Goal: Task Accomplishment & Management: Manage account settings

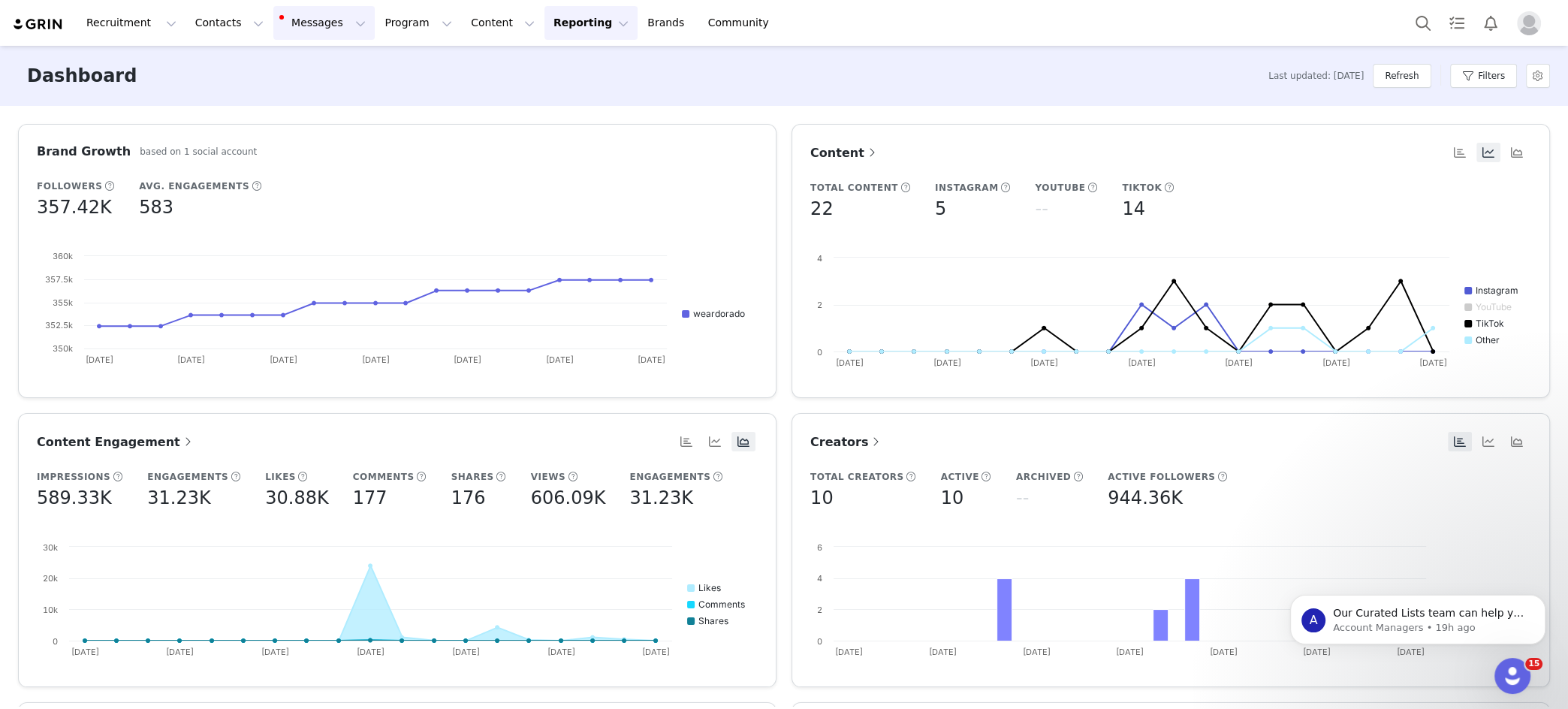
drag, startPoint x: 306, startPoint y: 16, endPoint x: 311, endPoint y: 34, distance: 18.7
click at [306, 17] on button "Messages Messages" at bounding box center [323, 23] width 102 height 34
click at [1128, 78] on button "Refresh" at bounding box center [1402, 76] width 58 height 24
click at [293, 23] on button "Messages Messages" at bounding box center [323, 23] width 102 height 34
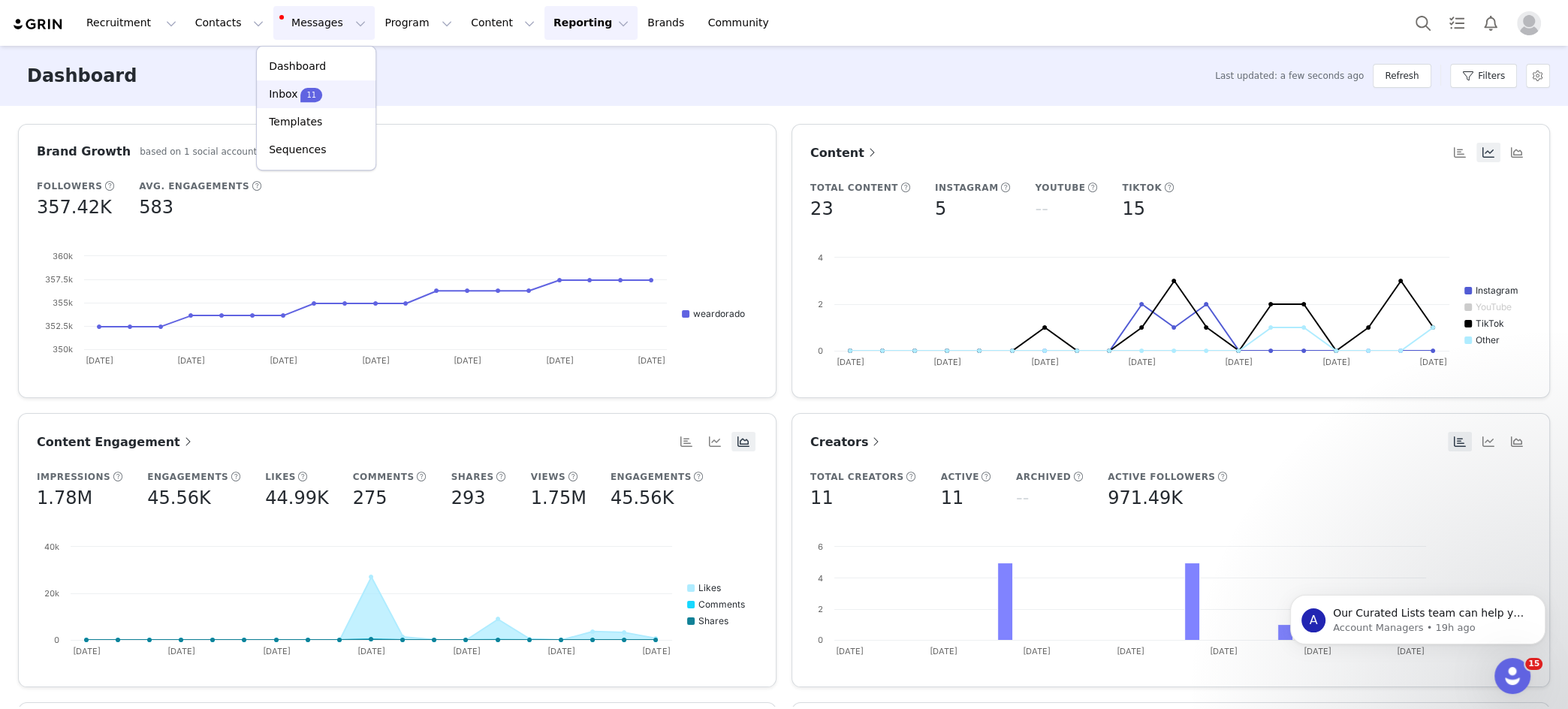
click at [322, 90] on div "Inbox 11" at bounding box center [317, 94] width 101 height 15
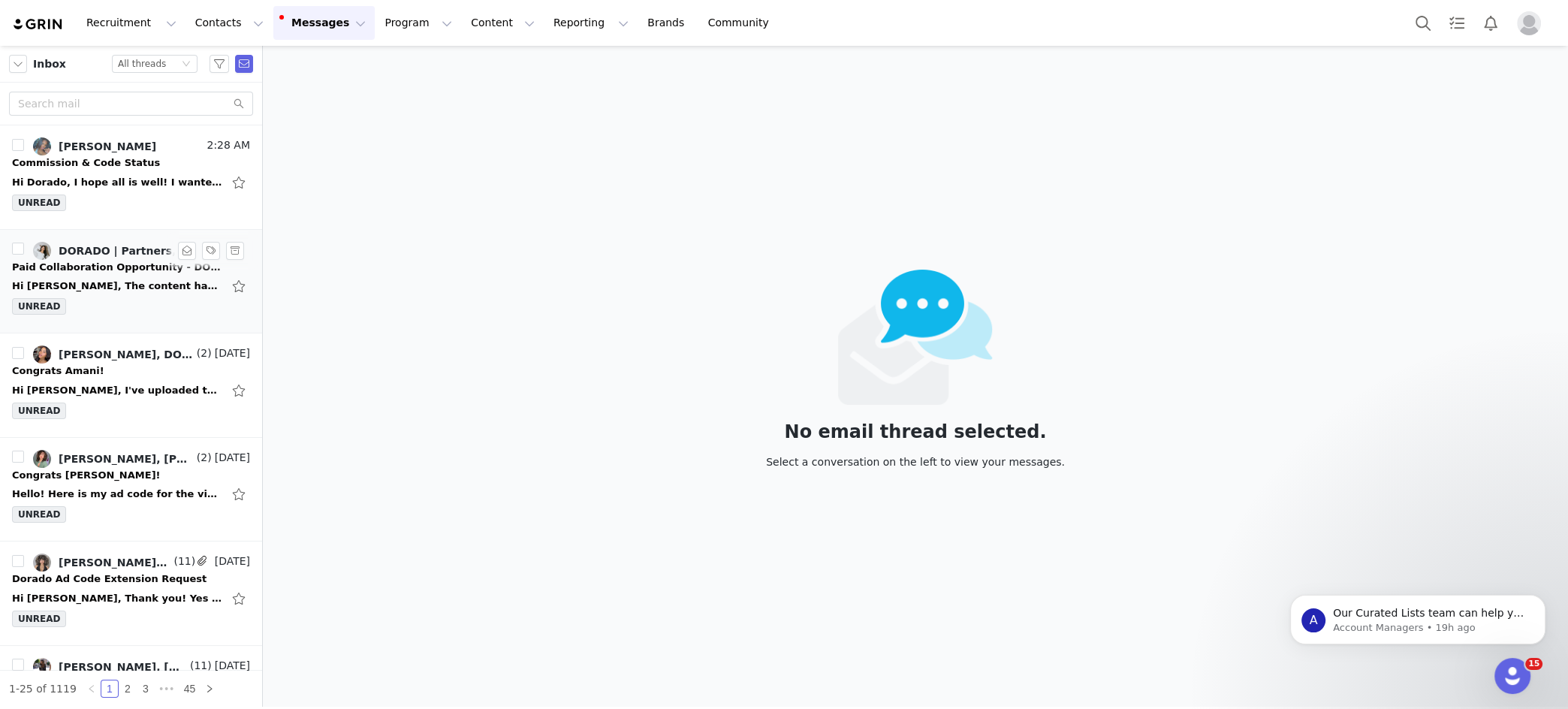
click at [96, 279] on div "Hi Jeanette, The content has been posted and below is the AD code. I didn't kno…" at bounding box center [117, 287] width 211 height 15
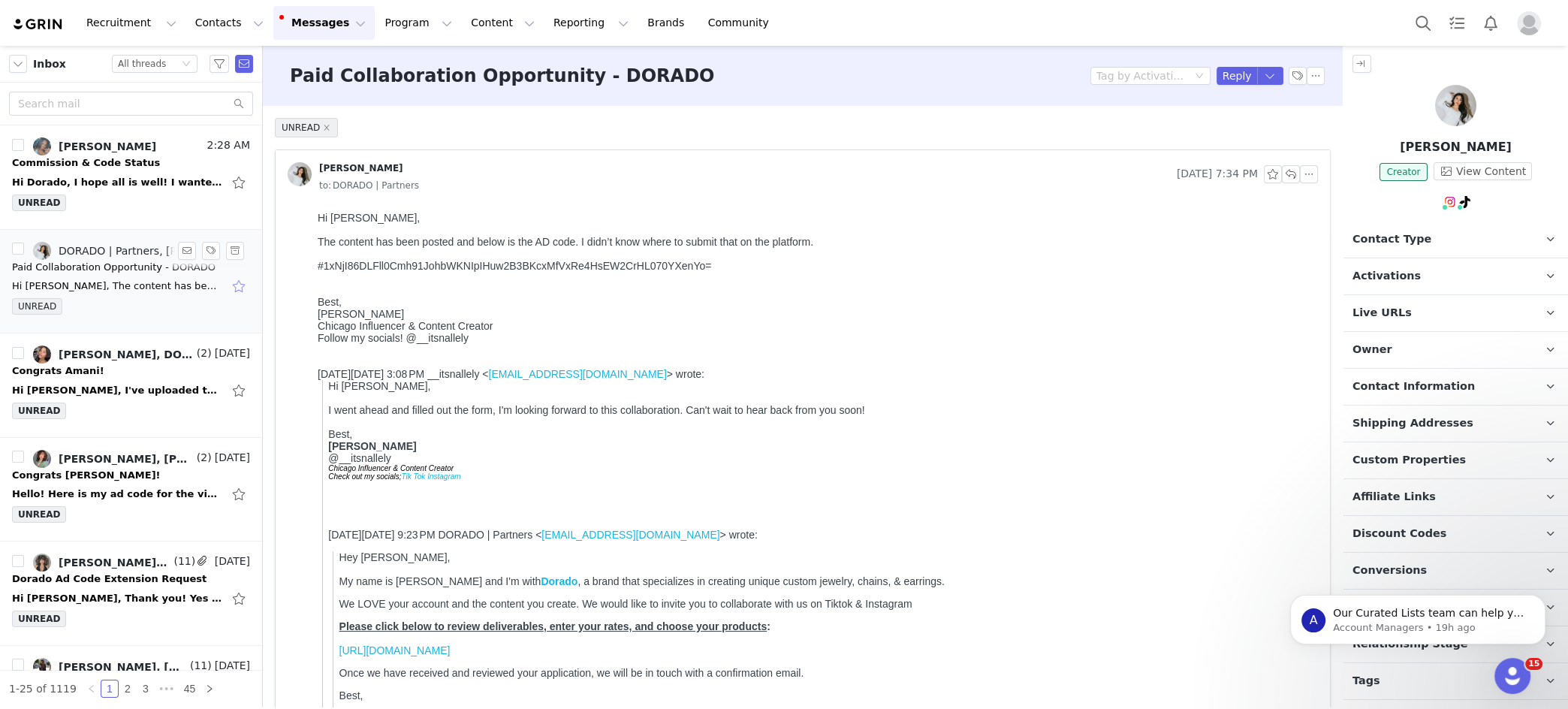
click at [242, 287] on button "button" at bounding box center [240, 286] width 20 height 24
drag, startPoint x: 740, startPoint y: 465, endPoint x: 428, endPoint y: 260, distance: 373.3
drag, startPoint x: 740, startPoint y: 465, endPoint x: 429, endPoint y: 260, distance: 372.5
click at [429, 260] on div at bounding box center [815, 254] width 995 height 12
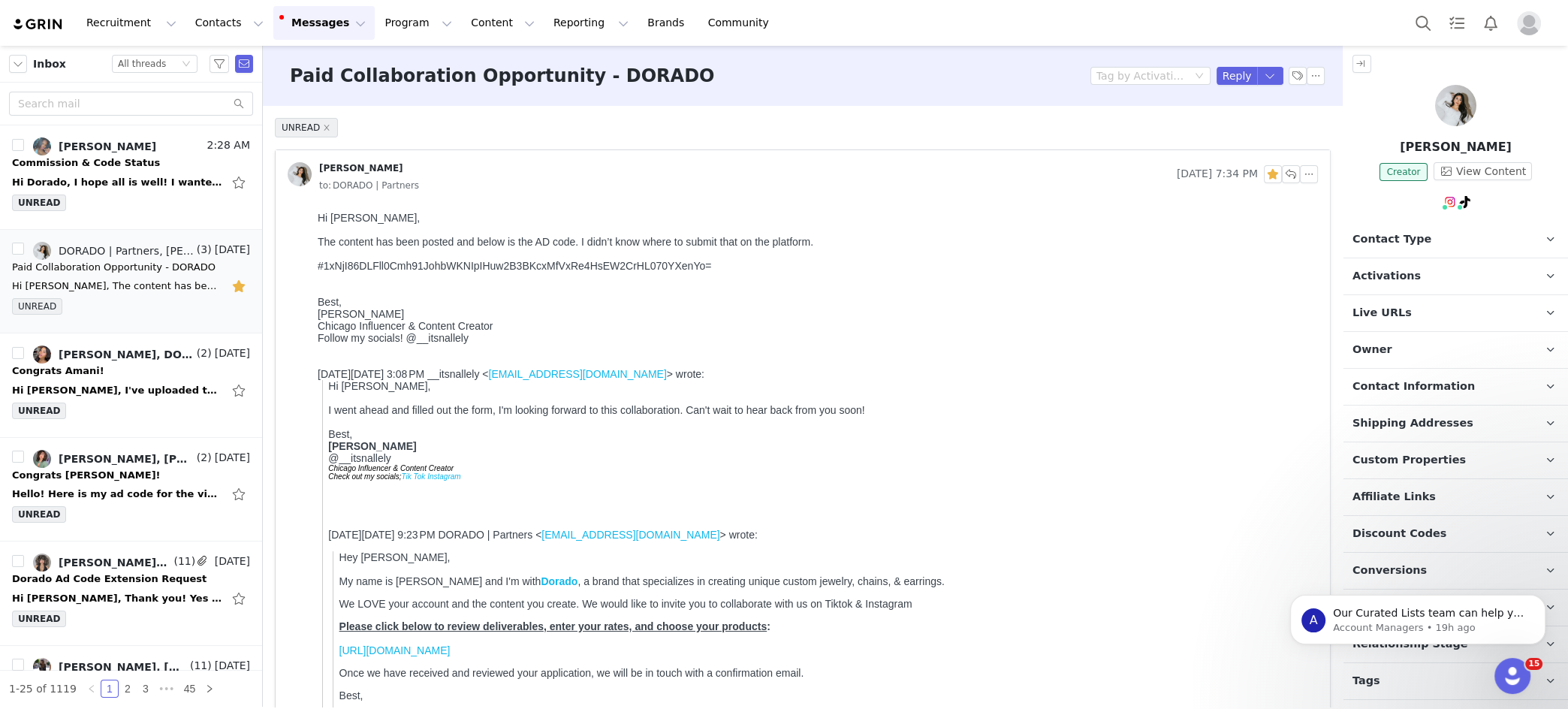
click at [425, 267] on div "#1xNjI86DLFll0Cmh91JohbWKNIpIHuw2B3BKcxMfVxRe4HsEW2CrHL070YXenYo=" at bounding box center [815, 266] width 995 height 12
drag, startPoint x: 425, startPoint y: 267, endPoint x: 889, endPoint y: 207, distance: 467.9
click at [427, 267] on div "#1xNjI86DLFll0Cmh91JohbWKNIpIHuw2B3BKcxMfVxRe4HsEW2CrHL070YXenYo=" at bounding box center [815, 266] width 995 height 12
copy div "1xNjI86DLFll0Cmh91JohbWKNIpIHuw2B3BKcxMfVxRe4HsEW2CrHL070YXenYo"
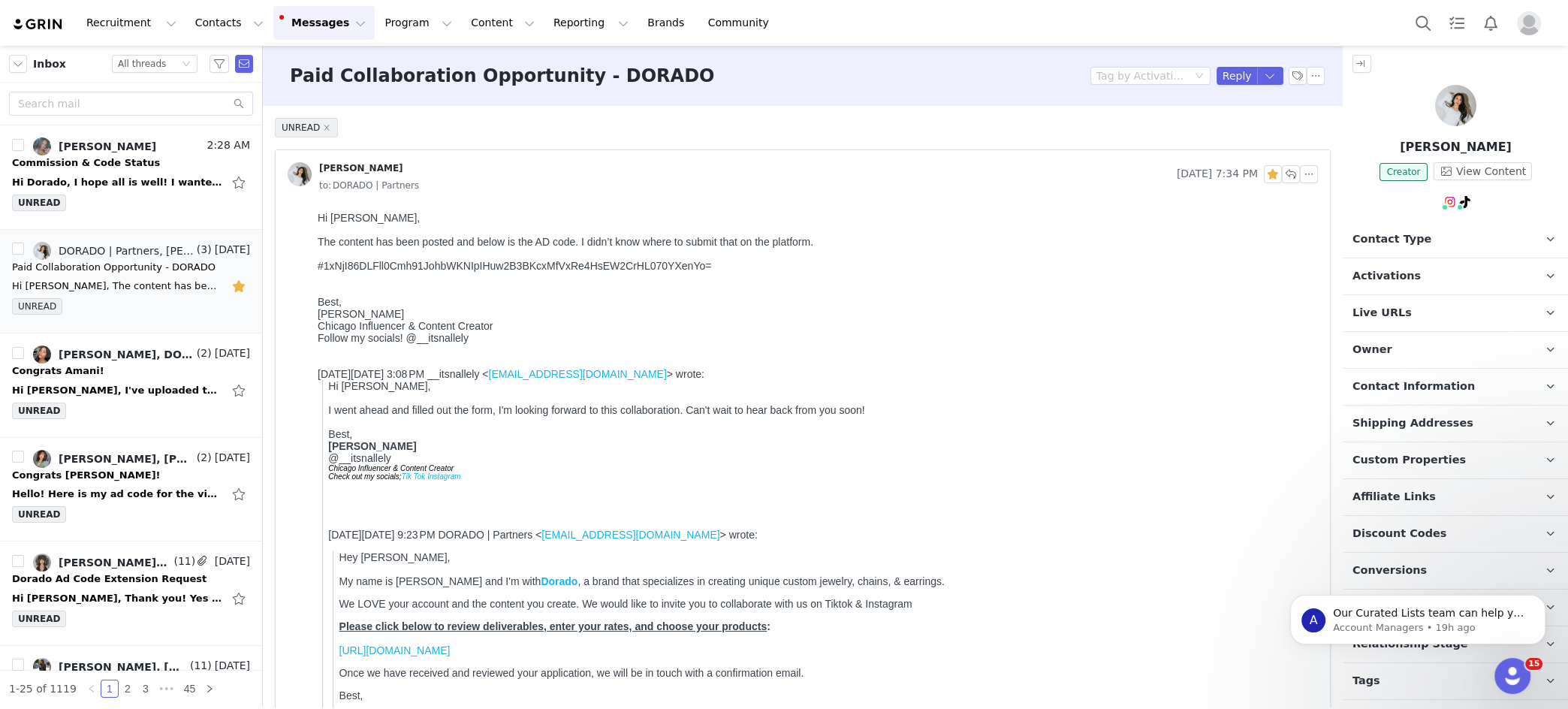
drag, startPoint x: 1415, startPoint y: 149, endPoint x: 1495, endPoint y: 146, distance: 80.1
click at [1128, 143] on p "[PERSON_NAME]" at bounding box center [1455, 147] width 224 height 18
click at [1128, 146] on p "[PERSON_NAME]" at bounding box center [1455, 147] width 224 height 18
copy p "[PERSON_NAME]"
drag, startPoint x: 507, startPoint y: 274, endPoint x: 488, endPoint y: 242, distance: 37.2
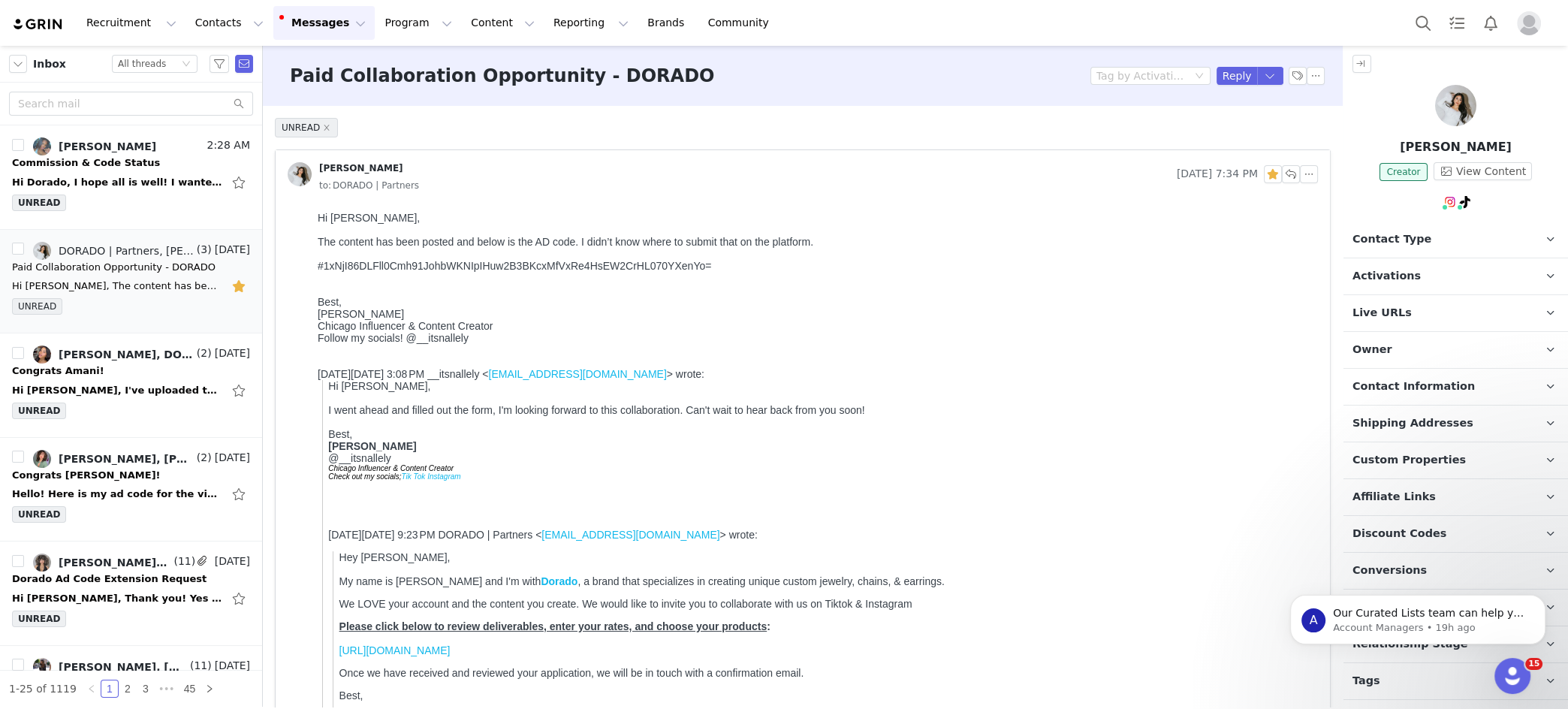
click at [507, 274] on div "#1xNjI86DLFll0Cmh91JohbWKNIpIHuw2B3BKcxMfVxRe4HsEW2CrHL070YXenYo=" at bounding box center [815, 272] width 995 height 24
click at [414, 22] on button "Program Program" at bounding box center [418, 23] width 85 height 34
click at [369, 253] on div at bounding box center [815, 254] width 995 height 12
drag, startPoint x: 57, startPoint y: 47, endPoint x: 116, endPoint y: 407, distance: 364.8
click at [116, 407] on div "UNREAD" at bounding box center [131, 414] width 238 height 22
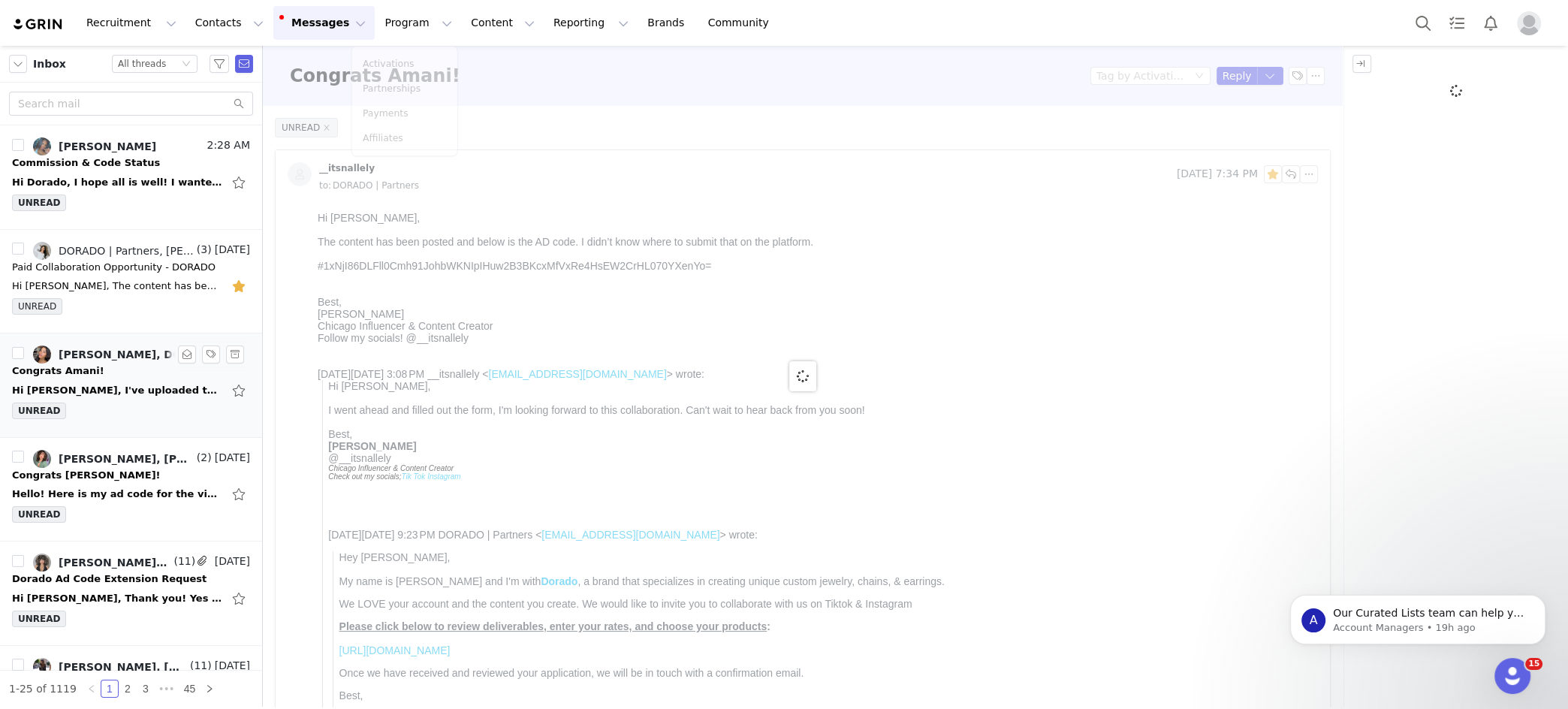
click at [126, 379] on div "Hi Jeanette, I've uploaded the TikTok live link and the authorization code to t…" at bounding box center [131, 391] width 238 height 24
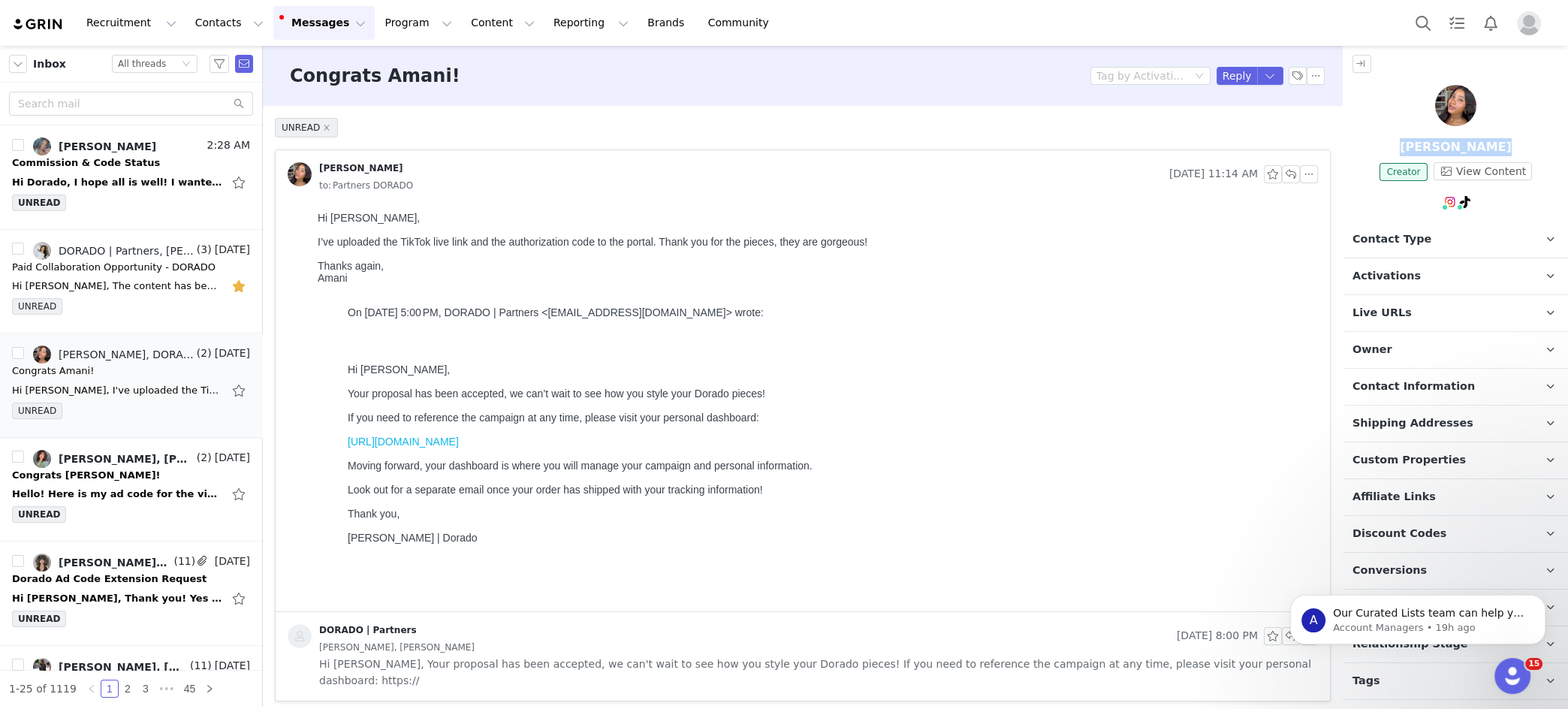
drag, startPoint x: 116, startPoint y: 407, endPoint x: 1507, endPoint y: 150, distance: 1414.5
click at [1128, 150] on p "[PERSON_NAME]" at bounding box center [1455, 147] width 224 height 18
copy p "[PERSON_NAME]"
click at [115, 459] on div "Melissa Matos, Melissa Matos, DORADO | Partners" at bounding box center [126, 459] width 135 height 12
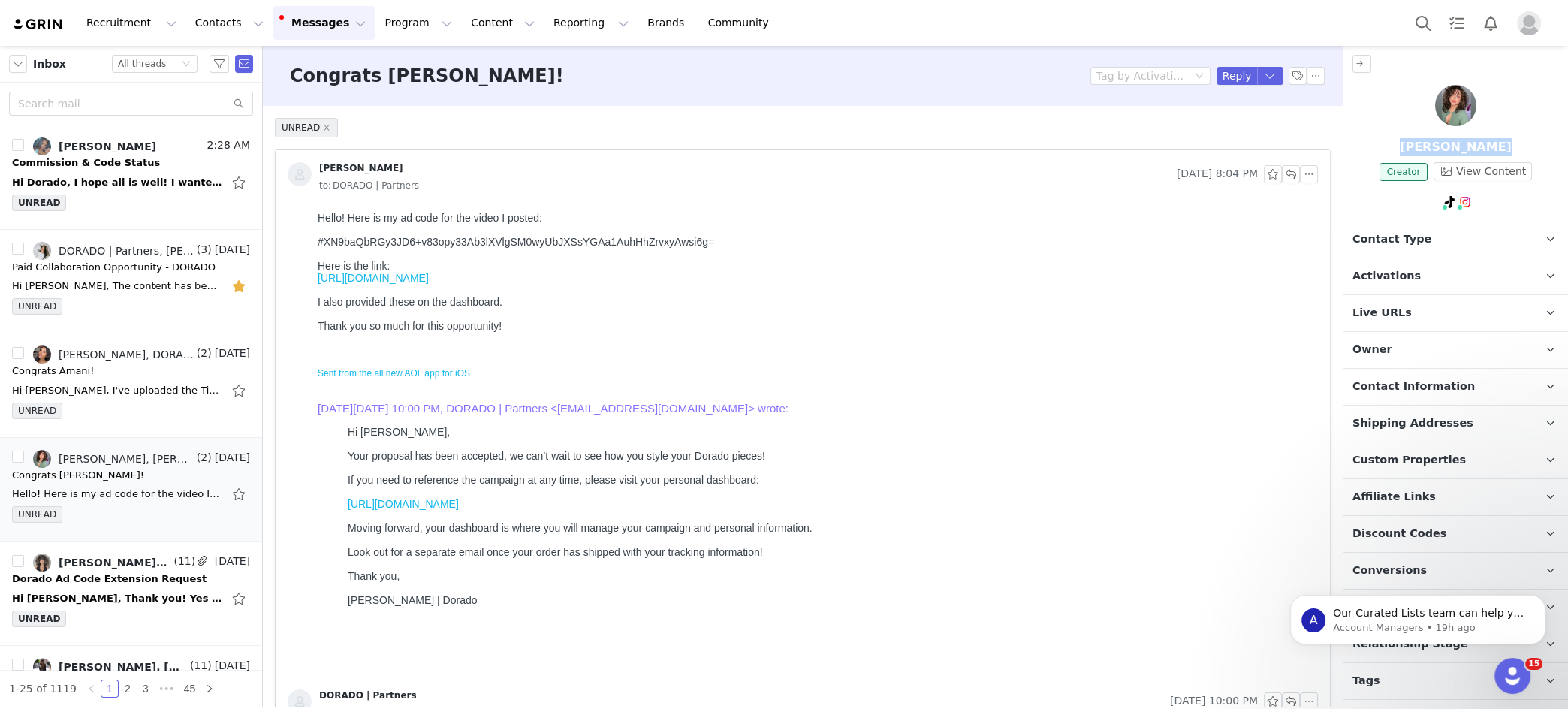
drag, startPoint x: 1411, startPoint y: 146, endPoint x: 1494, endPoint y: 142, distance: 83.1
click at [1128, 142] on p "[PERSON_NAME]" at bounding box center [1455, 147] width 224 height 18
copy p "[PERSON_NAME]"
click at [375, 243] on div "#XN9baQbRGy3JD6+v83opy33Ab3lXVlgSM0wyUbJXSsYGAa1AuhHhZrvxyAwsi6g=" at bounding box center [815, 241] width 995 height 12
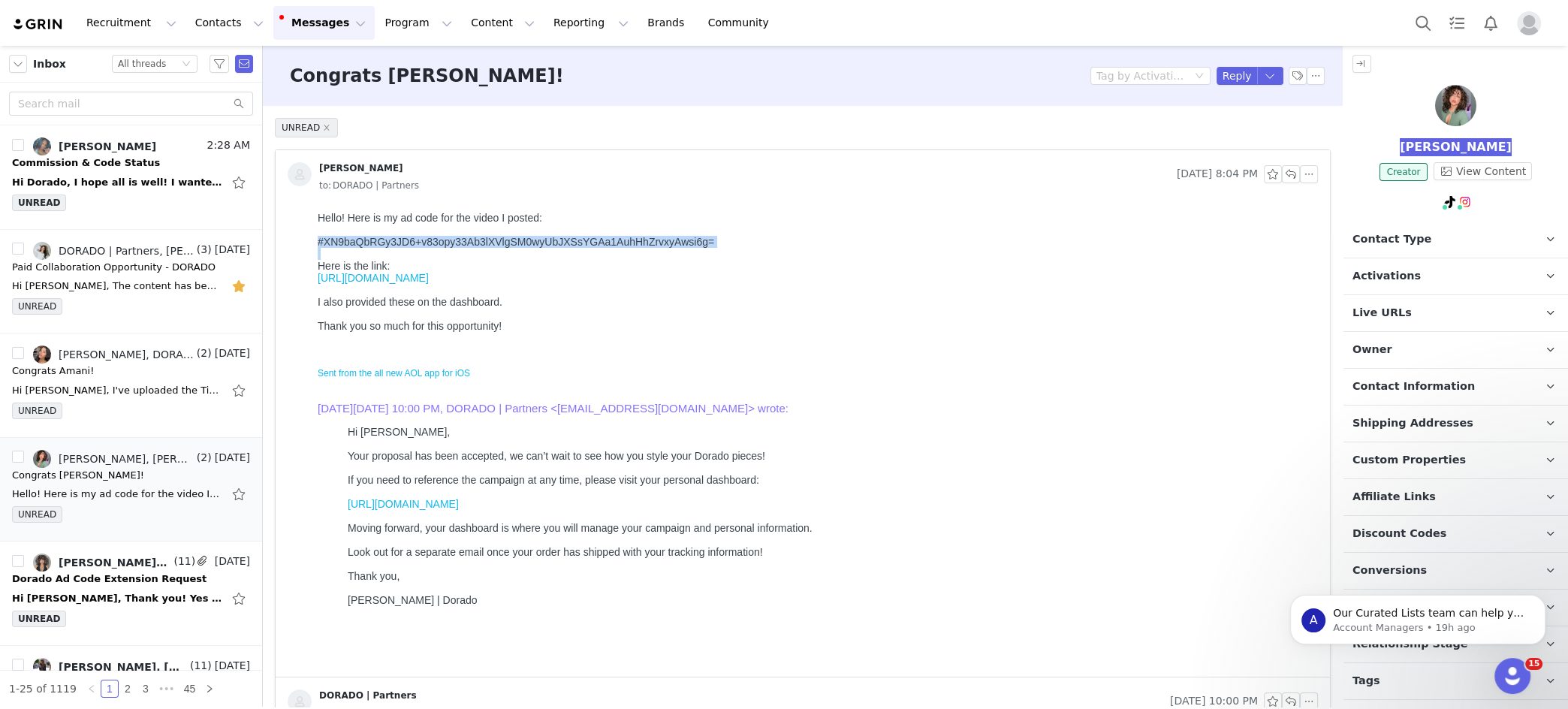
click at [375, 243] on div "#XN9baQbRGy3JD6+v83opy33Ab3lXVlgSM0wyUbJXSsYGAa1AuhHhZrvxyAwsi6g=" at bounding box center [815, 241] width 995 height 12
copy div "#XN9baQbRGy3JD6+v83opy33Ab3lXVlgSM0wyUbJXSsYGAa1AuhHhZrvxyAwsi6g="
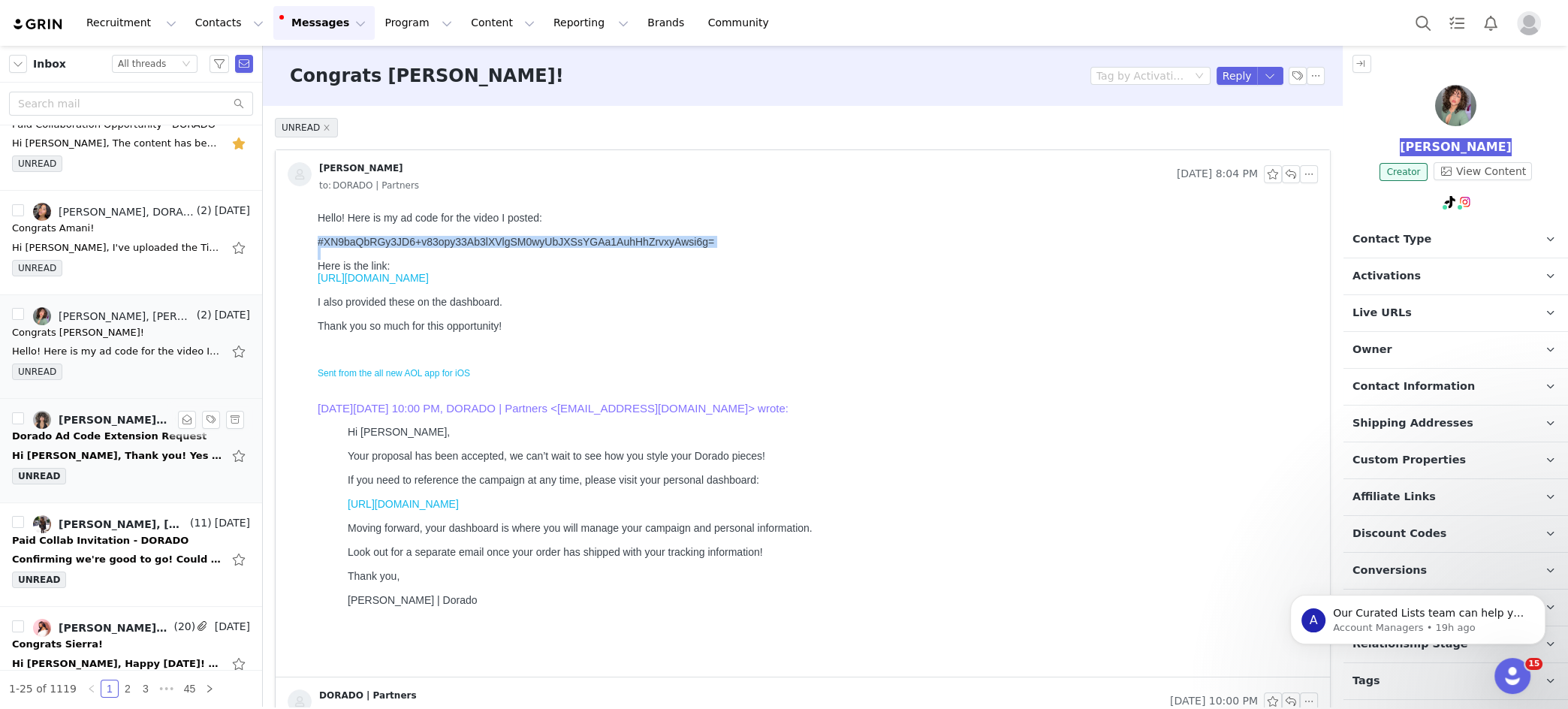
scroll to position [158, 0]
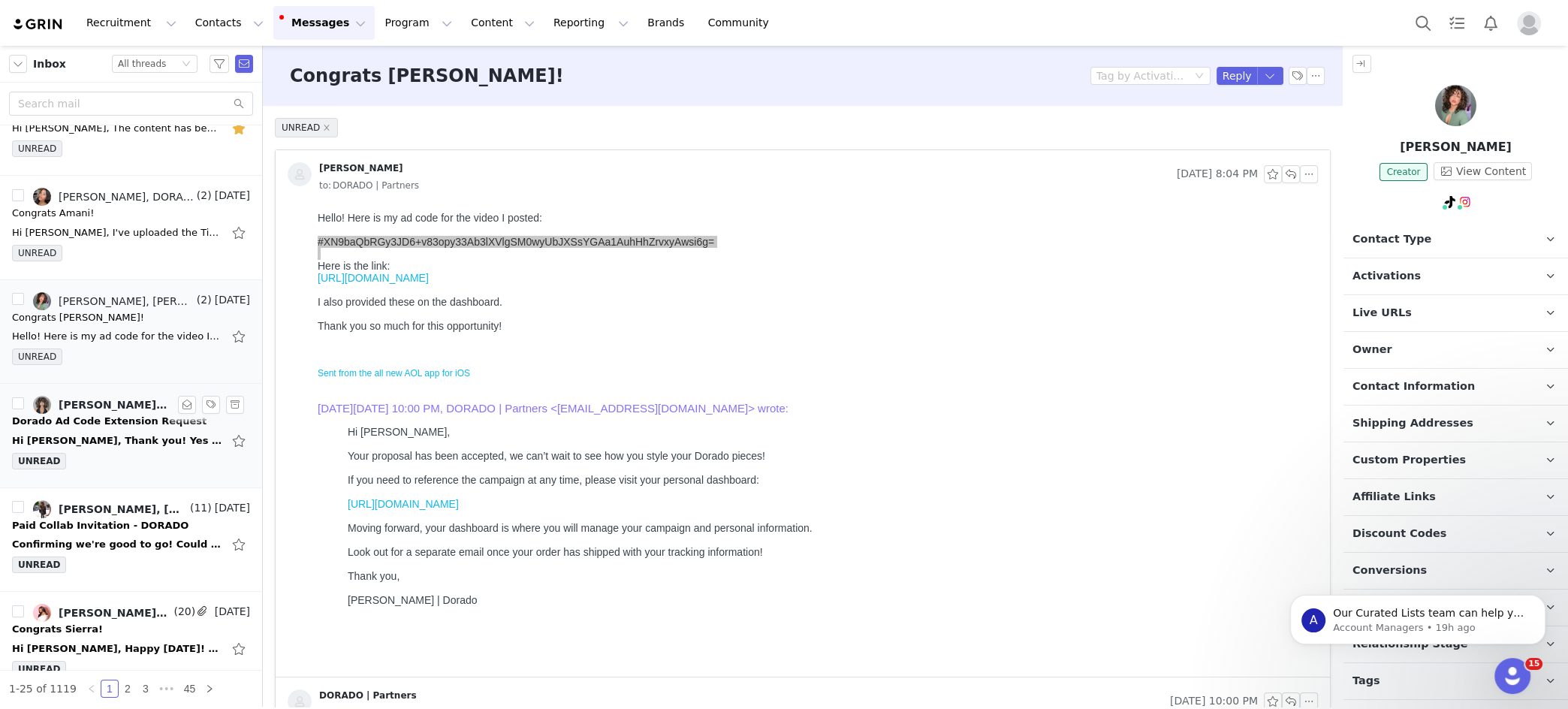
click at [117, 433] on div "Hi Jeanette, Thank you! Yes this works. Just wanted to ask if it could be sent …" at bounding box center [117, 441] width 211 height 15
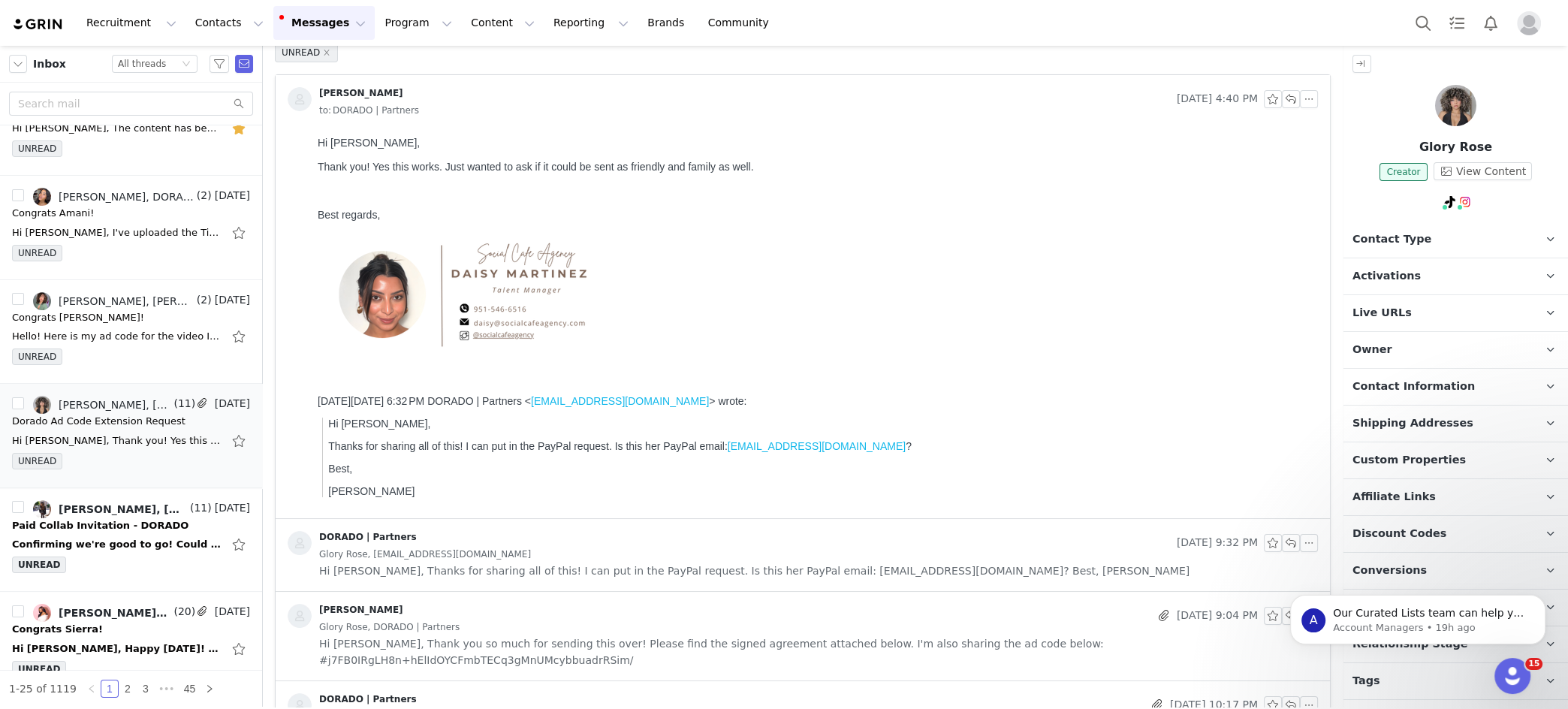
scroll to position [160, 0]
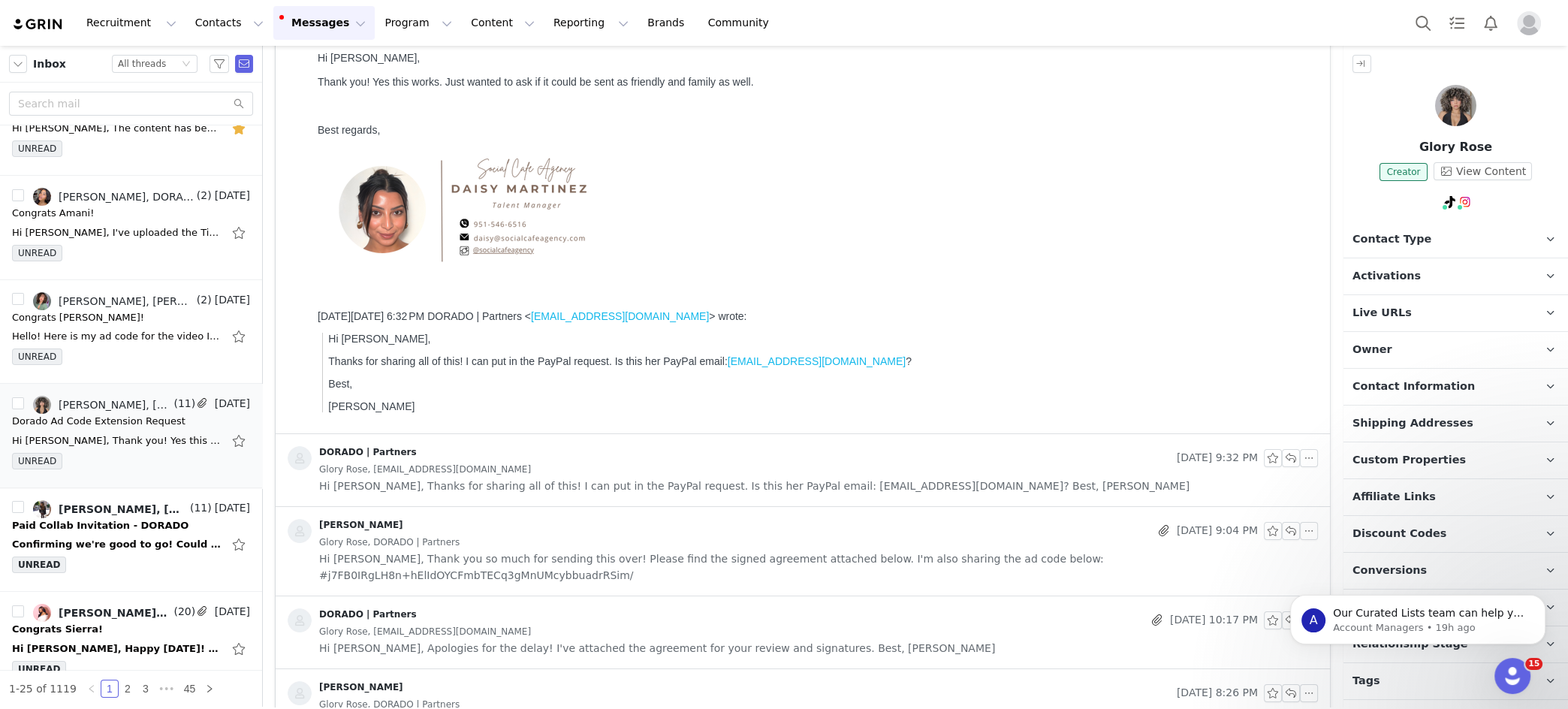
click at [589, 479] on span "Hi Daisy, Thanks for sharing all of this! I can put in the PayPal request. Is t…" at bounding box center [754, 485] width 870 height 16
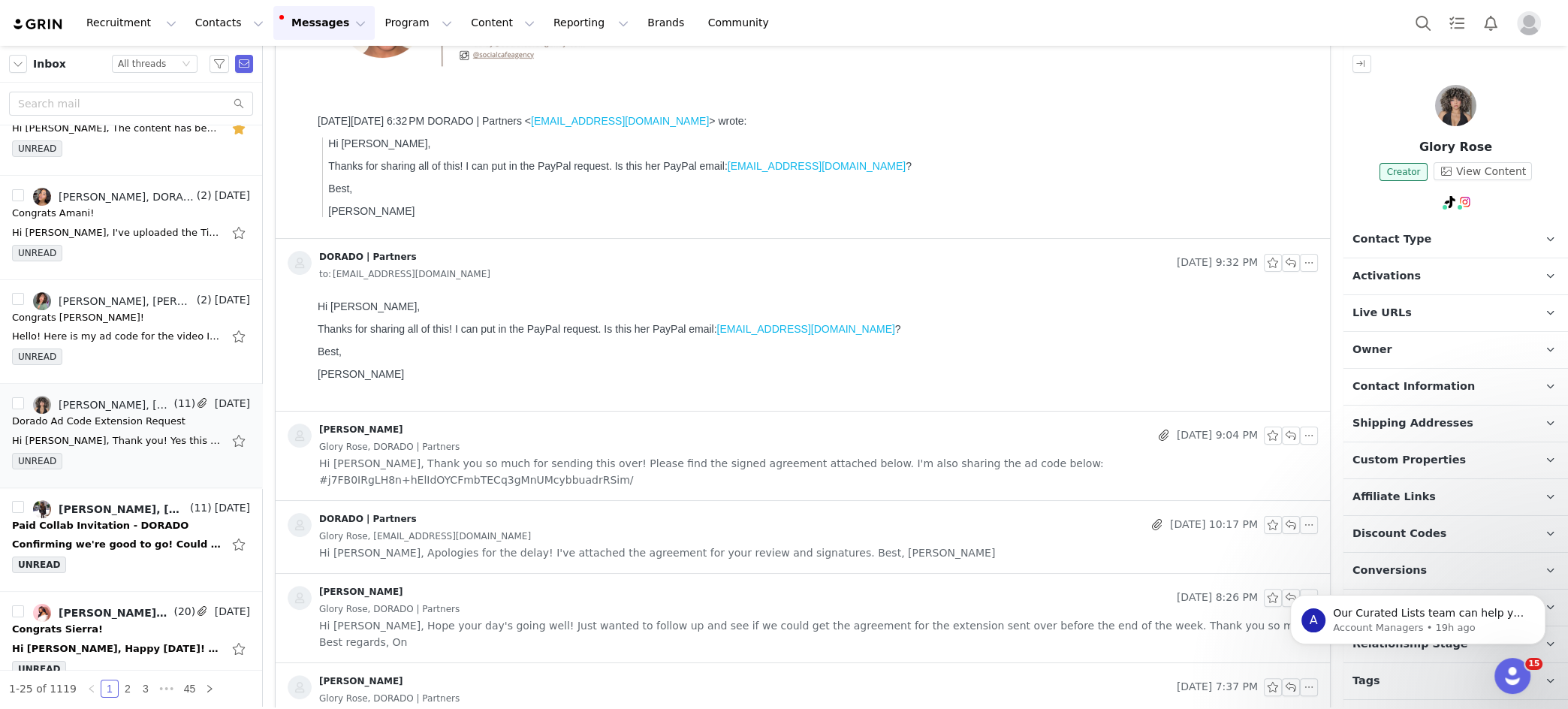
scroll to position [354, 0]
click at [598, 461] on span "Hi Jeanette, Thank you so much for sending this over! Please find the signed ag…" at bounding box center [818, 473] width 999 height 33
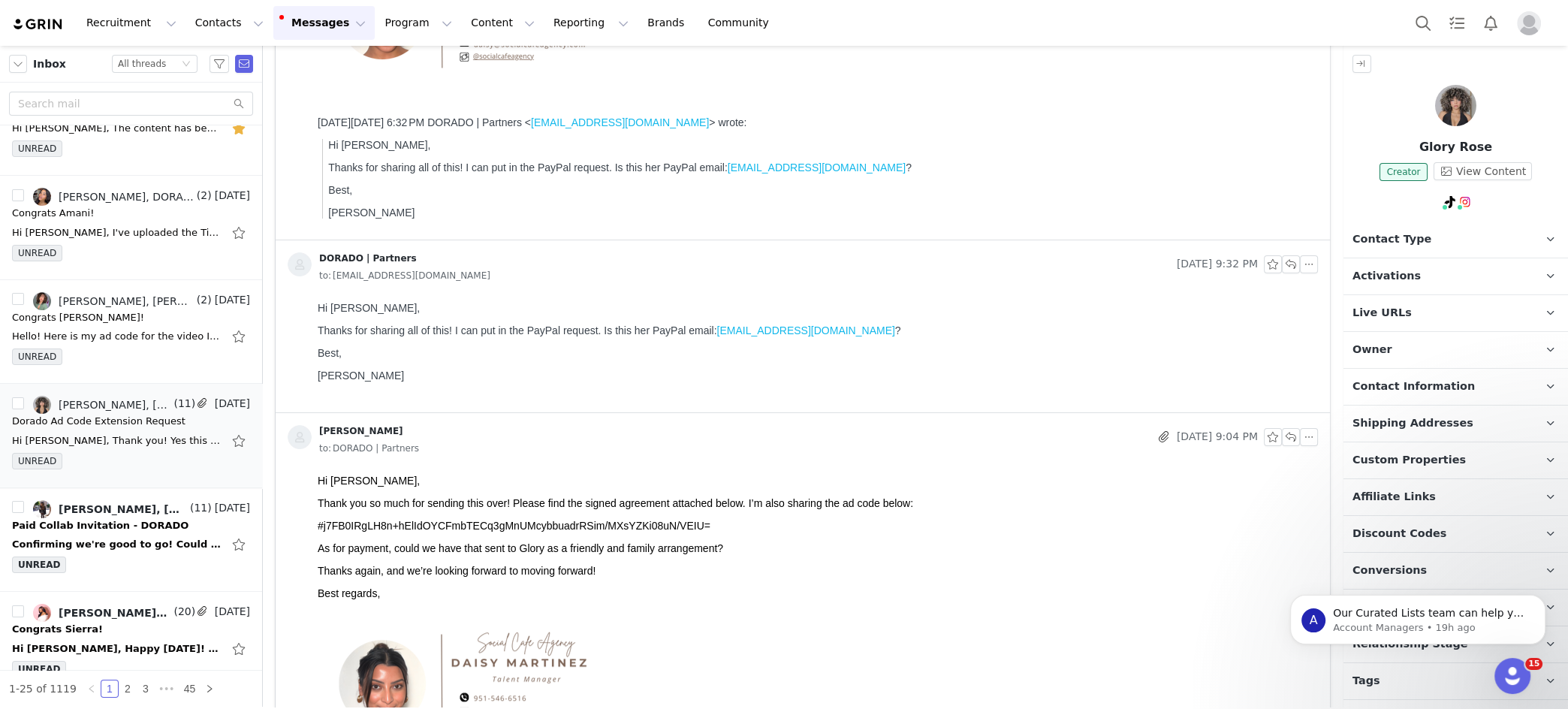
scroll to position [0, 0]
drag, startPoint x: 687, startPoint y: 524, endPoint x: 317, endPoint y: 525, distance: 370.0
click at [317, 510] on html "Hi Jeanette, Thank you so much for sending this over! Please find the signed ag…" at bounding box center [815, 688] width 1007 height 439
copy font "#j7FB0IRgLH8n+hElIdOYCFmbTECq3gMnUMcybbuadrRSim/MXsYZKi08uN/VEIU="
click at [730, 510] on p "#j7FB0IRgLH8n+hElIdOYCFmbTECq3gMnUMcybbuadrRSim/MXsYZKi08uN/VEIU=" at bounding box center [815, 526] width 995 height 12
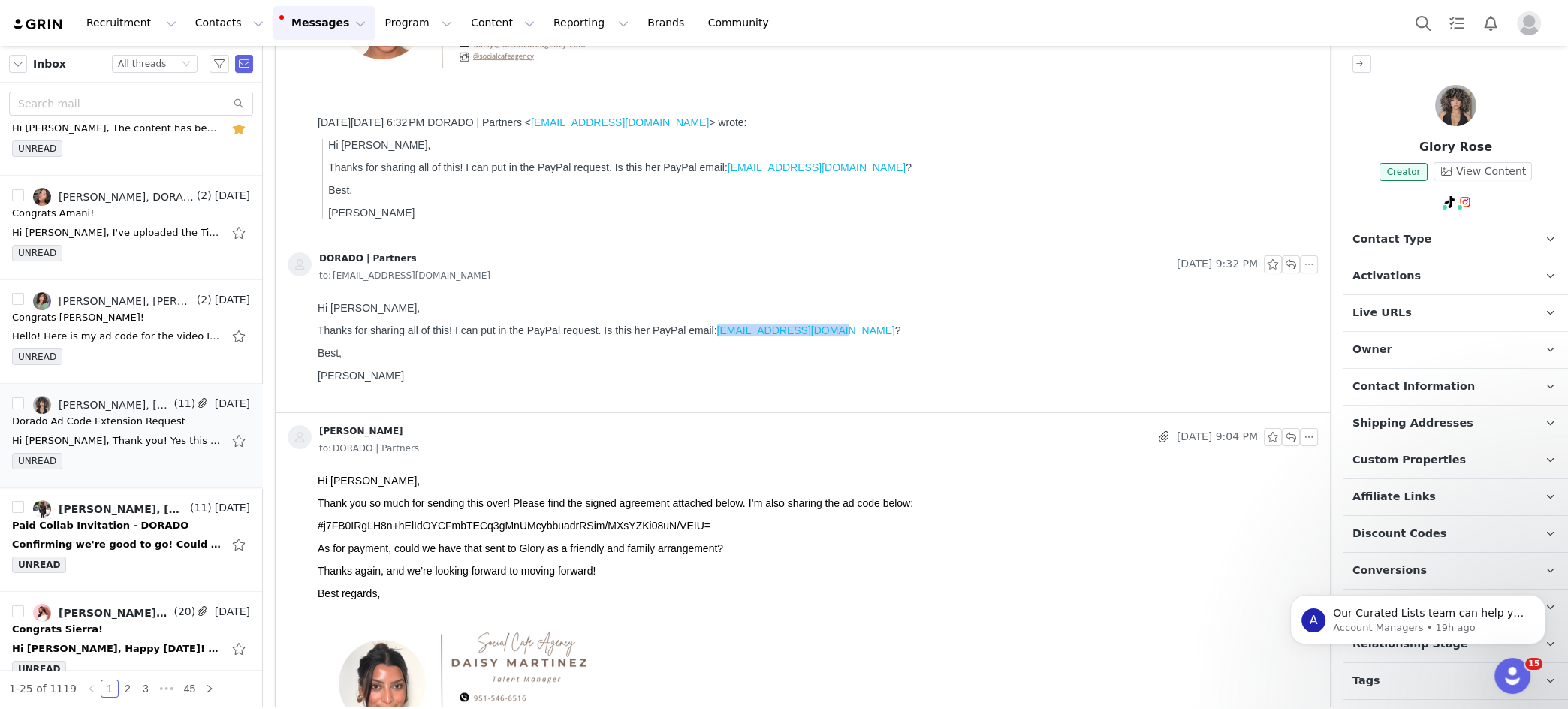
drag, startPoint x: 835, startPoint y: 330, endPoint x: 723, endPoint y: 332, distance: 112.0
click at [721, 334] on p "Thanks for sharing all of this! I can put in the PayPal request. Is this her Pa…" at bounding box center [815, 330] width 995 height 12
copy link "[EMAIL_ADDRESS][DOMAIN_NAME]"
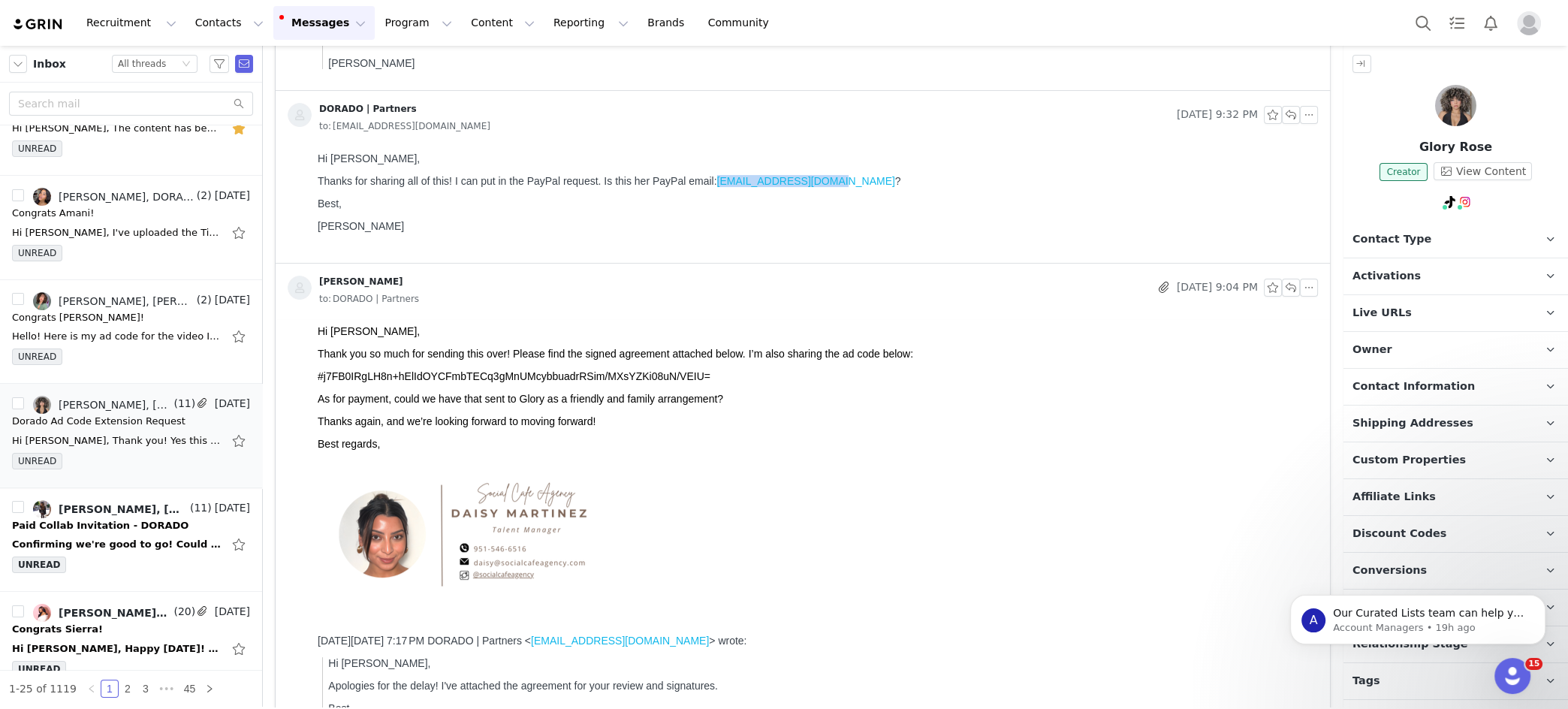
scroll to position [506, 0]
click at [400, 371] on font "#j7FB0IRgLH8n+hElIdOYCFmbTECq3gMnUMcybbuadrRSim/MXsYZKi08uN/VEIU=" at bounding box center [514, 374] width 392 height 12
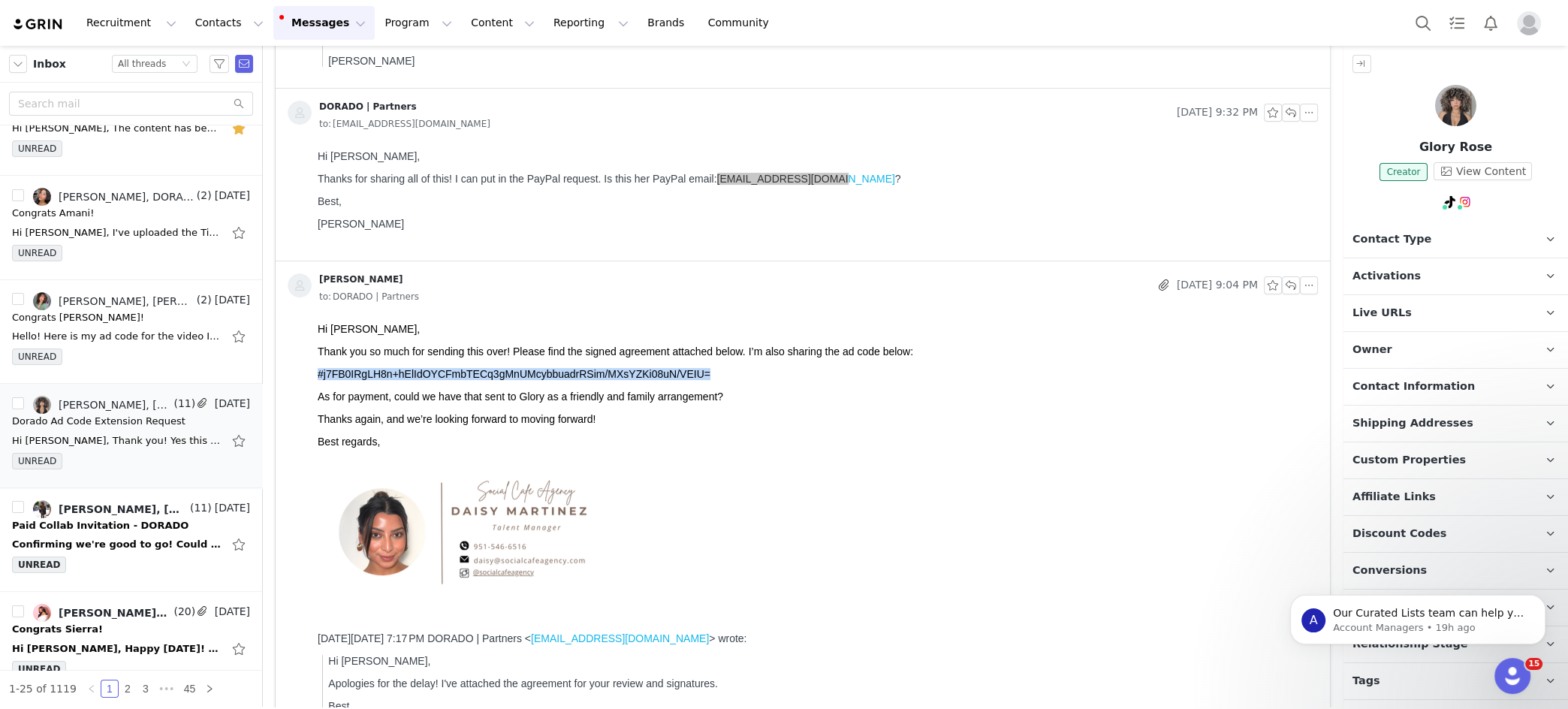
drag, startPoint x: 400, startPoint y: 371, endPoint x: 422, endPoint y: 374, distance: 22.2
click at [400, 371] on font "#j7FB0IRgLH8n+hElIdOYCFmbTECq3gMnUMcybbuadrRSim/MXsYZKi08uN/VEIU=" at bounding box center [514, 374] width 392 height 12
copy font "#j7FB0IRgLH8n+hElIdOYCFmbTECq3gMnUMcybbuadrRSim/MXsYZKi08uN/VEIU="
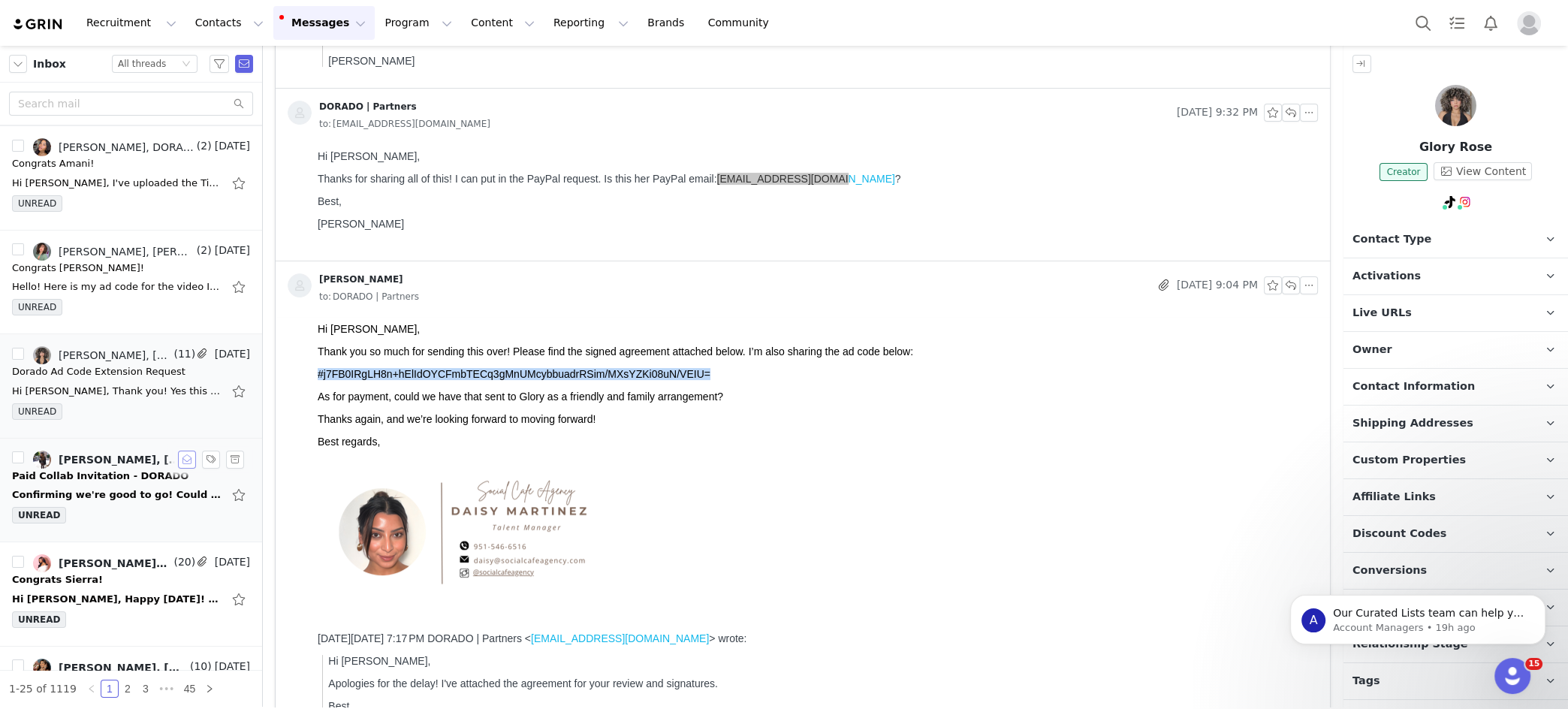
scroll to position [209, 0]
click at [116, 481] on div "Confirming we're good to go! Could you please send the agreement? Kamie OConnor…" at bounding box center [131, 493] width 238 height 24
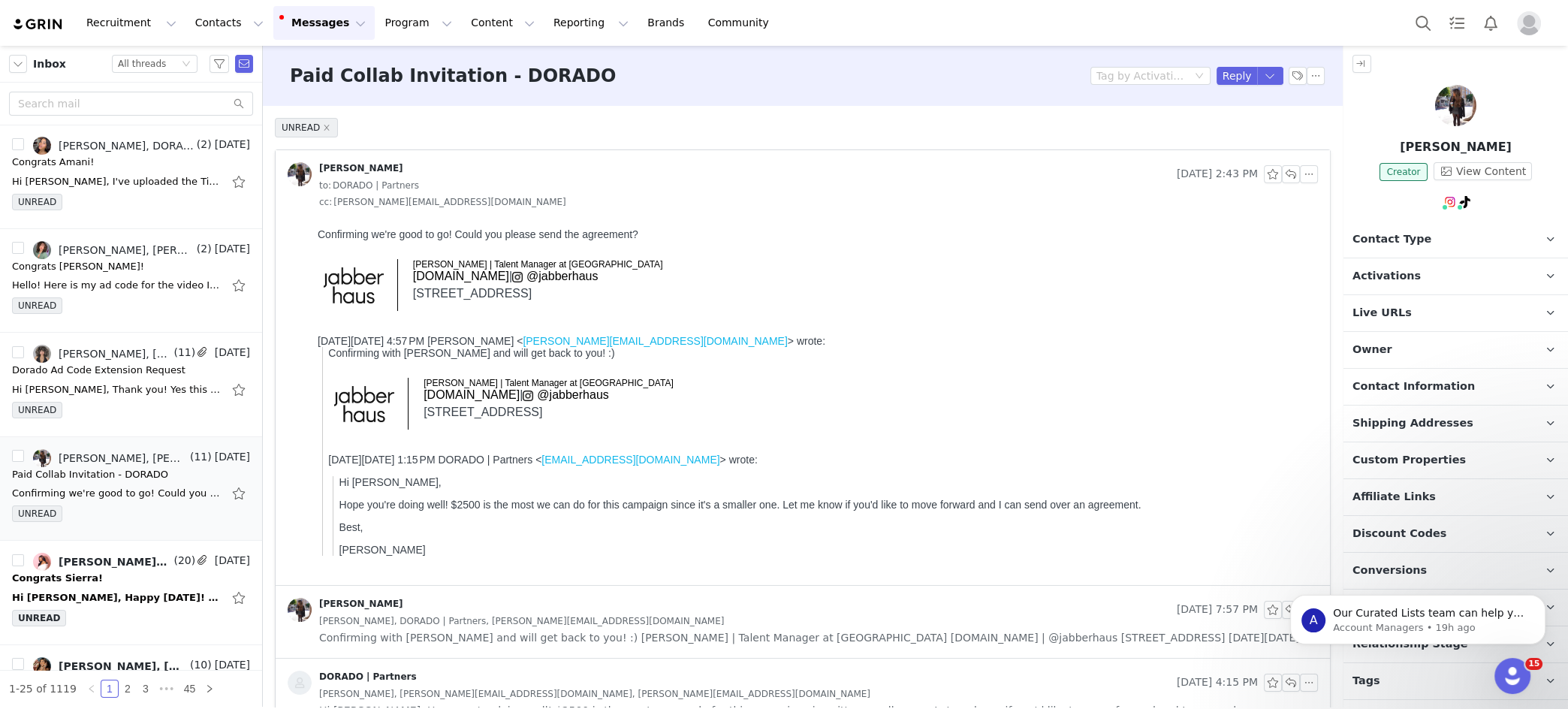
scroll to position [47, 0]
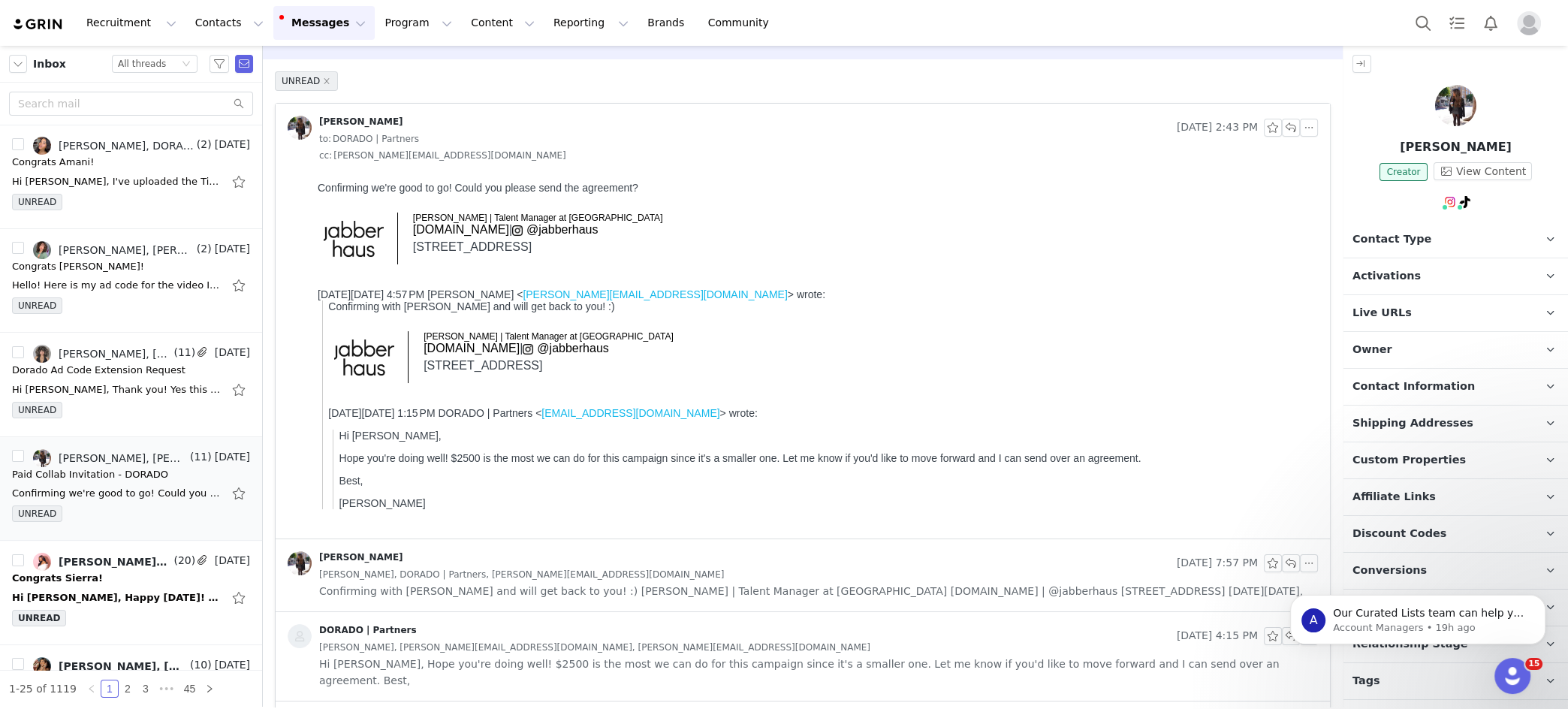
click at [627, 510] on span "Confirming with Jessica and will get back to you! :) Kamie OConnor | Talent Man…" at bounding box center [810, 590] width 984 height 16
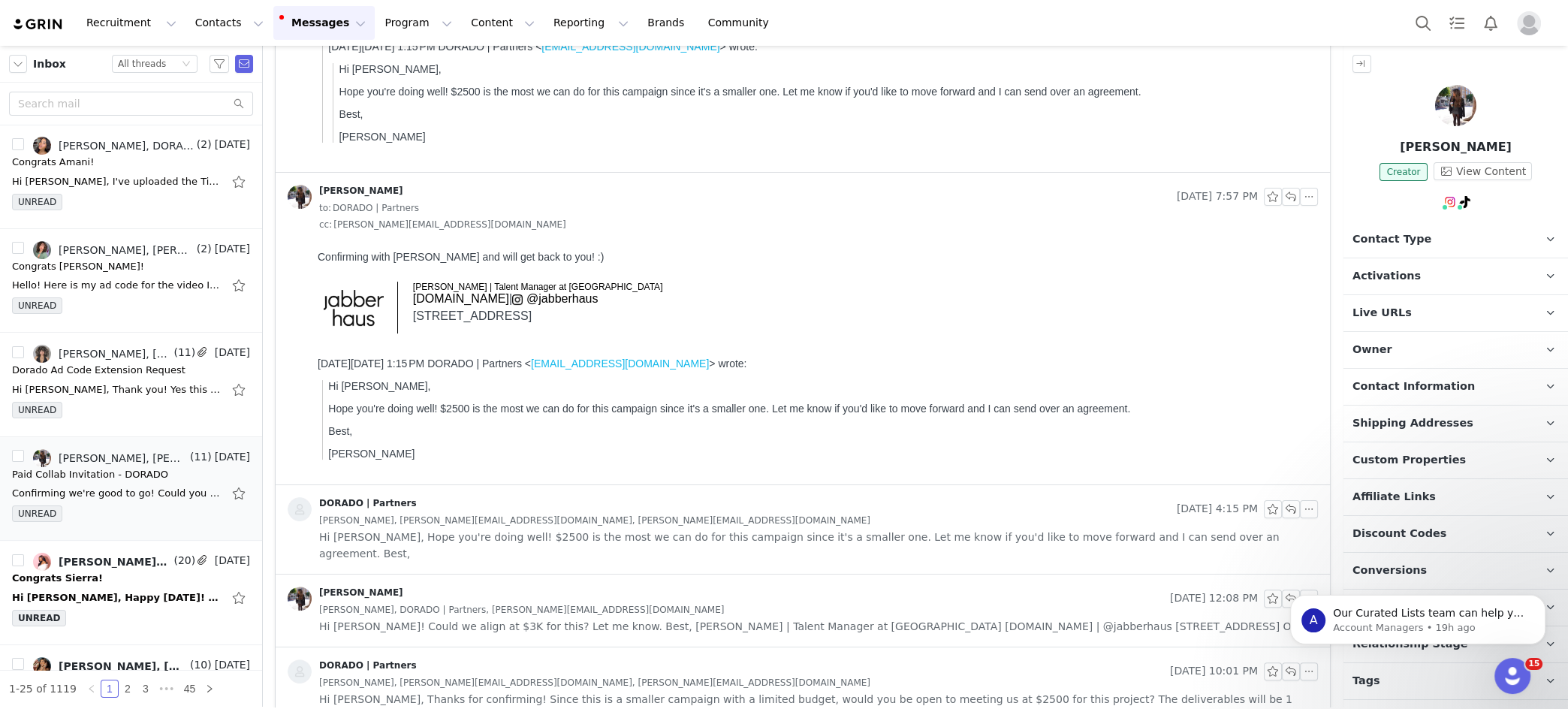
scroll to position [415, 0]
click at [723, 510] on div "Jessica Salgado, kamie@jabberhaus.com, aleksandra@jabberhaus.com" at bounding box center [818, 519] width 999 height 16
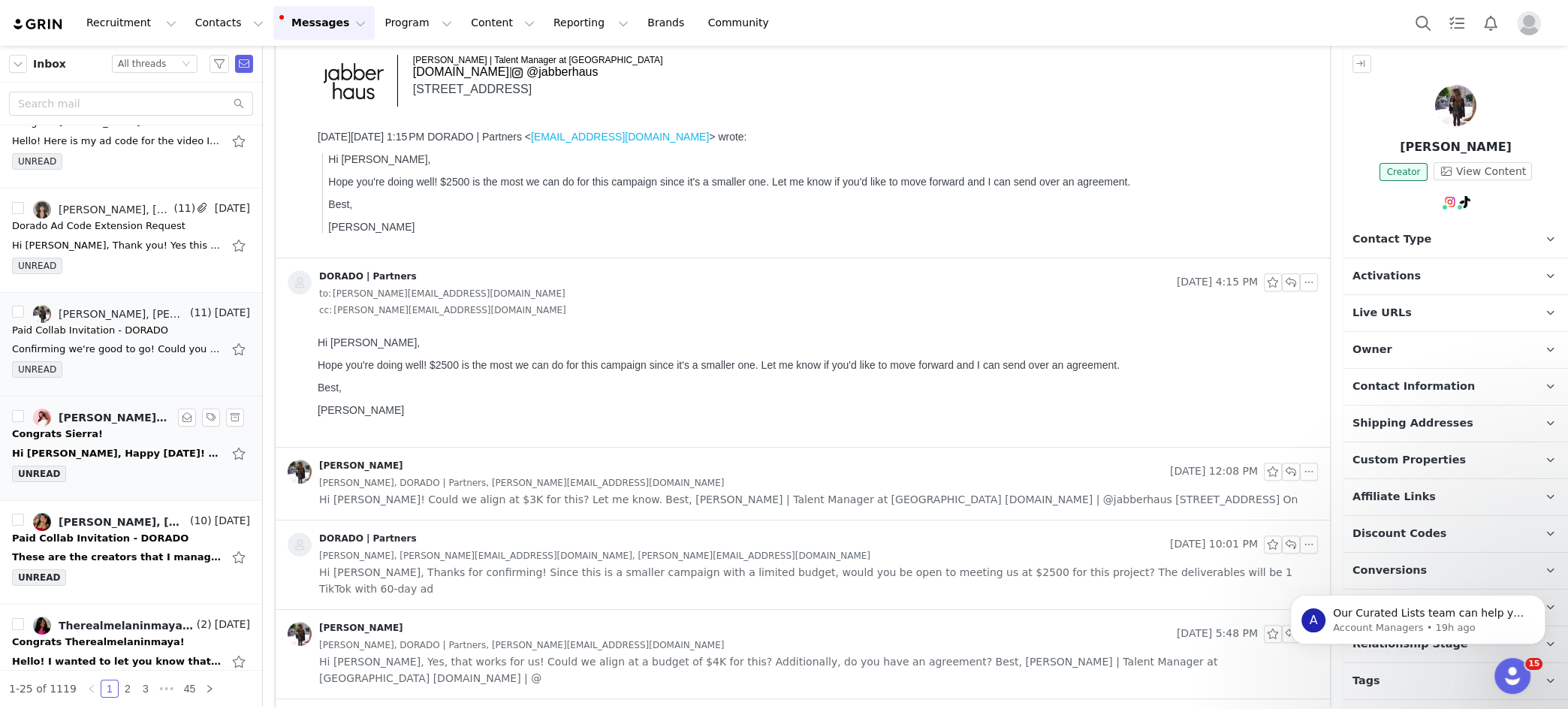
scroll to position [373, 0]
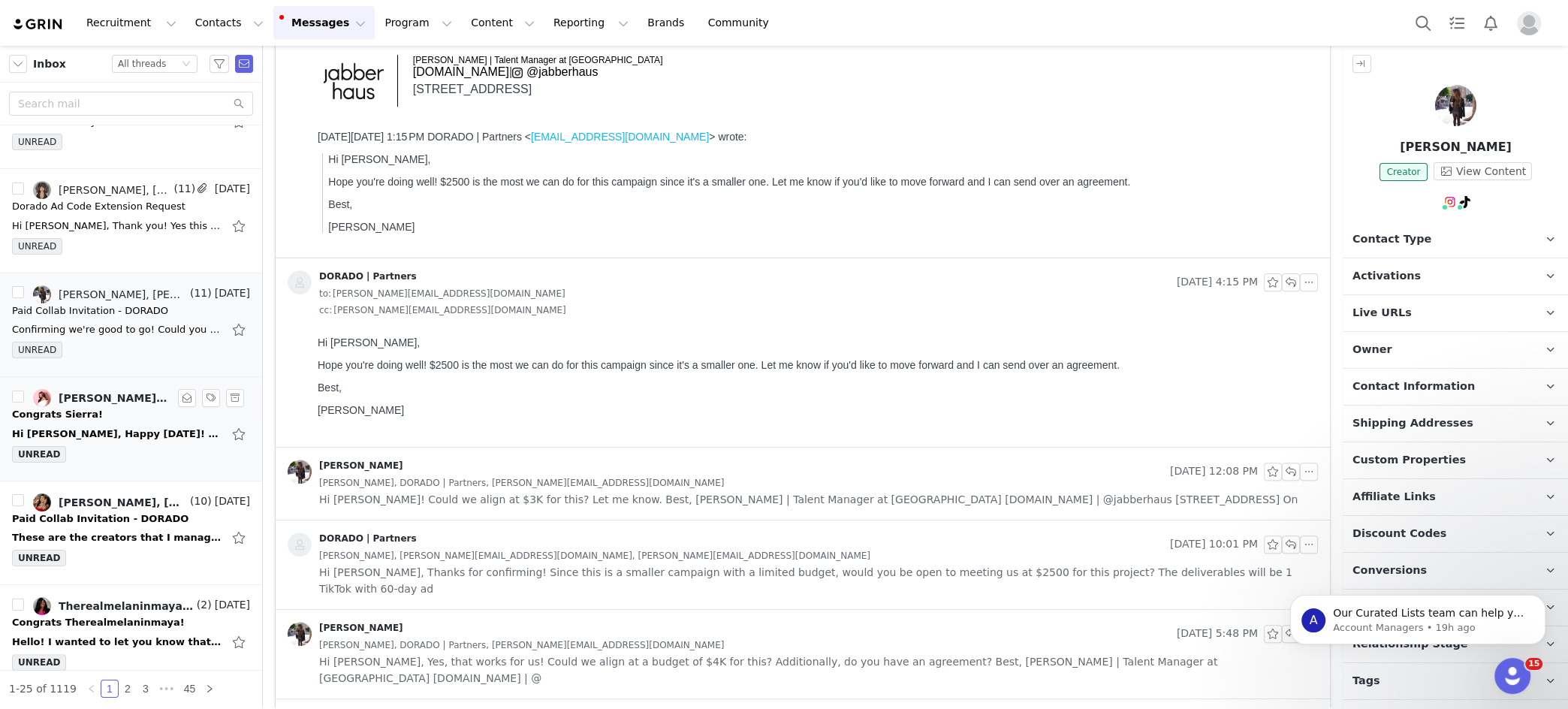
click at [129, 436] on div "Hi Jeanette, Happy Friday! Please see Sierra's revised content as V2 in the dri…" at bounding box center [131, 434] width 238 height 24
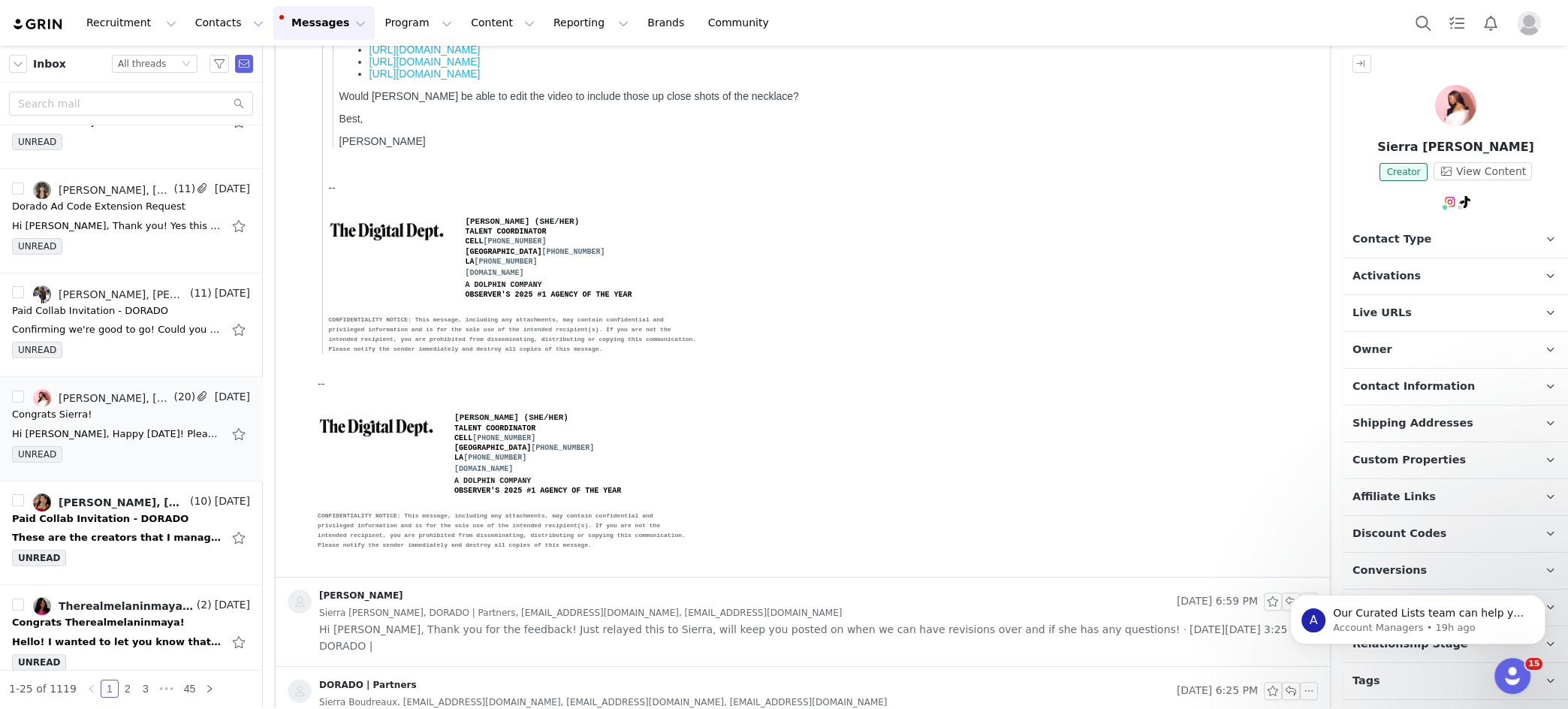
scroll to position [0, 0]
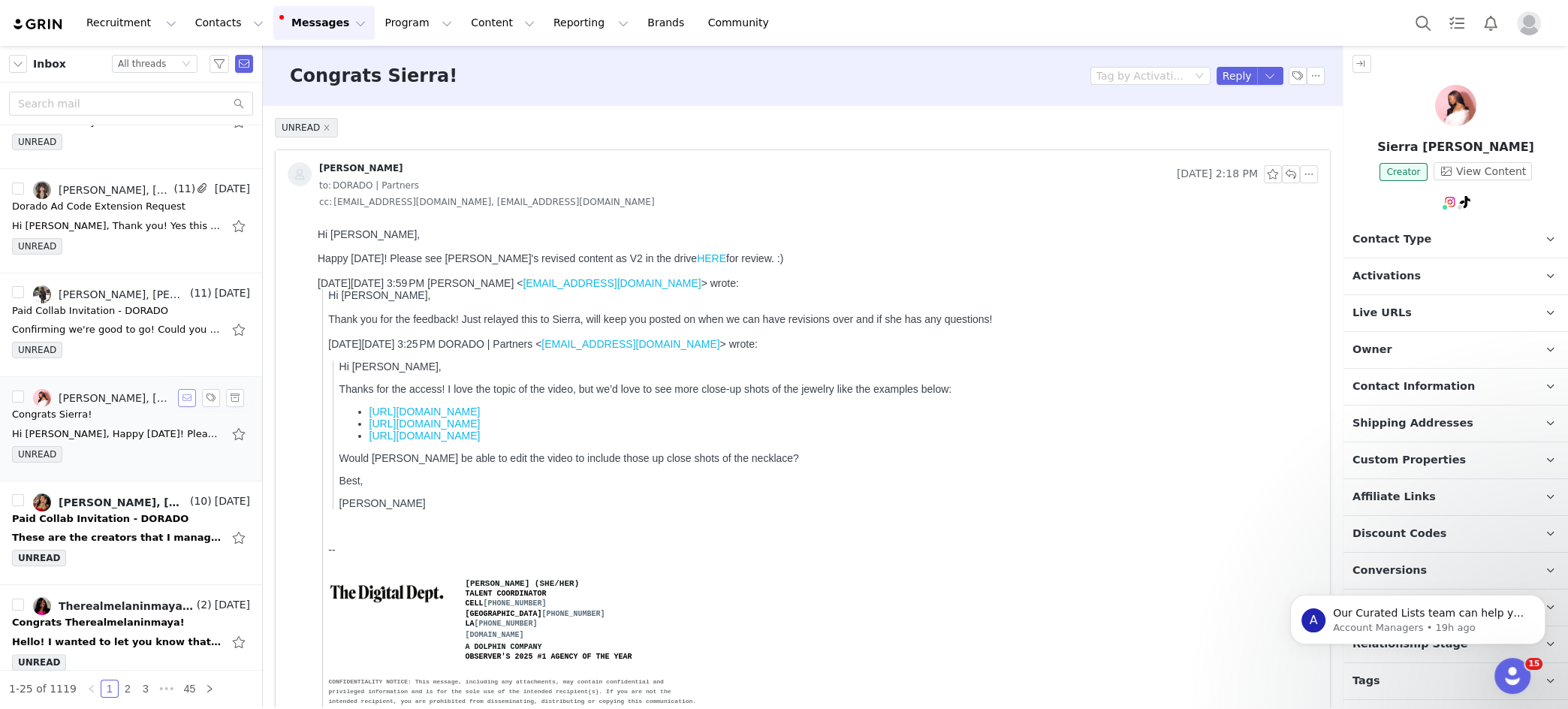
click at [183, 394] on button "button" at bounding box center [187, 398] width 18 height 18
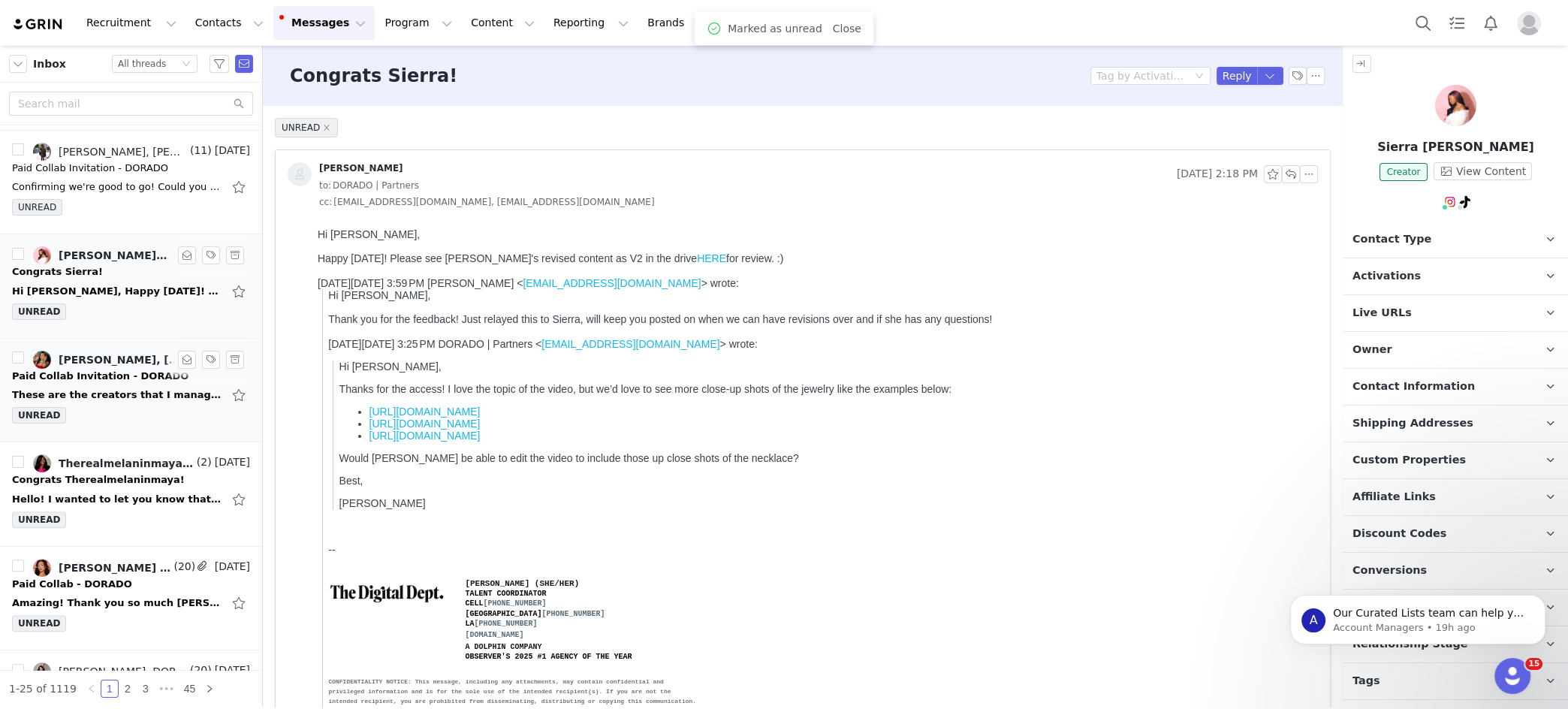
click at [113, 398] on div "Daysi Dukes, Daysi Dukes, DORADO | Partners (10) Aug 29 Paid Collab Invitation …" at bounding box center [131, 390] width 238 height 79
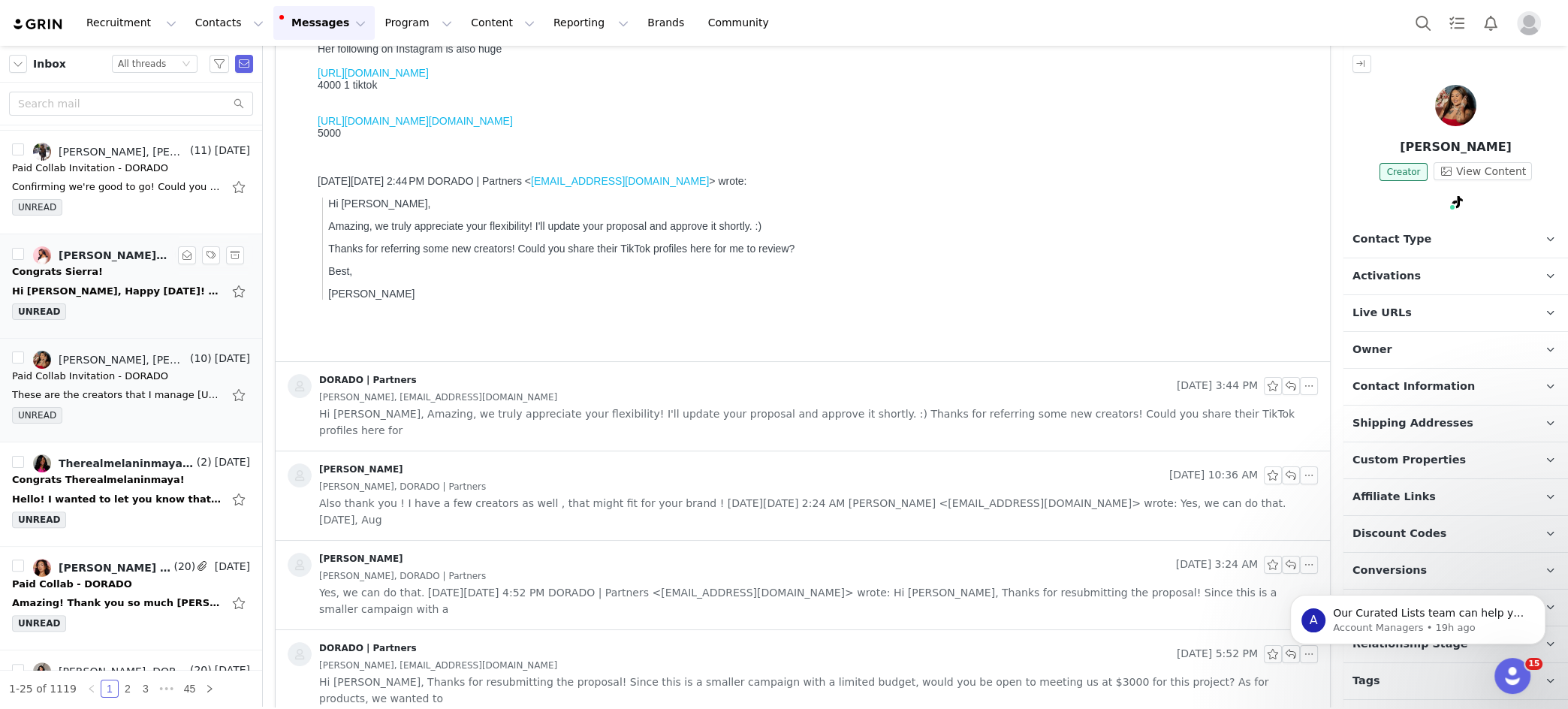
scroll to position [225, 0]
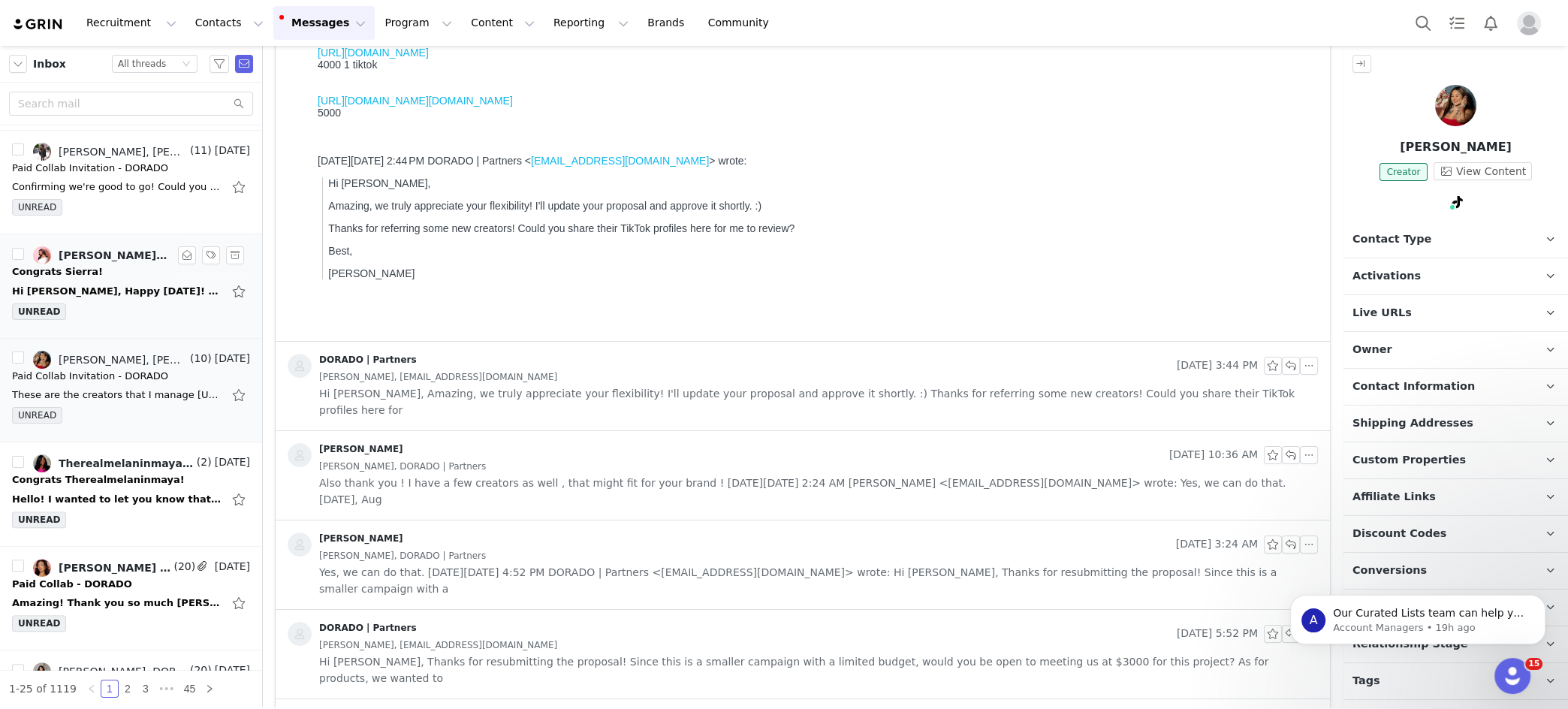
click at [551, 474] on span "Also thank you ! I have a few creators as well , that might fit for your brand …" at bounding box center [818, 491] width 999 height 33
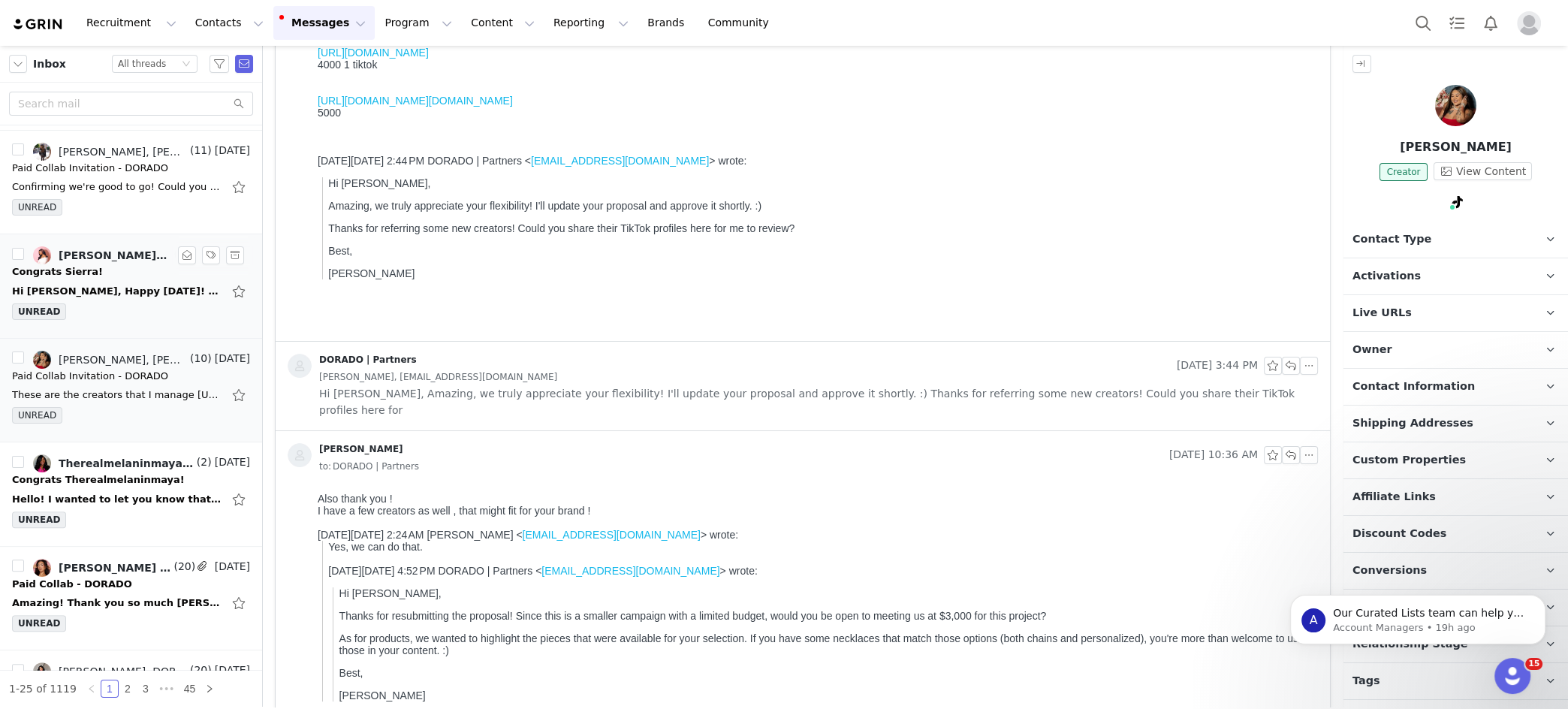
scroll to position [0, 0]
click at [625, 395] on span "Hi Daysi, Amazing, we truly appreciate your flexibility! I'll update your propo…" at bounding box center [818, 402] width 999 height 33
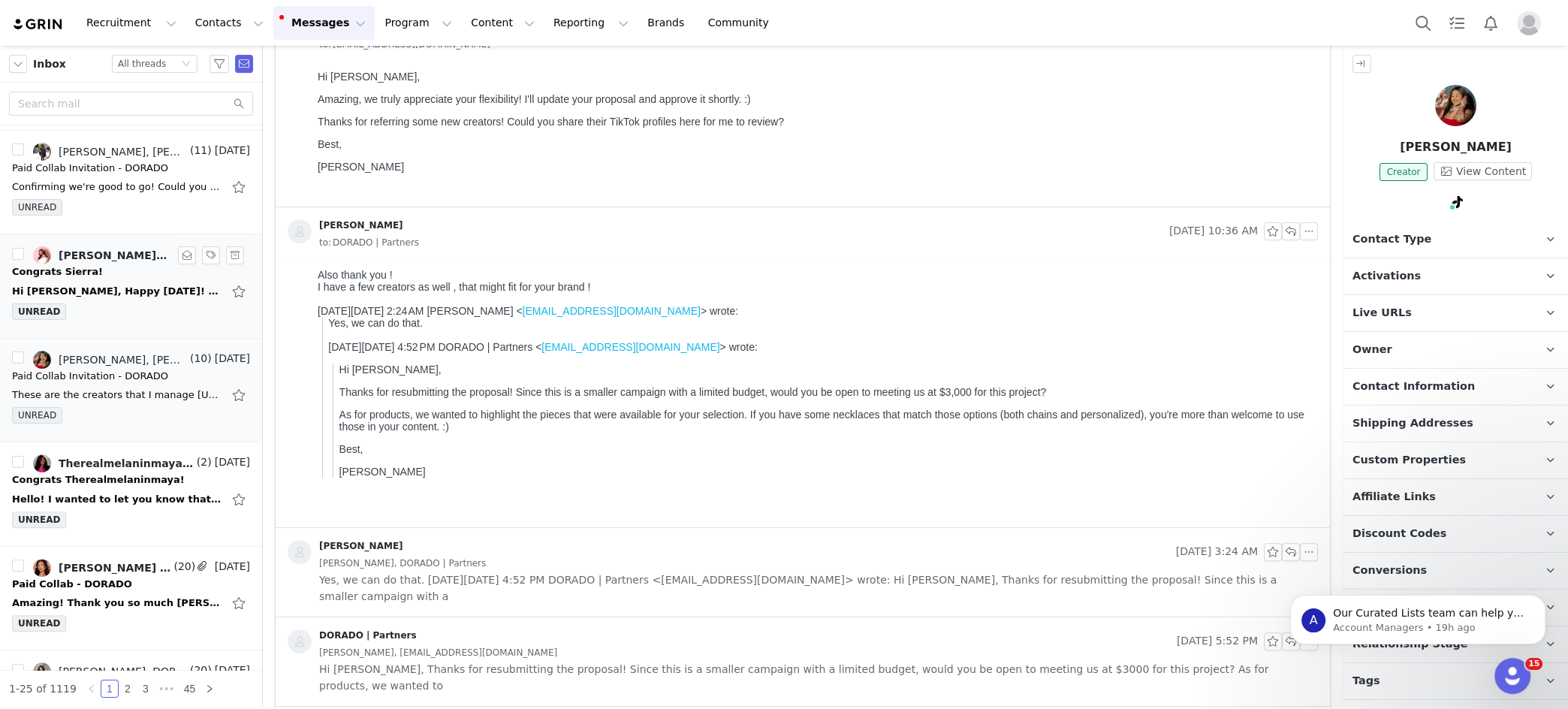
scroll to position [762, 0]
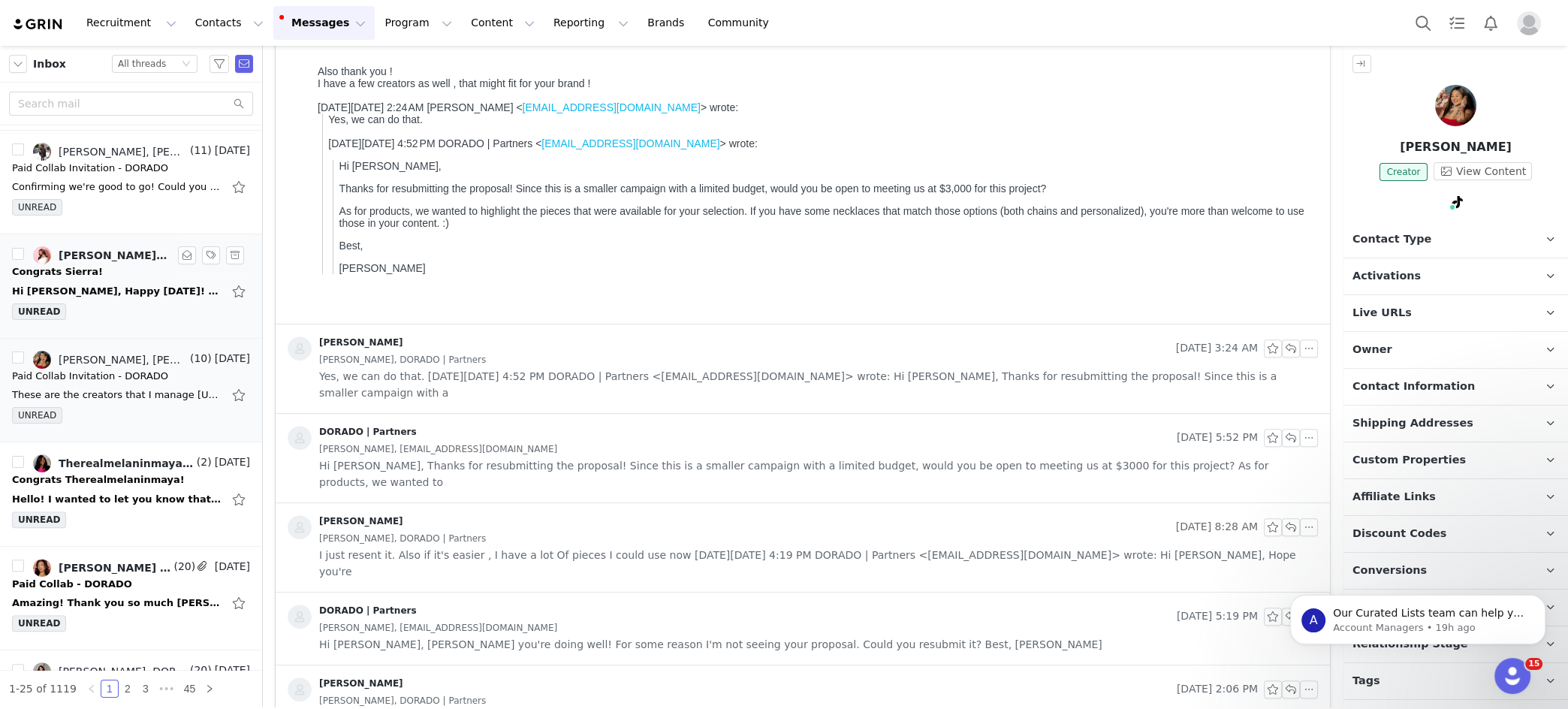
click at [619, 359] on div "Daysi Dukes, DORADO | Partners" at bounding box center [818, 359] width 999 height 16
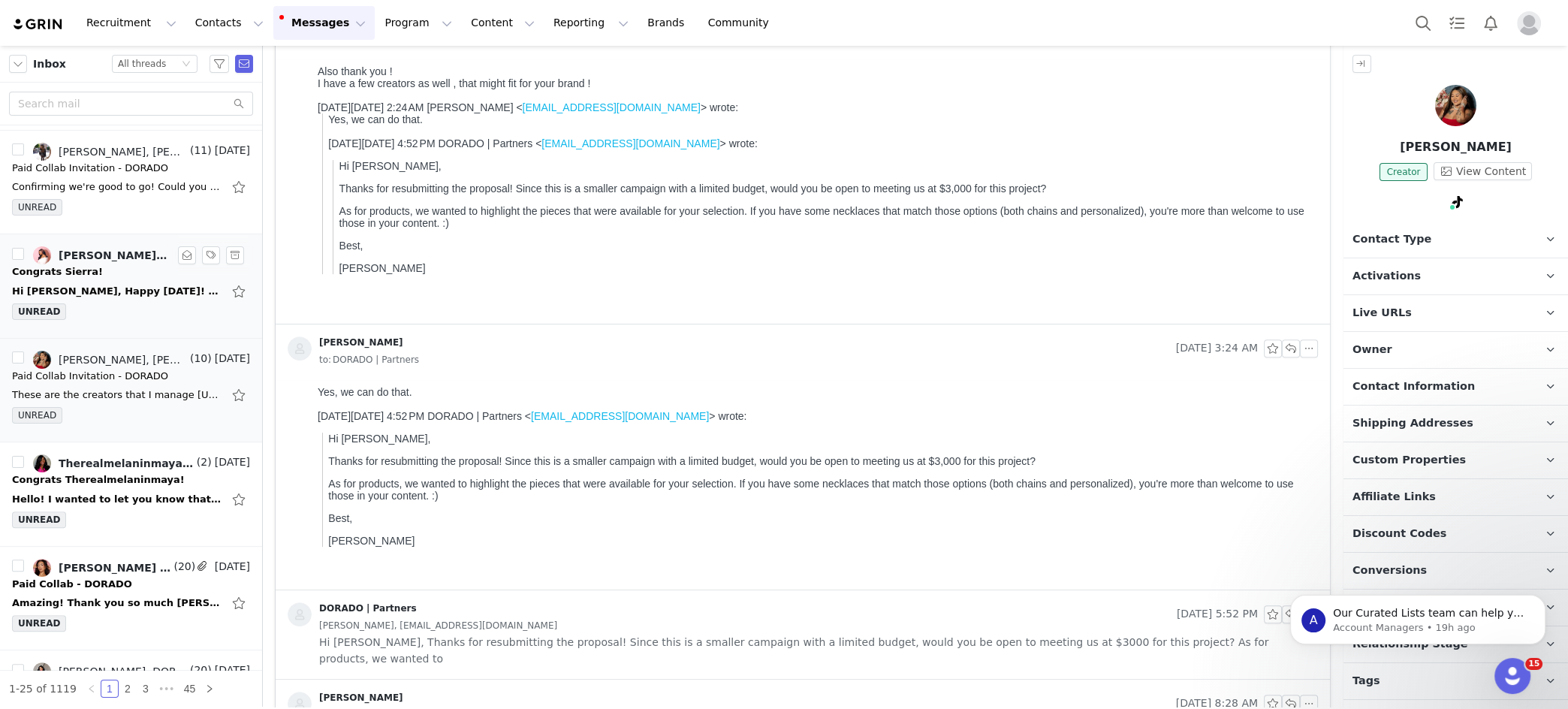
scroll to position [869, 0]
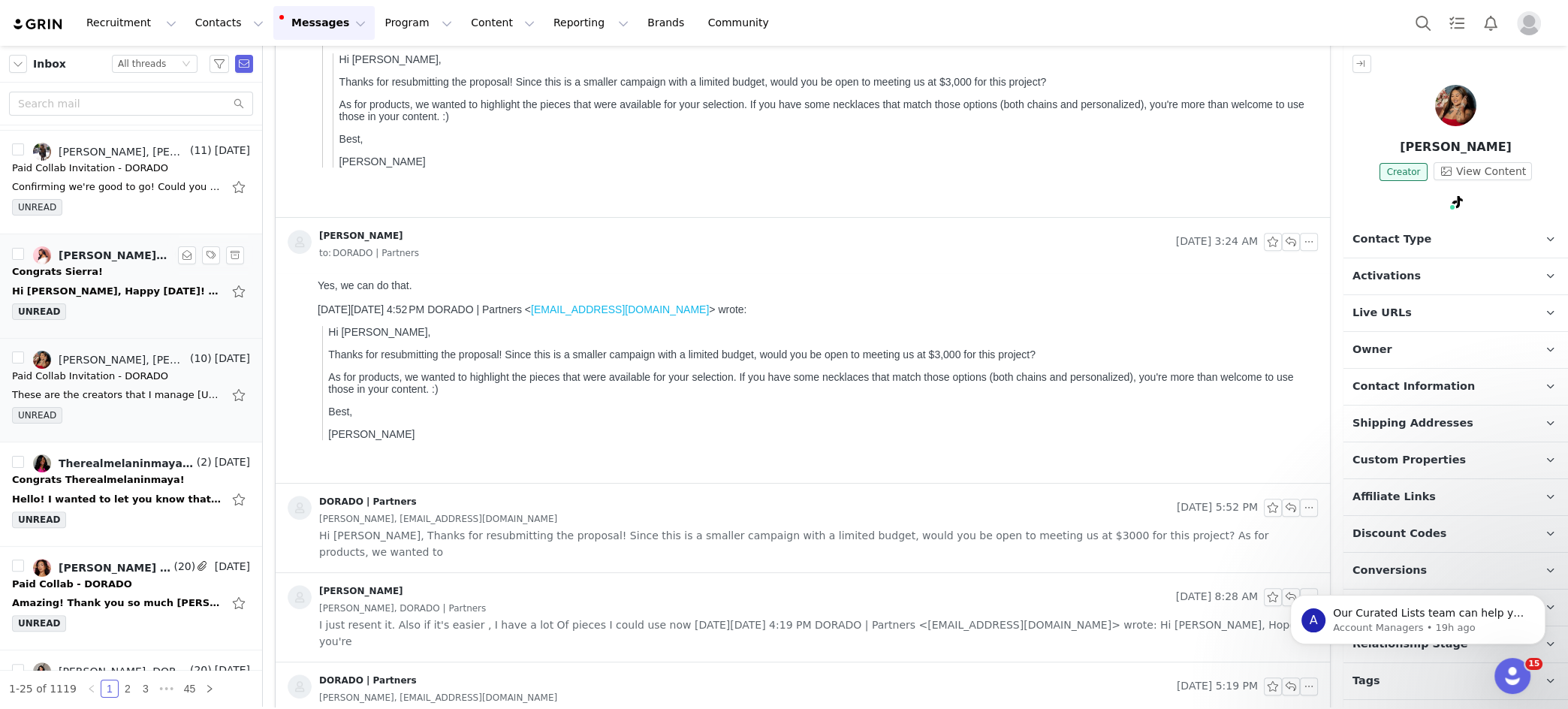
click at [555, 510] on div "Daysi Dukes, daysiveladquez3003@gmail.com" at bounding box center [818, 519] width 999 height 16
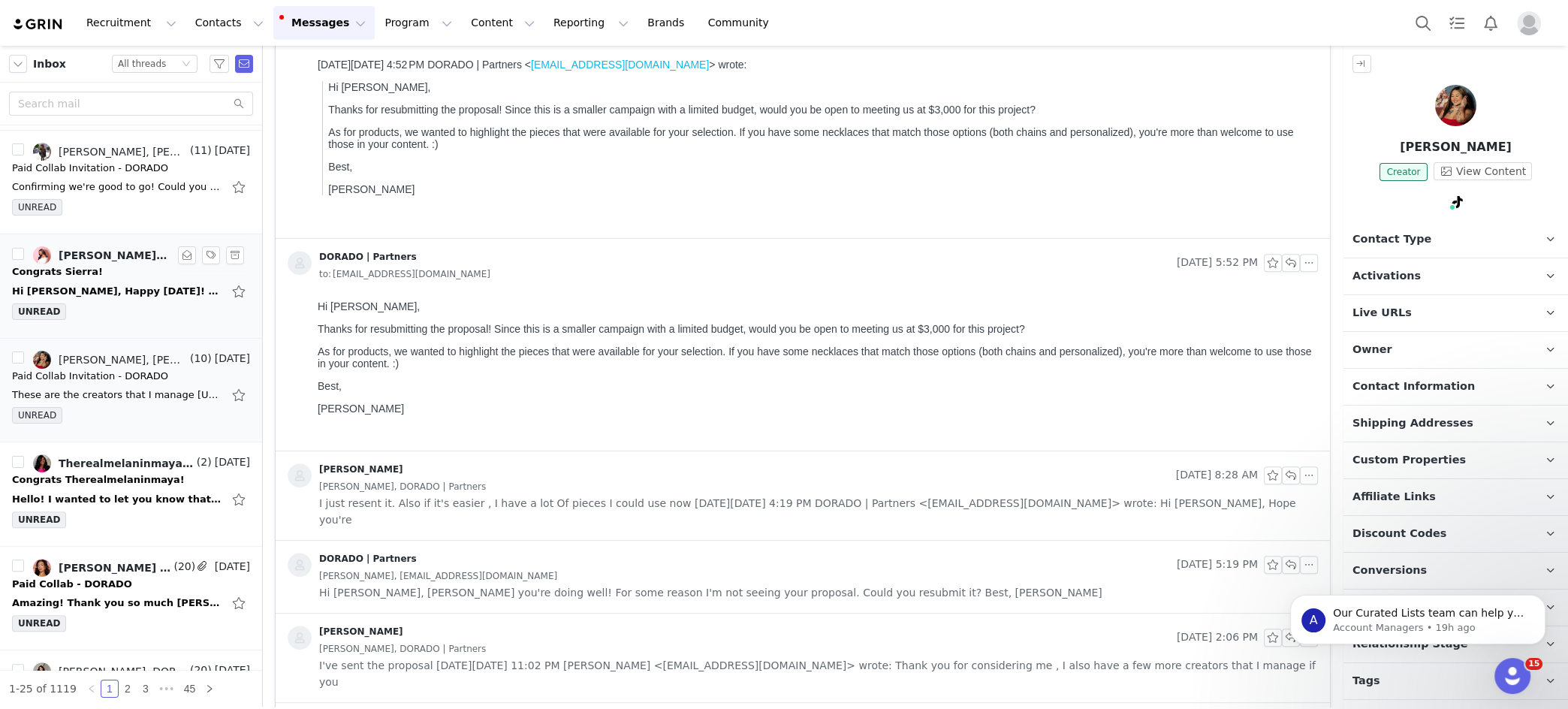
scroll to position [1114, 0]
click at [566, 490] on div "Daysi Dukes, DORADO | Partners" at bounding box center [818, 485] width 999 height 16
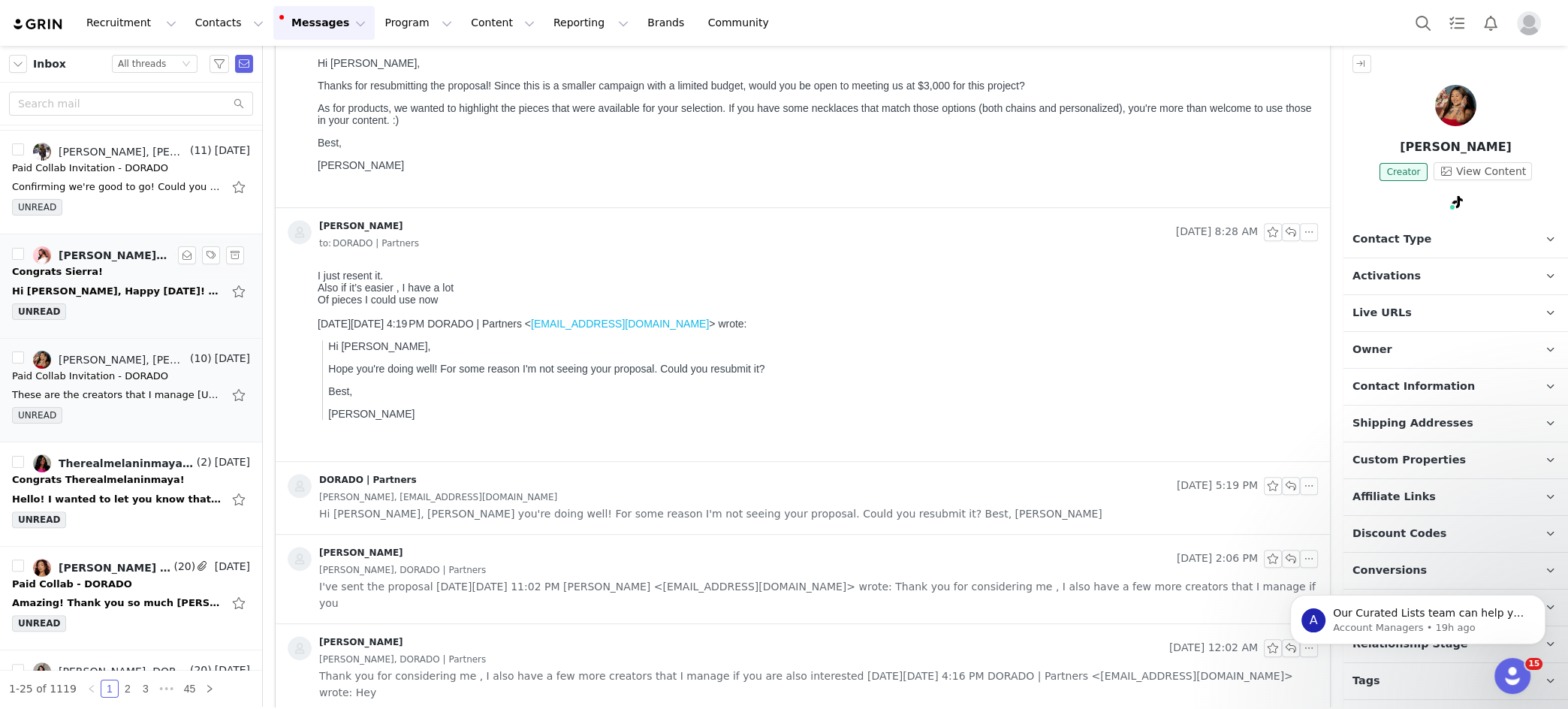
scroll to position [1335, 0]
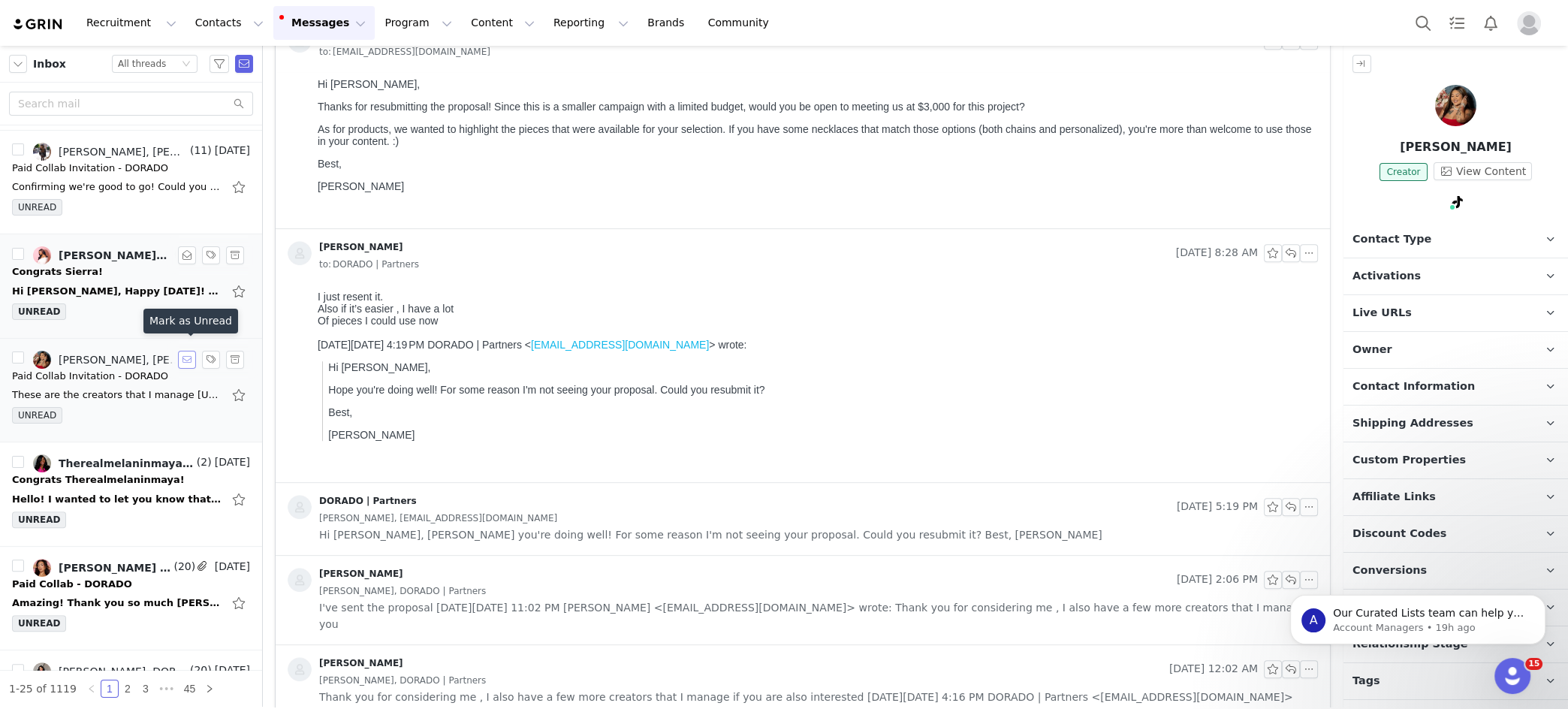
click at [187, 351] on button "button" at bounding box center [187, 359] width 18 height 18
click at [119, 510] on div "Amazing! Thank you so much Jeanette!! xx, Delaney ᐧ On Thu, Aug 28, 2025 at 4:0…" at bounding box center [117, 603] width 211 height 15
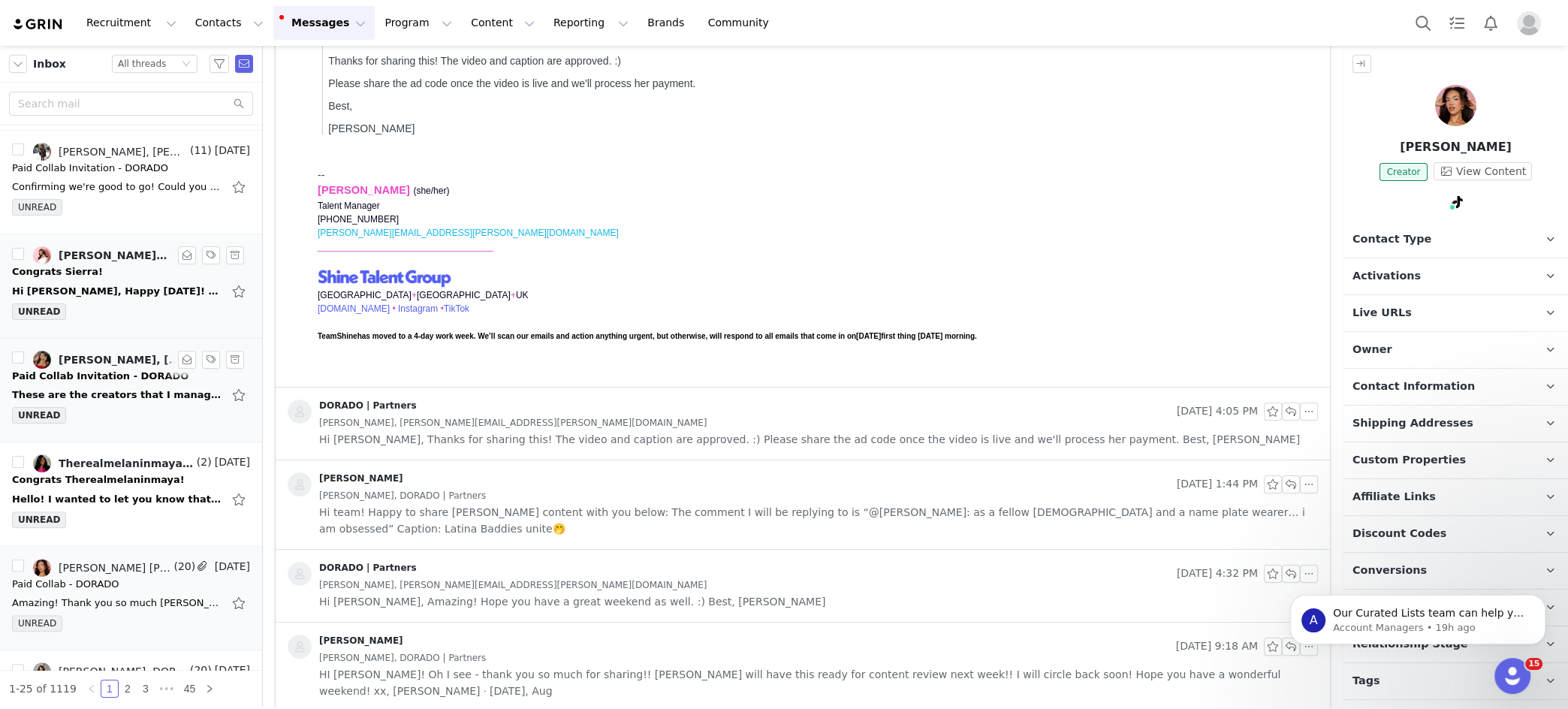
scroll to position [0, 0]
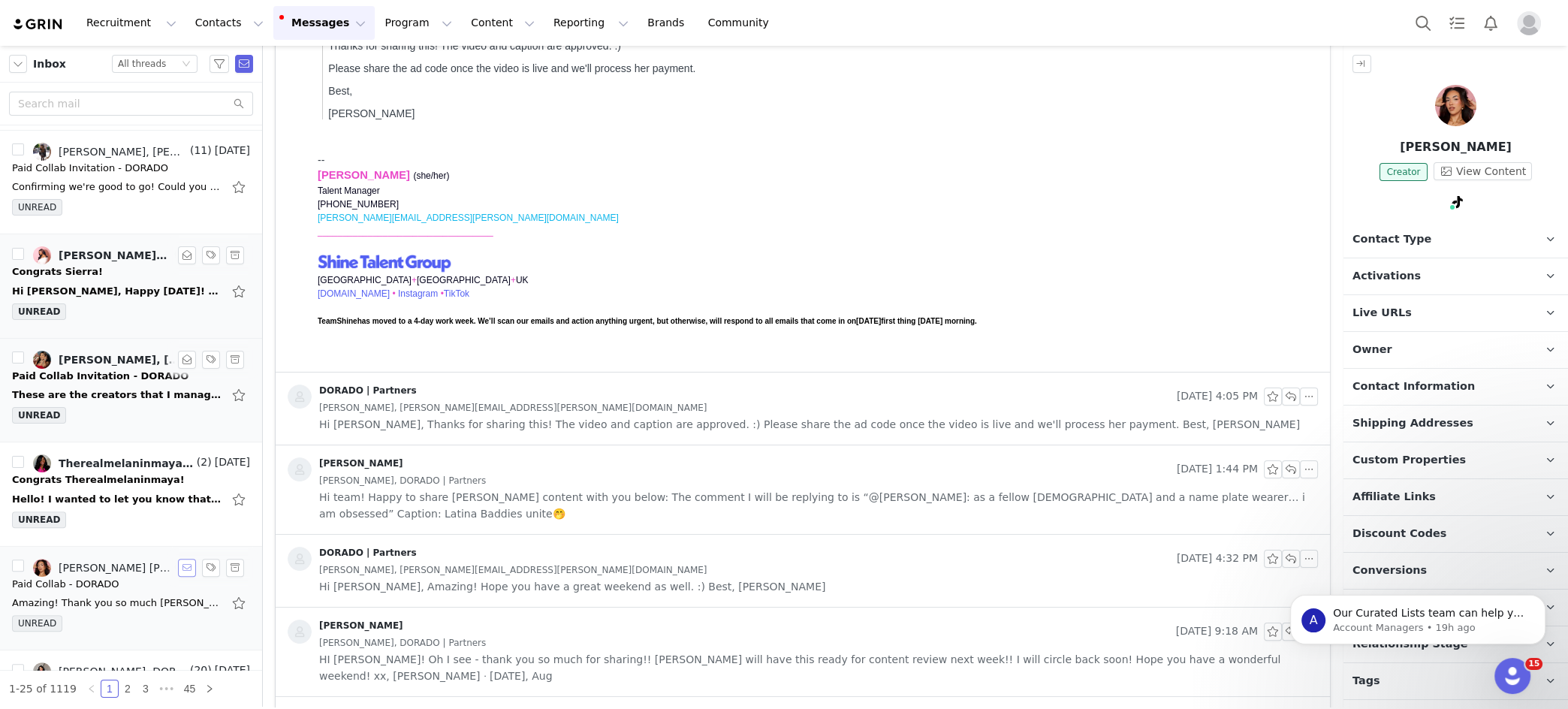
drag, startPoint x: 185, startPoint y: 556, endPoint x: 173, endPoint y: 555, distance: 12.0
click at [185, 510] on button "button" at bounding box center [187, 567] width 18 height 18
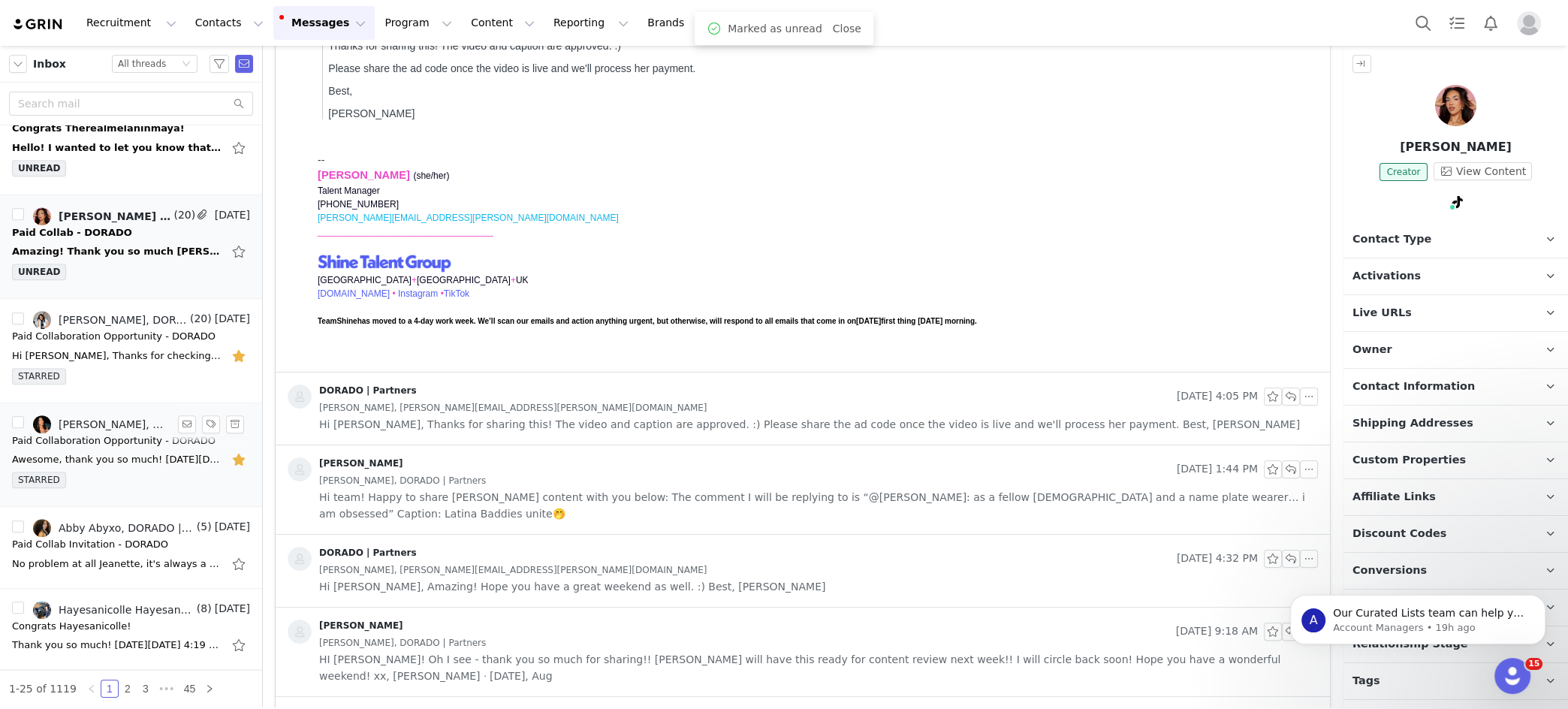
click at [143, 452] on div "Awesome, thank you so much! On Thu, Aug 28, 2025 at 4:09 PM DORADO | Partners <…" at bounding box center [117, 460] width 211 height 15
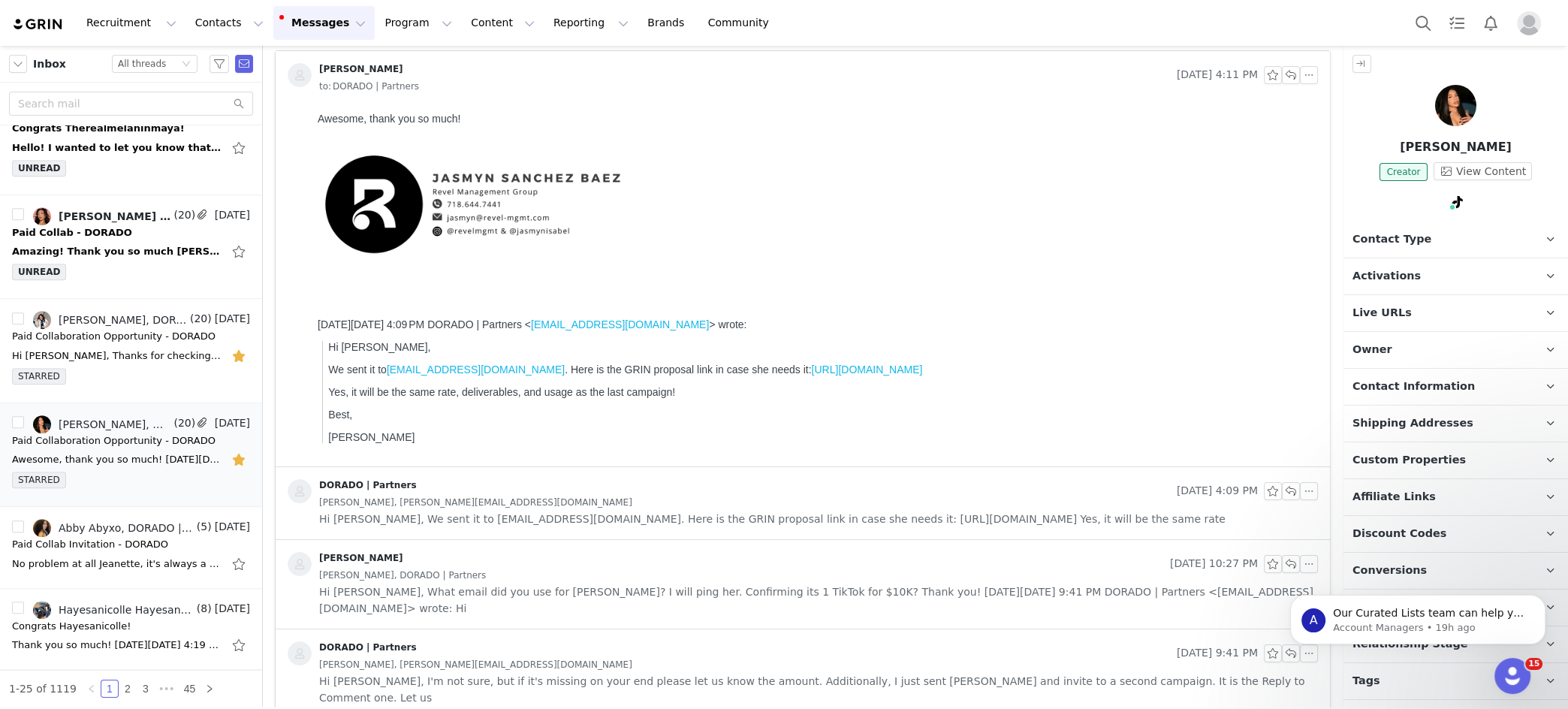
click at [684, 510] on span "Hi Jasmyn, We sent it to contact@elsyguevara.com. Here is the GRIN proposal lin…" at bounding box center [772, 519] width 907 height 16
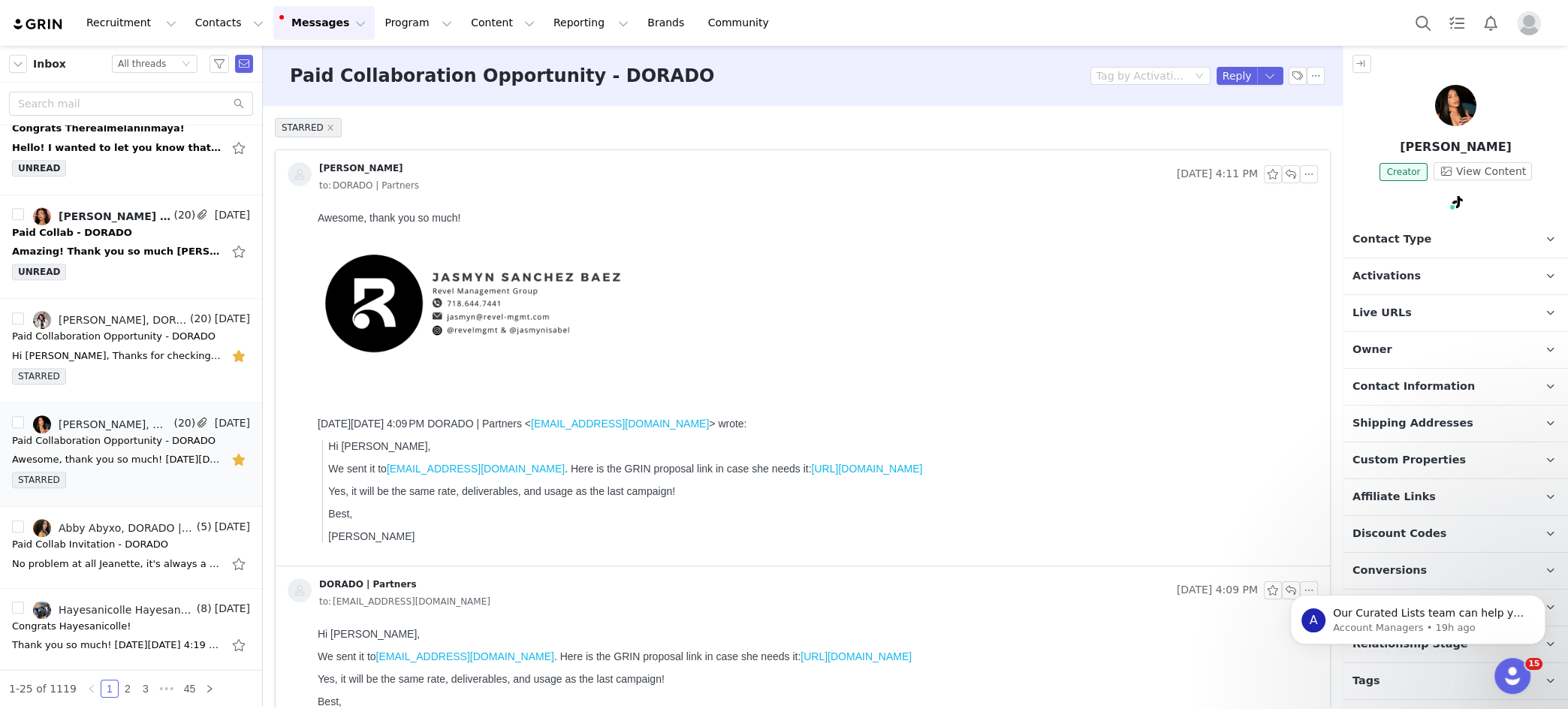
click at [1128, 273] on p "Activations" at bounding box center [1437, 276] width 189 height 36
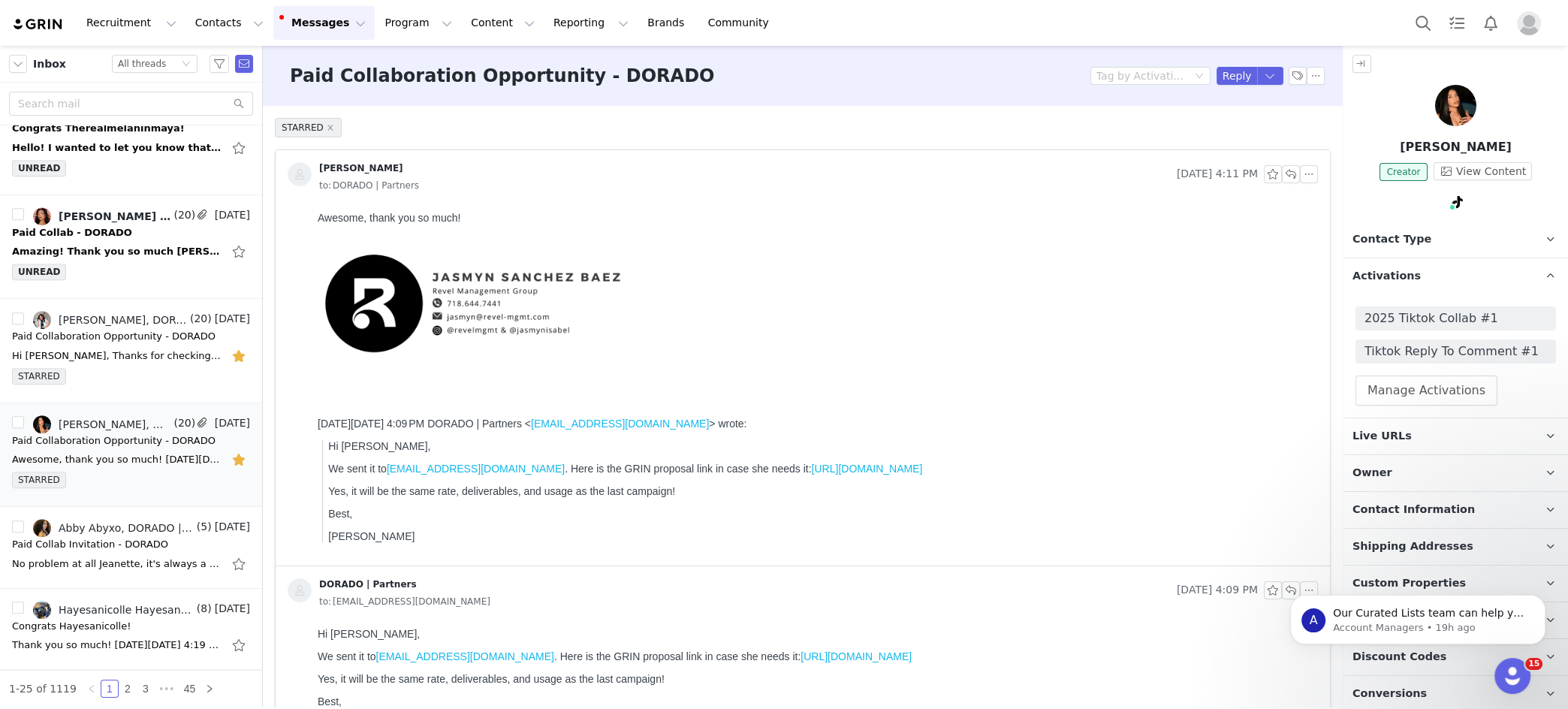
click at [1128, 273] on p "Activations" at bounding box center [1437, 276] width 189 height 36
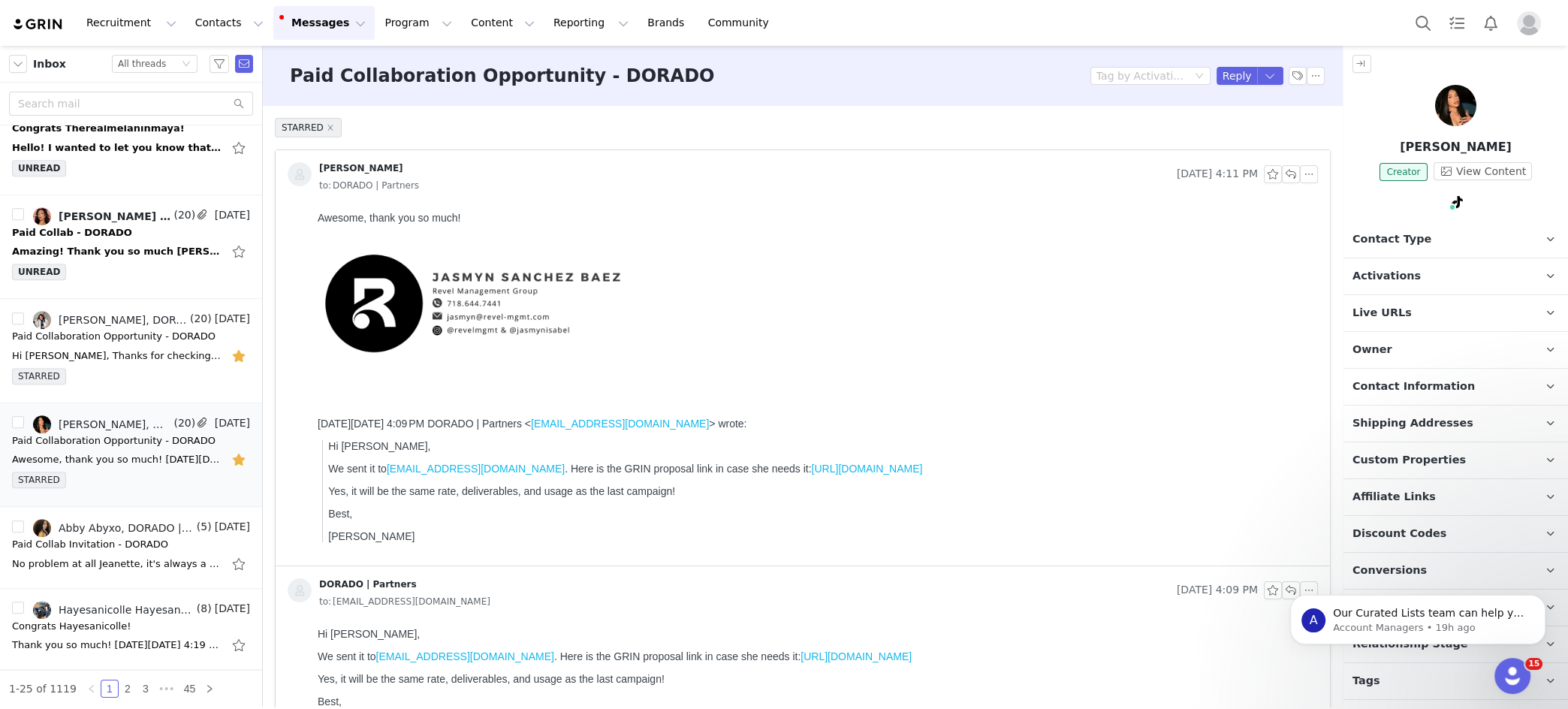
click at [1128, 317] on p "Live URLs" at bounding box center [1437, 313] width 189 height 36
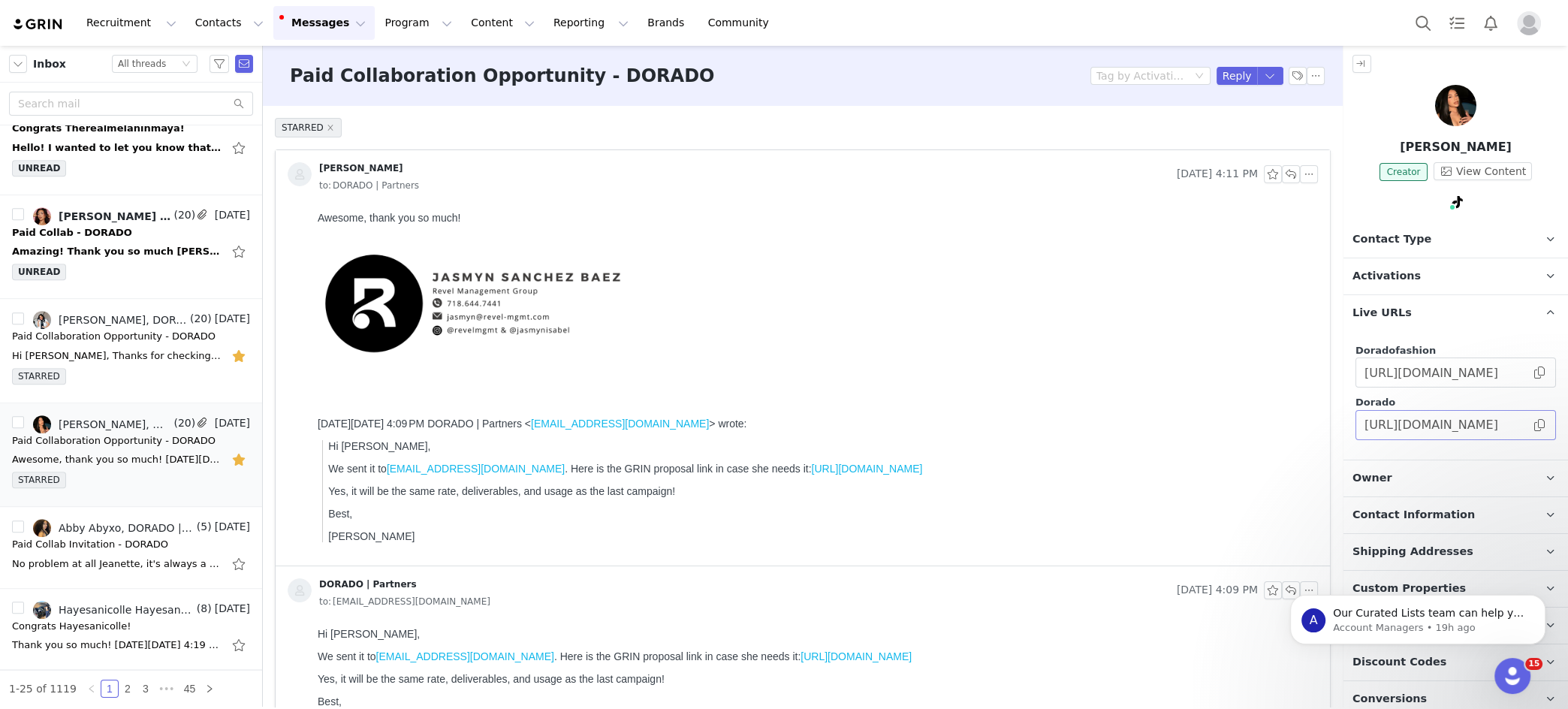
click at [1128, 425] on span at bounding box center [1540, 425] width 15 height 0
click at [189, 416] on button "button" at bounding box center [187, 424] width 18 height 18
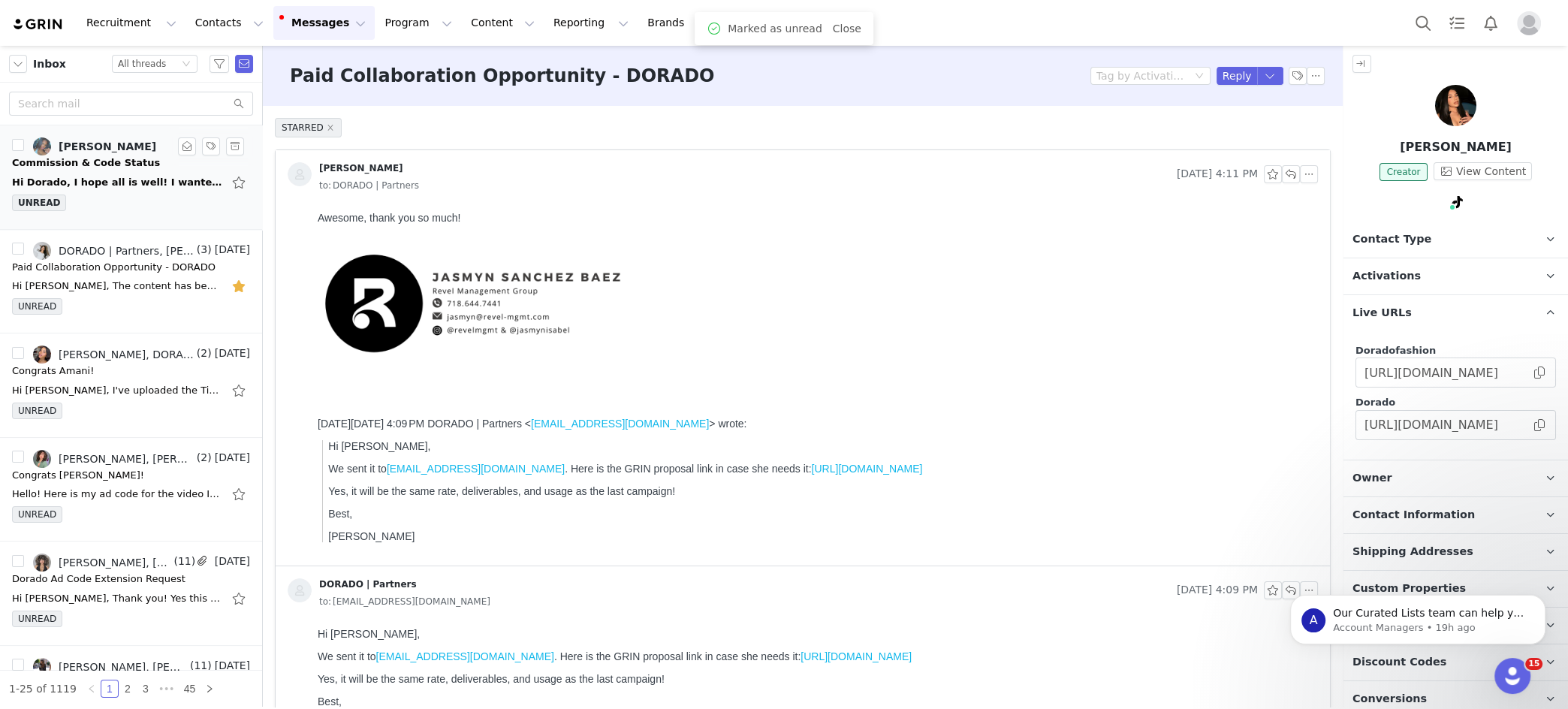
click at [138, 183] on div "Hi Dorado, I hope all is well! I wanted to follow up regarding my commission. I…" at bounding box center [117, 183] width 211 height 15
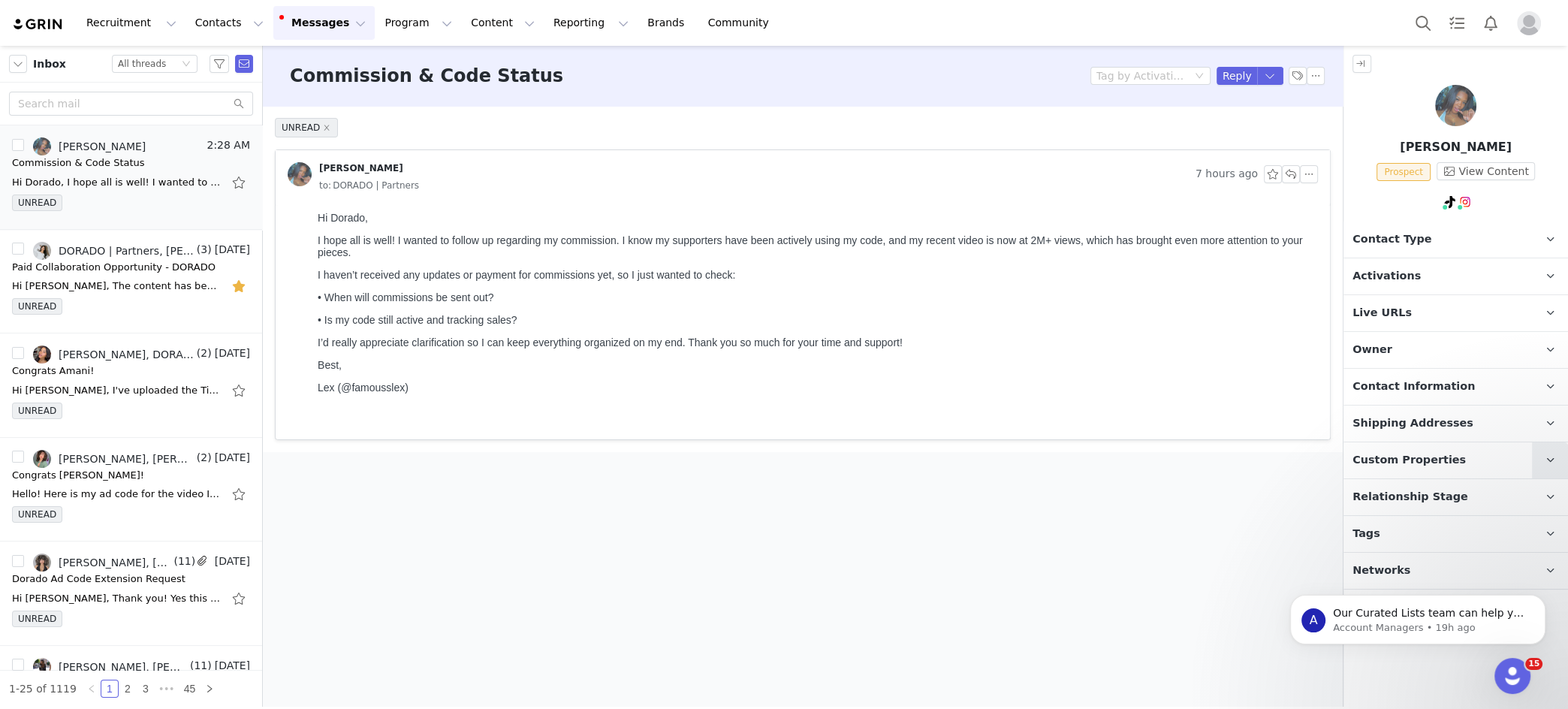
click at [1128, 461] on span at bounding box center [1550, 460] width 18 height 18
click at [1128, 460] on span at bounding box center [1550, 460] width 18 height 18
click at [124, 299] on div "UNREAD" at bounding box center [131, 310] width 238 height 22
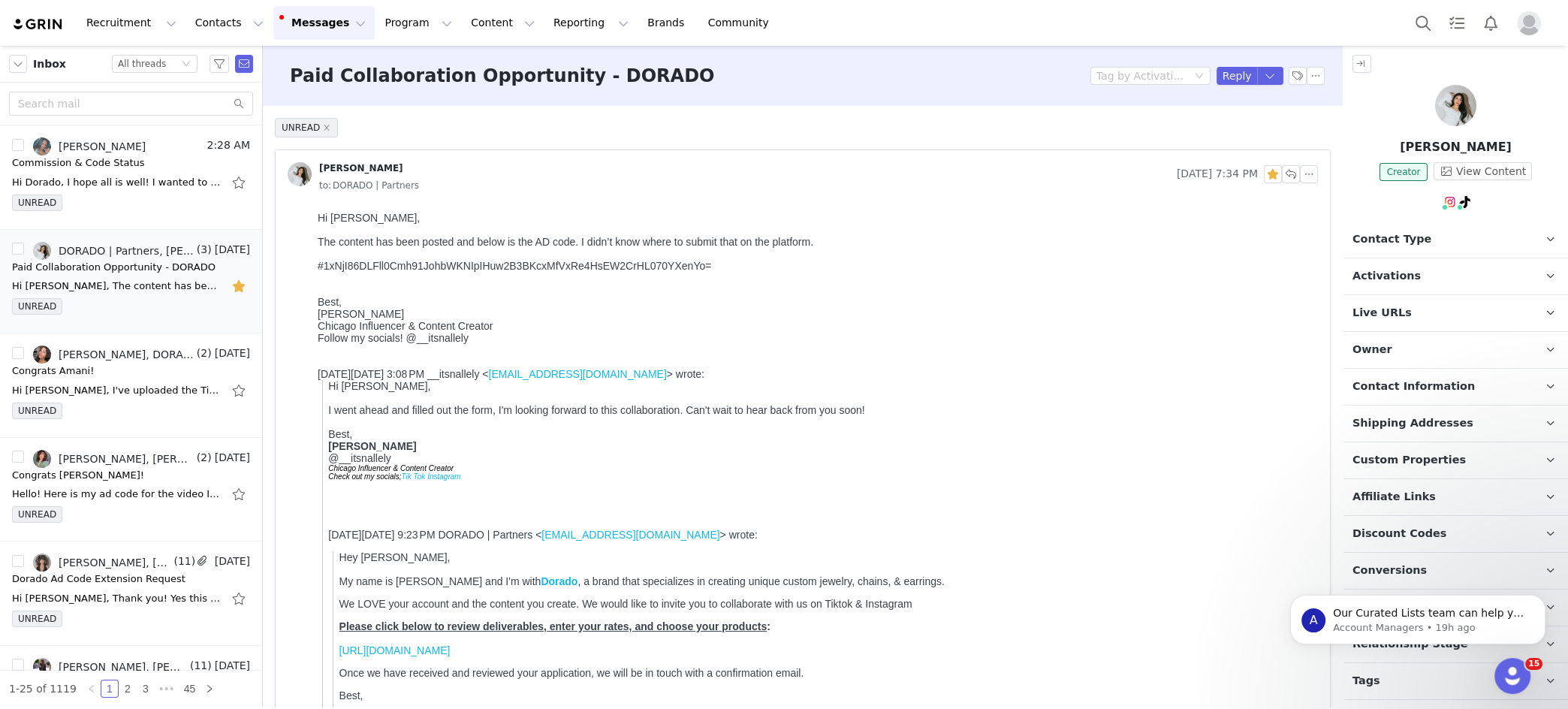
drag, startPoint x: 1424, startPoint y: 149, endPoint x: 1505, endPoint y: 142, distance: 81.3
click at [1128, 142] on p "[PERSON_NAME]" at bounding box center [1455, 147] width 224 height 18
copy p "[PERSON_NAME]"
click at [1128, 172] on button "button" at bounding box center [1309, 174] width 18 height 18
click at [1128, 170] on button "button" at bounding box center [1291, 174] width 18 height 18
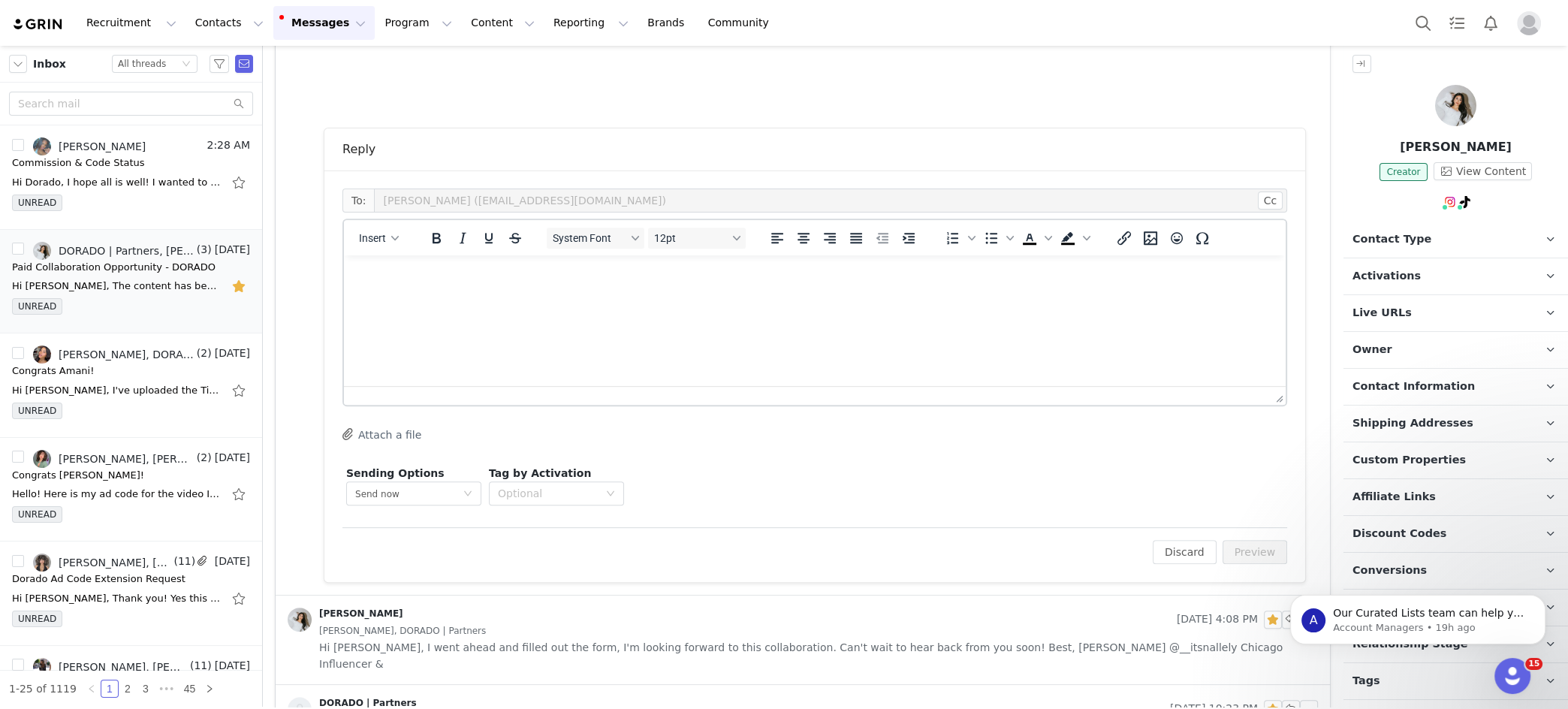
scroll to position [714, 0]
click at [418, 282] on p "Rich Text Area. Press ALT-0 for help." at bounding box center [815, 275] width 918 height 16
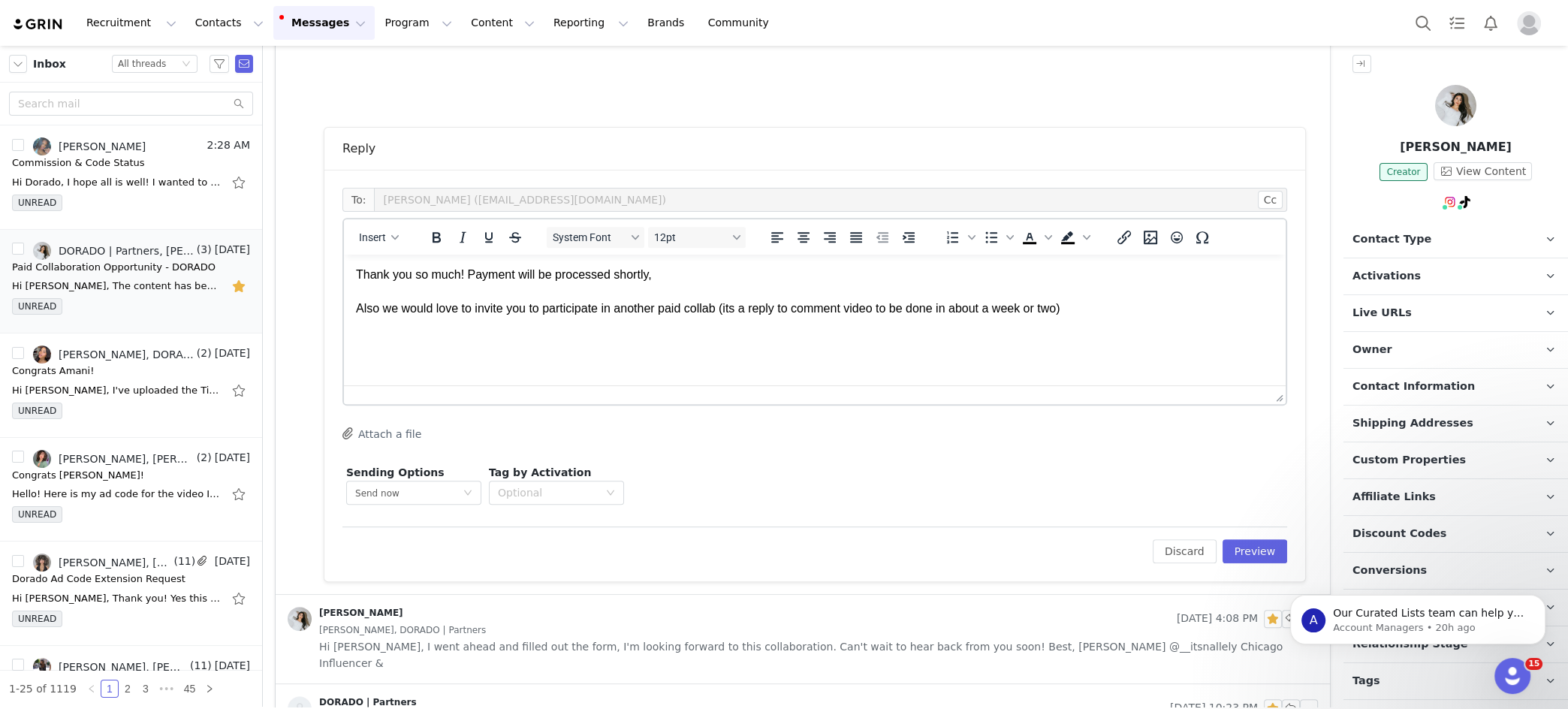
click at [674, 277] on p "Thank you so much! Payment will be processed shortly, Also we would love to inv…" at bounding box center [815, 292] width 918 height 50
click at [382, 231] on span "Insert" at bounding box center [373, 237] width 27 height 12
click at [403, 260] on div "Insert Template" at bounding box center [433, 261] width 135 height 18
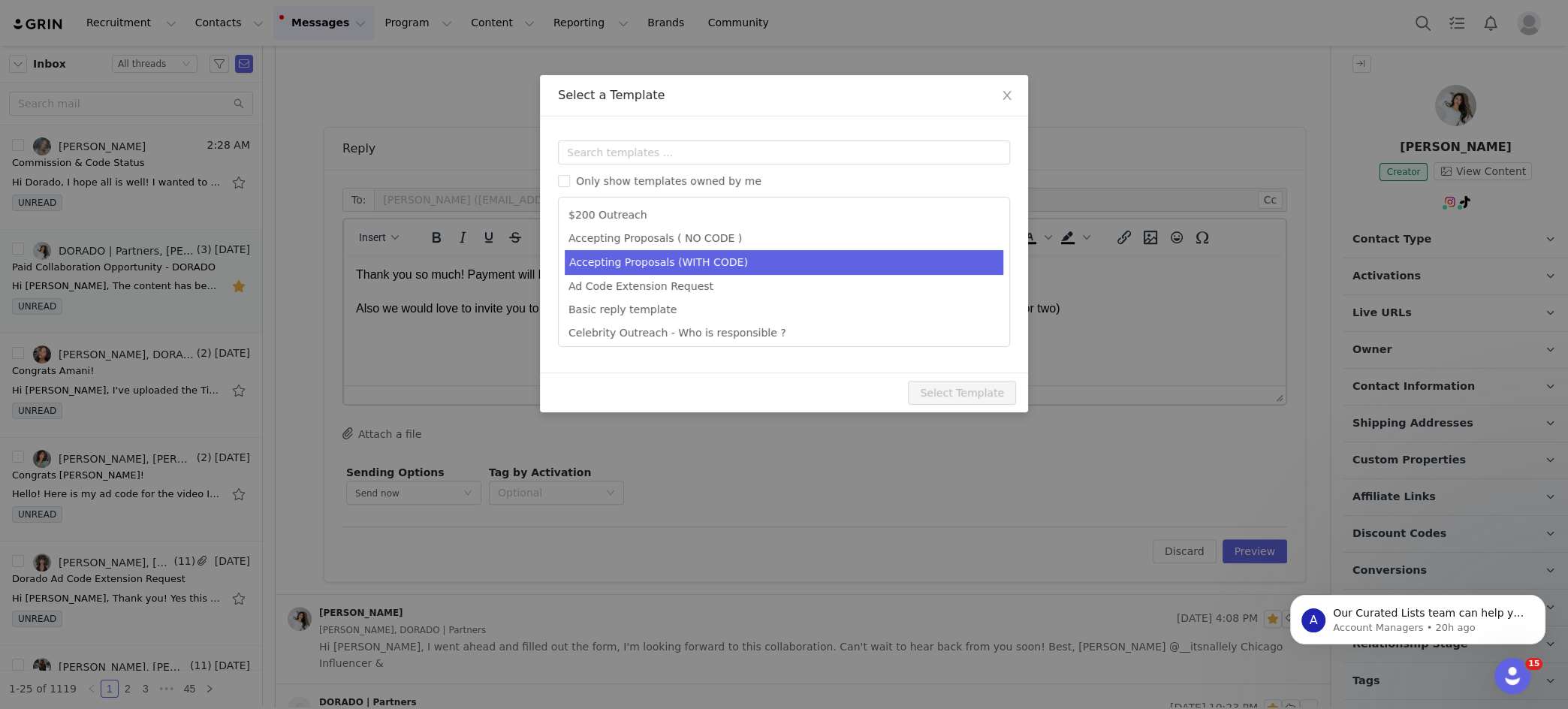
scroll to position [0, 0]
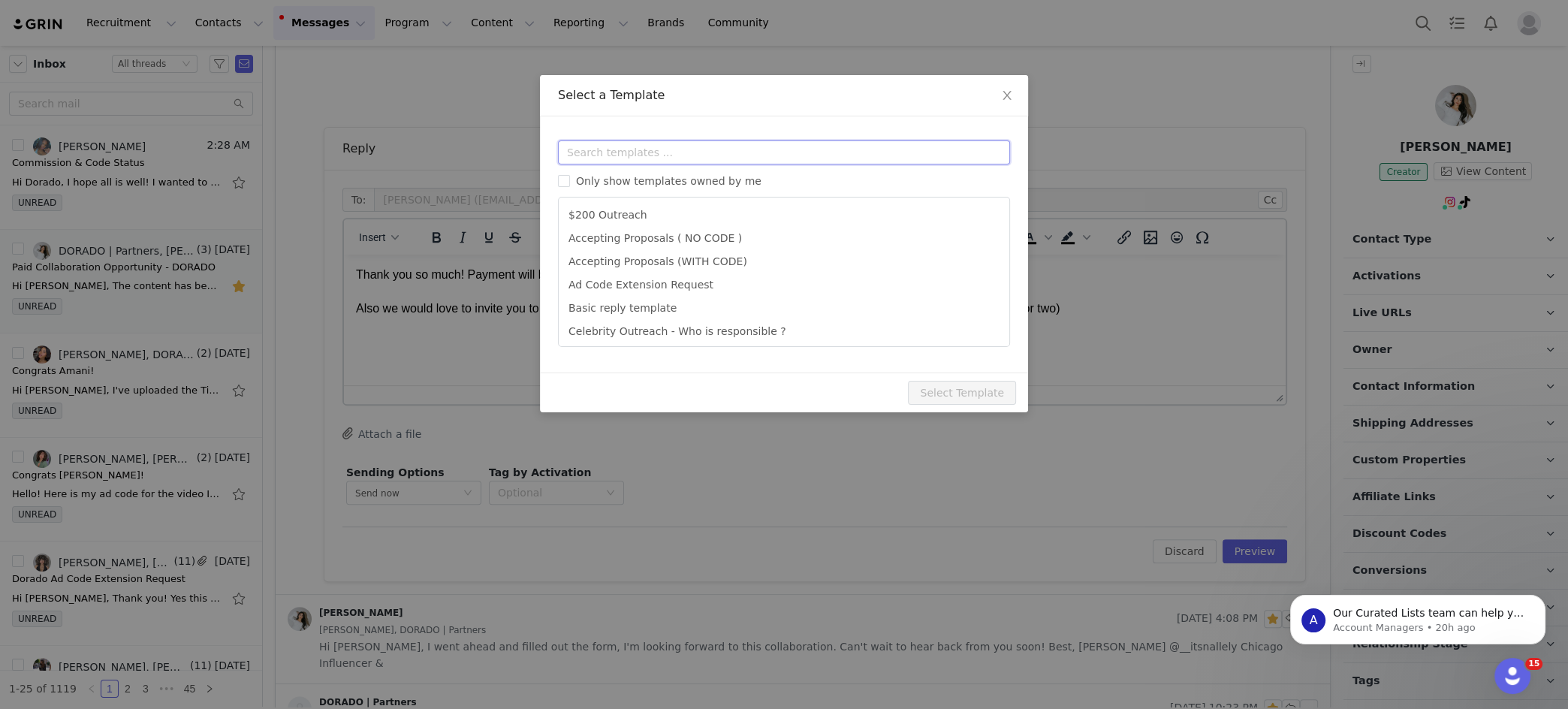
click at [646, 154] on input "text" at bounding box center [784, 153] width 452 height 24
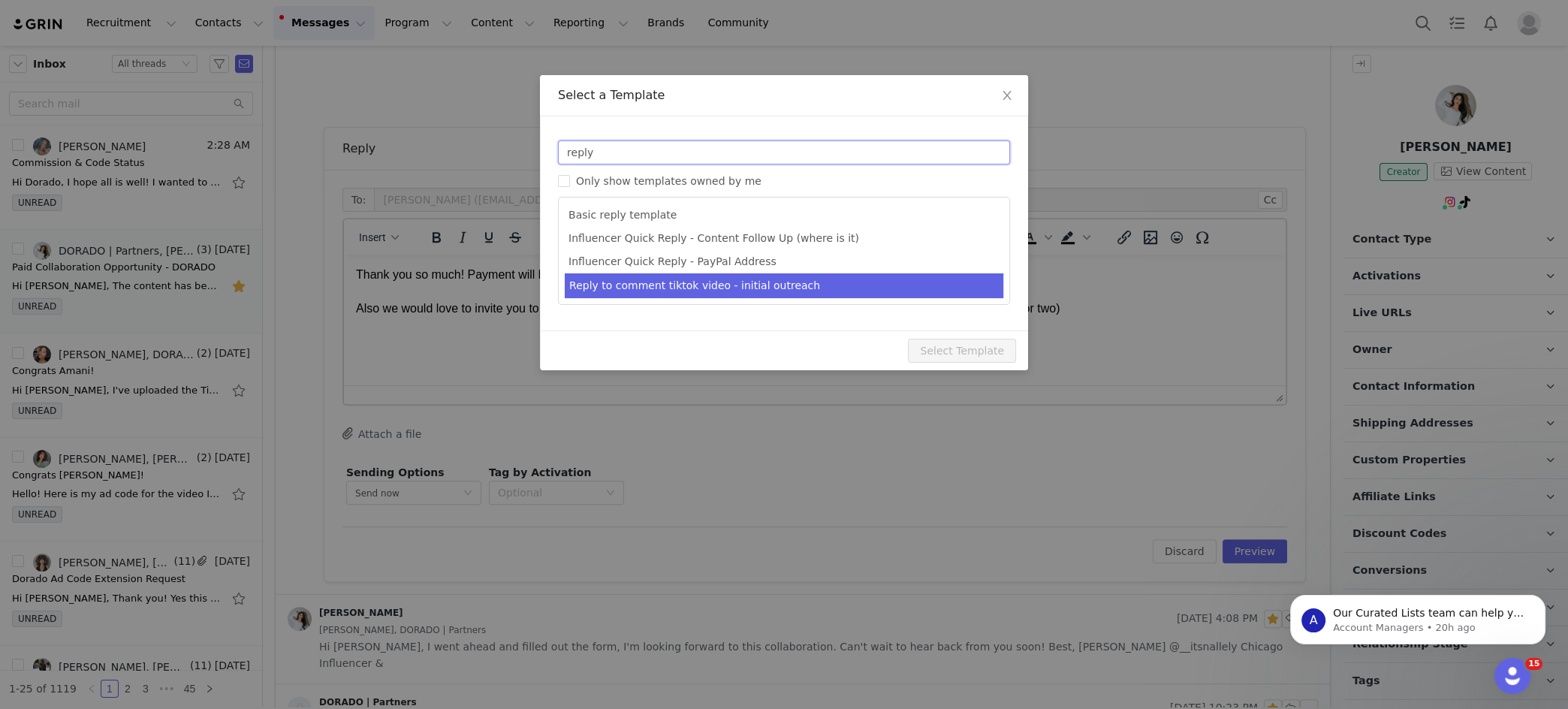
type input "reply"
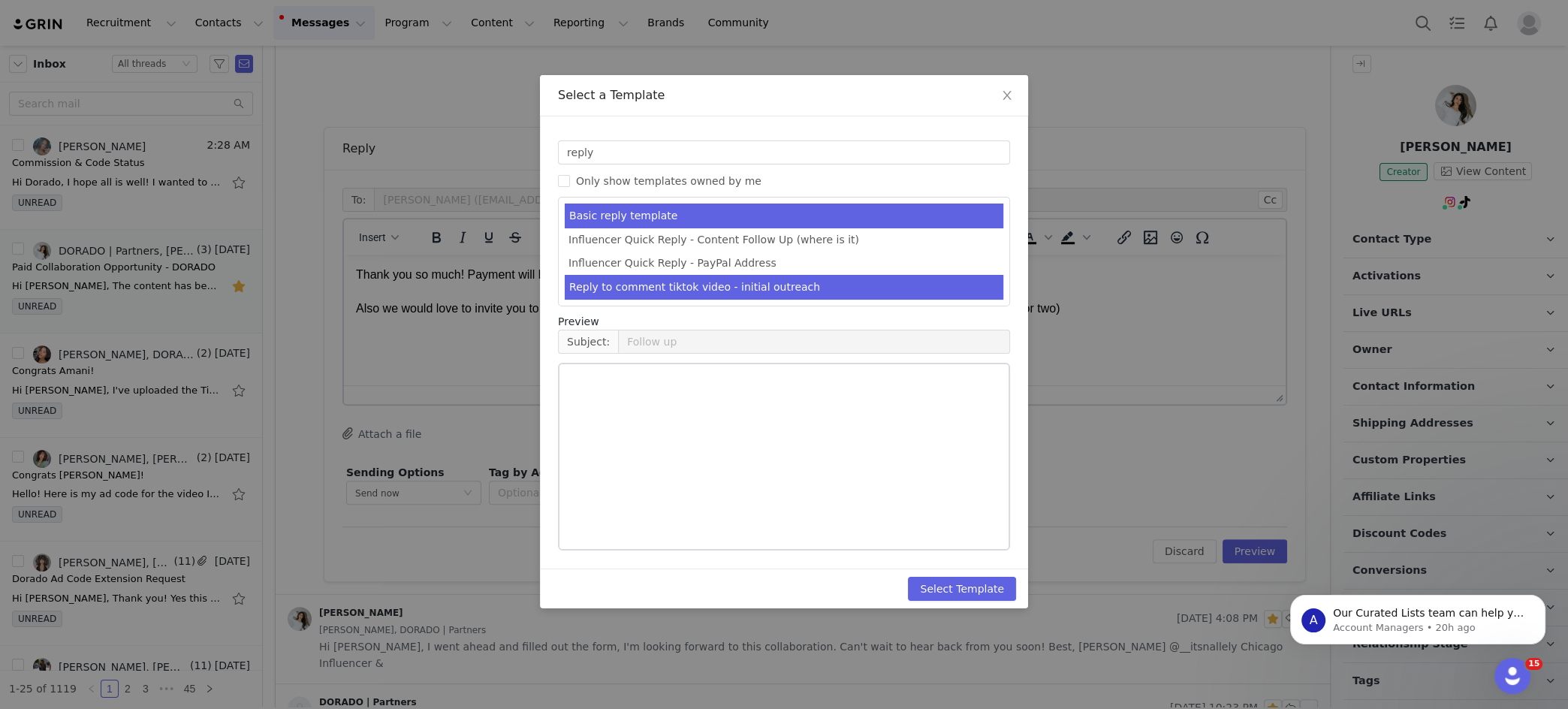
click at [784, 282] on li "Reply to comment tiktok video - initial outreach" at bounding box center [784, 287] width 438 height 25
type input "Another campaign, interested?"
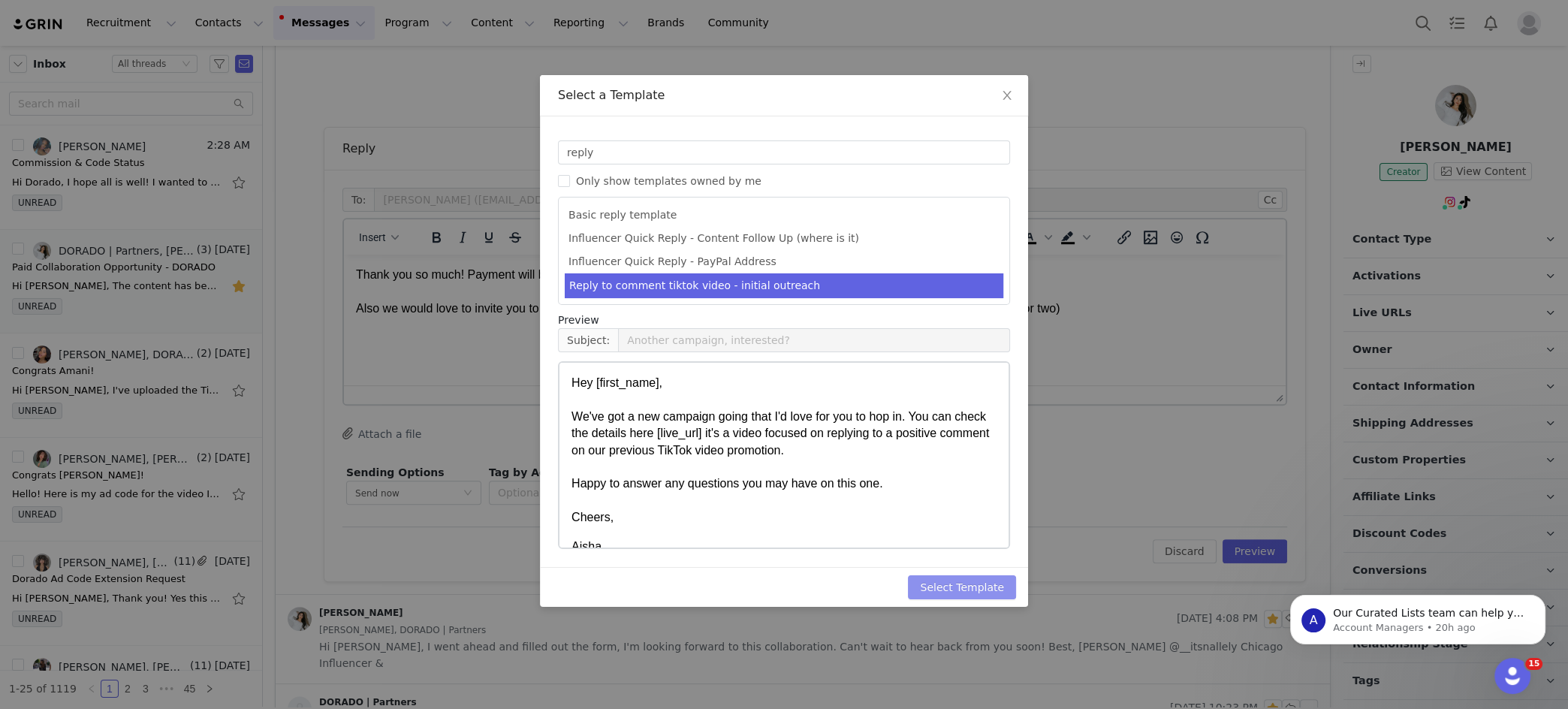
click at [939, 510] on button "Select Template" at bounding box center [961, 587] width 108 height 24
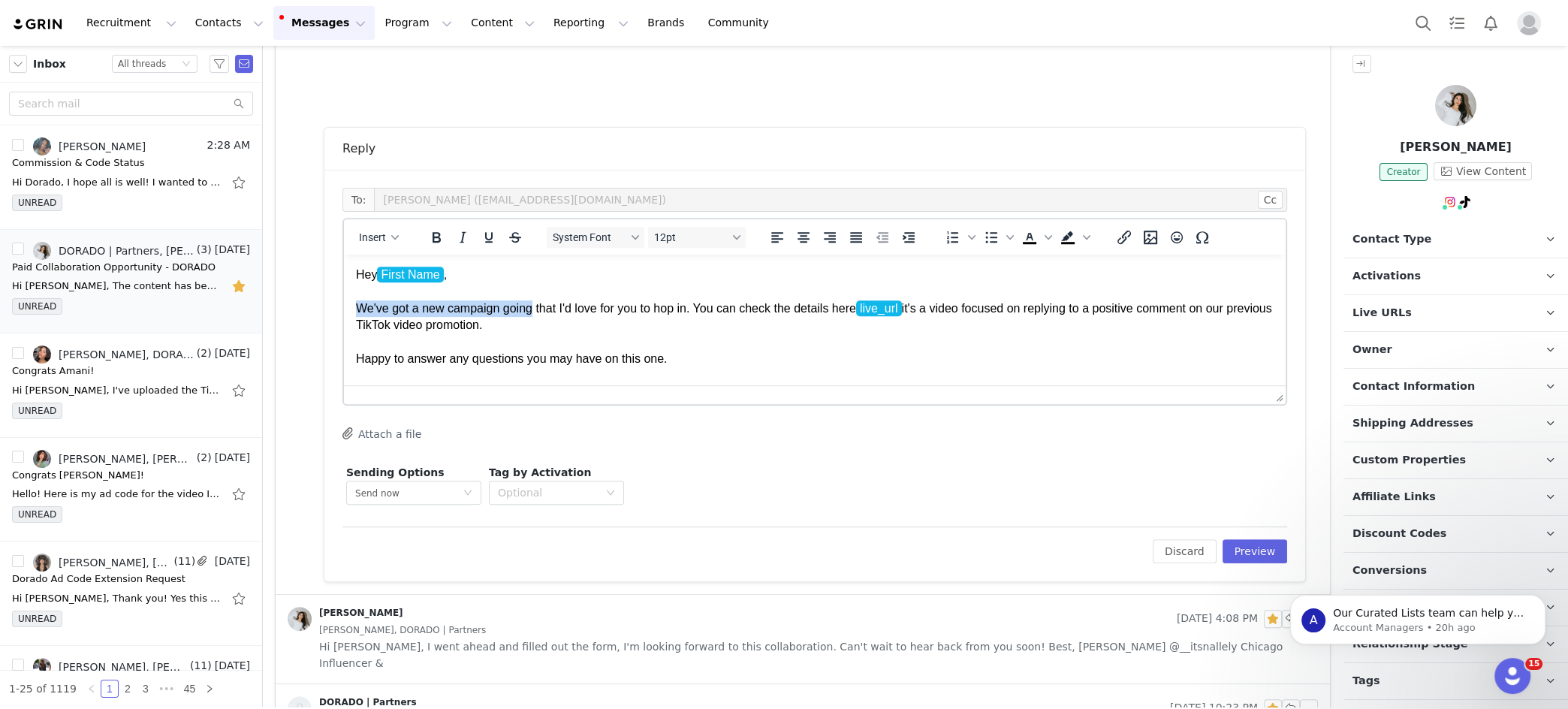
drag, startPoint x: 368, startPoint y: 308, endPoint x: 537, endPoint y: 304, distance: 169.0
click at [536, 305] on p "Hey First Name , We've got a new campaign going that I'd love for you to hop in…" at bounding box center [815, 334] width 918 height 135
click at [542, 276] on p "Hey First Name , We've got a new campaign going that I'd love for you to hop in…" at bounding box center [815, 334] width 918 height 135
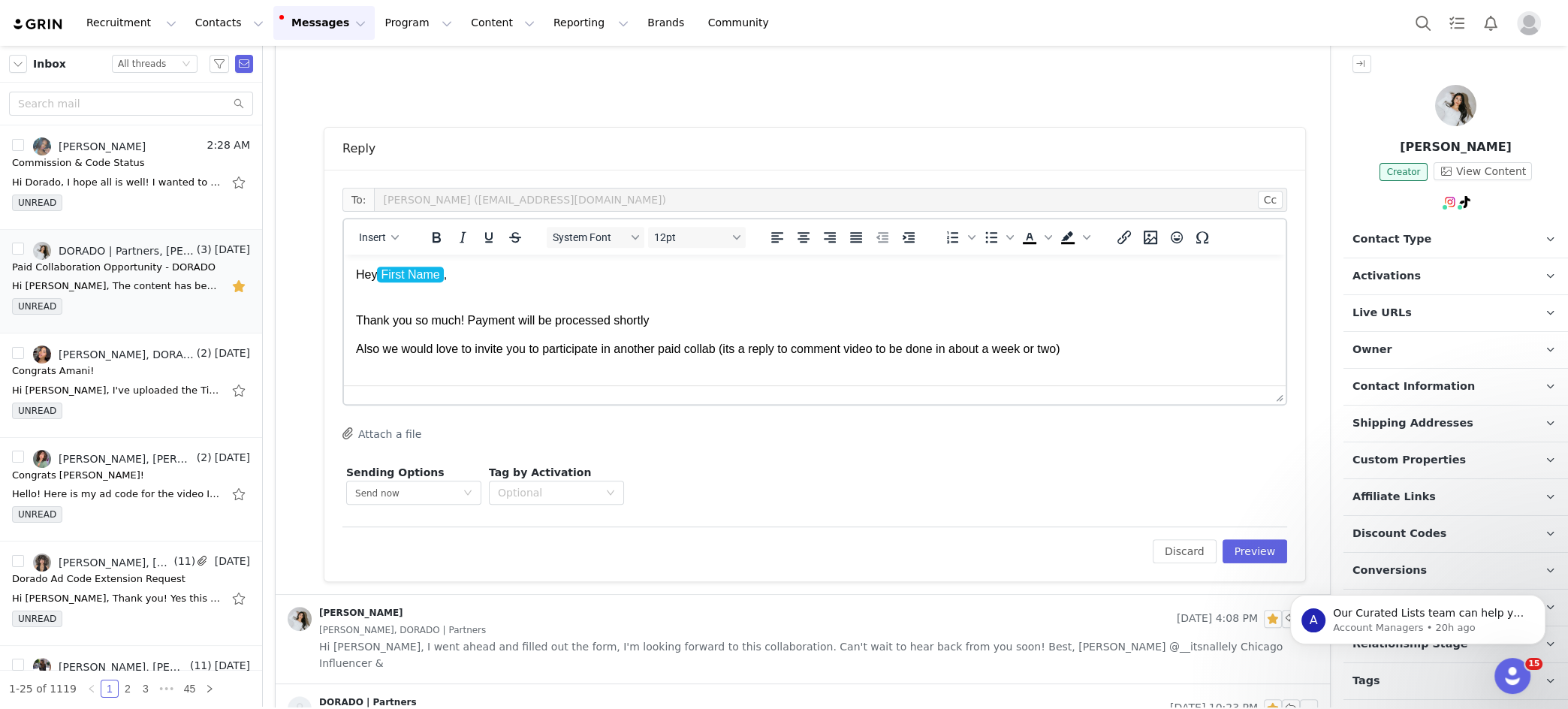
click at [671, 322] on p "Thank you so much! Payment will be processed shortly" at bounding box center [815, 320] width 918 height 16
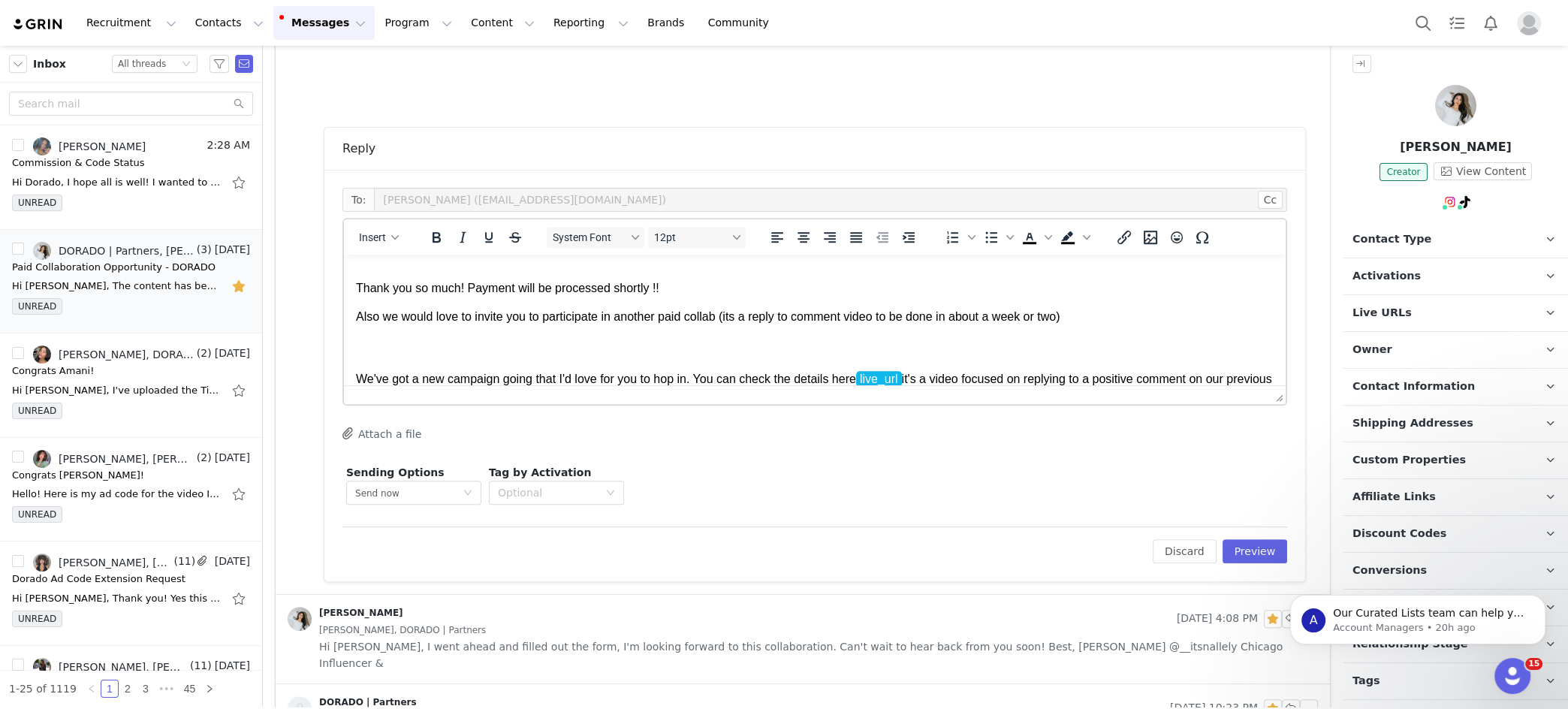
scroll to position [38, 0]
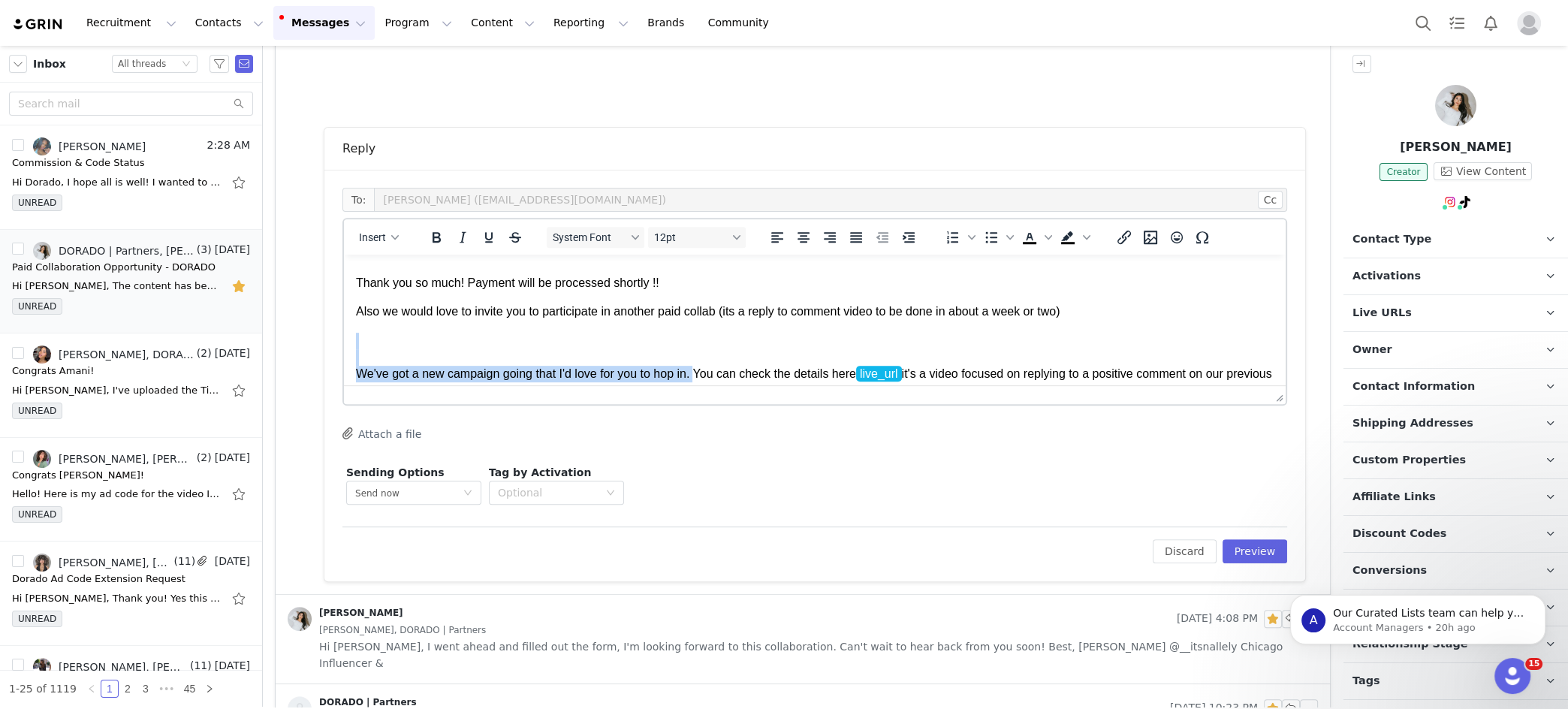
drag, startPoint x: 702, startPoint y: 372, endPoint x: 520, endPoint y: 342, distance: 184.5
click at [520, 342] on p "We've got a new campaign going that I'd love for you to hop in. You can check t…" at bounding box center [815, 400] width 918 height 135
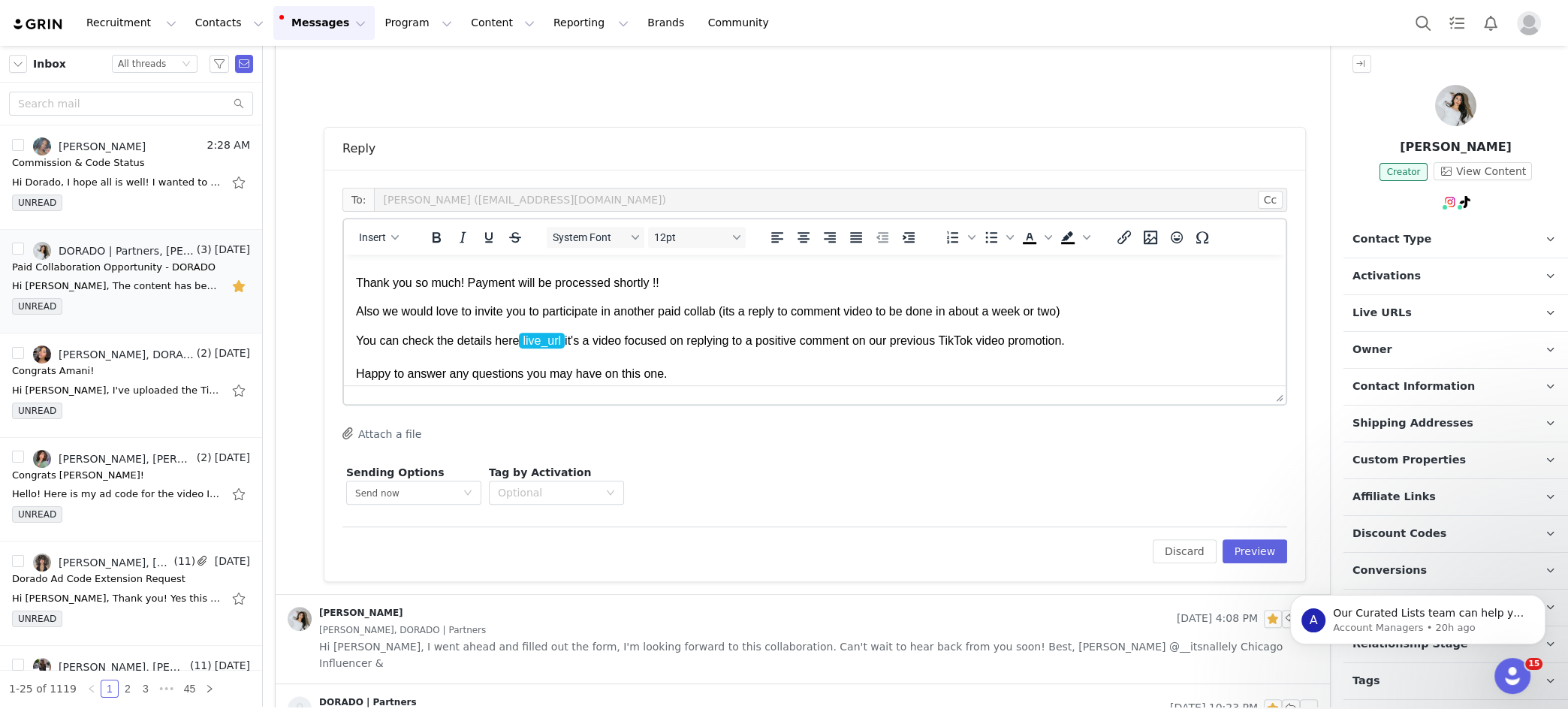
drag, startPoint x: 725, startPoint y: 312, endPoint x: 1119, endPoint y: 305, distance: 394.1
click at [1118, 305] on p "Also we would love to invite you to participate in another paid collab (its a r…" at bounding box center [815, 311] width 918 height 16
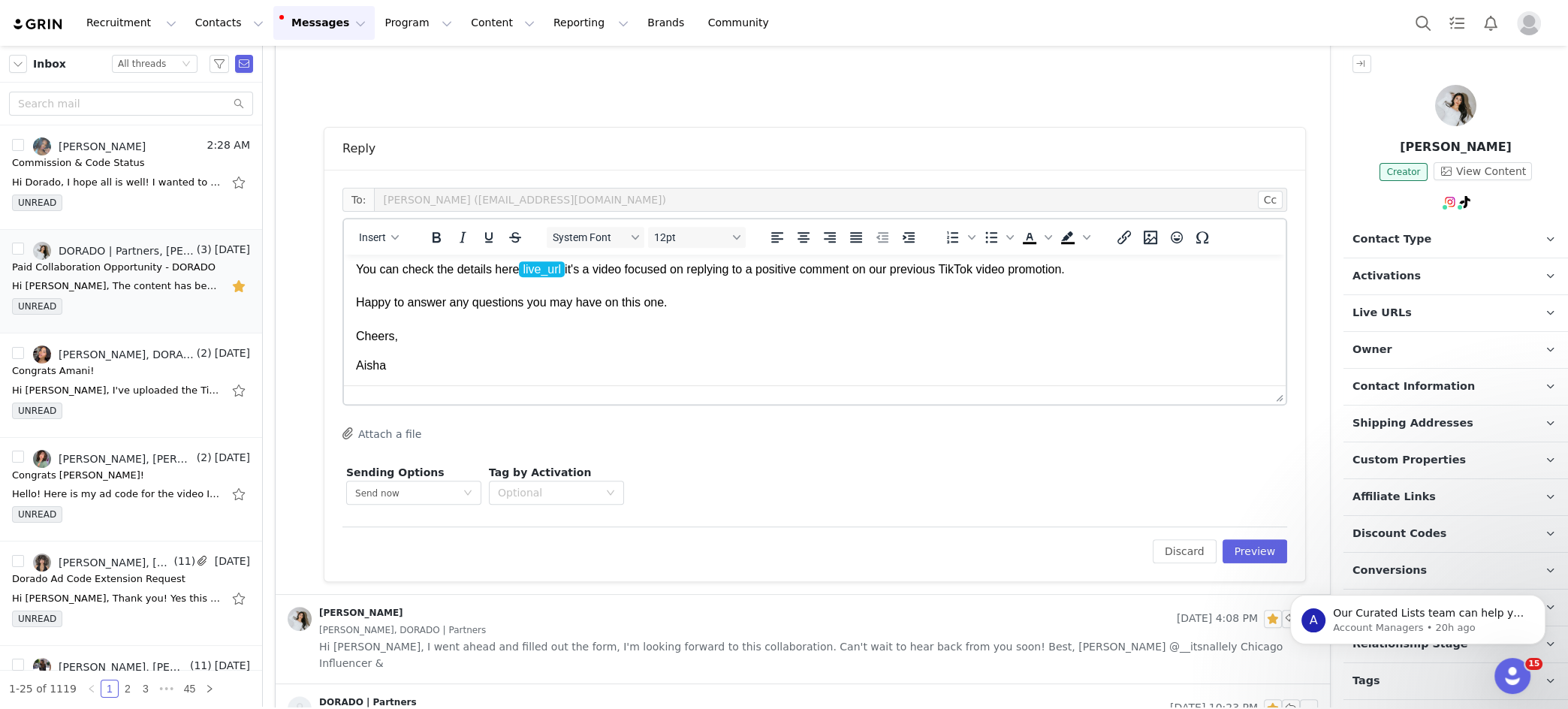
scroll to position [108, 0]
drag, startPoint x: 362, startPoint y: 363, endPoint x: 383, endPoint y: 361, distance: 21.1
click at [383, 361] on p "Aisha" at bounding box center [815, 367] width 918 height 16
click at [1128, 510] on button "Preview" at bounding box center [1255, 551] width 66 height 24
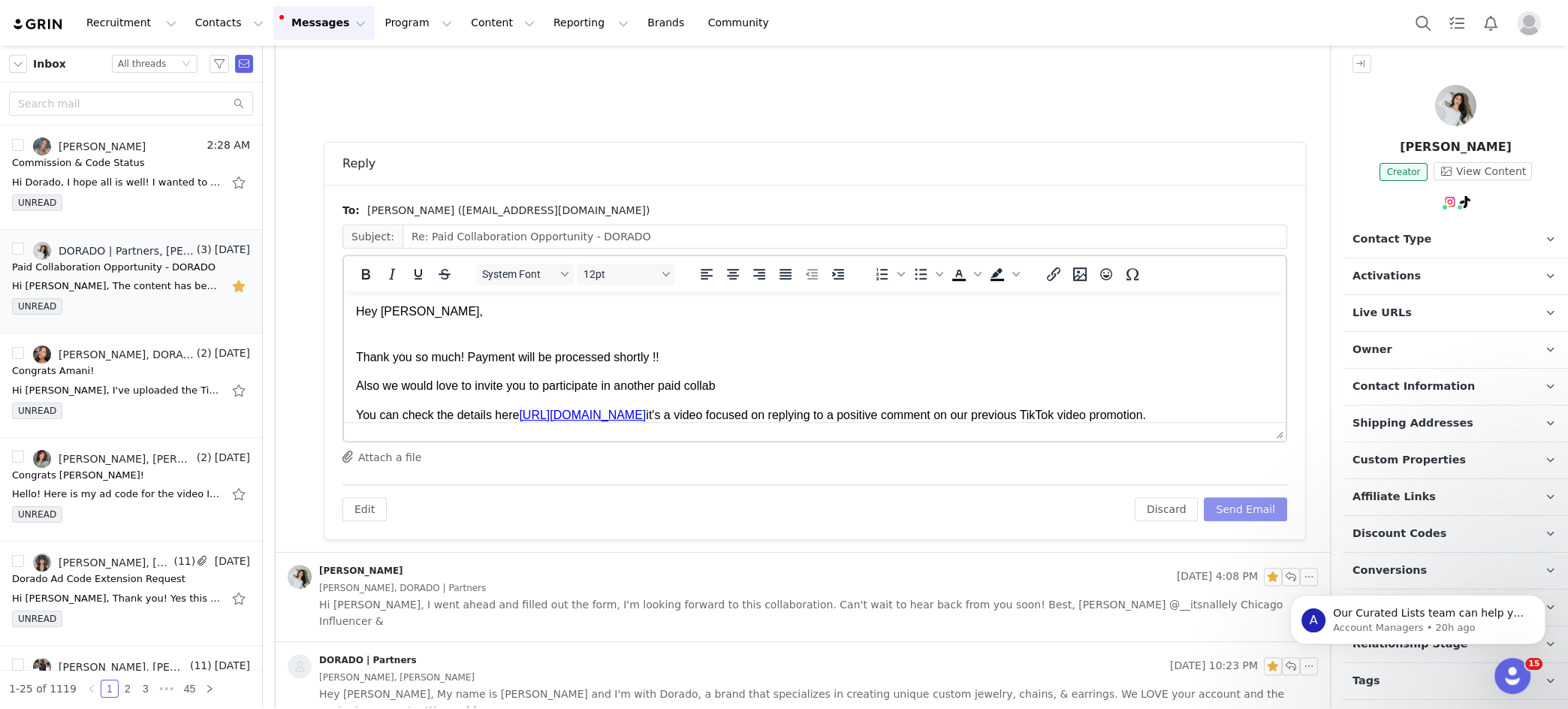
scroll to position [0, 0]
click at [1128, 506] on button "Send Email" at bounding box center [1246, 509] width 84 height 24
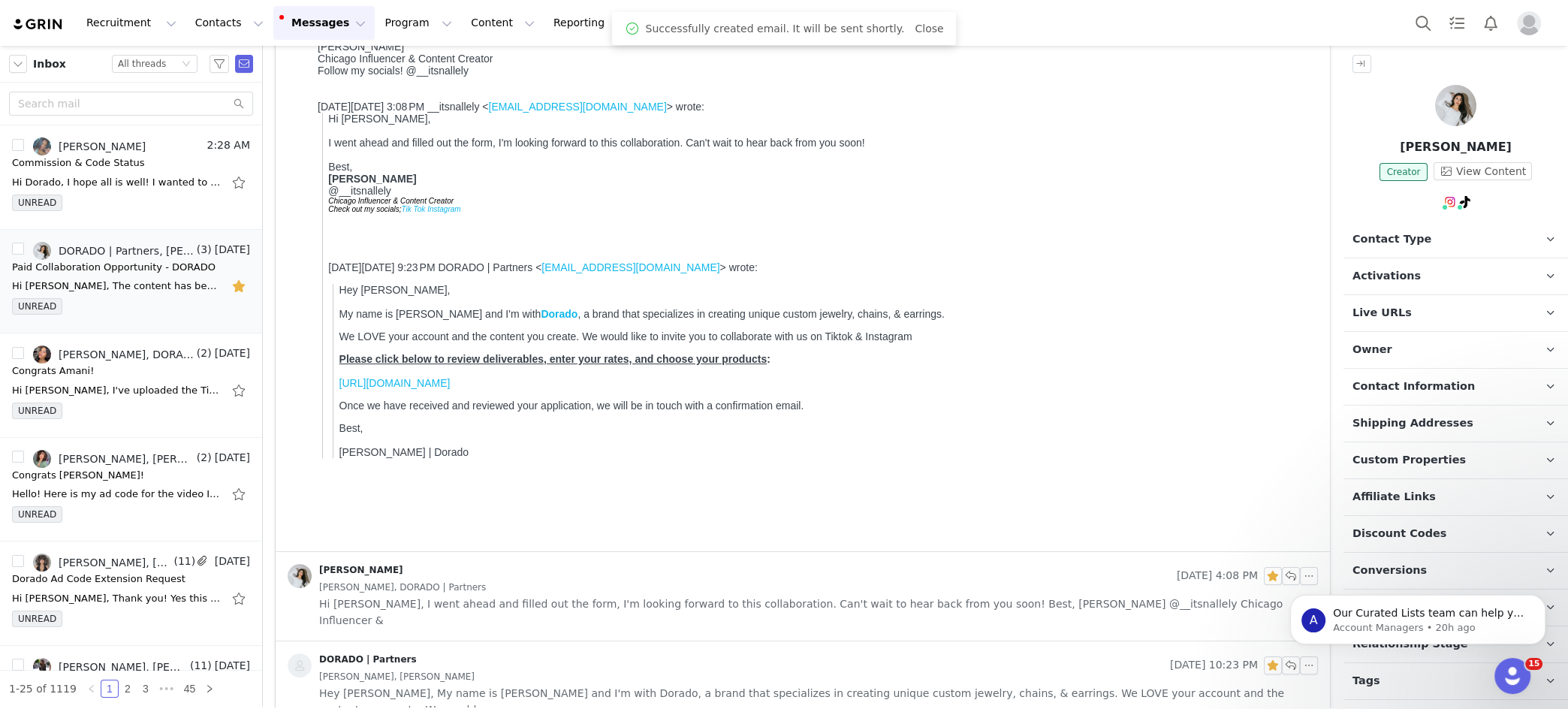
click at [1128, 282] on p "Activations" at bounding box center [1437, 276] width 189 height 36
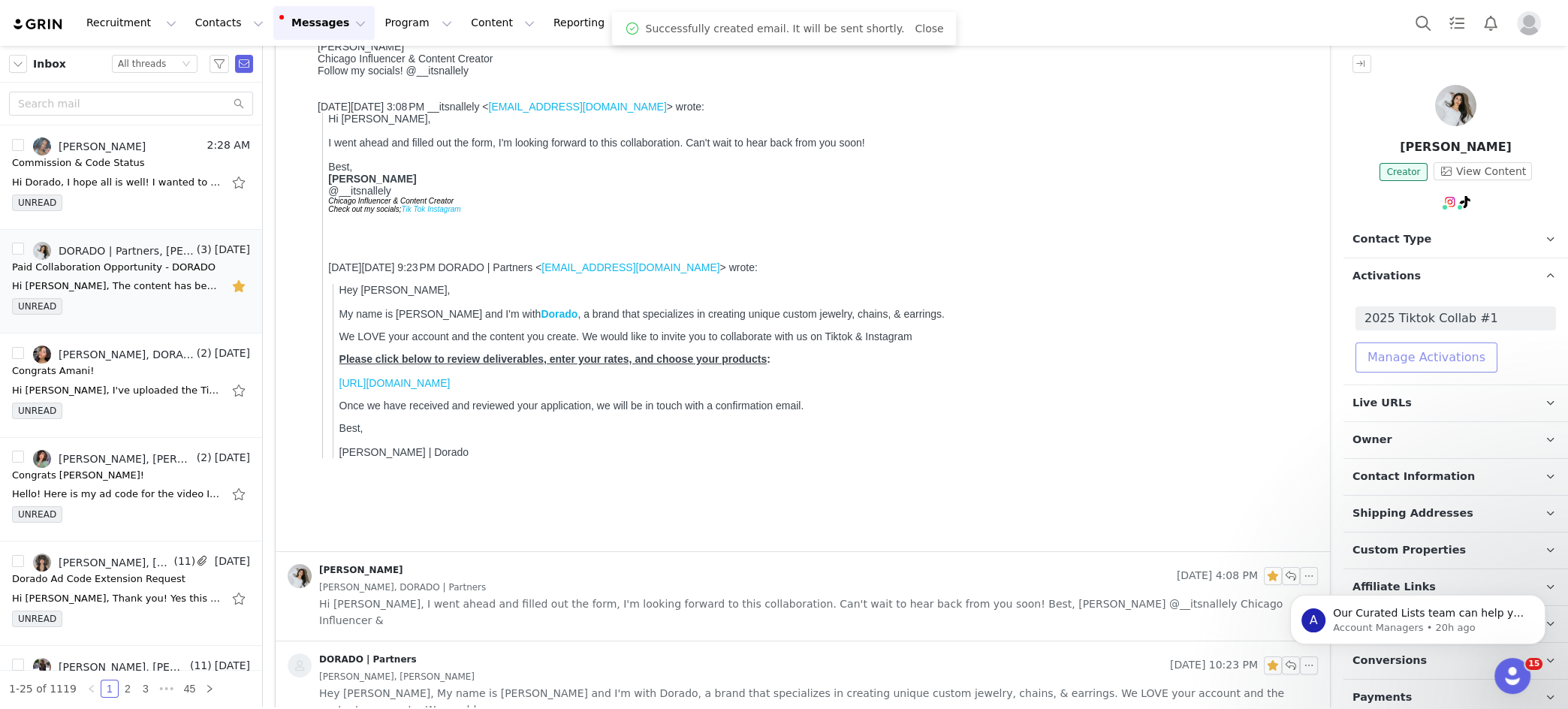
click at [1128, 355] on button "Manage Activations" at bounding box center [1426, 357] width 142 height 30
click at [1128, 411] on div "Select Activation" at bounding box center [1357, 415] width 89 height 22
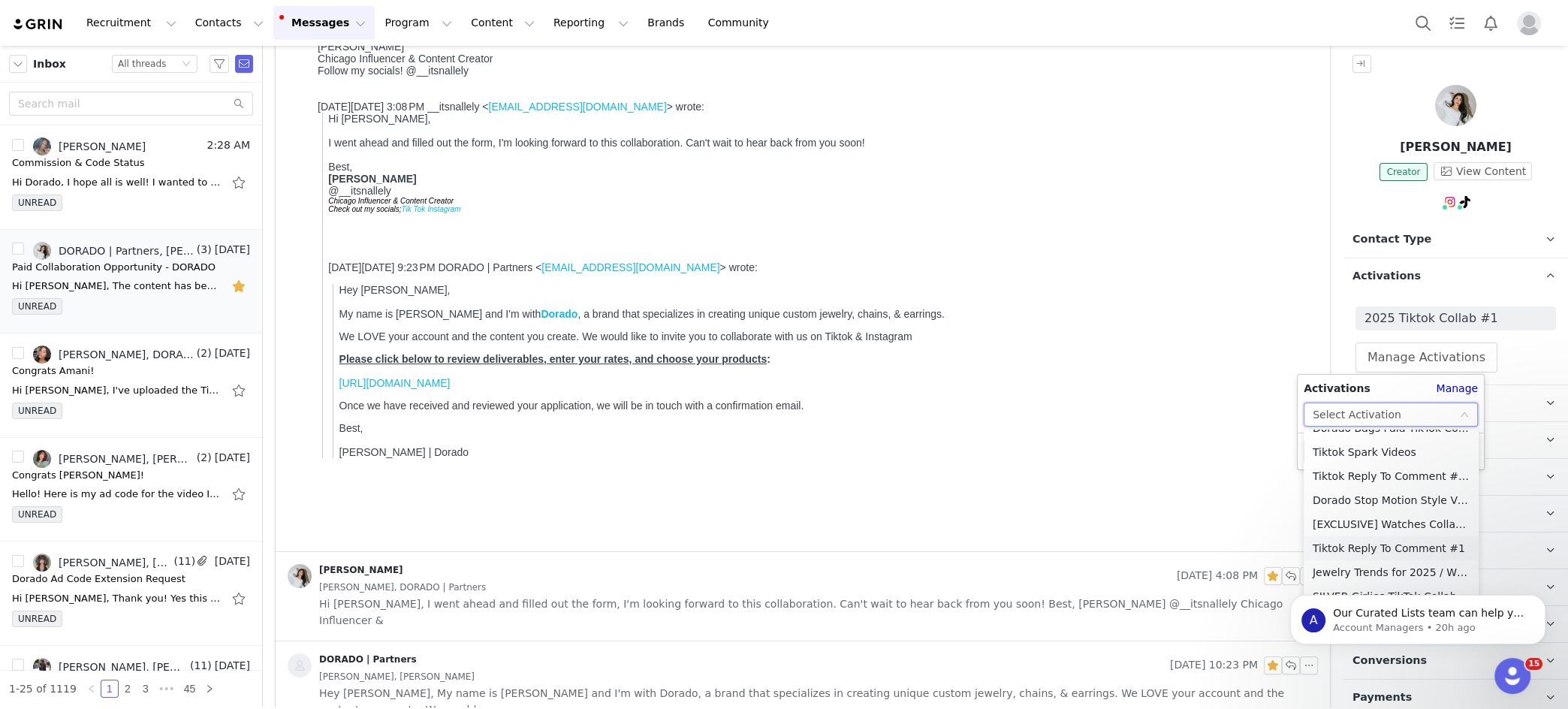
scroll to position [108, 0]
click at [1128, 510] on li "Tiktok Reply To Comment #1" at bounding box center [1391, 554] width 175 height 24
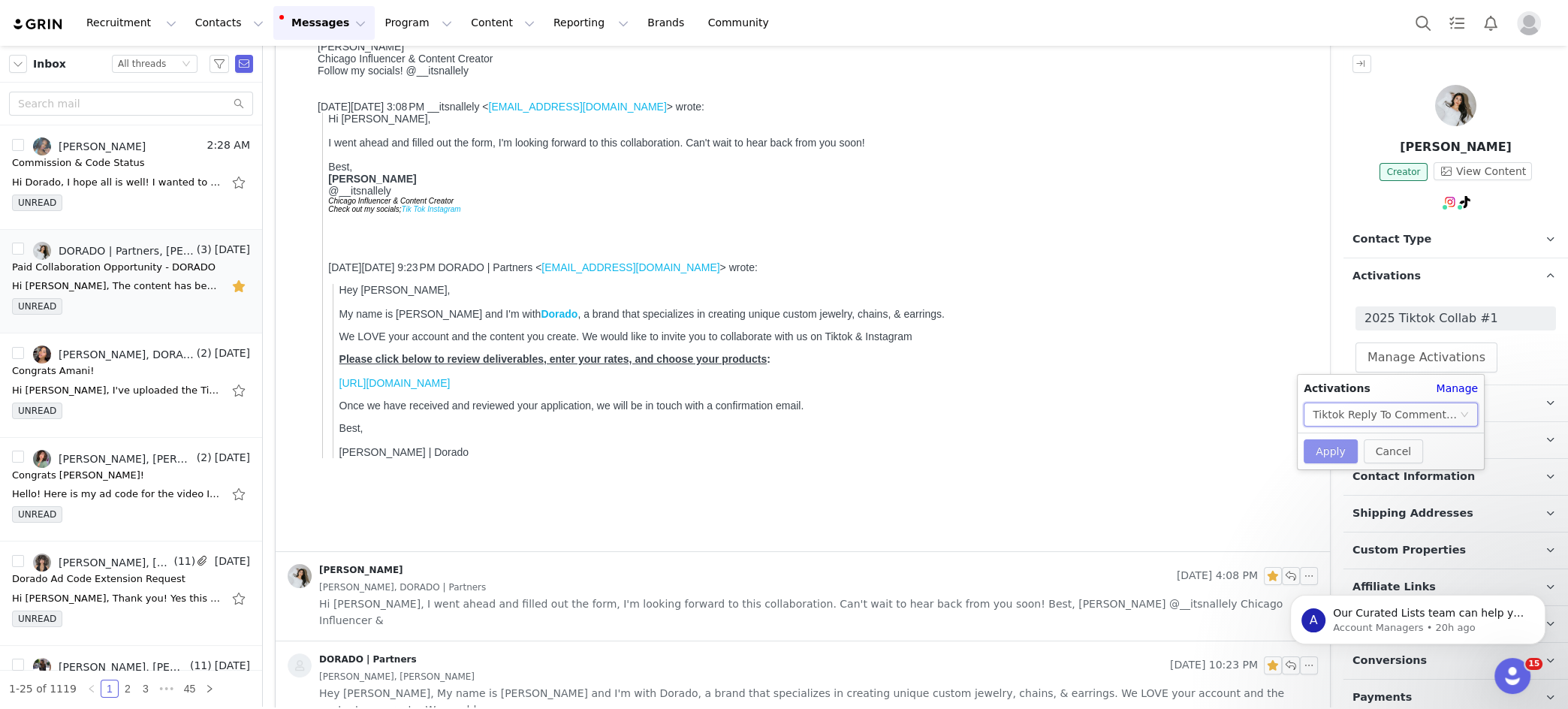
click at [1128, 456] on button "Apply" at bounding box center [1330, 451] width 54 height 24
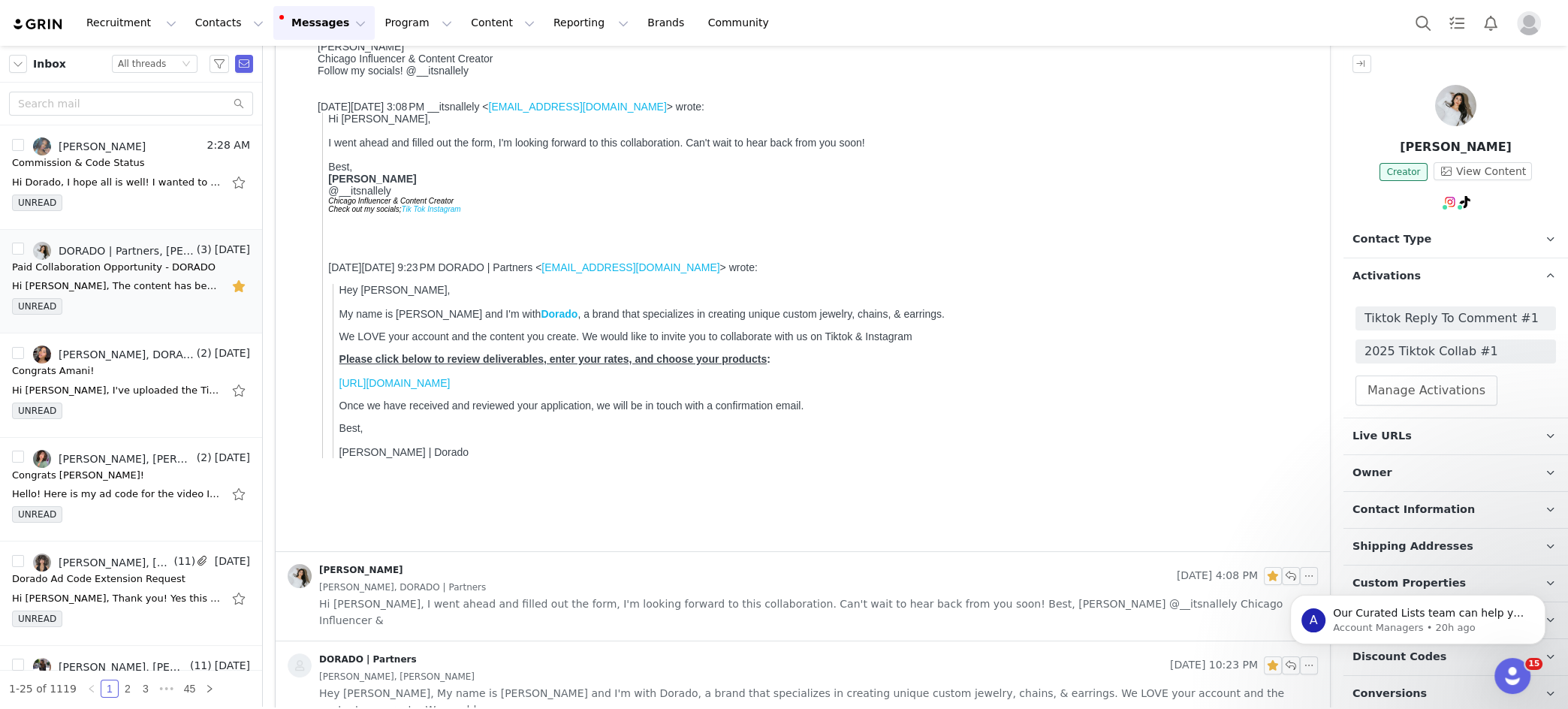
scroll to position [0, 0]
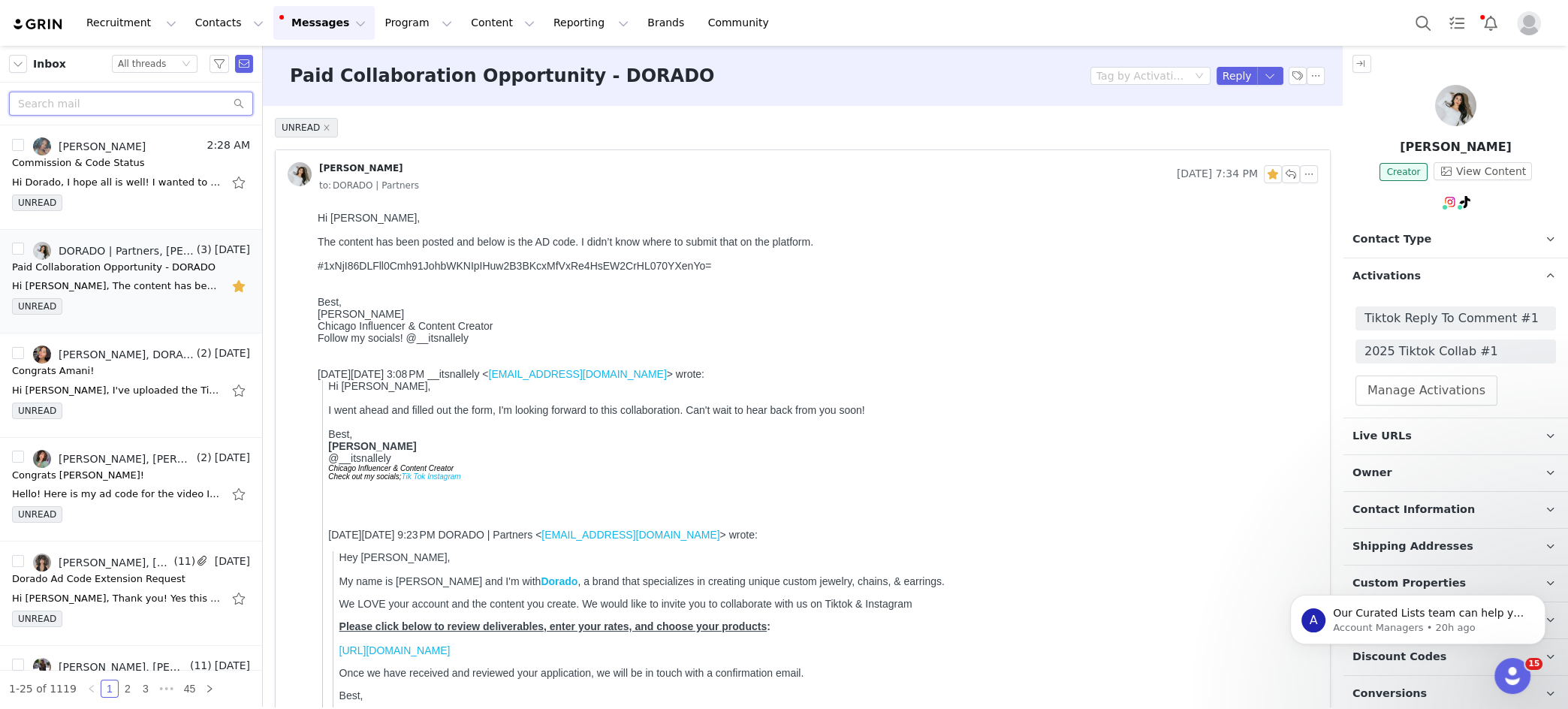
click at [123, 109] on input "text" at bounding box center [131, 103] width 244 height 24
paste input "Glory Rose"
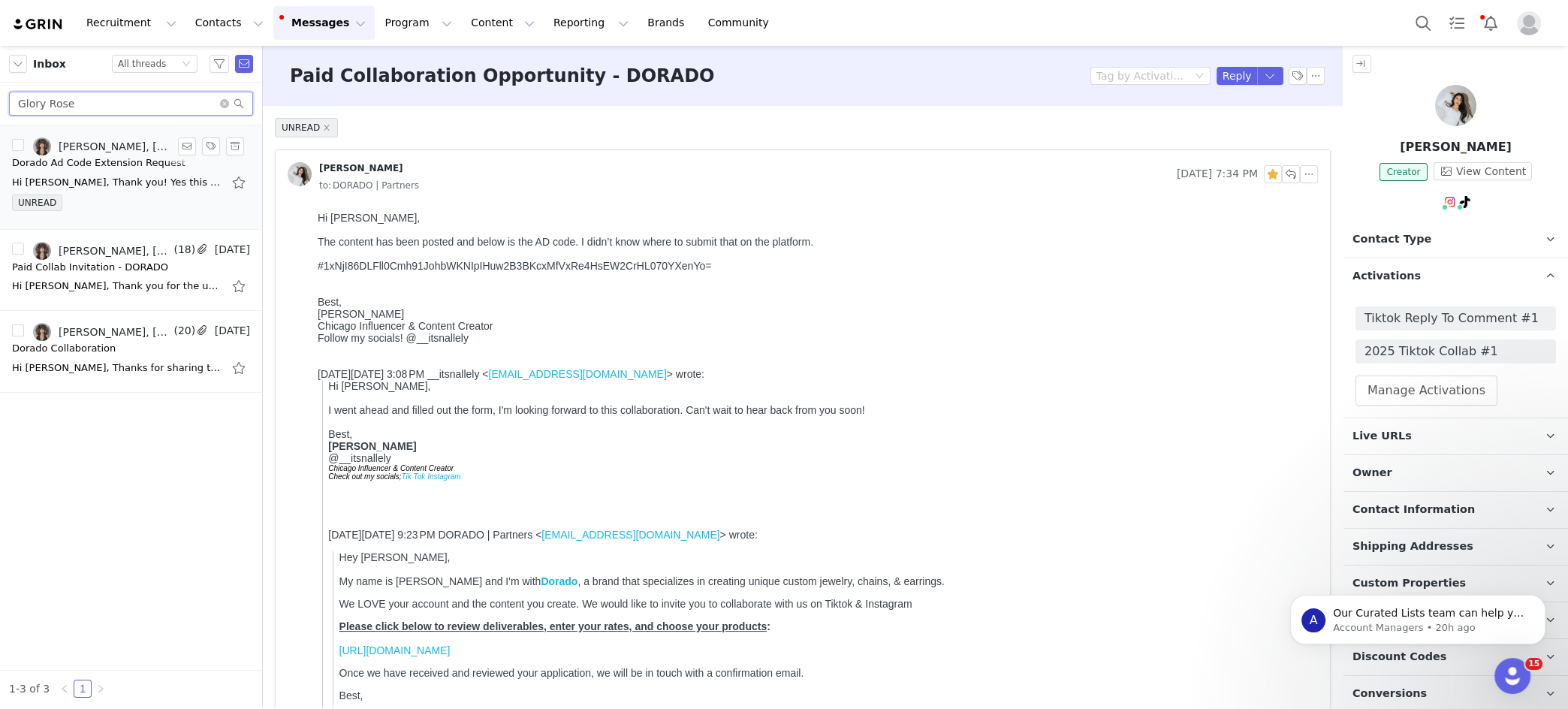
type input "Glory Rose"
click at [102, 168] on div "Dorado Ad Code Extension Request" at bounding box center [98, 163] width 173 height 15
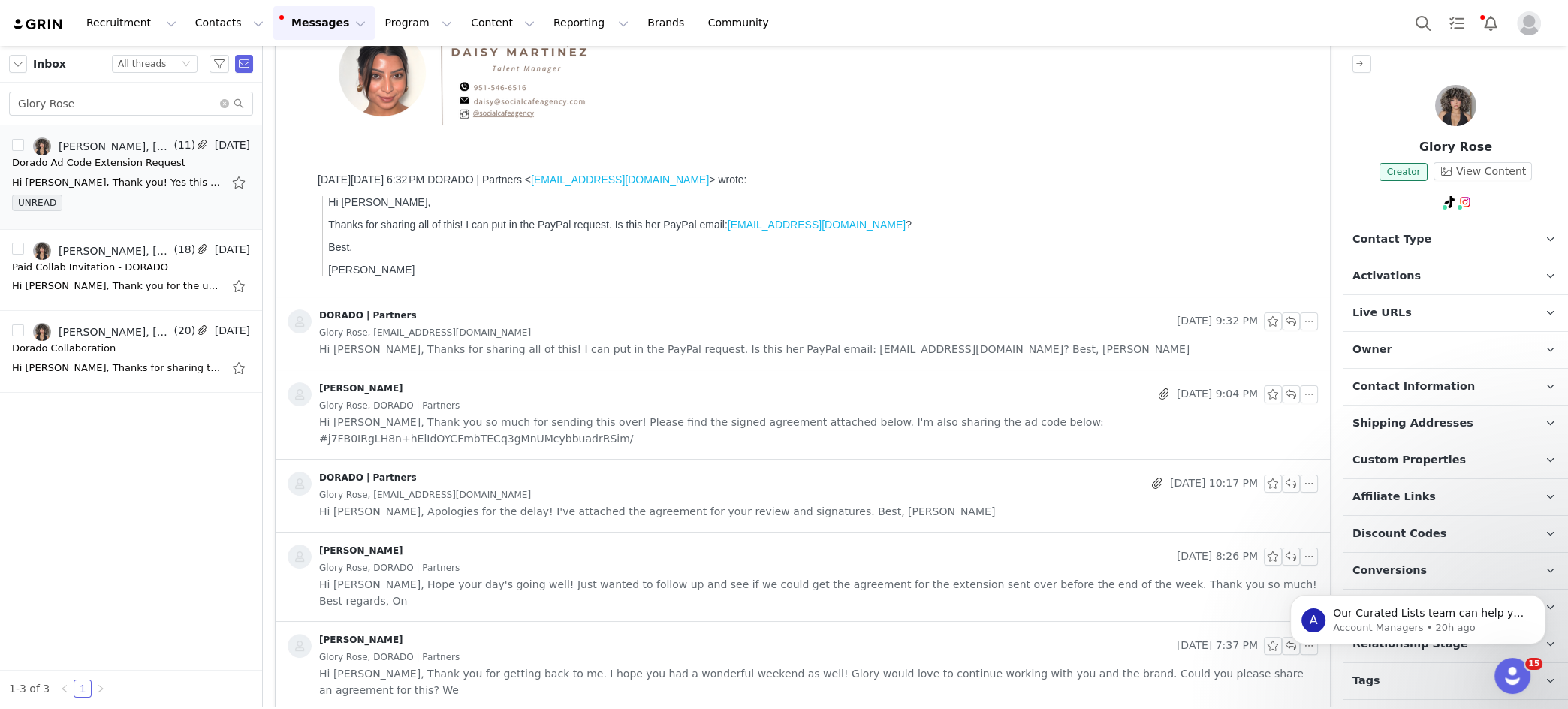
scroll to position [309, 0]
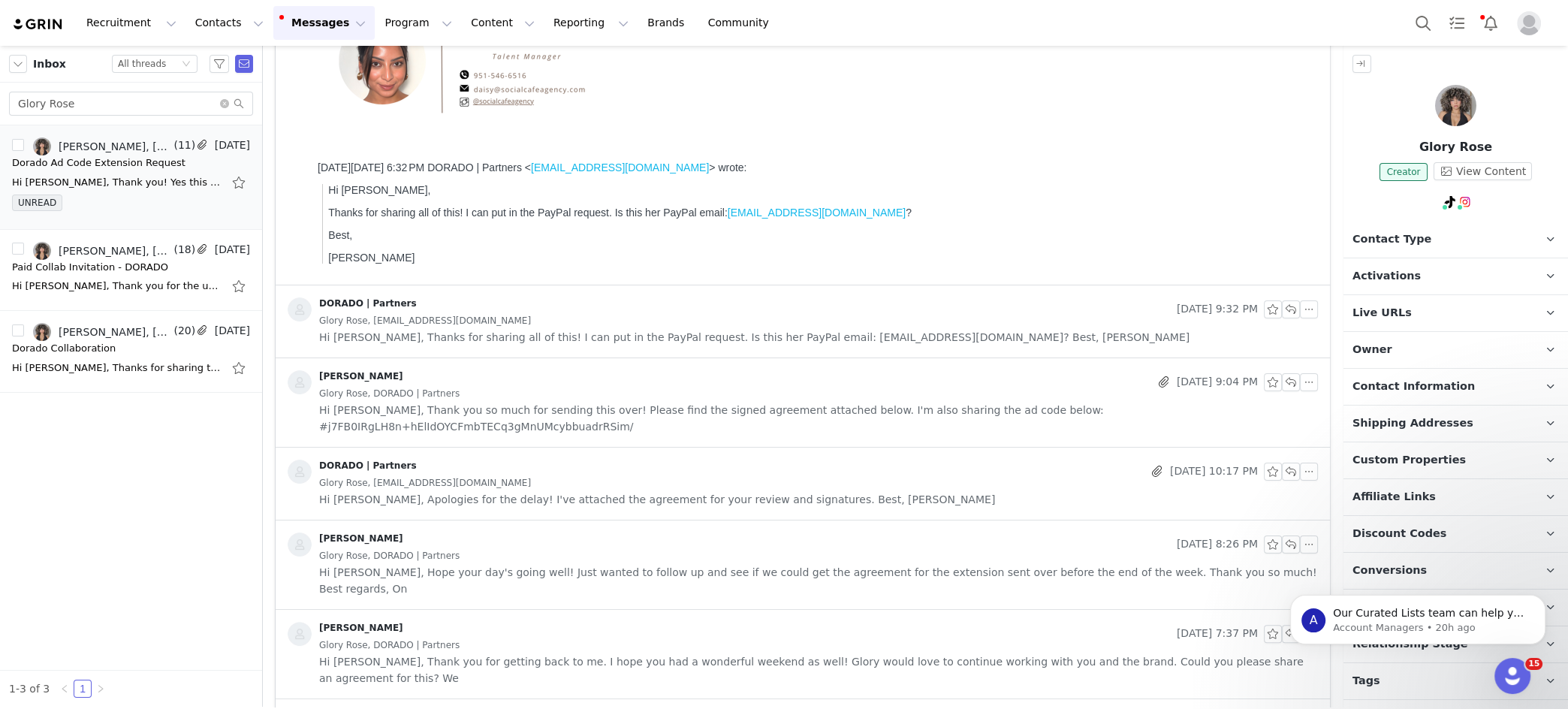
click at [630, 394] on div "Glory Rose, DORADO | Partners" at bounding box center [818, 393] width 999 height 16
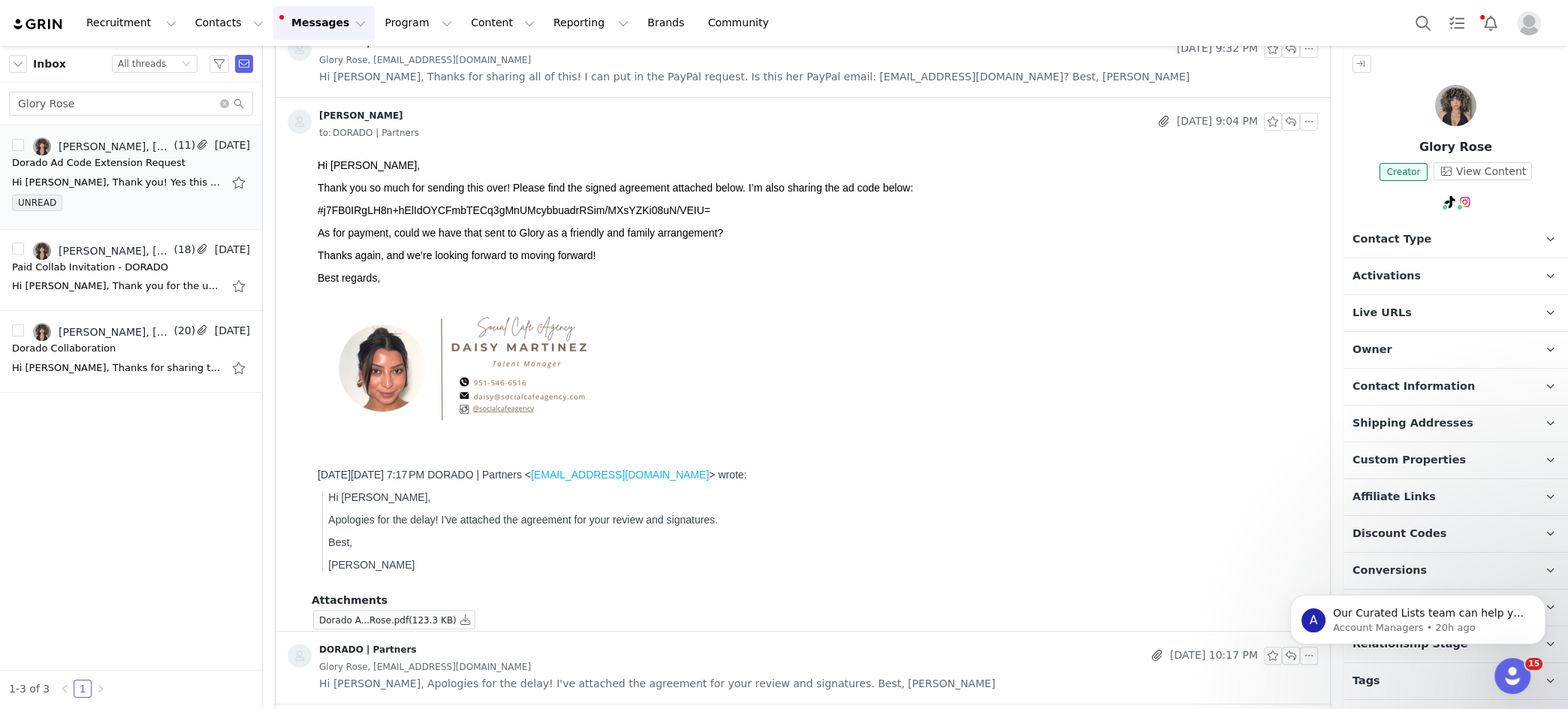
scroll to position [700, 0]
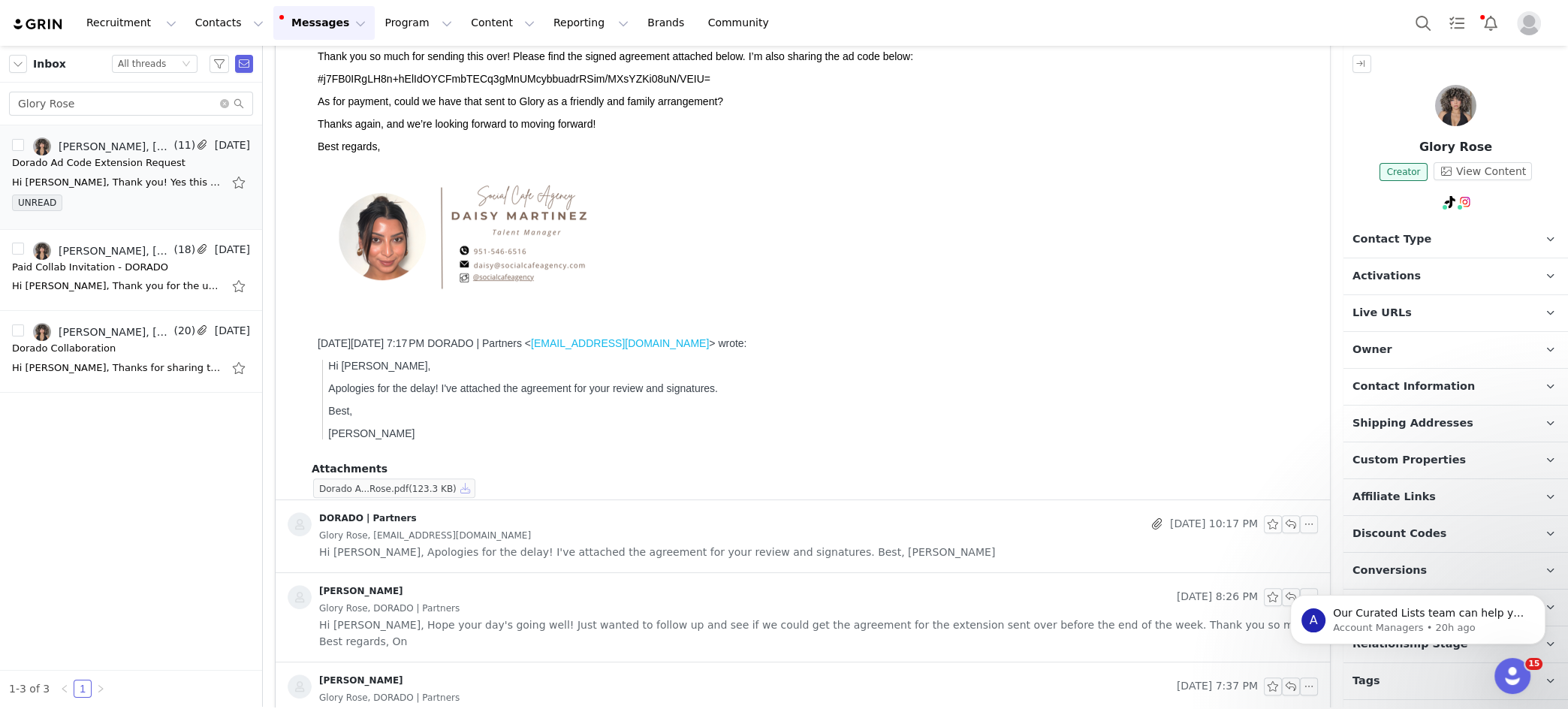
click at [466, 484] on button "button" at bounding box center [465, 488] width 18 height 18
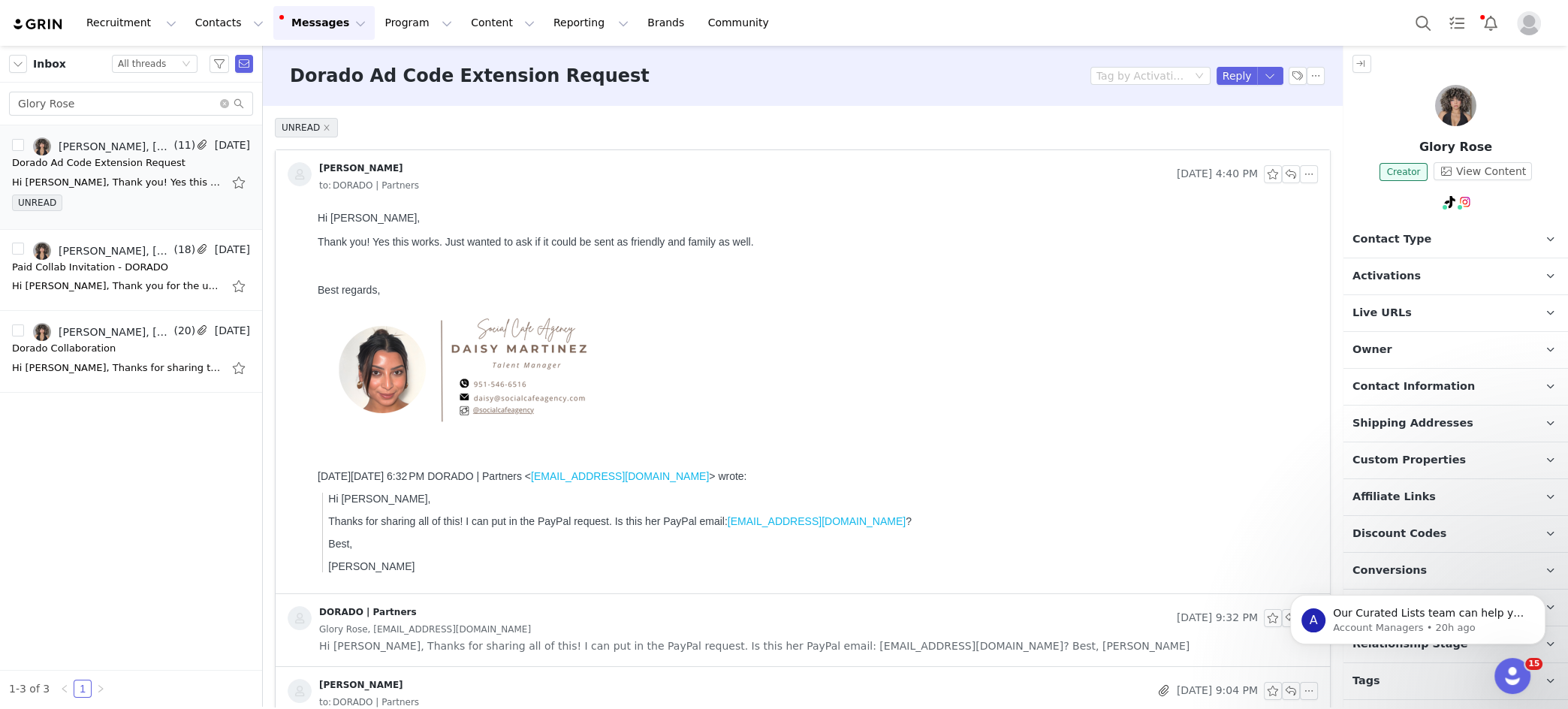
scroll to position [16, 0]
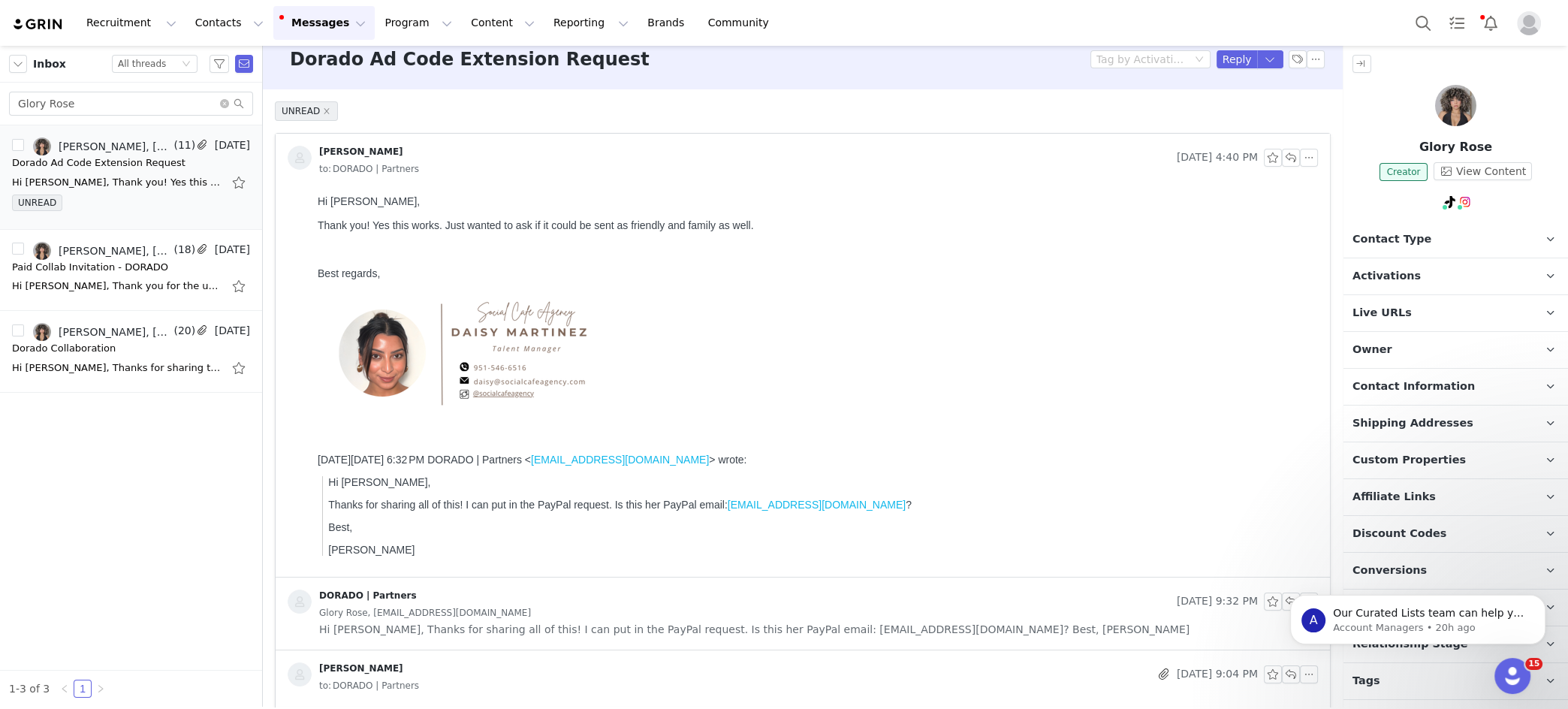
click at [691, 510] on div "Glory Rose, daisy@socialcafeagency.com" at bounding box center [818, 613] width 999 height 16
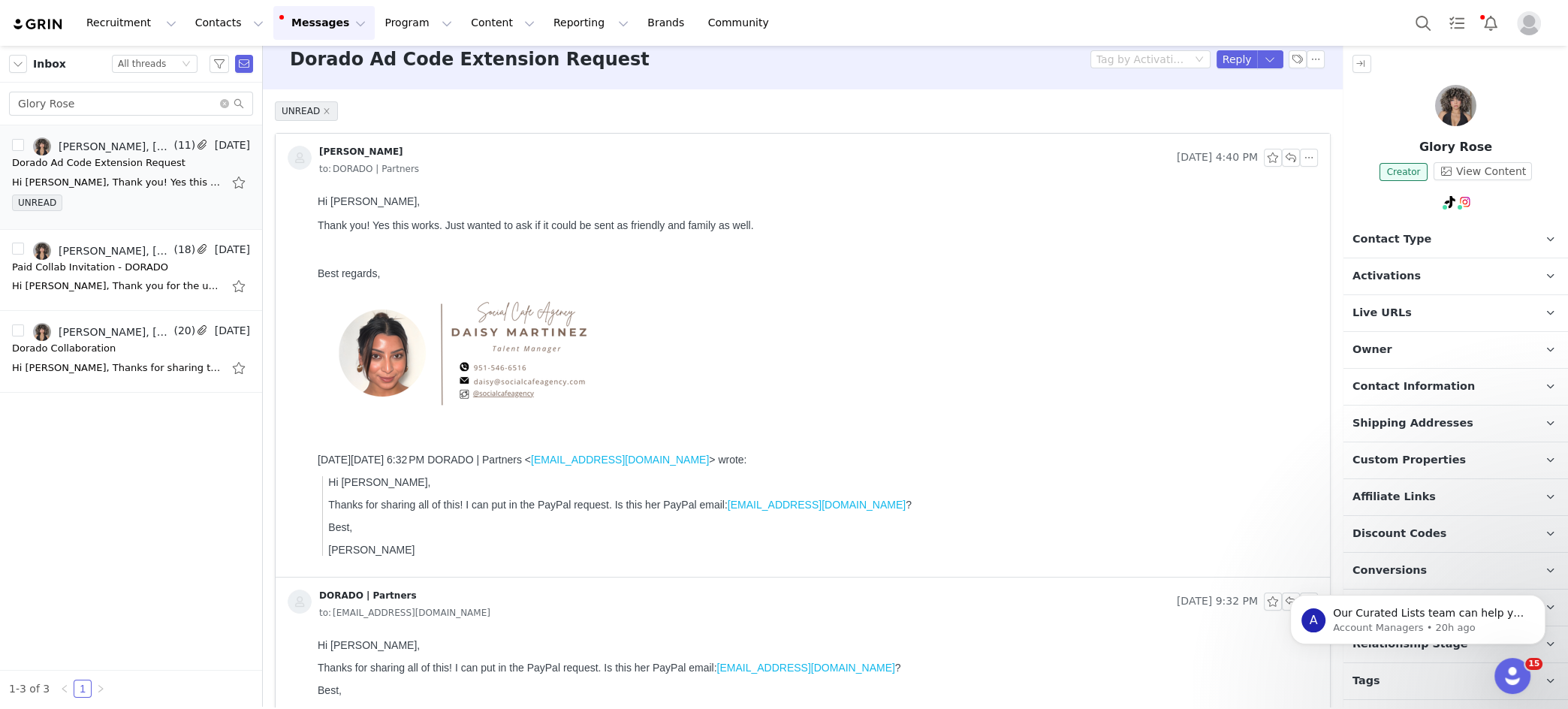
scroll to position [68, 0]
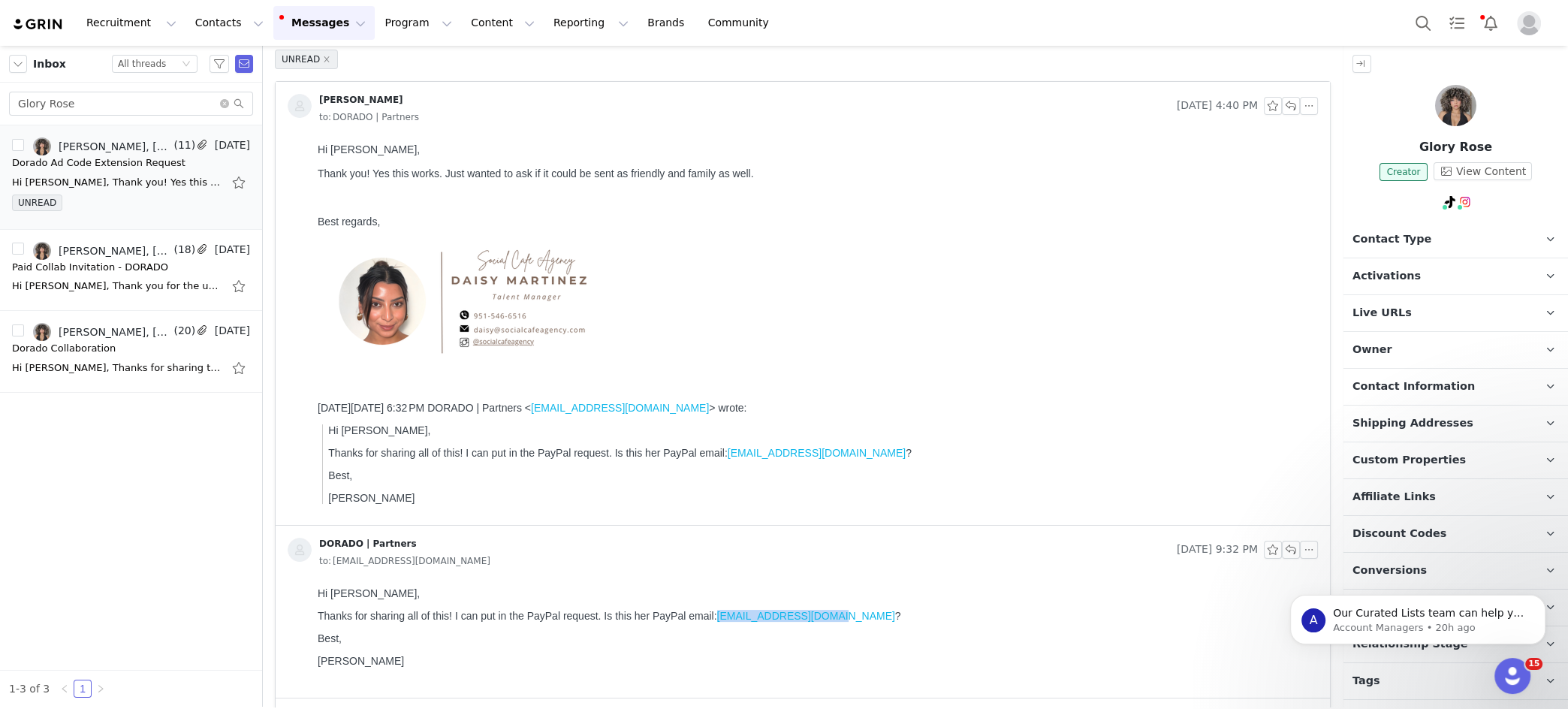
drag, startPoint x: 719, startPoint y: 613, endPoint x: 831, endPoint y: 612, distance: 112.0
click at [832, 510] on p "Thanks for sharing all of this! I can put in the PayPal request. Is this her Pa…" at bounding box center [815, 616] width 995 height 12
copy link "[EMAIL_ADDRESS][DOMAIN_NAME]"
click at [226, 102] on icon "icon: close-circle" at bounding box center [224, 103] width 9 height 9
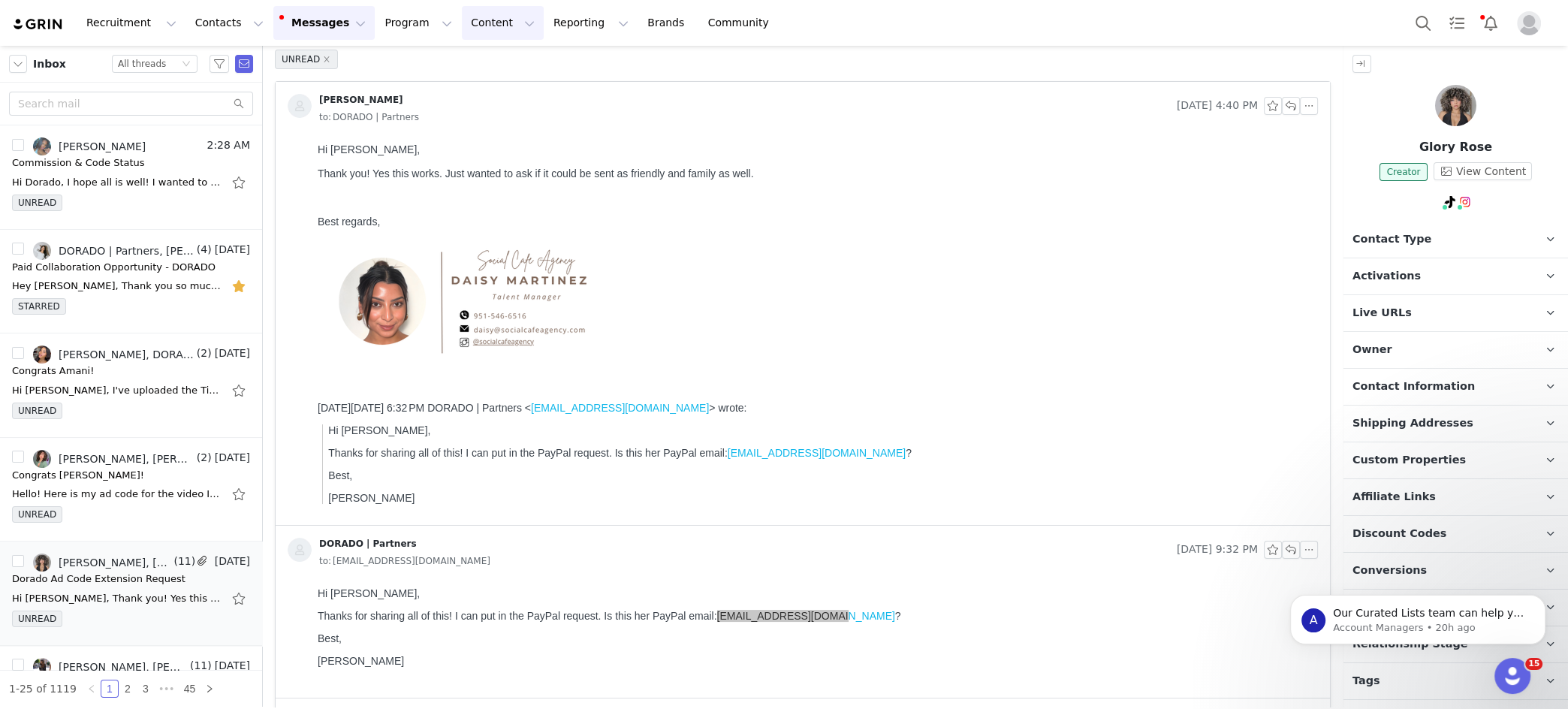
click at [480, 33] on button "Content Content" at bounding box center [502, 23] width 82 height 34
click at [476, 54] on link "Creator Content" at bounding box center [490, 67] width 119 height 28
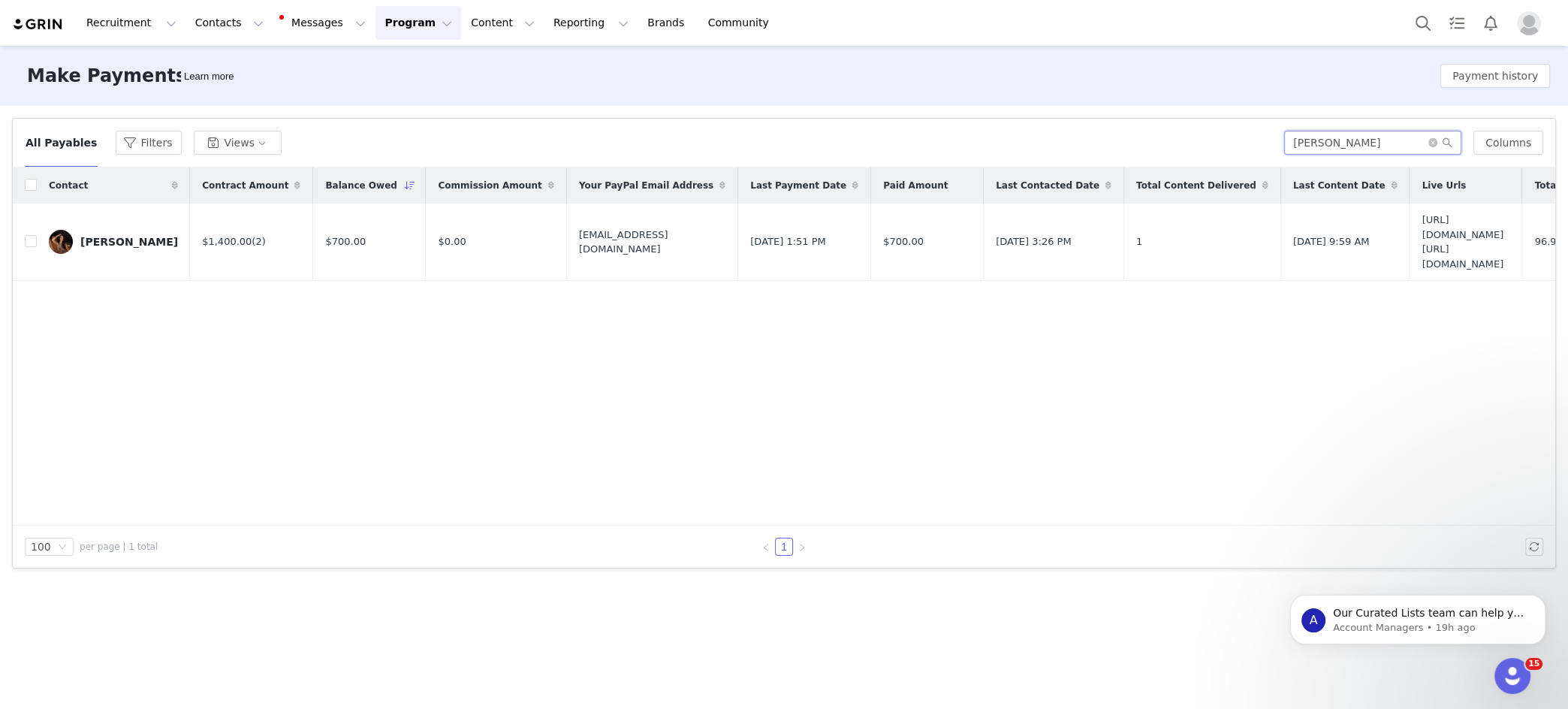
drag, startPoint x: 1371, startPoint y: 148, endPoint x: 1213, endPoint y: 151, distance: 158.0
click at [1251, 148] on div "All Payables Filters Views [PERSON_NAME] Columns" at bounding box center [784, 142] width 1519 height 24
paste input "[EMAIL_ADDRESS][DOMAIN_NAME]"
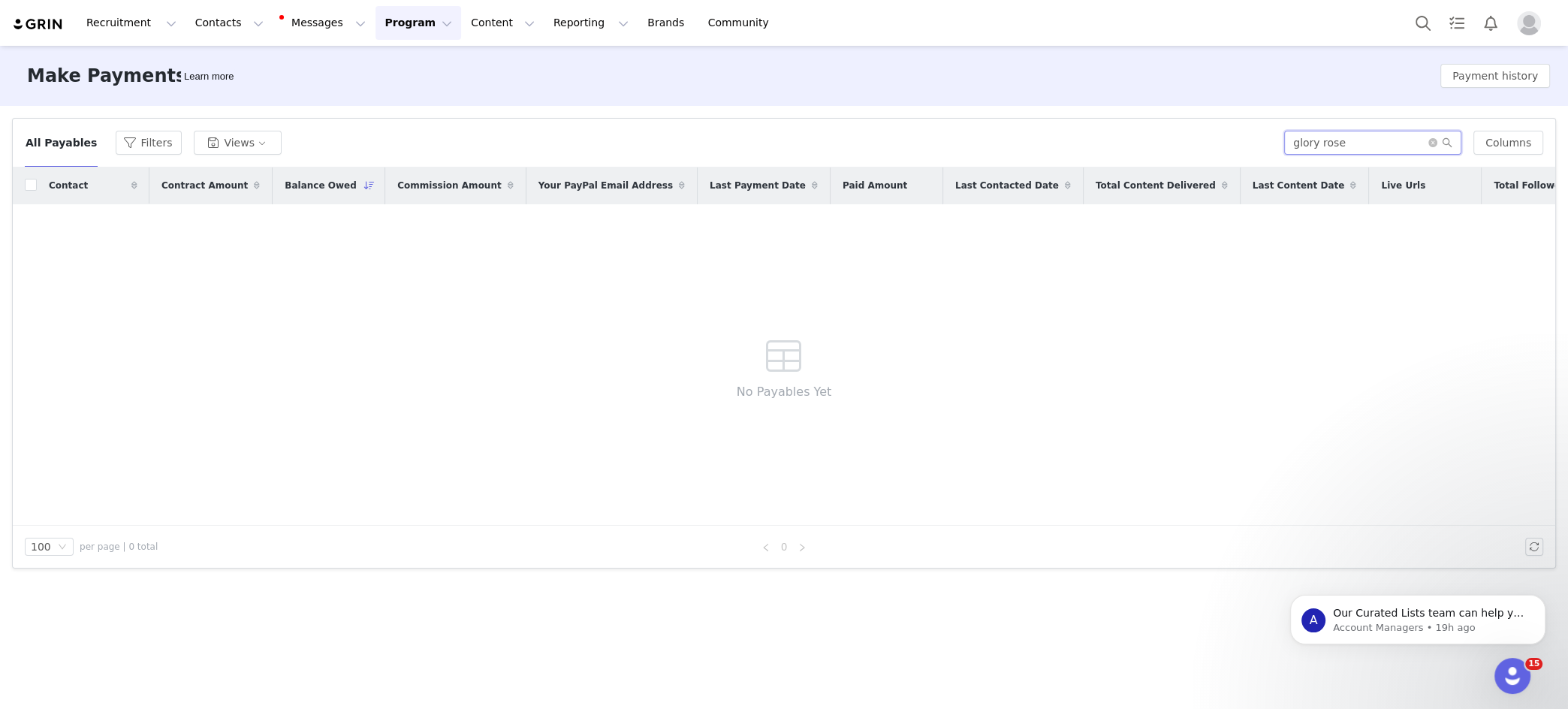
click at [1352, 142] on input "glory rose" at bounding box center [1373, 142] width 177 height 24
click at [129, 142] on button "Filters" at bounding box center [148, 142] width 66 height 24
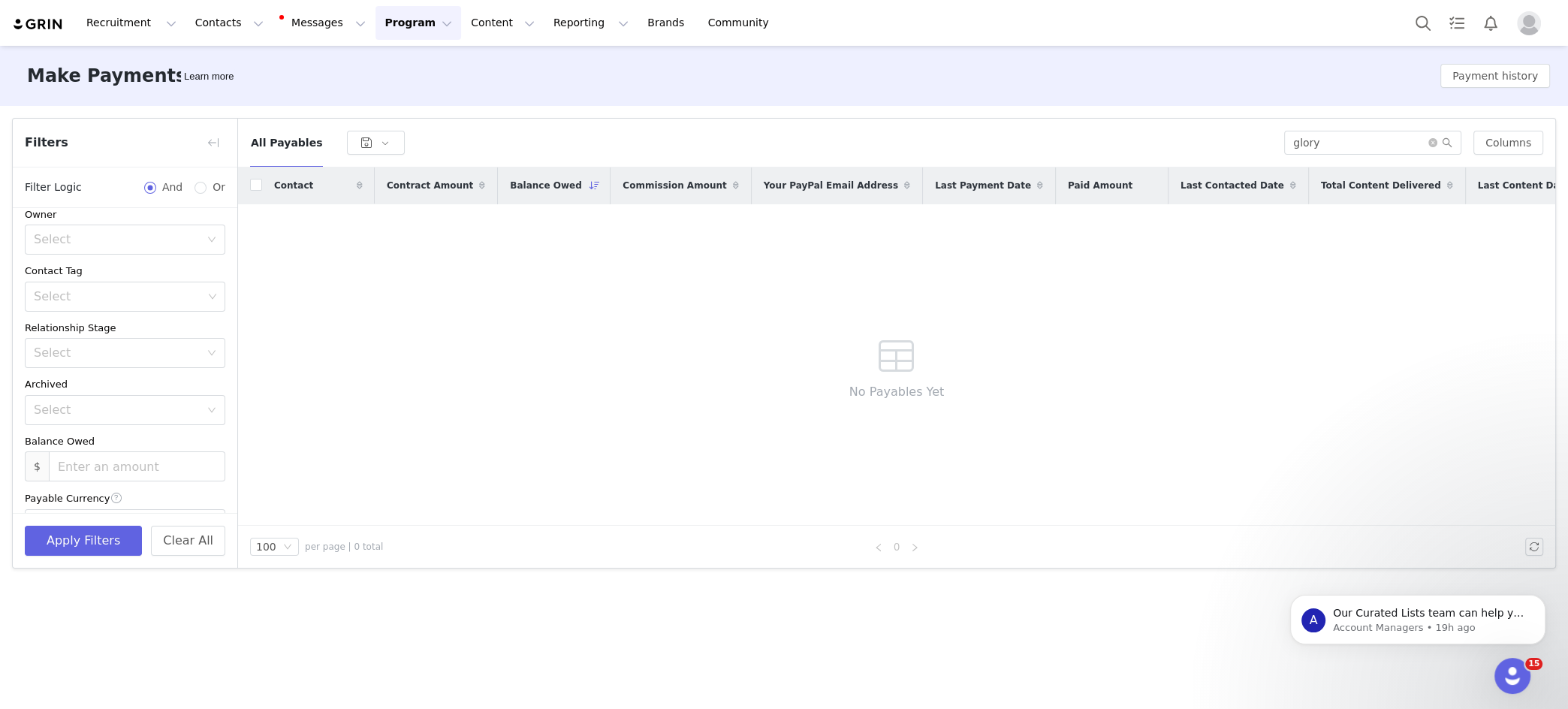
scroll to position [665, 0]
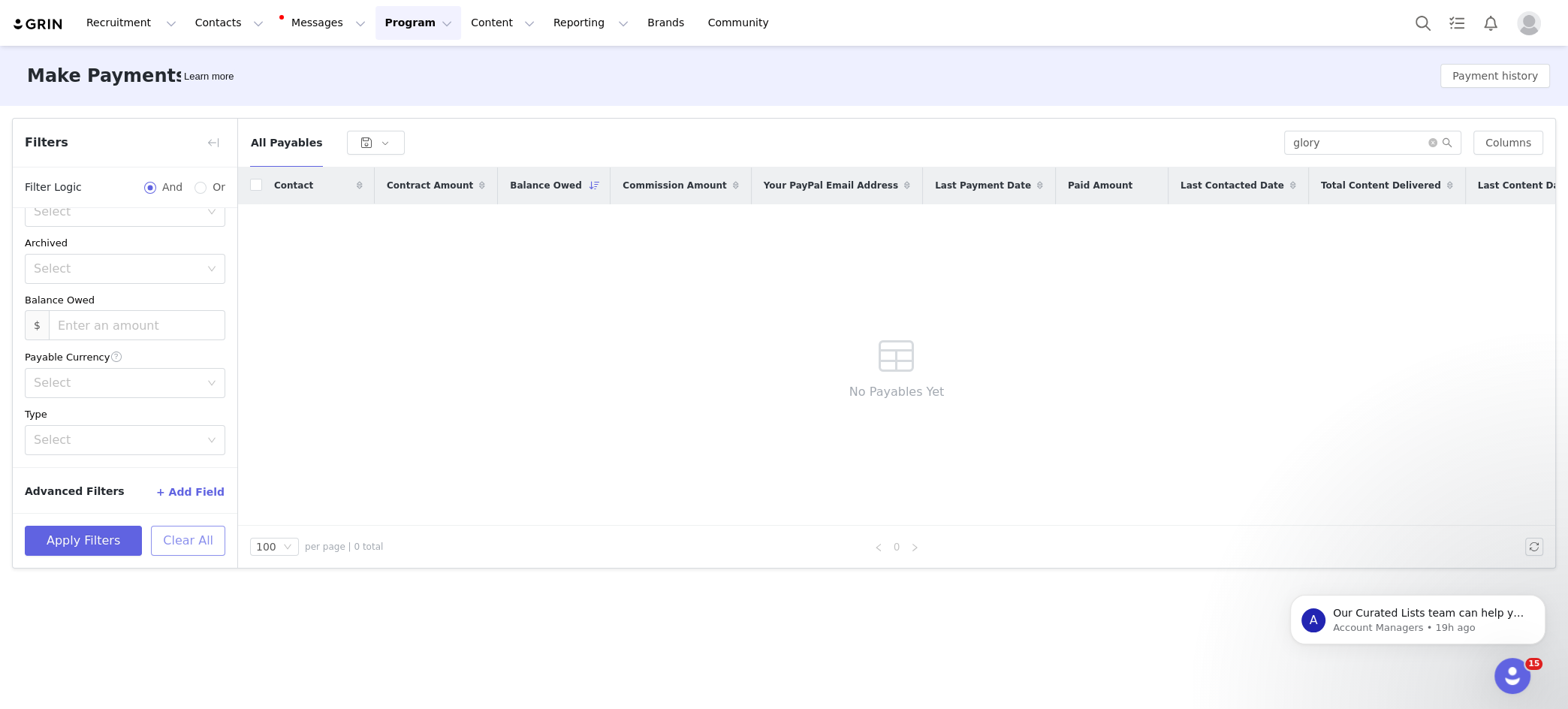
click at [187, 537] on button "Clear All" at bounding box center [188, 540] width 74 height 30
click at [694, 381] on div "Contact Contract Amount Balance Owed Commission Amount Your PayPal Email Addres…" at bounding box center [897, 346] width 1317 height 358
click at [1360, 147] on input "glory" at bounding box center [1373, 142] width 177 height 24
drag, startPoint x: 1360, startPoint y: 147, endPoint x: 1228, endPoint y: 142, distance: 132.1
click at [1228, 142] on div "All Payables glory Columns" at bounding box center [897, 142] width 1293 height 24
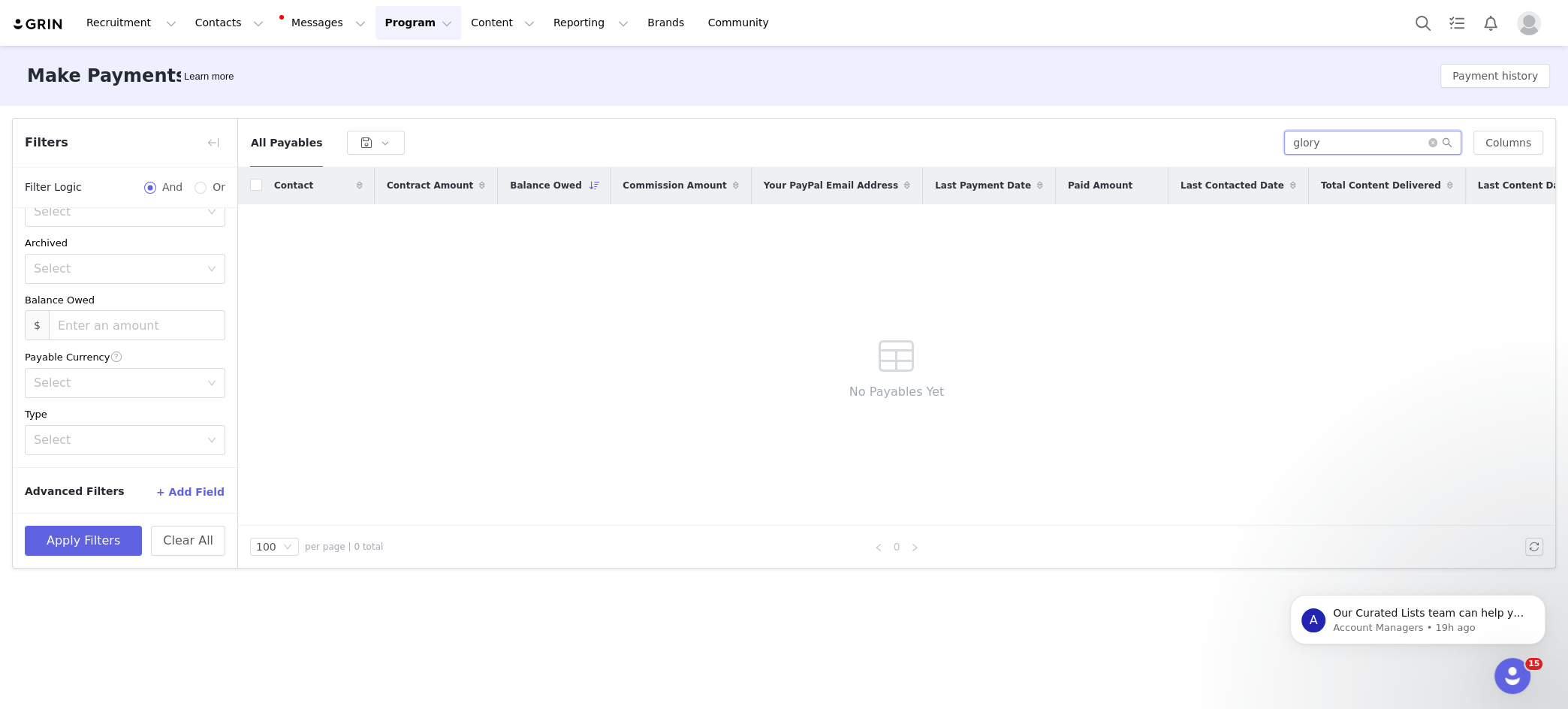
paste input "[PERSON_NAME]"
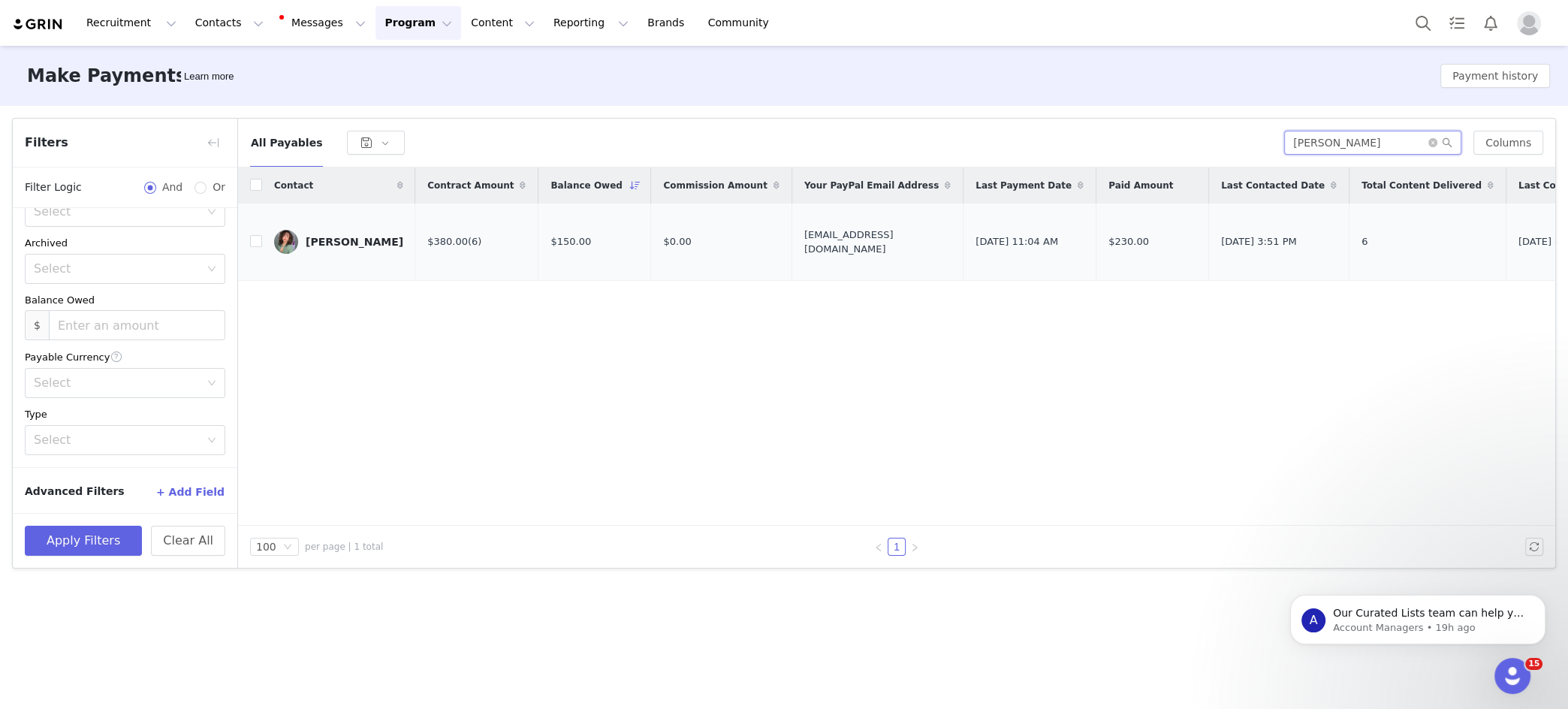
type input "[PERSON_NAME]"
click at [333, 247] on div "[PERSON_NAME]" at bounding box center [354, 241] width 97 height 12
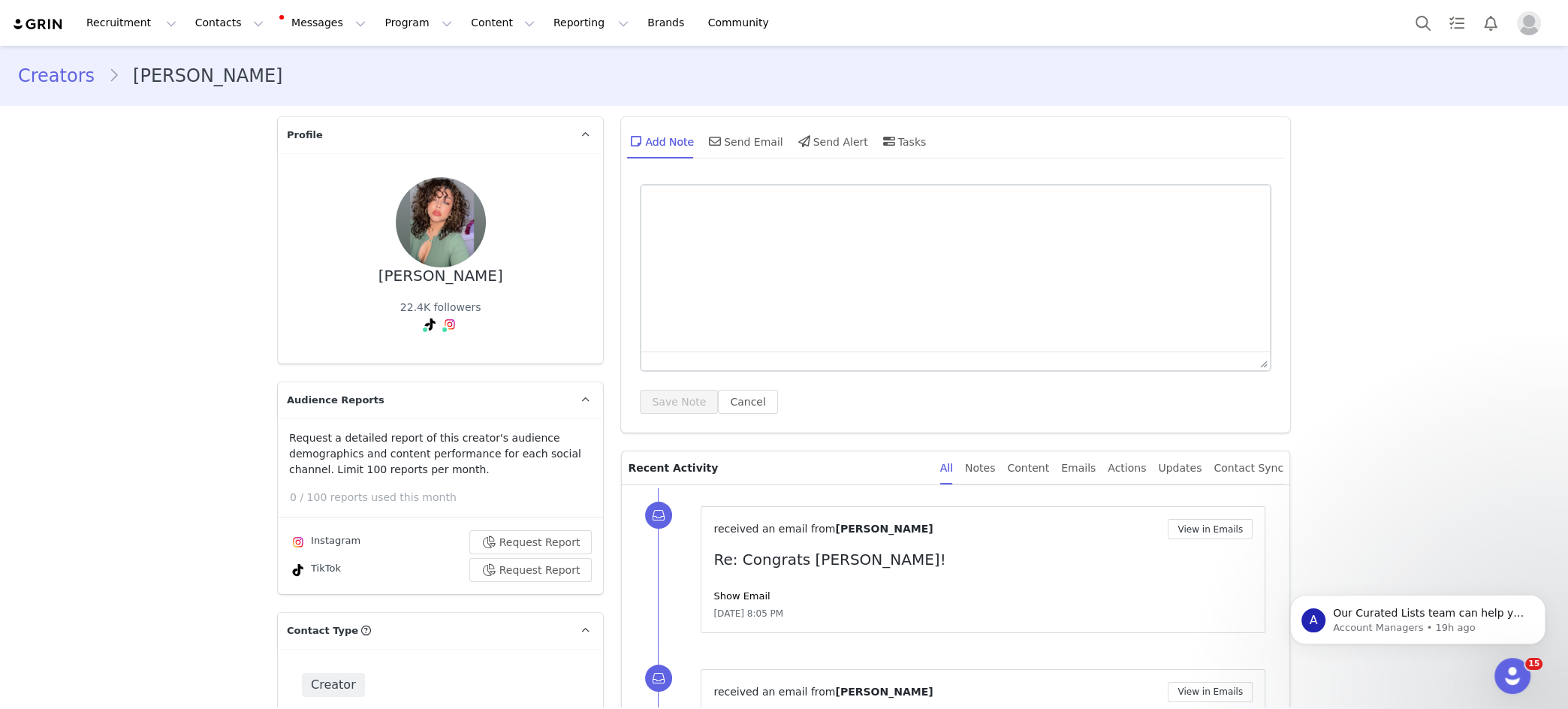
type input "+1 ([GEOGRAPHIC_DATA])"
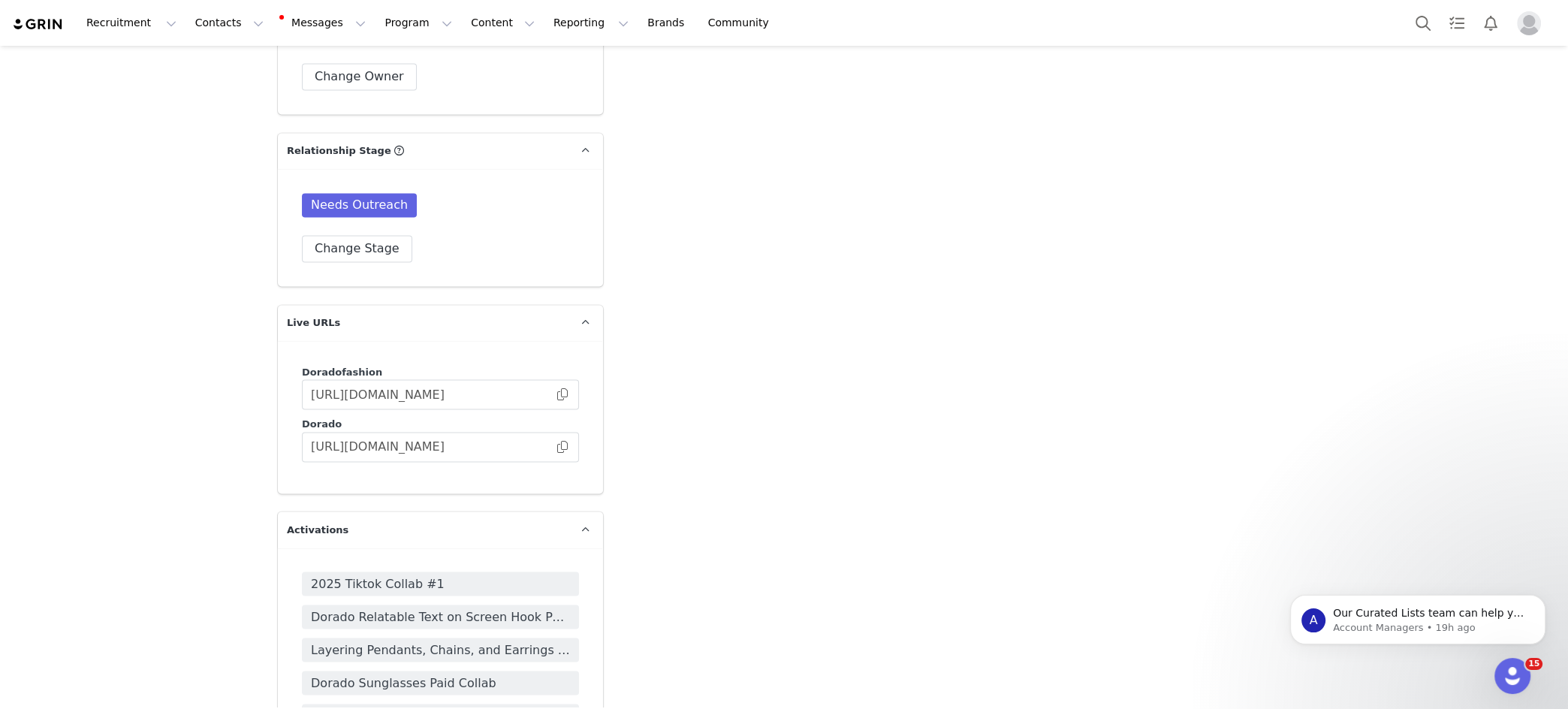
scroll to position [3077, 0]
click at [566, 445] on span at bounding box center [563, 445] width 15 height 0
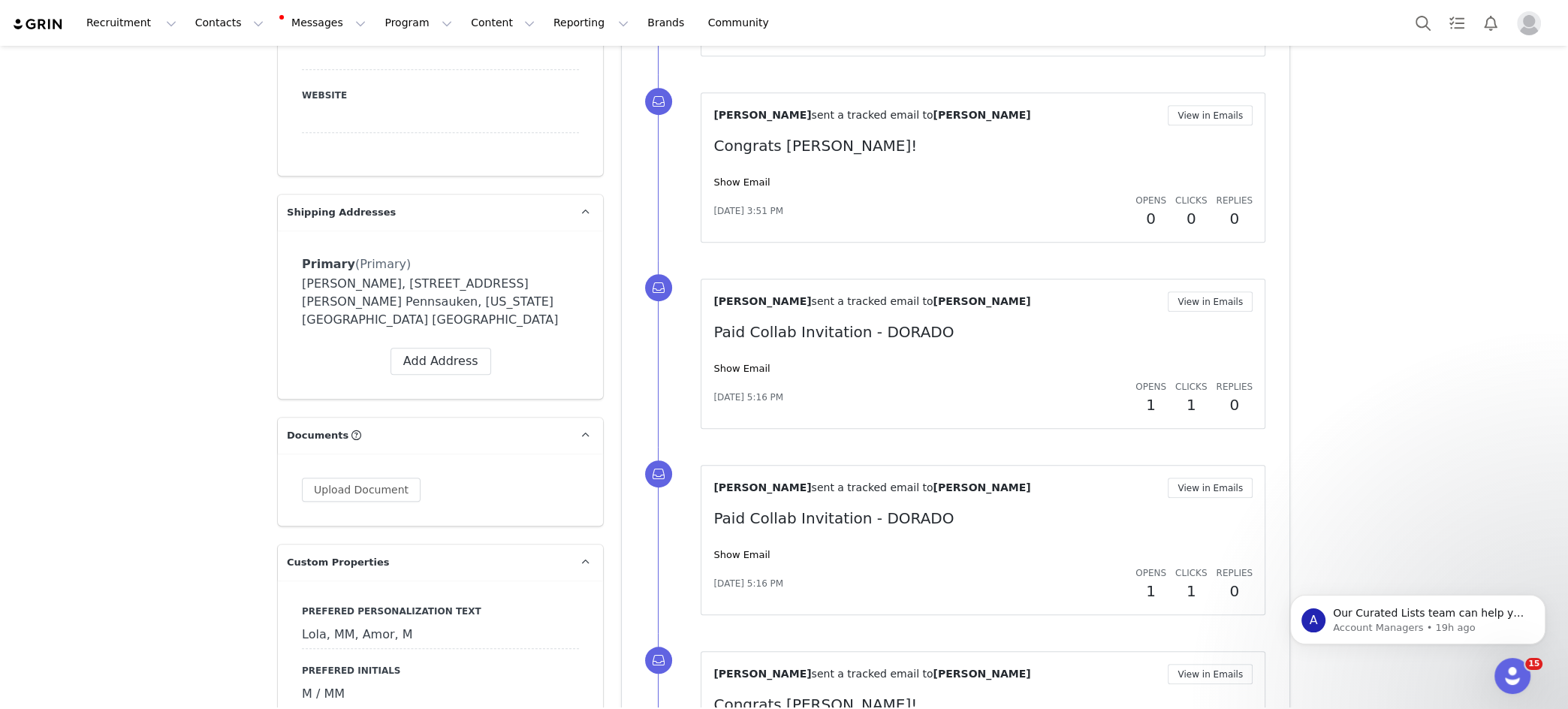
scroll to position [0, 0]
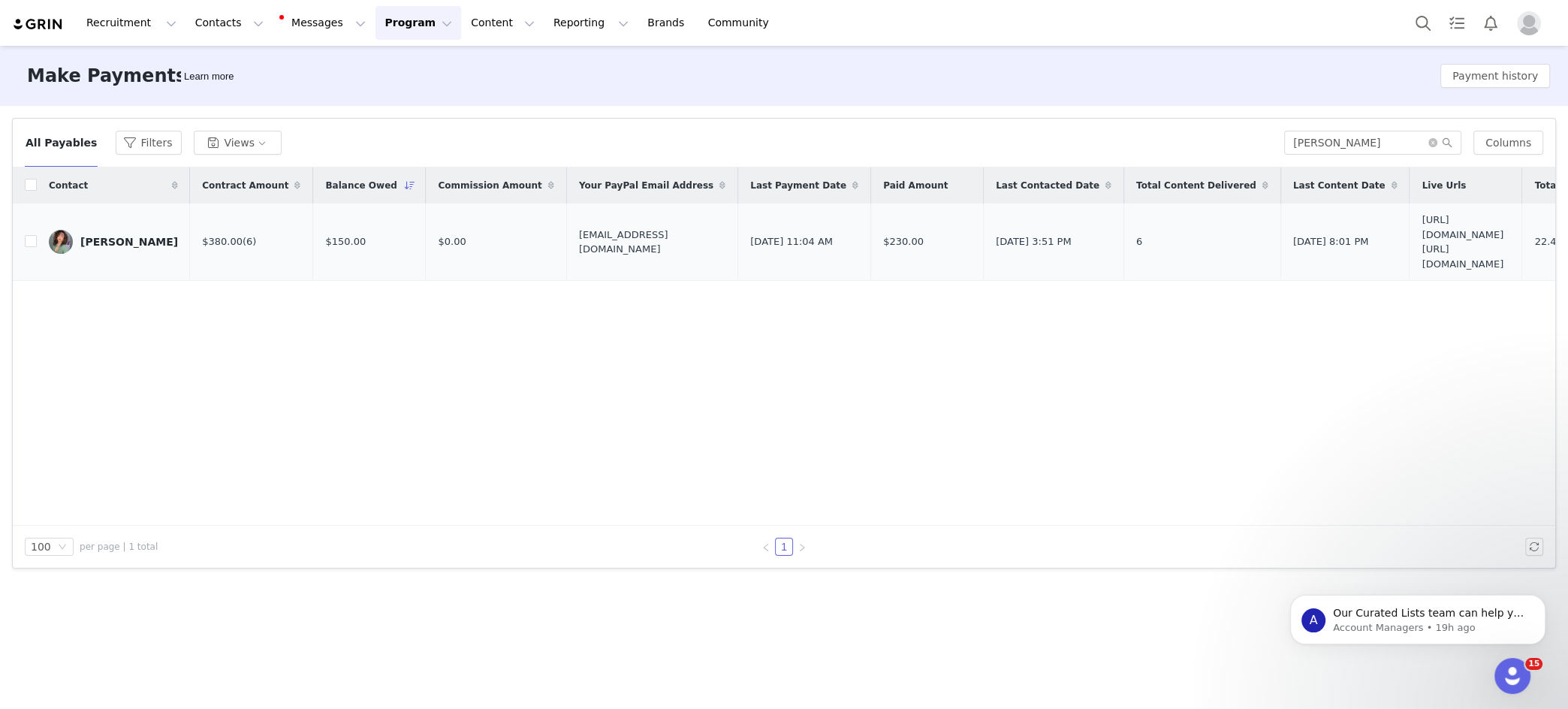
click at [579, 243] on span "[EMAIL_ADDRESS][DOMAIN_NAME]" at bounding box center [653, 242] width 147 height 29
drag, startPoint x: 570, startPoint y: 243, endPoint x: 861, endPoint y: 25, distance: 363.6
click at [579, 243] on span "[EMAIL_ADDRESS][DOMAIN_NAME]" at bounding box center [653, 242] width 147 height 29
copy span "[EMAIL_ADDRESS][DOMAIN_NAME]"
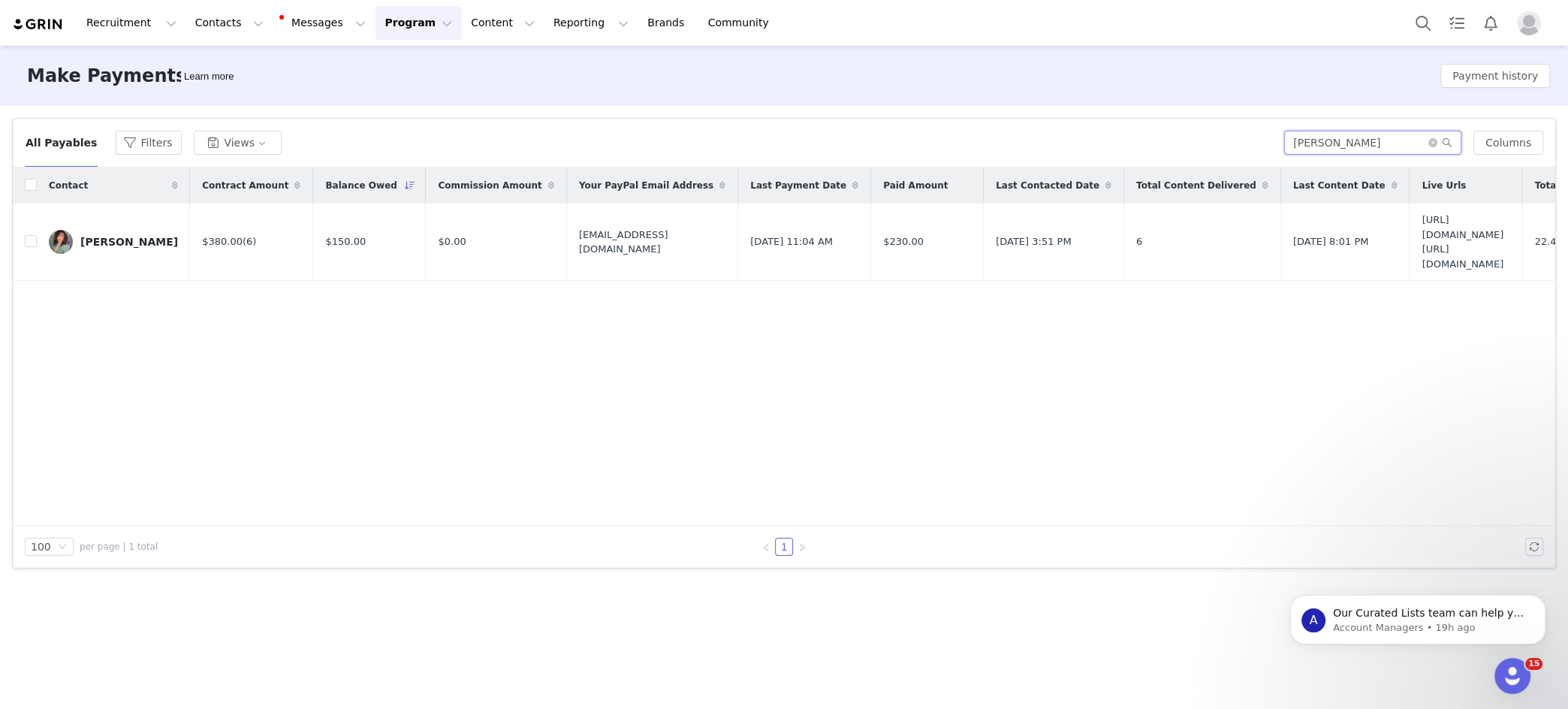
drag, startPoint x: 1311, startPoint y: 137, endPoint x: 1222, endPoint y: 136, distance: 89.0
click at [1225, 136] on div "All Payables Filters Views [PERSON_NAME] Columns" at bounding box center [784, 142] width 1519 height 24
paste input "[PERSON_NAME]"
type input "[PERSON_NAME]"
click at [579, 240] on span "[EMAIL_ADDRESS][DOMAIN_NAME]" at bounding box center [653, 242] width 147 height 29
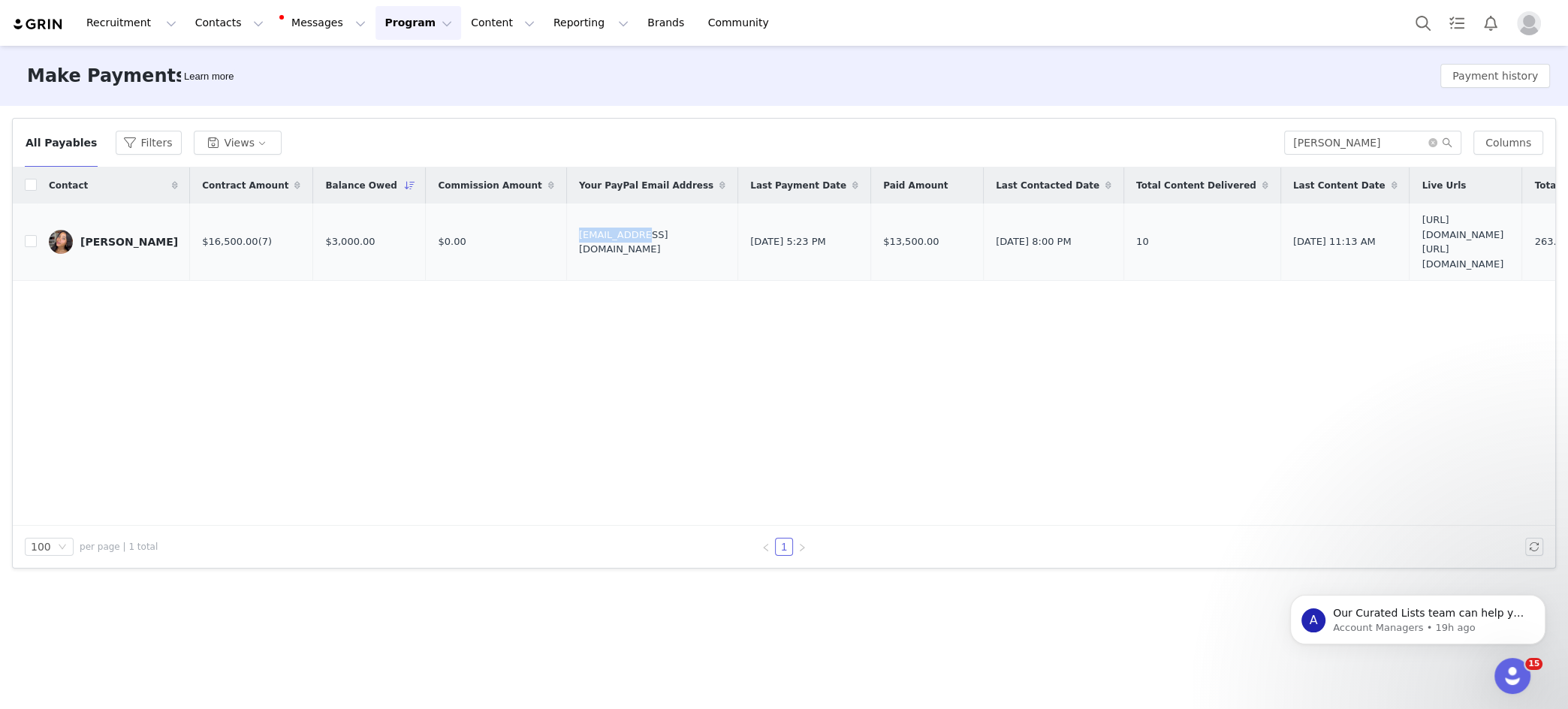
click at [579, 240] on span "[EMAIL_ADDRESS][DOMAIN_NAME]" at bounding box center [653, 242] width 147 height 29
click at [579, 241] on span "[EMAIL_ADDRESS][DOMAIN_NAME]" at bounding box center [653, 242] width 147 height 29
copy span "[EMAIL_ADDRESS][DOMAIN_NAME]"
drag, startPoint x: 1323, startPoint y: 253, endPoint x: 1457, endPoint y: 264, distance: 134.5
click at [1457, 264] on span "[URL][DOMAIN_NAME] [URL][DOMAIN_NAME]" at bounding box center [1466, 241] width 88 height 59
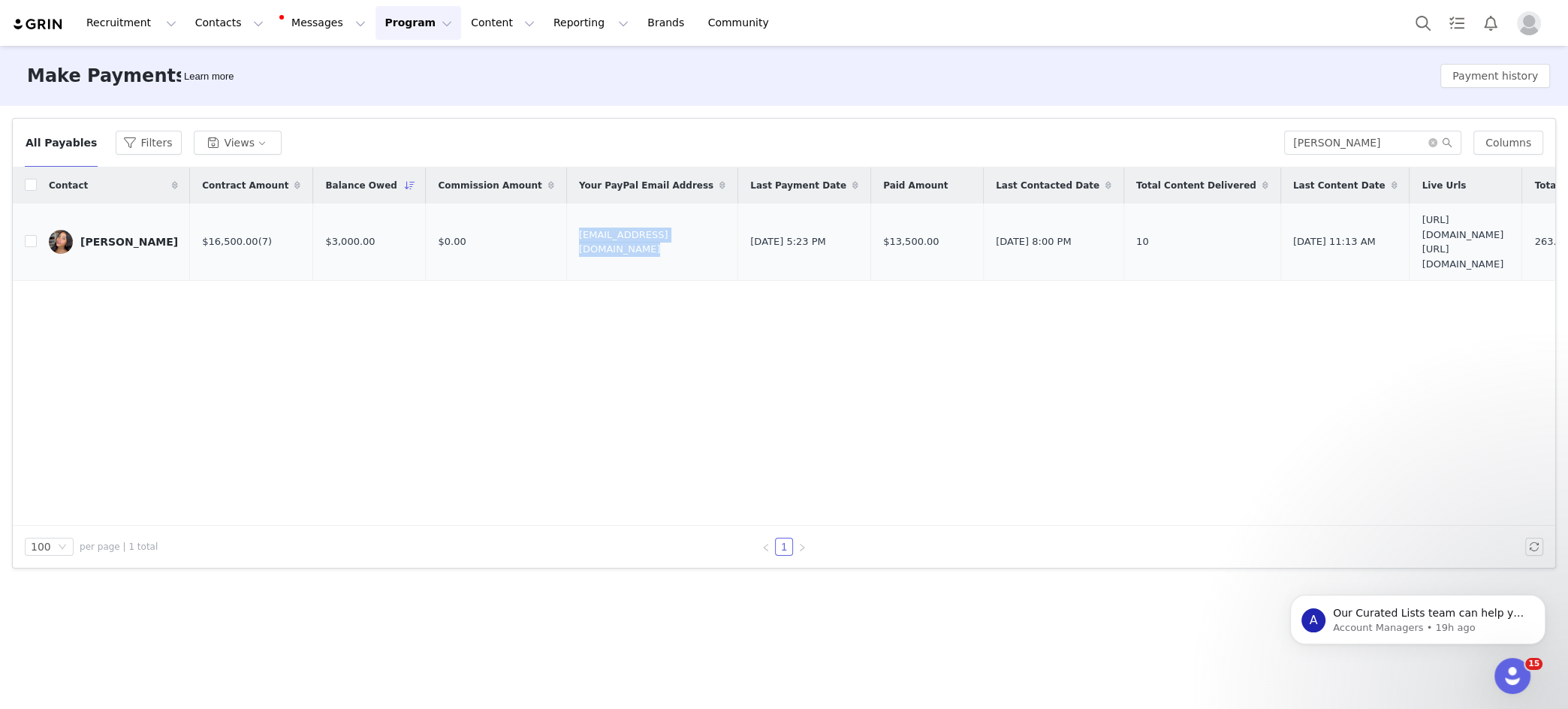
scroll to position [0, 81]
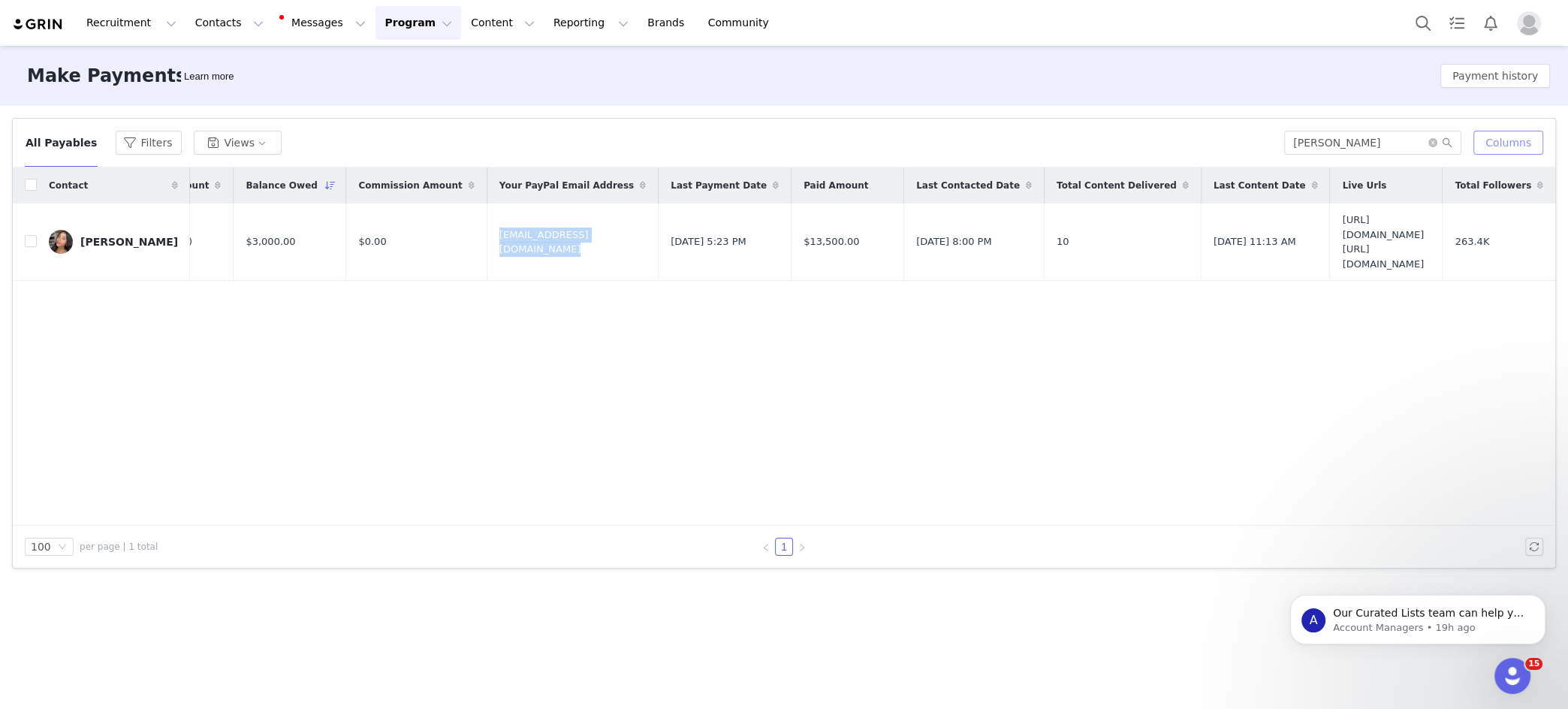
click at [1511, 141] on button "Columns" at bounding box center [1508, 142] width 70 height 24
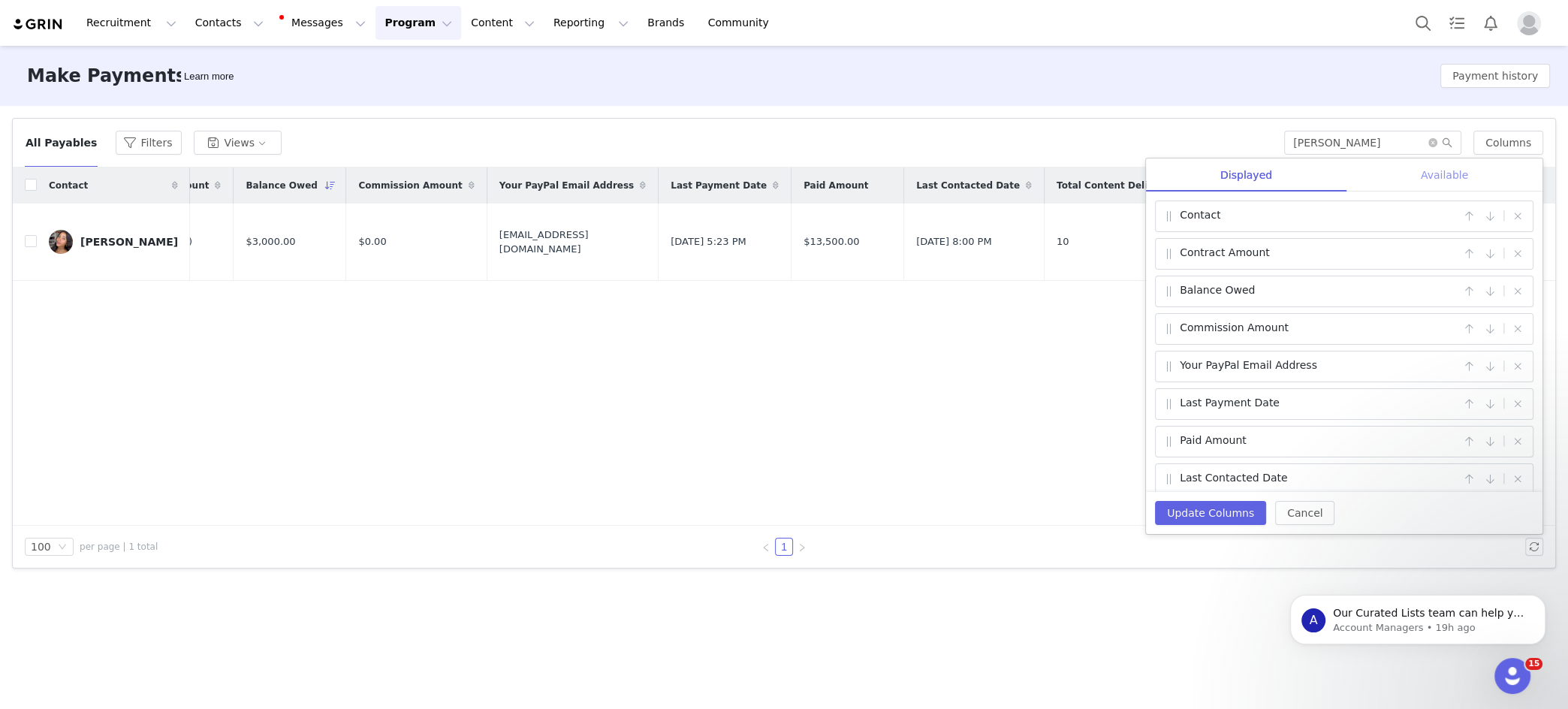
click at [1440, 183] on div "Available" at bounding box center [1445, 176] width 196 height 34
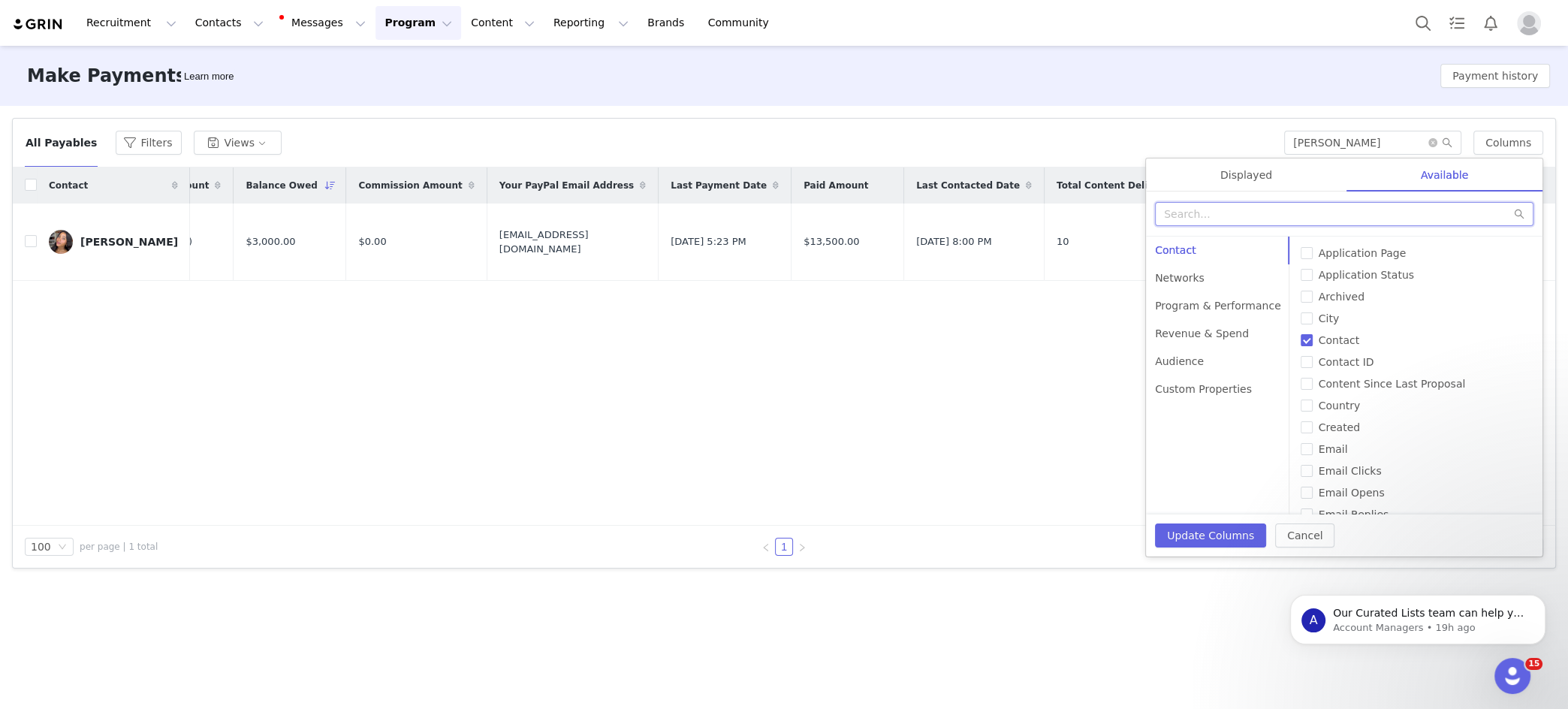
click at [1264, 210] on input "text" at bounding box center [1344, 214] width 379 height 24
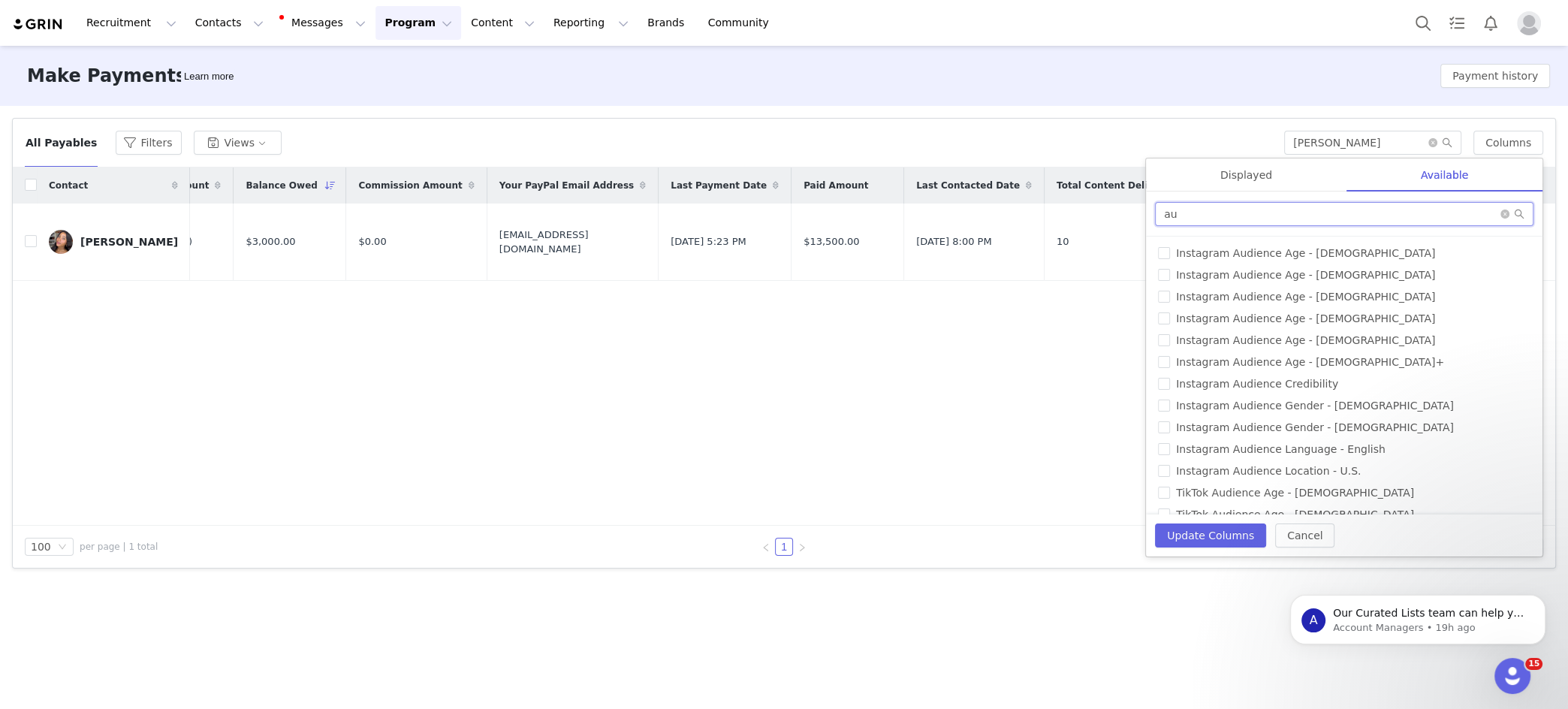
type input "a"
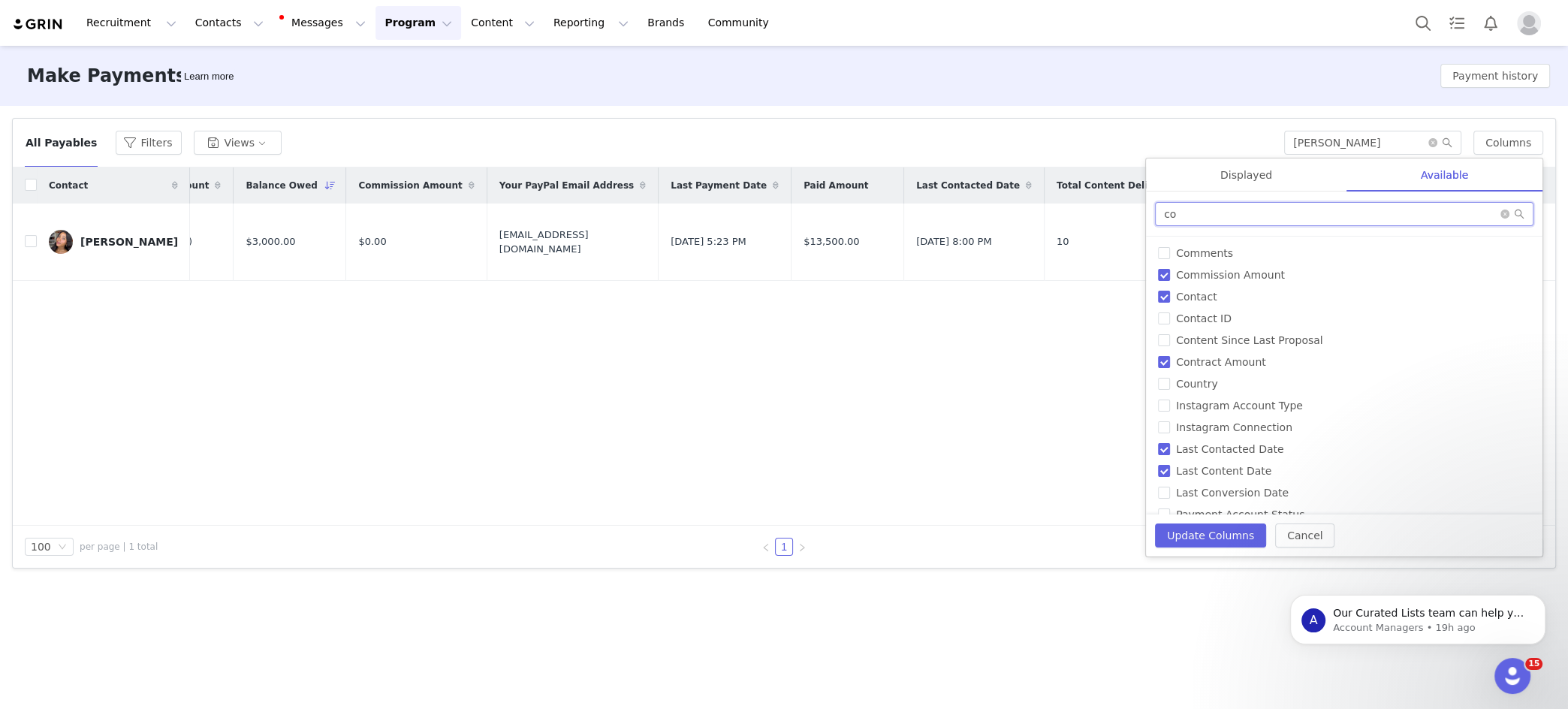
type input "c"
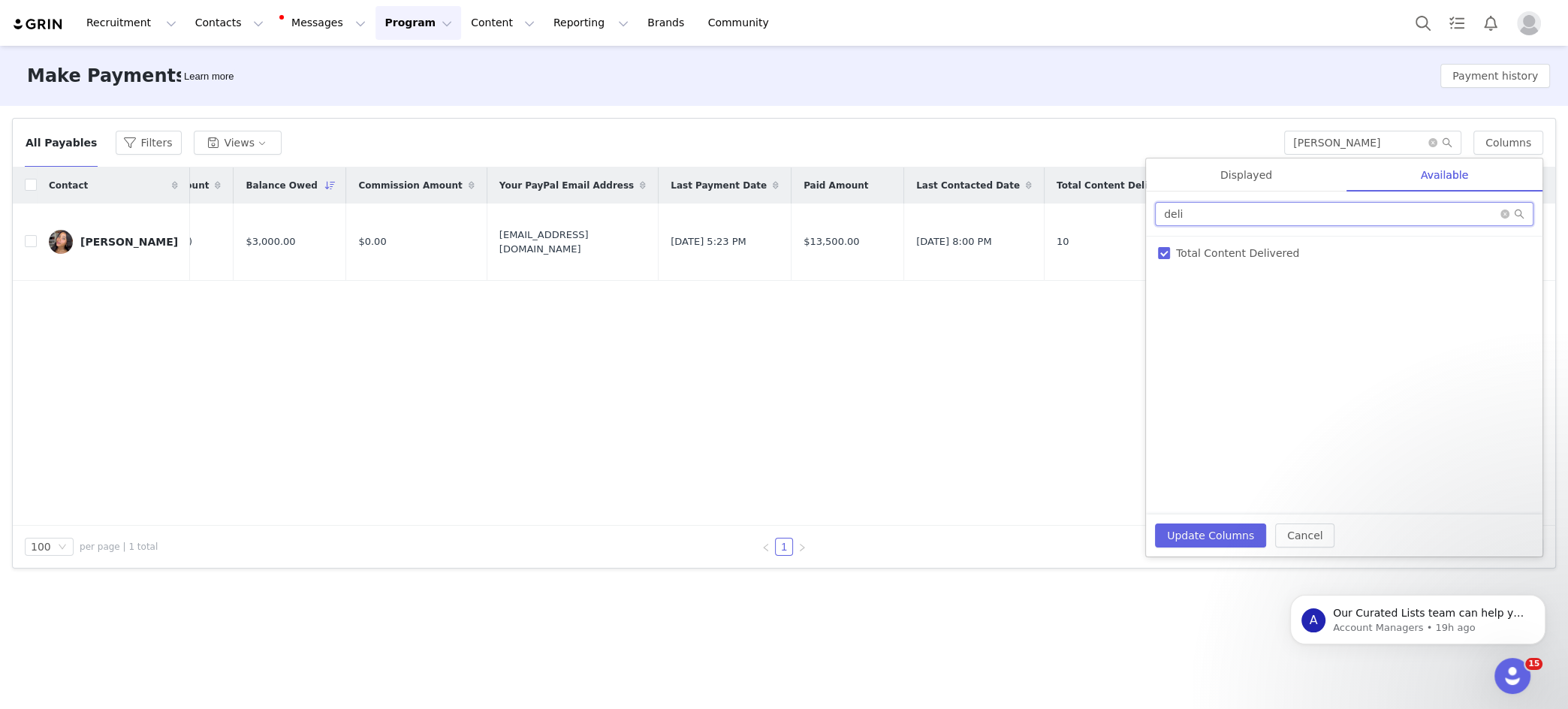
type input "deli"
click at [113, 246] on div "[PERSON_NAME]" at bounding box center [129, 241] width 97 height 12
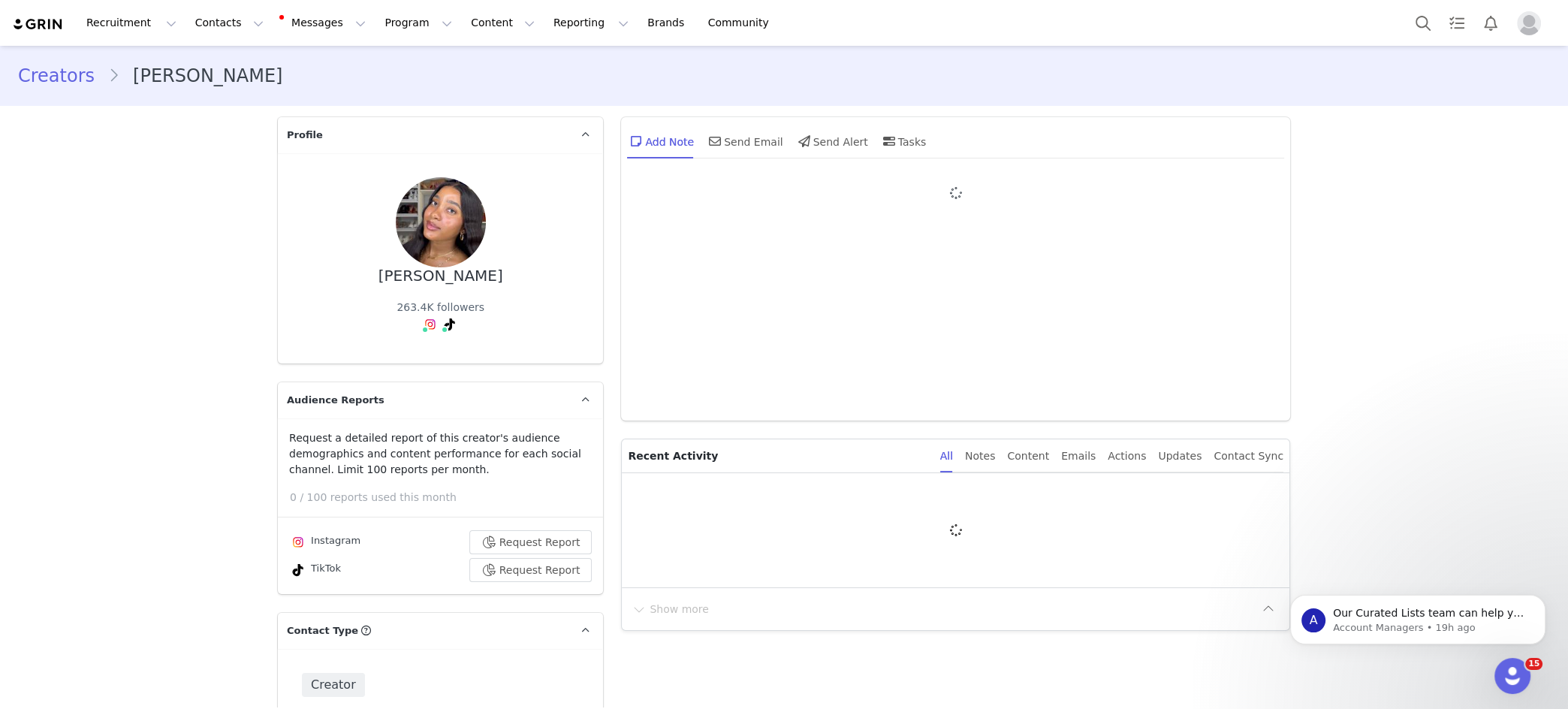
type input "+1 ([GEOGRAPHIC_DATA])"
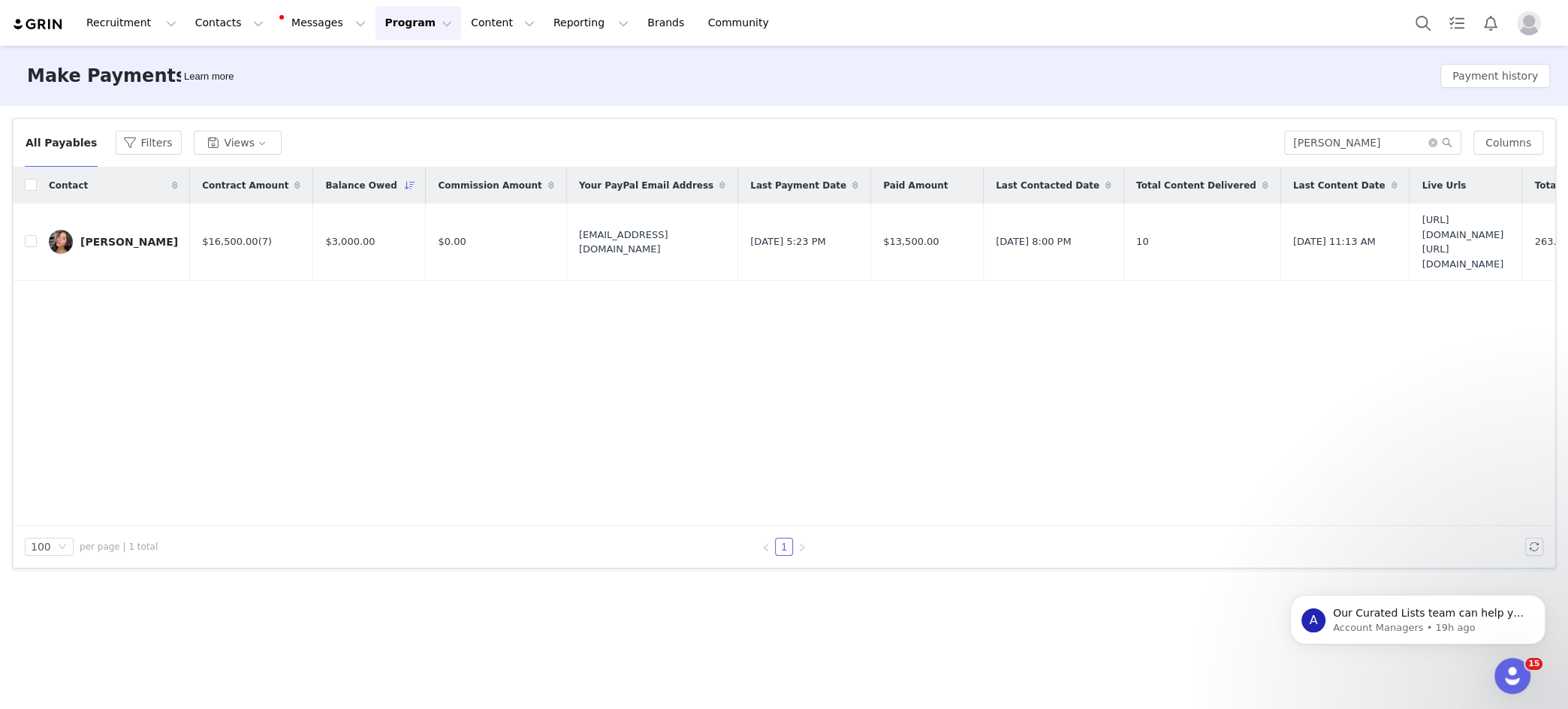
click at [418, 23] on button "Program Program" at bounding box center [418, 23] width 85 height 34
drag, startPoint x: 292, startPoint y: 70, endPoint x: 428, endPoint y: 15, distance: 146.7
click at [305, 67] on div "Make Payments Learn more Payment history" at bounding box center [784, 76] width 1568 height 60
drag, startPoint x: 1336, startPoint y: 139, endPoint x: 1238, endPoint y: 138, distance: 98.0
click at [1245, 138] on div "All Payables Filters Views [PERSON_NAME] Columns" at bounding box center [784, 142] width 1519 height 24
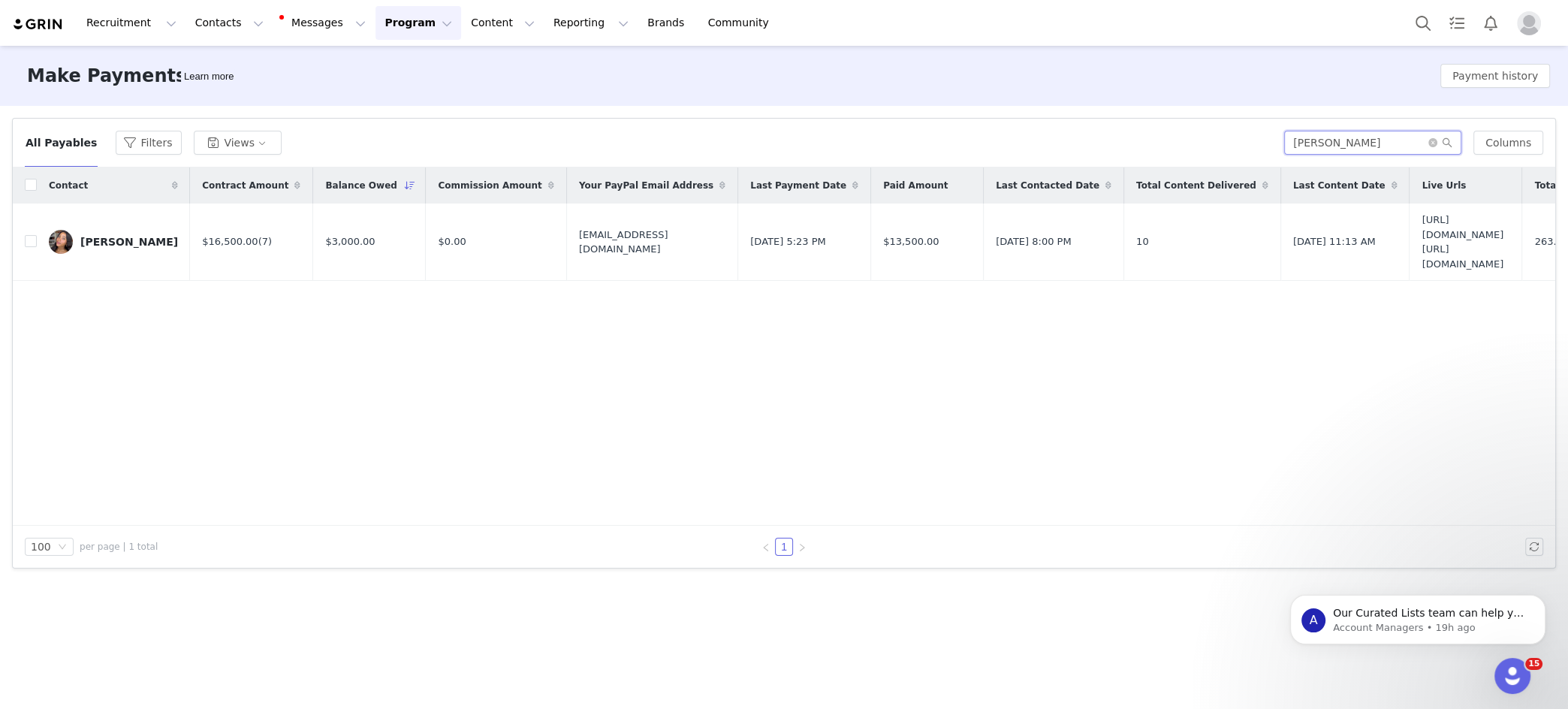
paste input "[PERSON_NAME]"
click at [579, 237] on span "[EMAIL_ADDRESS][DOMAIN_NAME]" at bounding box center [653, 242] width 147 height 29
copy span "[EMAIL_ADDRESS][DOMAIN_NAME]"
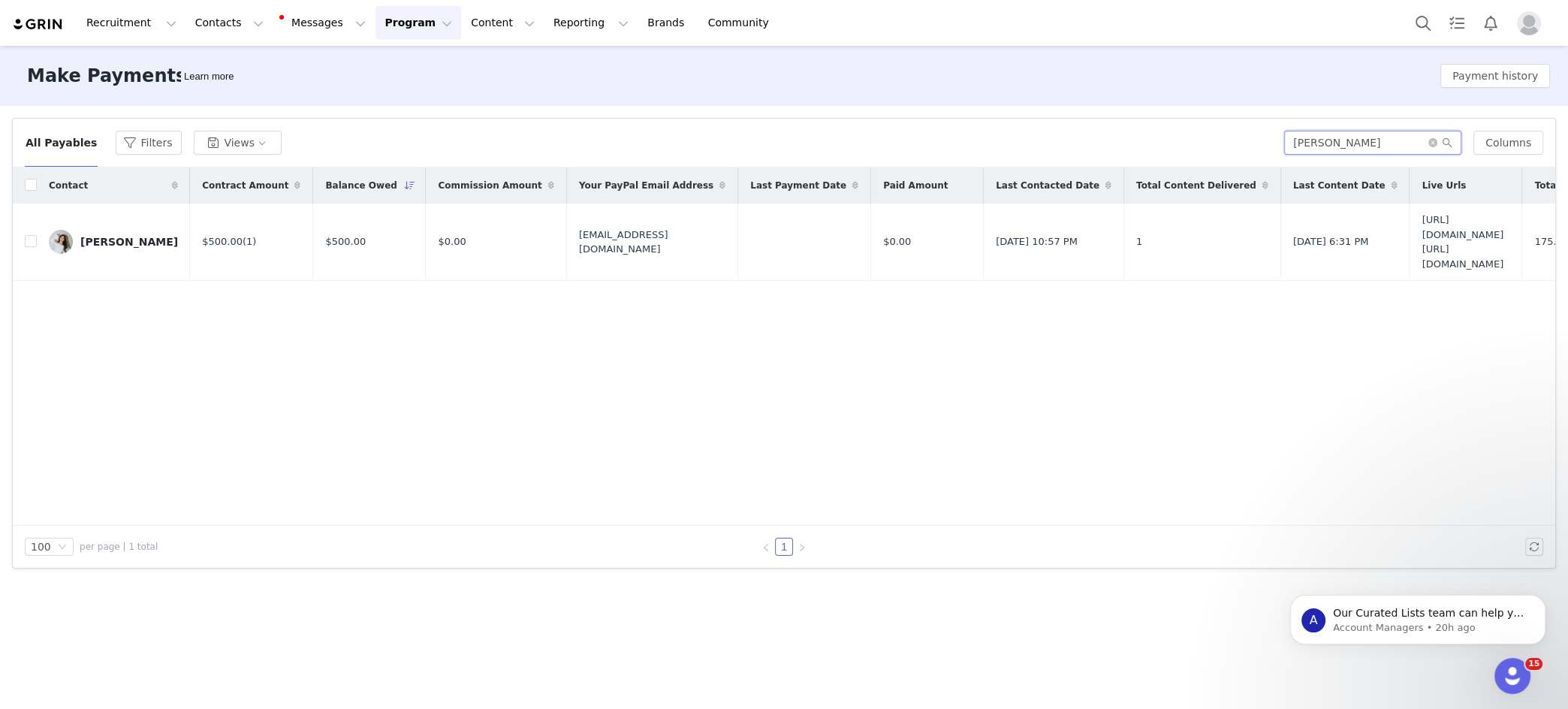
drag, startPoint x: 1401, startPoint y: 143, endPoint x: 1239, endPoint y: 131, distance: 162.4
click at [1239, 131] on div "All Payables Filters Views [PERSON_NAME] Columns" at bounding box center [784, 142] width 1519 height 24
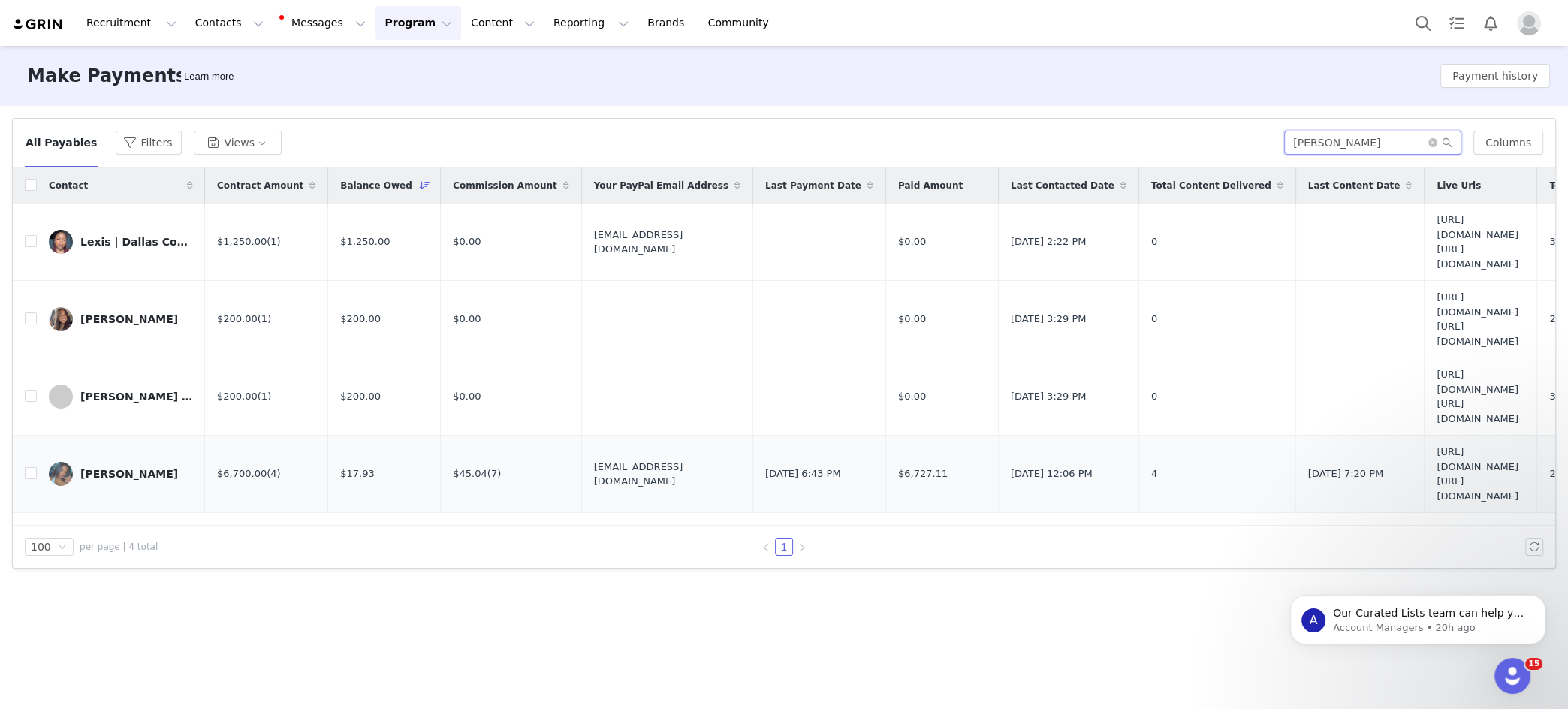
type input "[PERSON_NAME]"
drag, startPoint x: 672, startPoint y: 473, endPoint x: 568, endPoint y: 472, distance: 104.0
click at [581, 476] on td "[EMAIL_ADDRESS][DOMAIN_NAME]" at bounding box center [666, 474] width 171 height 78
copy span "[EMAIL_ADDRESS][DOMAIN_NAME]"
click at [29, 474] on input "checkbox" at bounding box center [31, 474] width 12 height 12
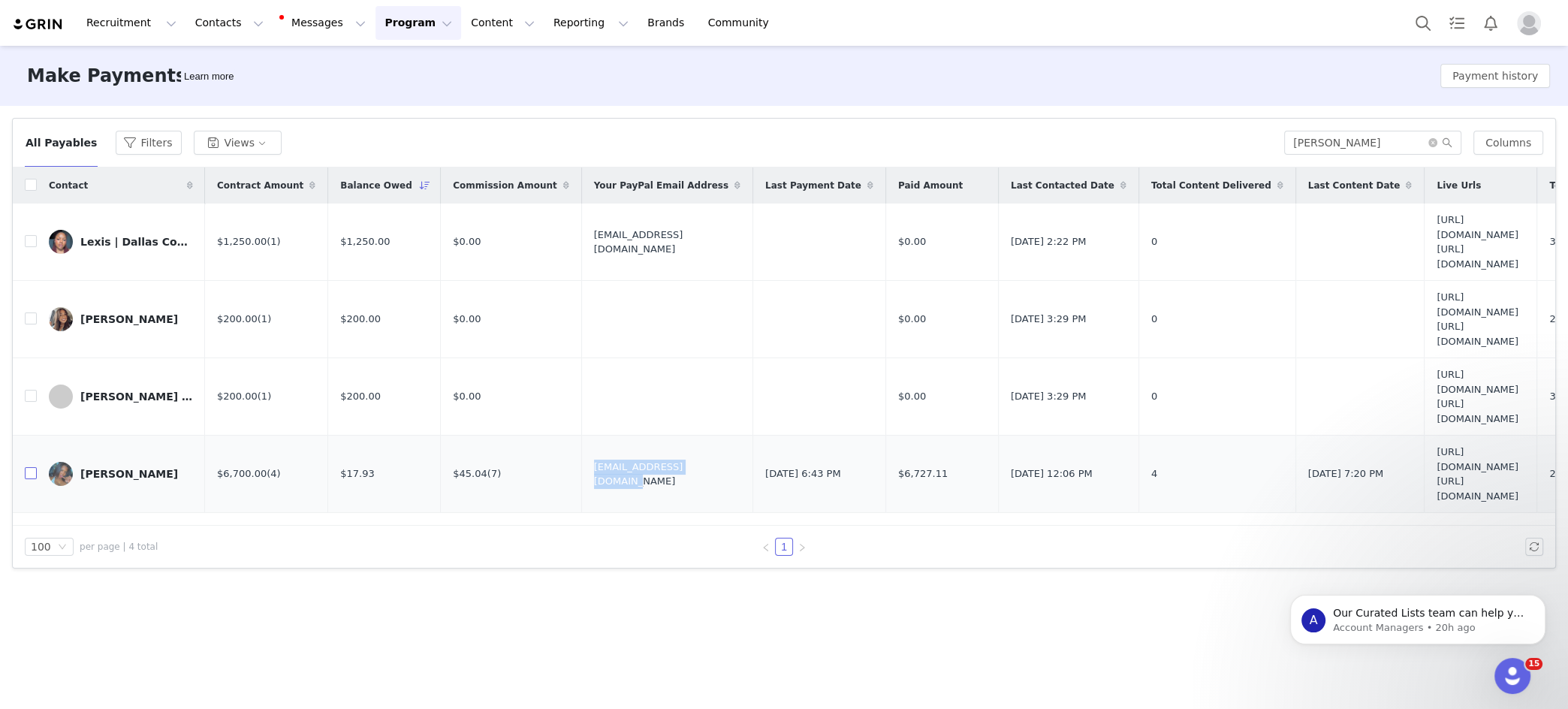
checkbox input "true"
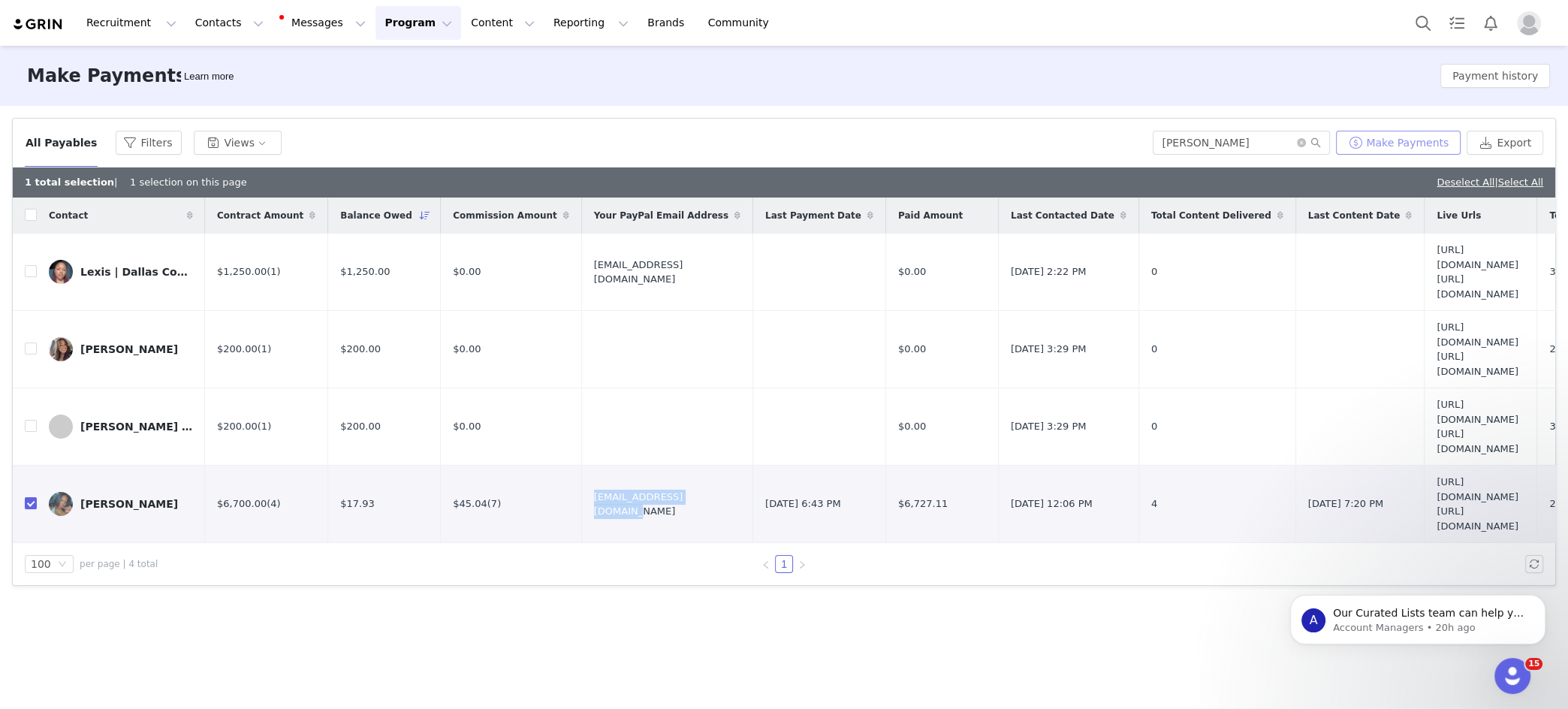
click at [1393, 142] on button "Make Payments" at bounding box center [1398, 142] width 125 height 24
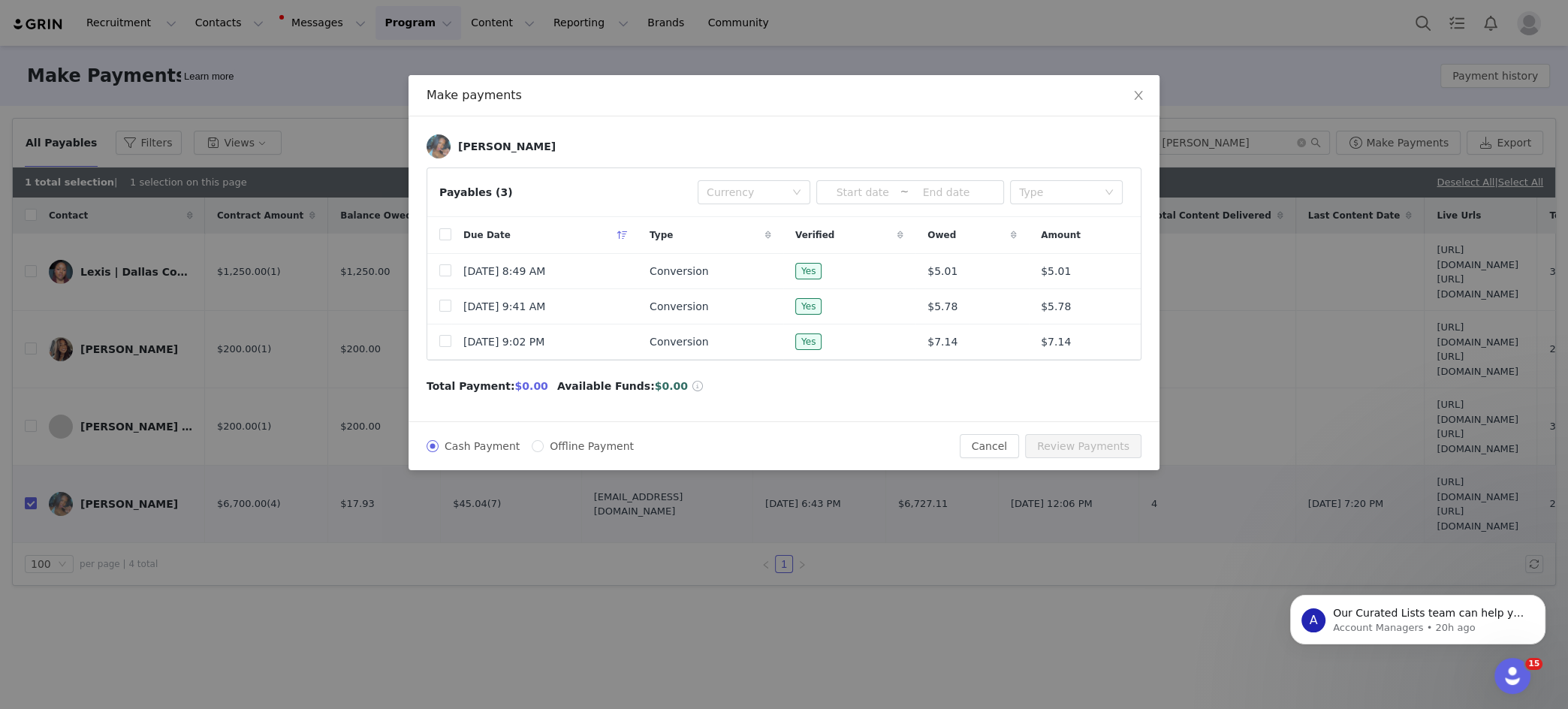
drag, startPoint x: 552, startPoint y: 441, endPoint x: 541, endPoint y: 427, distance: 17.8
click at [552, 441] on span "Offline Payment" at bounding box center [591, 446] width 96 height 12
click at [543, 441] on input "Offline Payment" at bounding box center [537, 446] width 12 height 12
radio input "true"
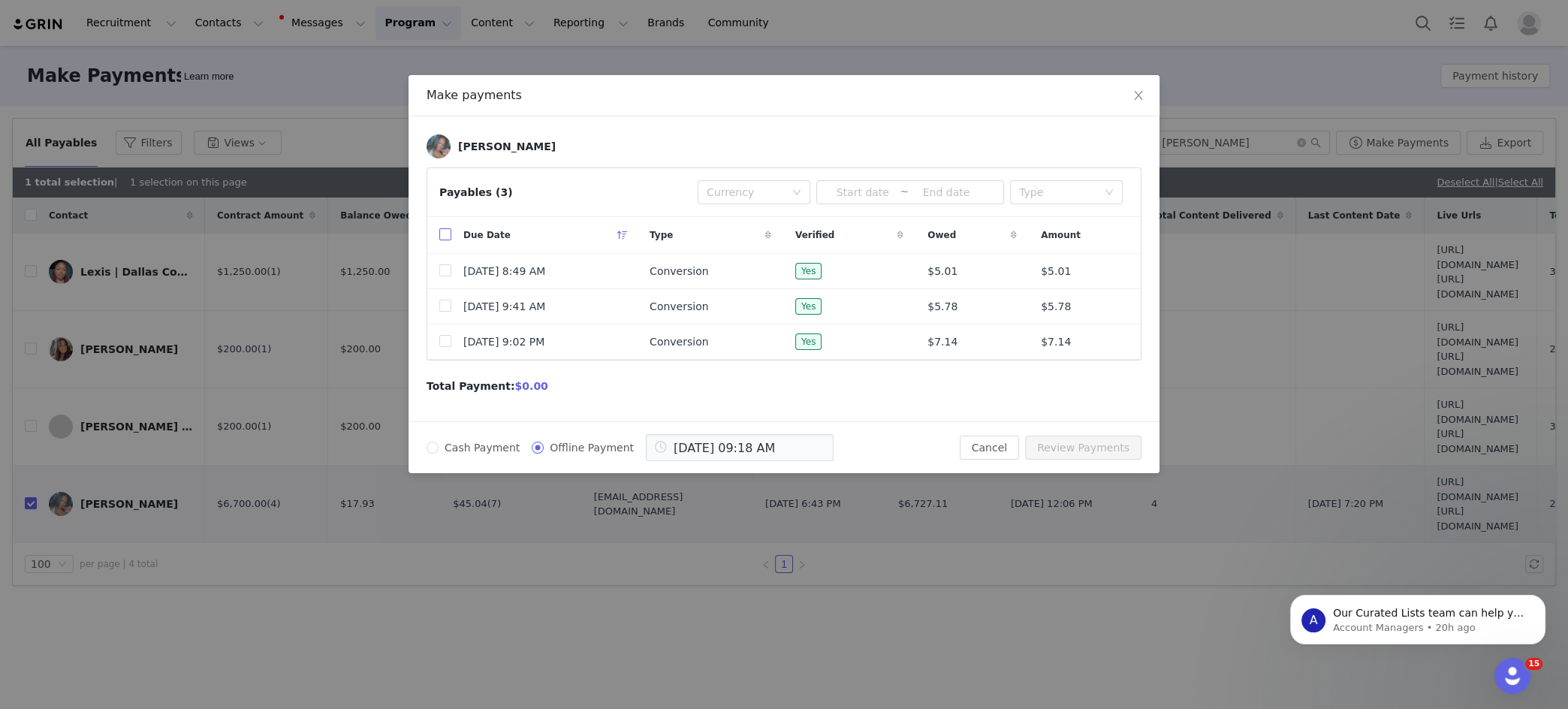
click at [447, 230] on input "checkbox" at bounding box center [445, 235] width 12 height 12
checkbox input "true"
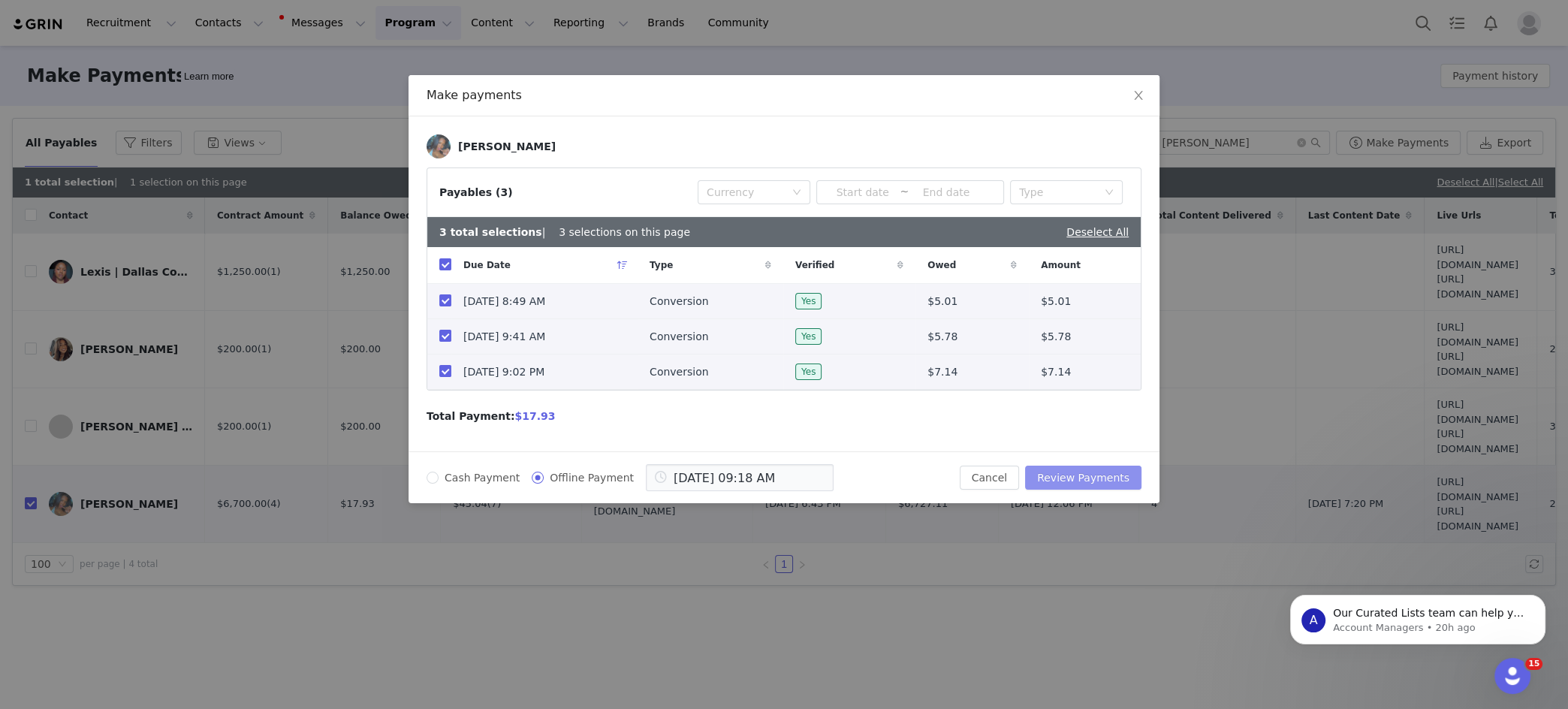
click at [1065, 472] on button "Review Payments" at bounding box center [1083, 478] width 116 height 24
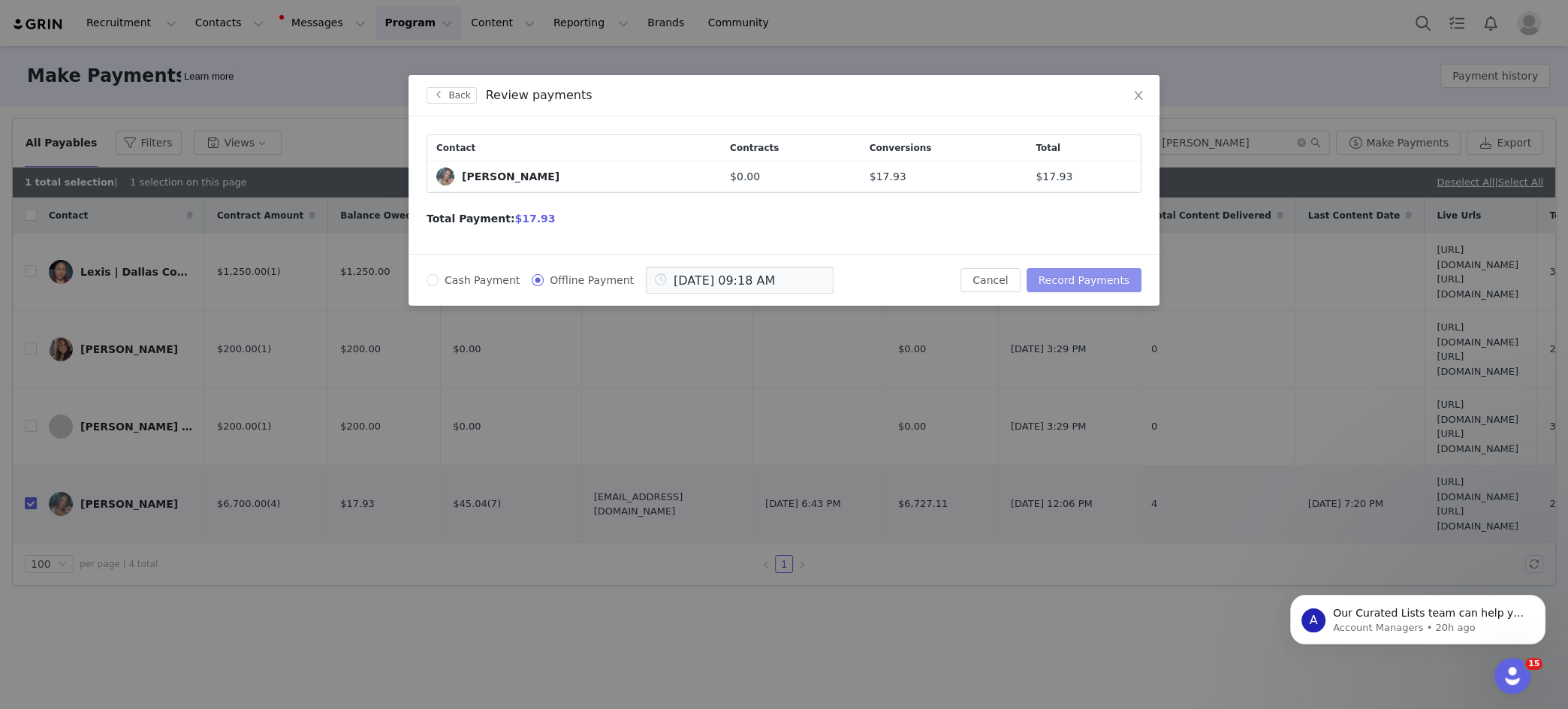
click at [1069, 280] on button "Record Payments" at bounding box center [1084, 280] width 115 height 24
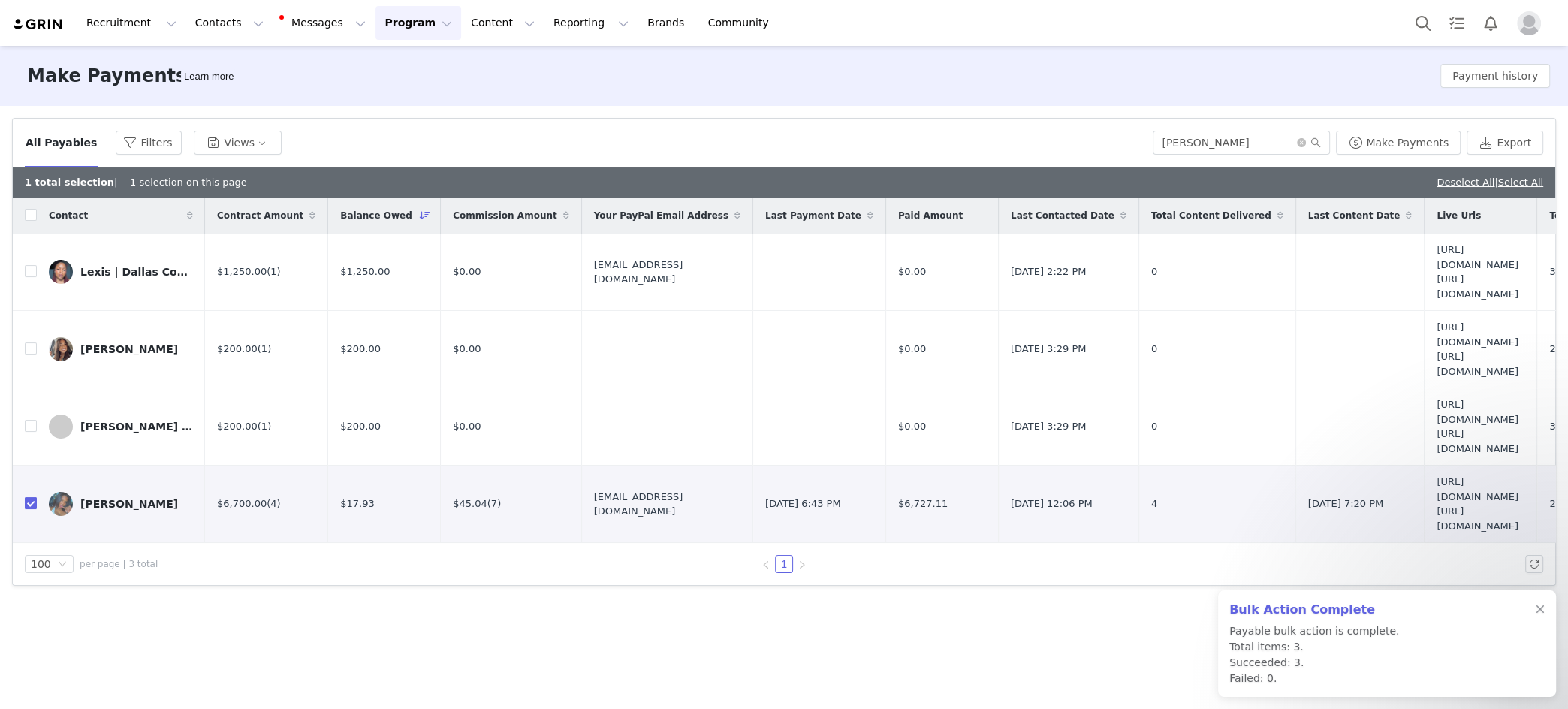
click at [32, 503] on input "checkbox" at bounding box center [31, 503] width 12 height 12
checkbox input "false"
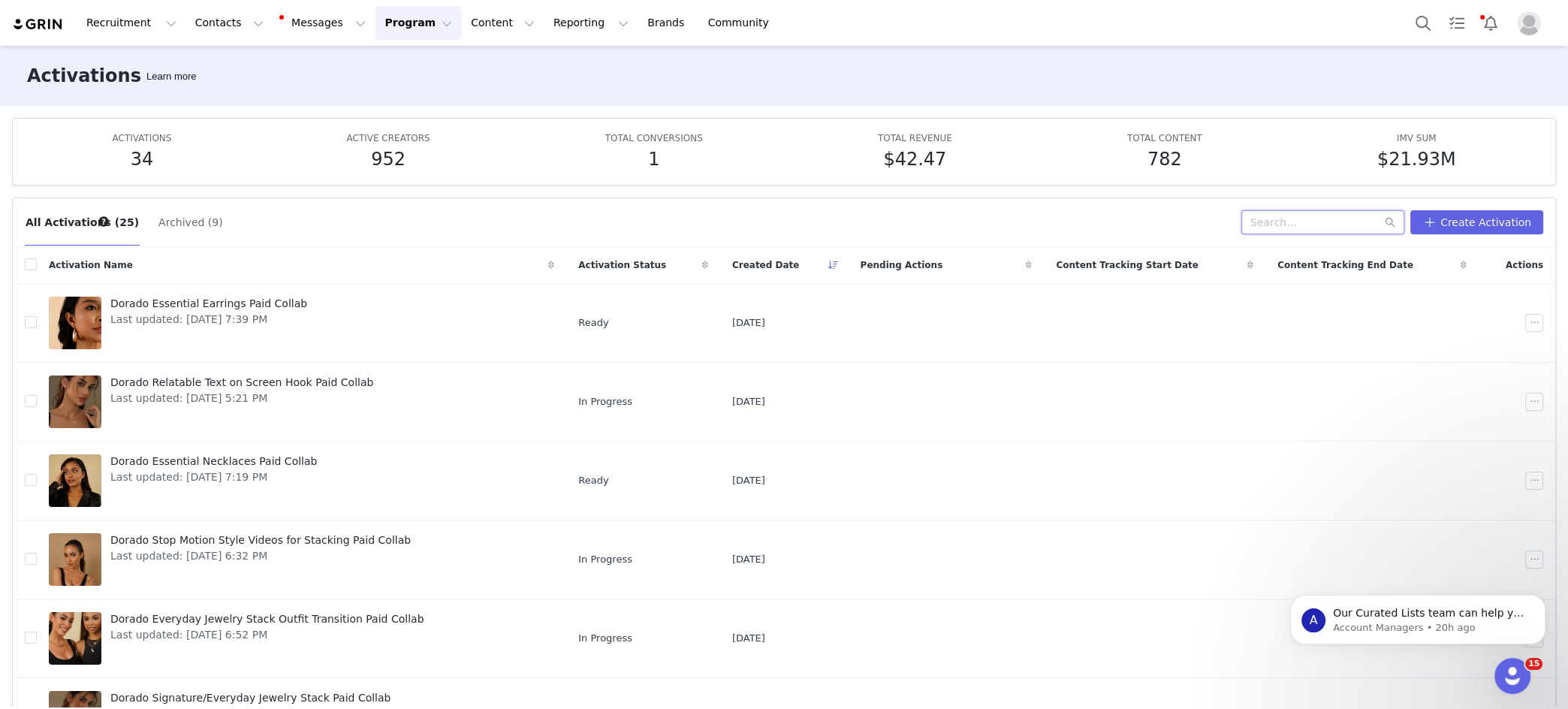
click at [1284, 220] on input "text" at bounding box center [1322, 223] width 163 height 24
paste input "[PERSON_NAME]"
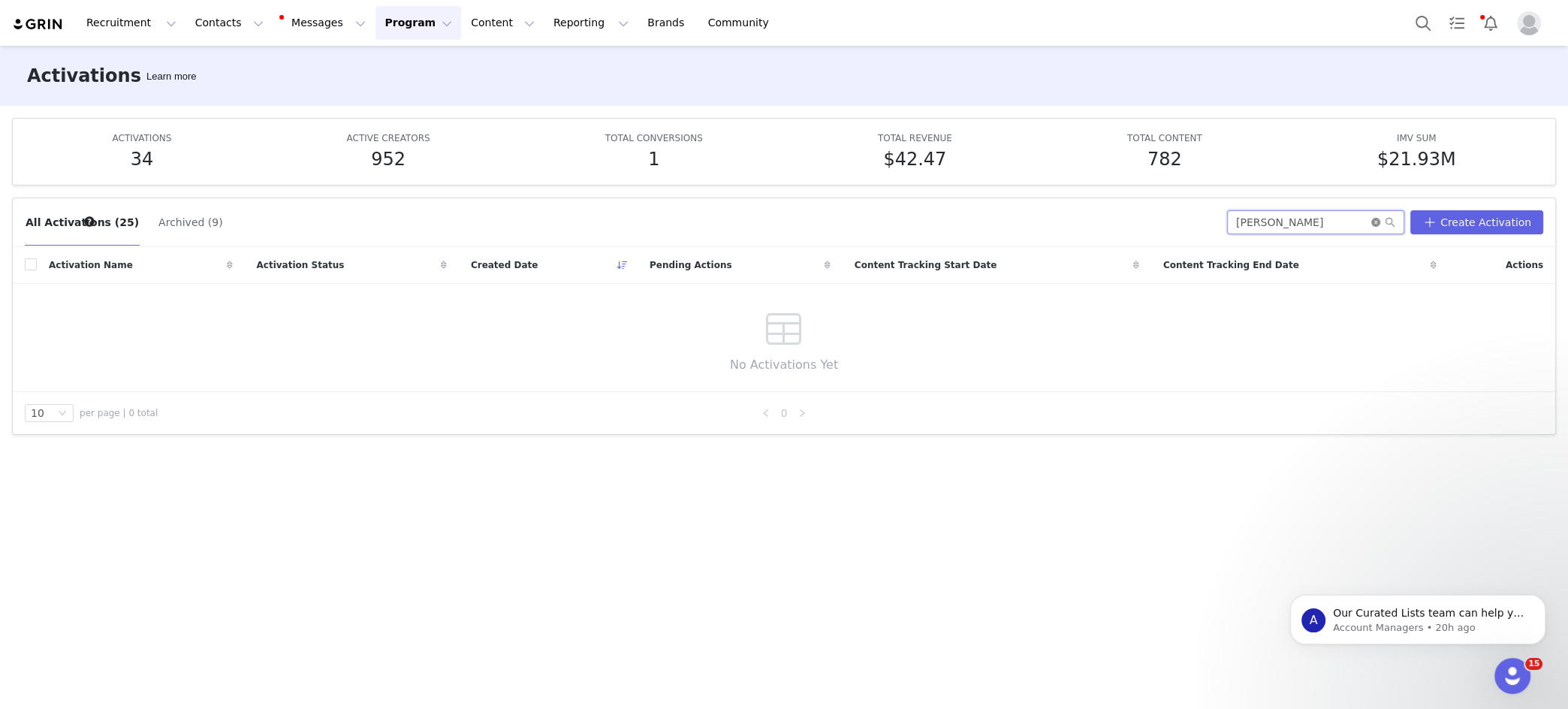
type input "[PERSON_NAME]"
click at [1380, 218] on icon "icon: close-circle" at bounding box center [1376, 222] width 9 height 9
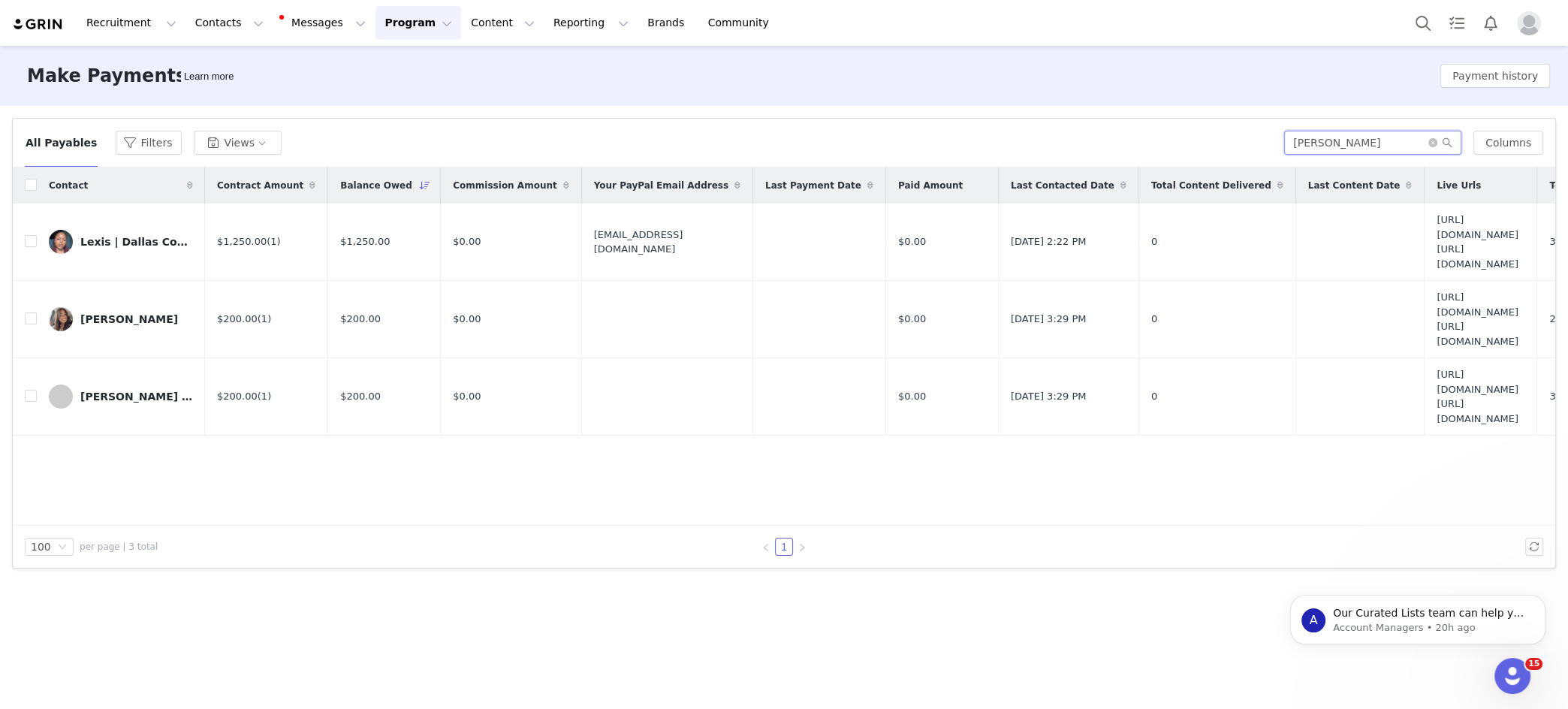
drag, startPoint x: 1337, startPoint y: 138, endPoint x: 1265, endPoint y: 139, distance: 72.0
click at [1266, 137] on div "All Payables Filters Views [PERSON_NAME]" at bounding box center [784, 142] width 1519 height 24
paste input "[PERSON_NAME]"
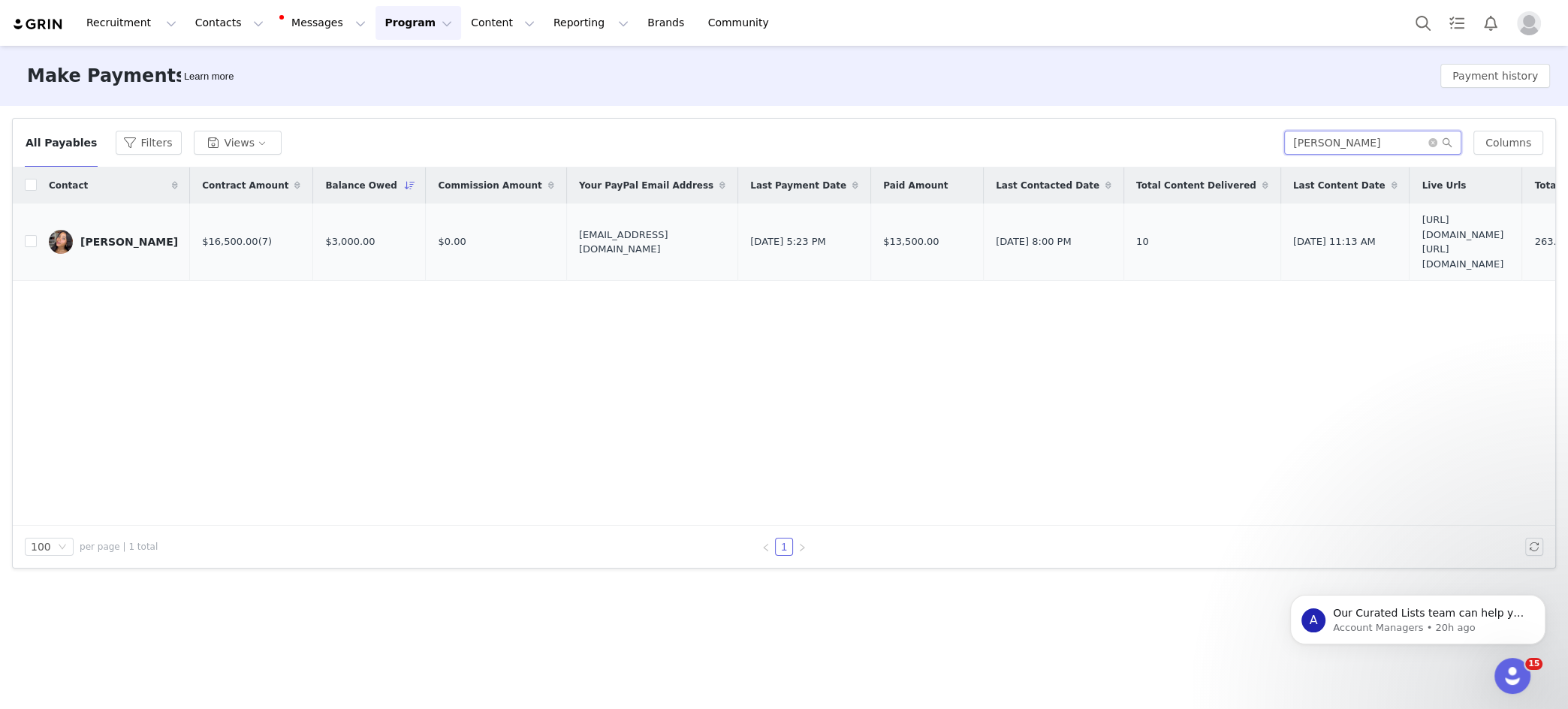
type input "[PERSON_NAME]"
click at [107, 241] on div "[PERSON_NAME]" at bounding box center [129, 241] width 97 height 12
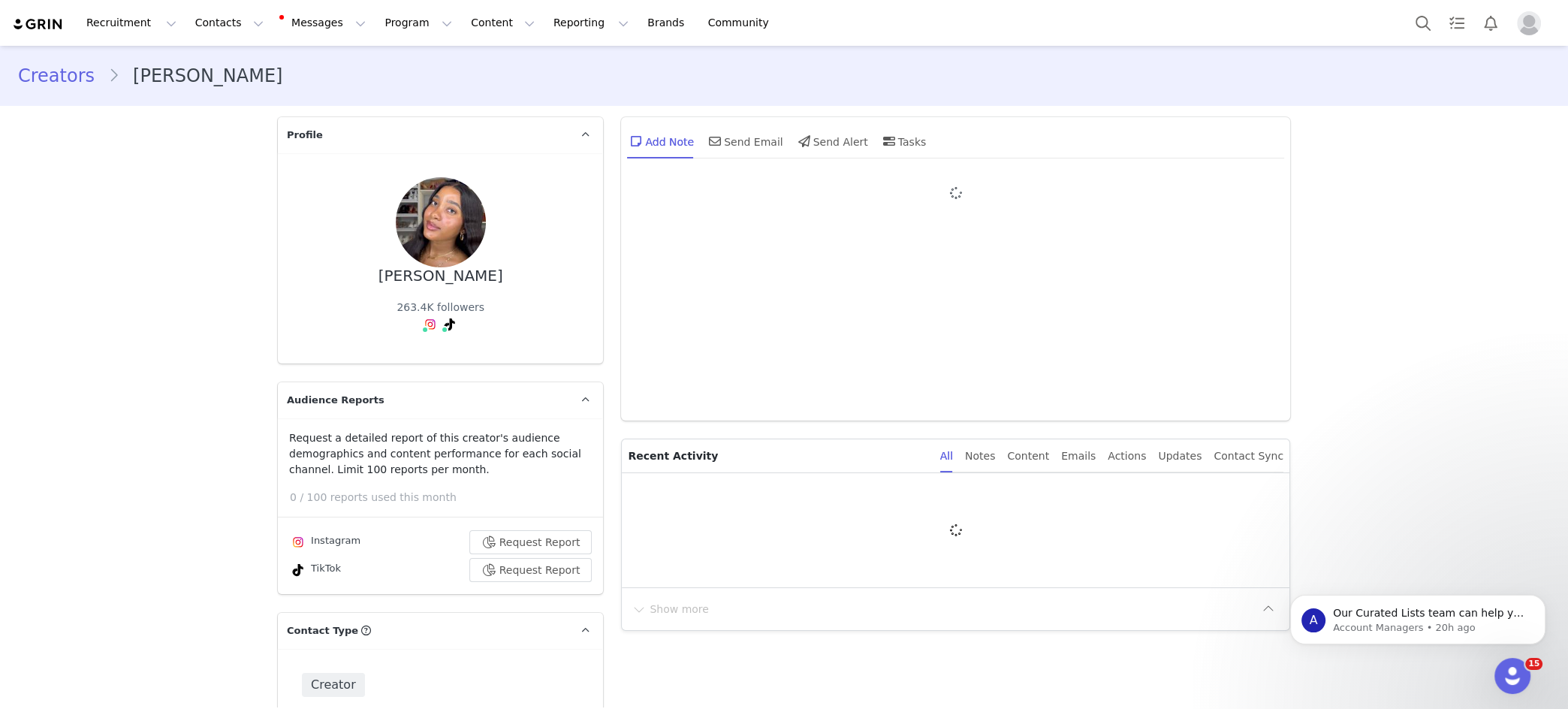
type input "+1 ([GEOGRAPHIC_DATA])"
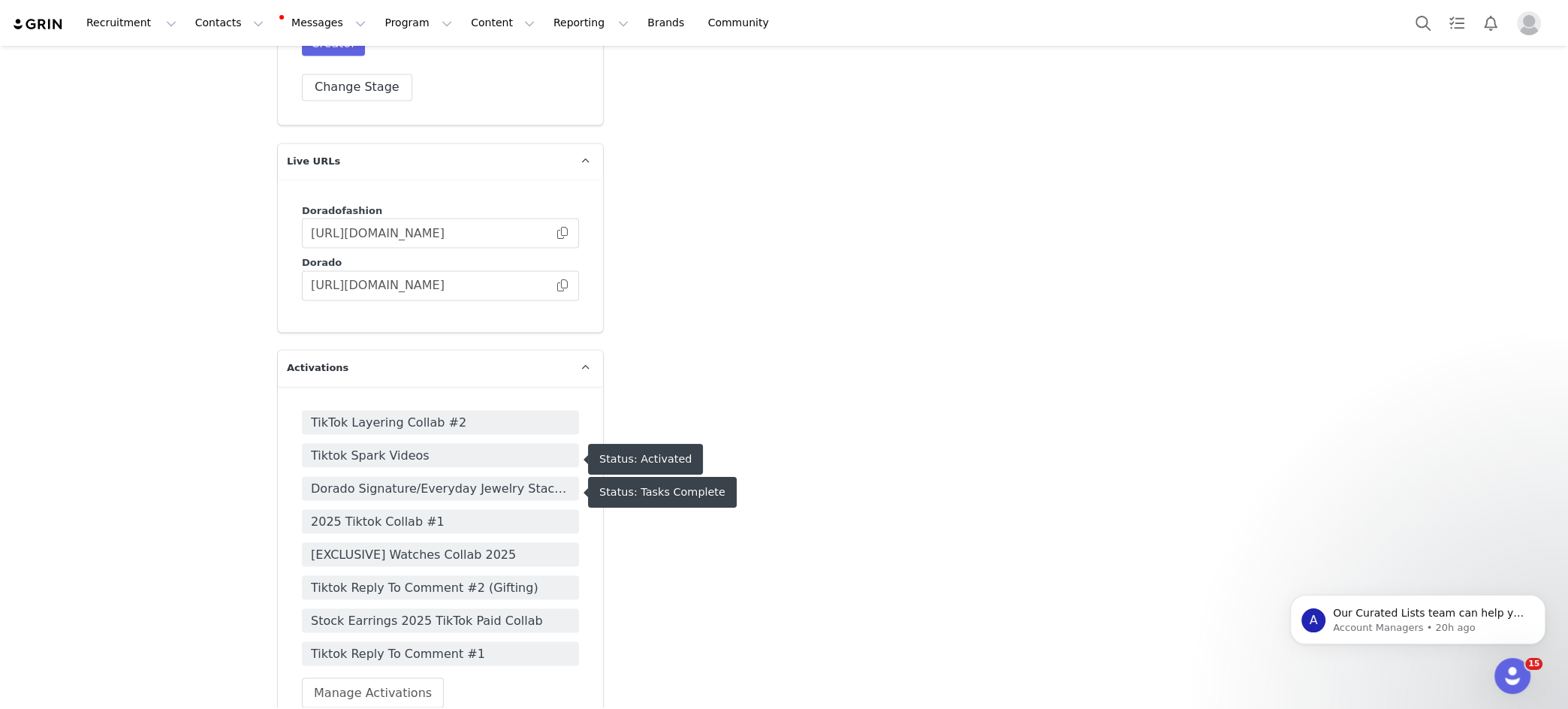
scroll to position [3201, 0]
click at [438, 479] on span "Dorado Signature/Everyday Jewelry Stack Paid Collab" at bounding box center [440, 487] width 259 height 18
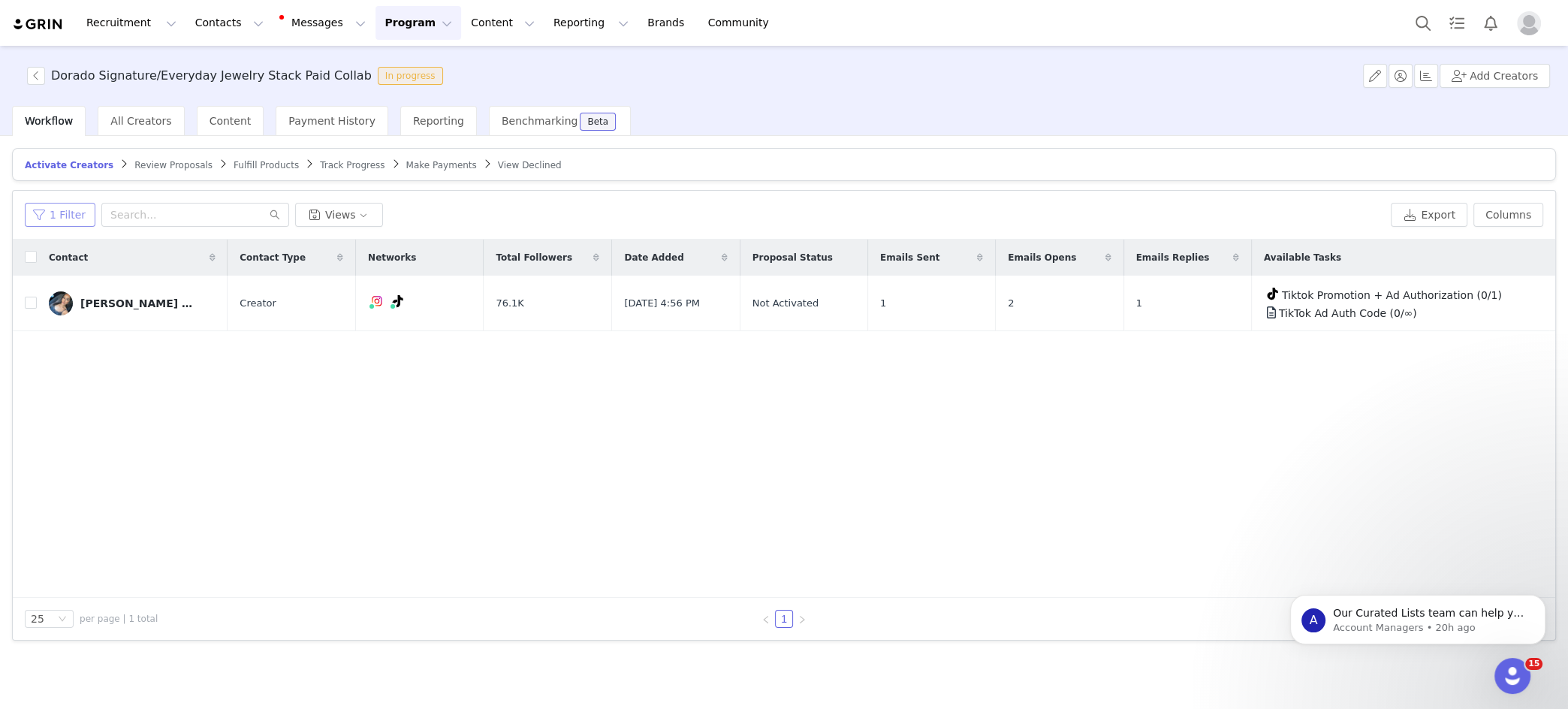
click at [61, 211] on button "1 Filter" at bounding box center [60, 215] width 71 height 24
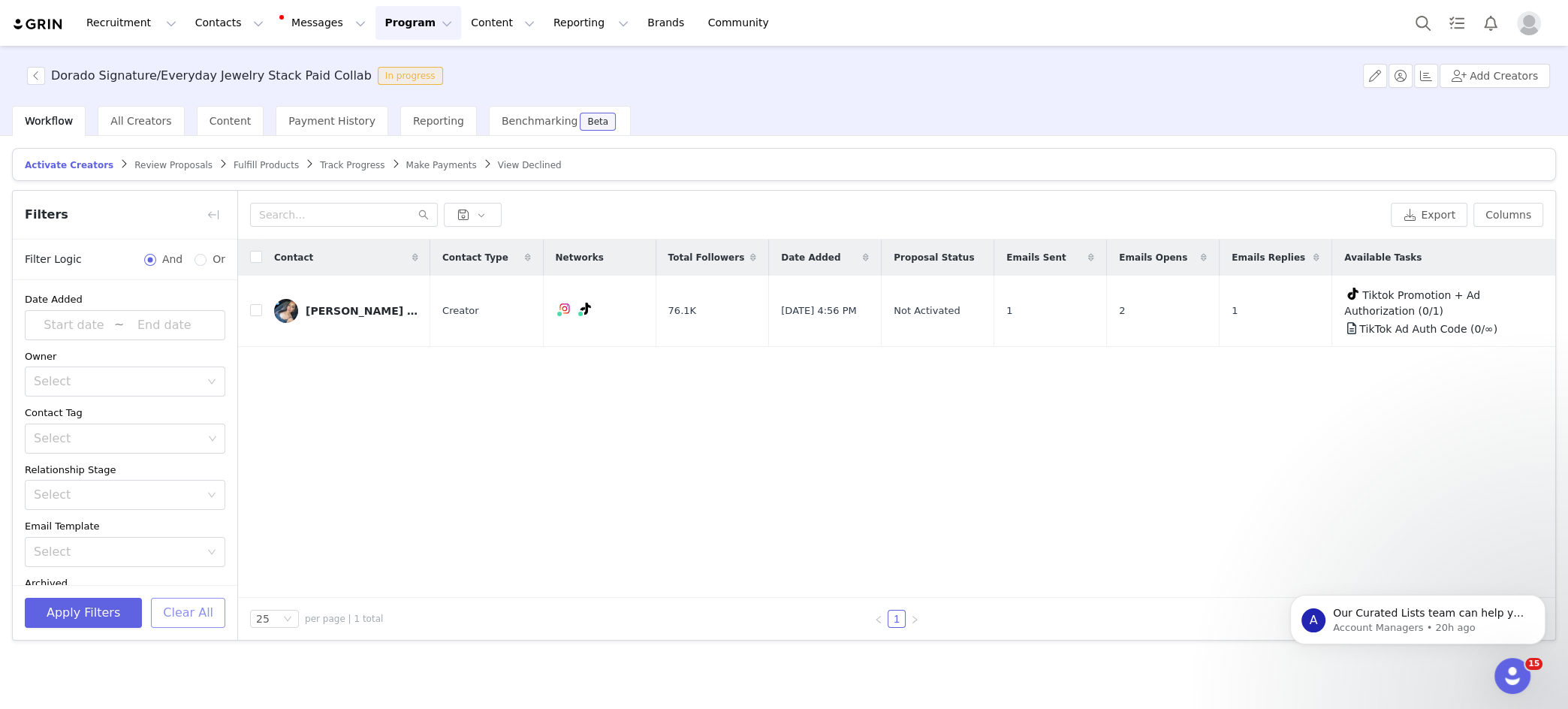
click at [179, 611] on button "Clear All" at bounding box center [188, 613] width 74 height 30
click at [304, 218] on input "text" at bounding box center [344, 215] width 188 height 24
paste input "[PERSON_NAME]"
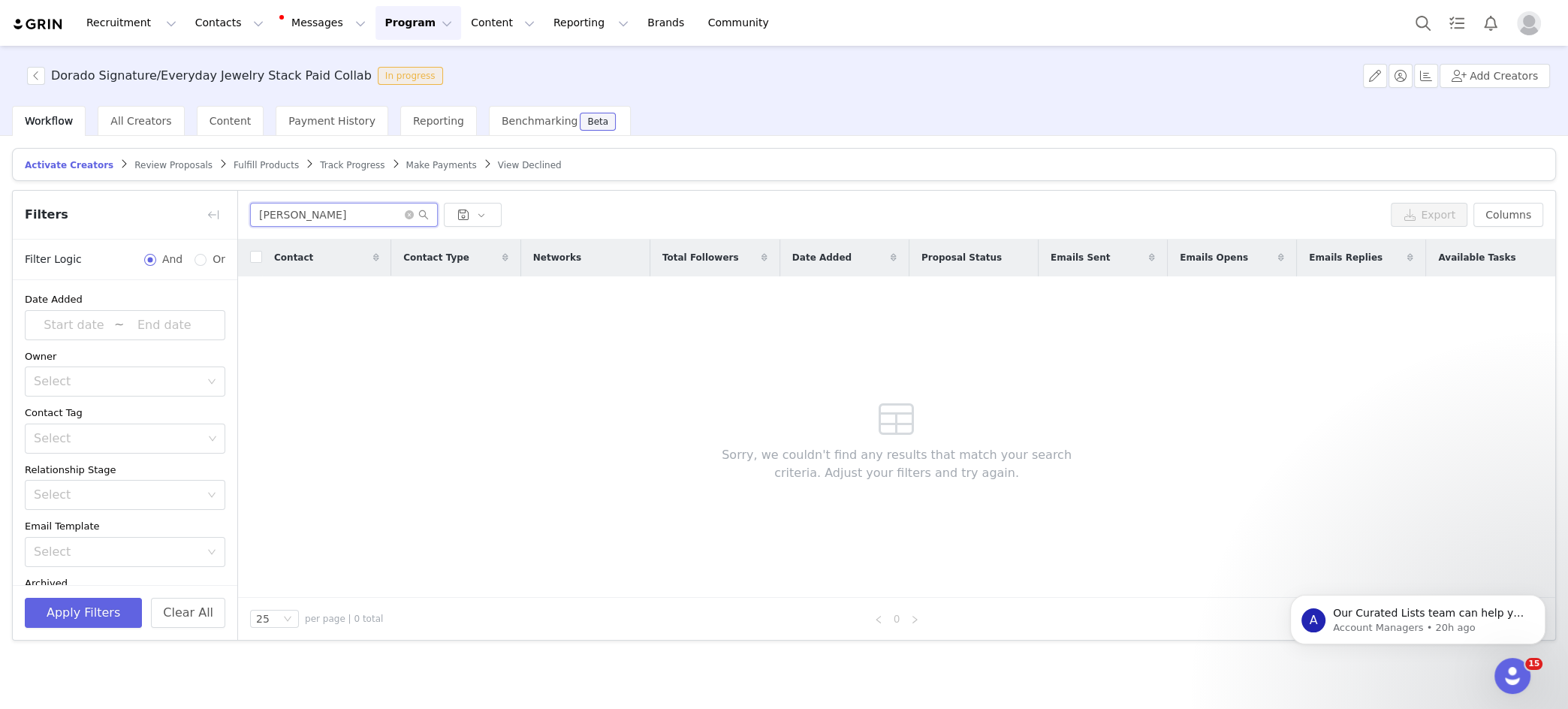
type input "[PERSON_NAME]"
click at [330, 168] on span "Track Progress" at bounding box center [352, 166] width 65 height 10
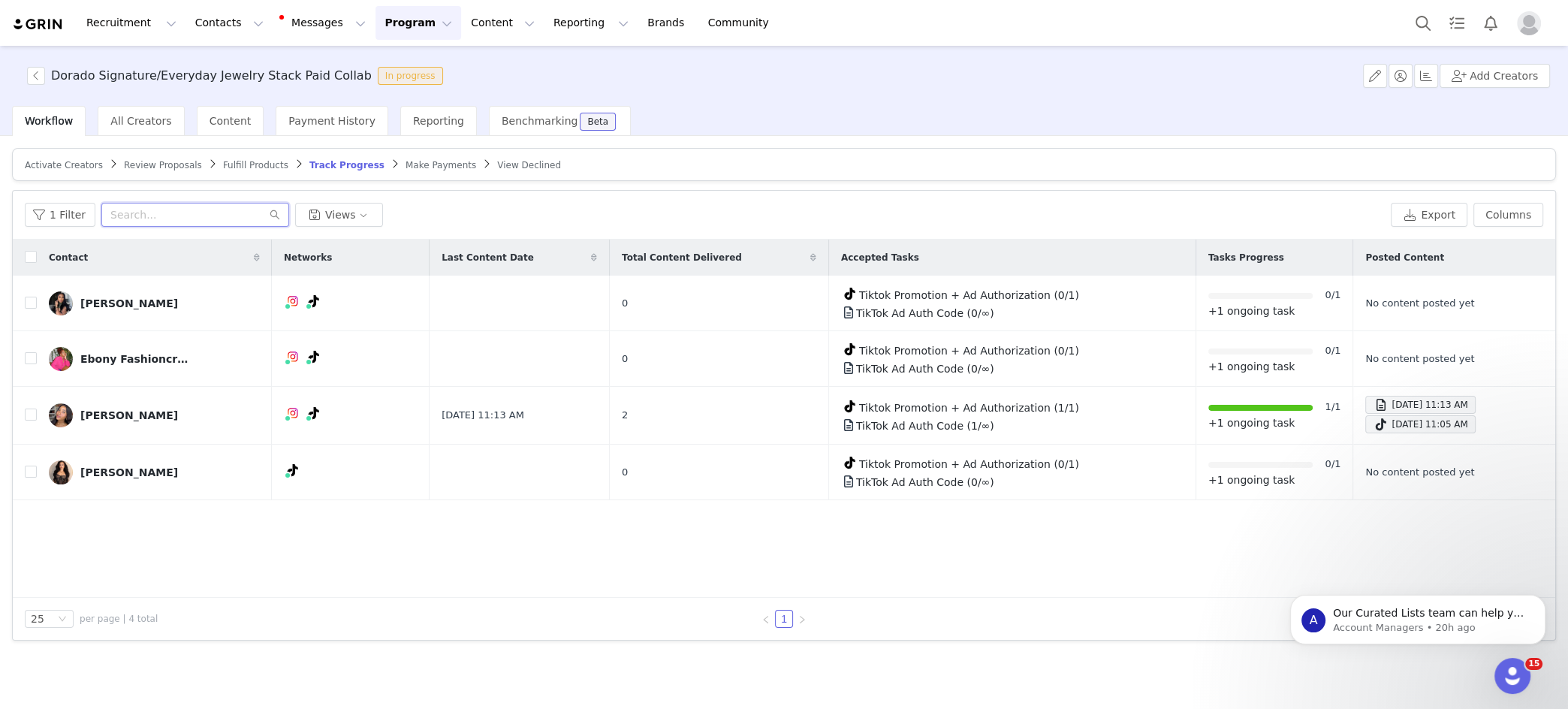
click at [189, 224] on input "text" at bounding box center [195, 215] width 188 height 24
drag, startPoint x: 917, startPoint y: 424, endPoint x: 929, endPoint y: 422, distance: 12.2
click at [917, 424] on span "TikTok Ad Auth Code (1/∞)" at bounding box center [926, 426] width 138 height 12
click at [1373, 401] on span at bounding box center [1380, 404] width 15 height 18
drag, startPoint x: 1130, startPoint y: 409, endPoint x: 1069, endPoint y: 392, distance: 63.3
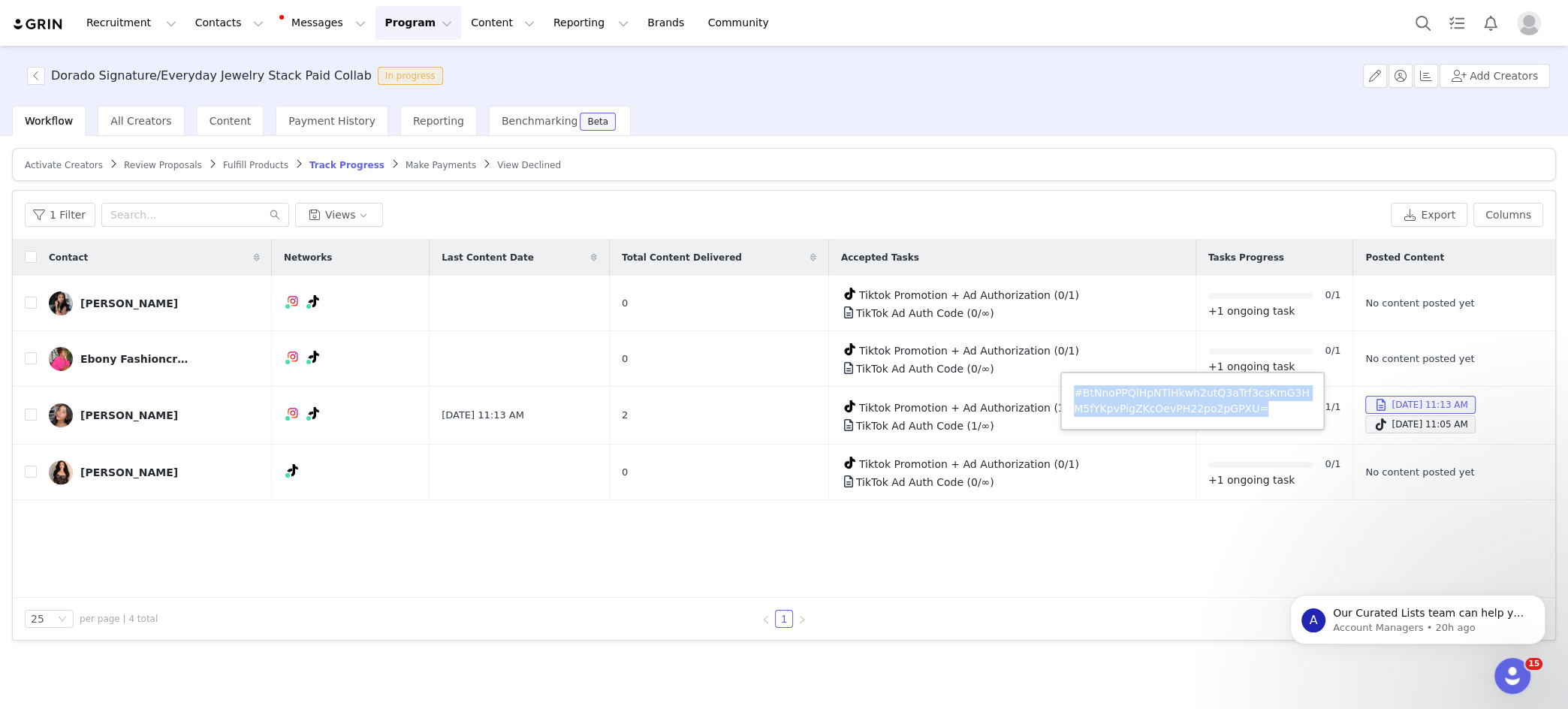
click at [1069, 392] on article "#BtNnoPPQlHpNTlHkwh2utQ3aTrf3csKmG3HM5fYKpvPigZKcOevPH22po2pGPXU=" at bounding box center [1193, 401] width 263 height 57
copy p "#BtNnoPPQlHpNTlHkwh2utQ3aTrf3csKmG3HM5fYKpvPigZKcOevPH22po2pGPXU="
click at [29, 80] on button "button" at bounding box center [36, 75] width 18 height 18
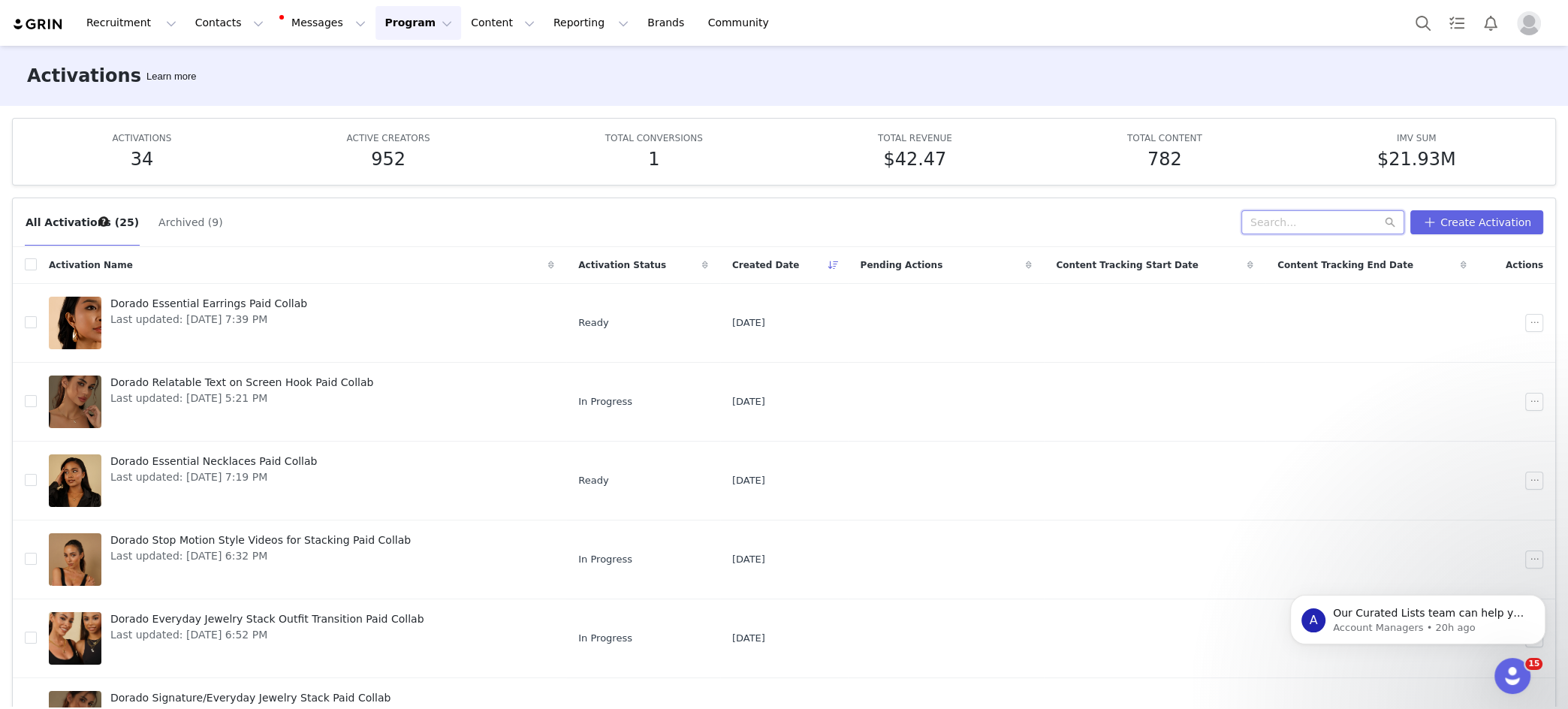
click at [1306, 222] on input "text" at bounding box center [1322, 223] width 163 height 24
paste input "Carol Smart-Abbey"
type input "Carol Smart-Abbey"
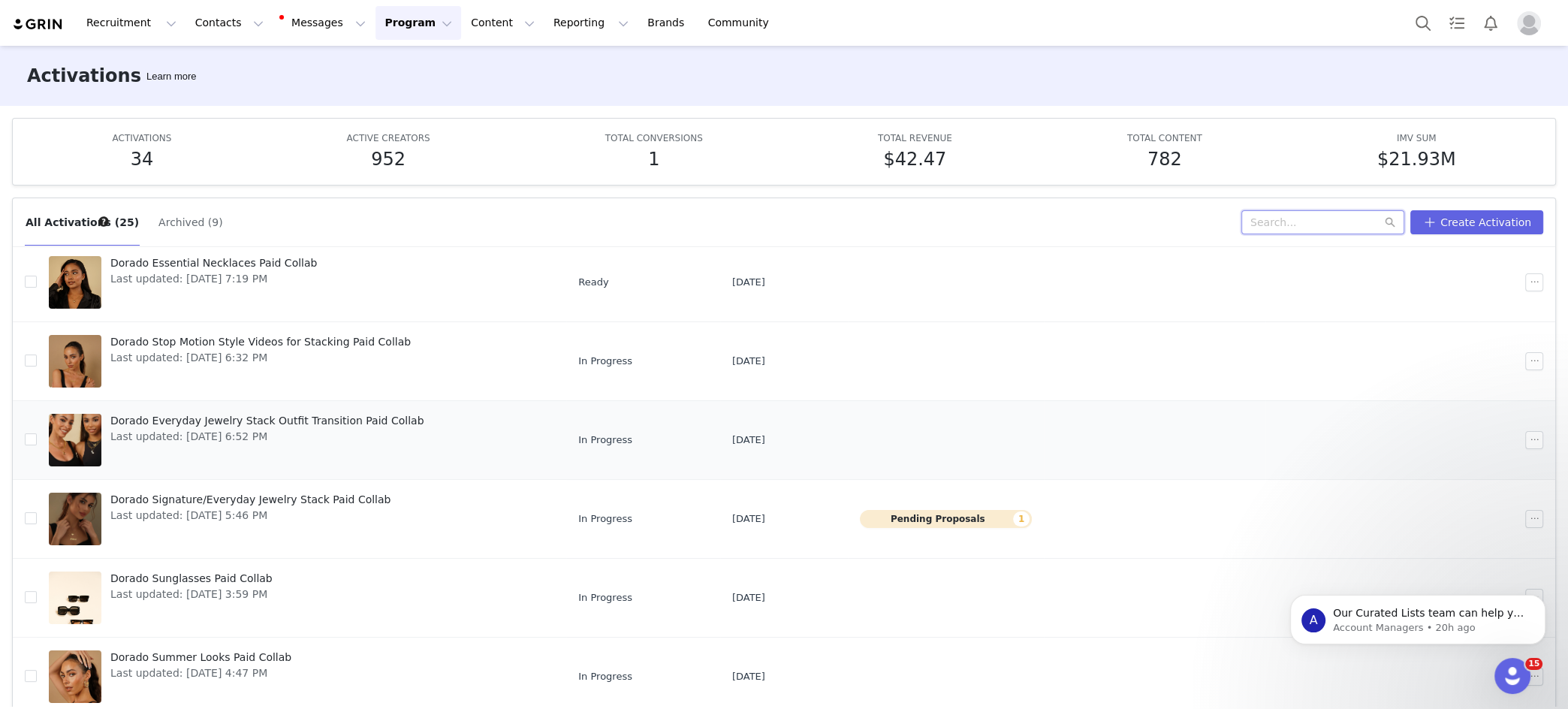
scroll to position [336, 0]
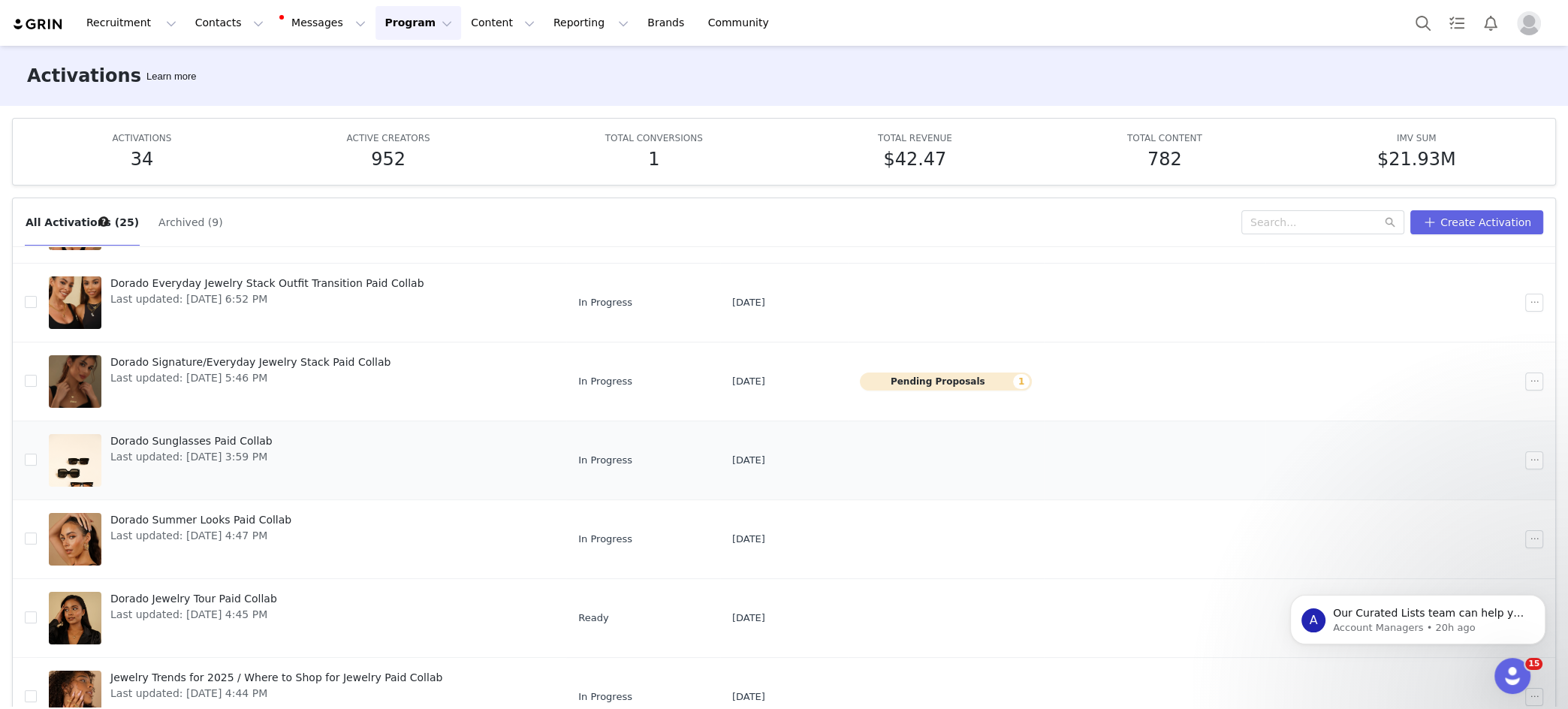
click at [226, 436] on span "Dorado Sunglasses Paid Collab" at bounding box center [191, 441] width 162 height 15
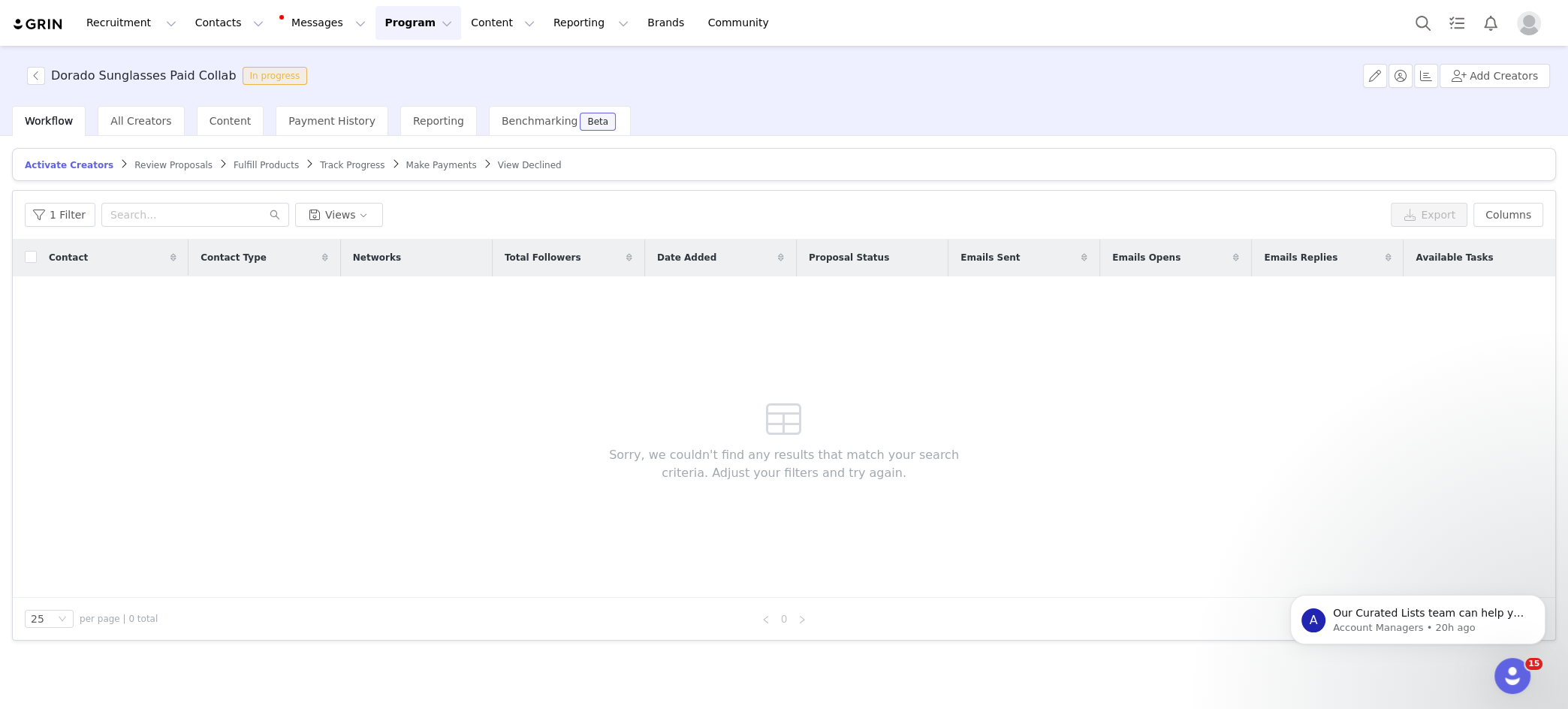
click at [337, 165] on span "Track Progress" at bounding box center [352, 166] width 65 height 10
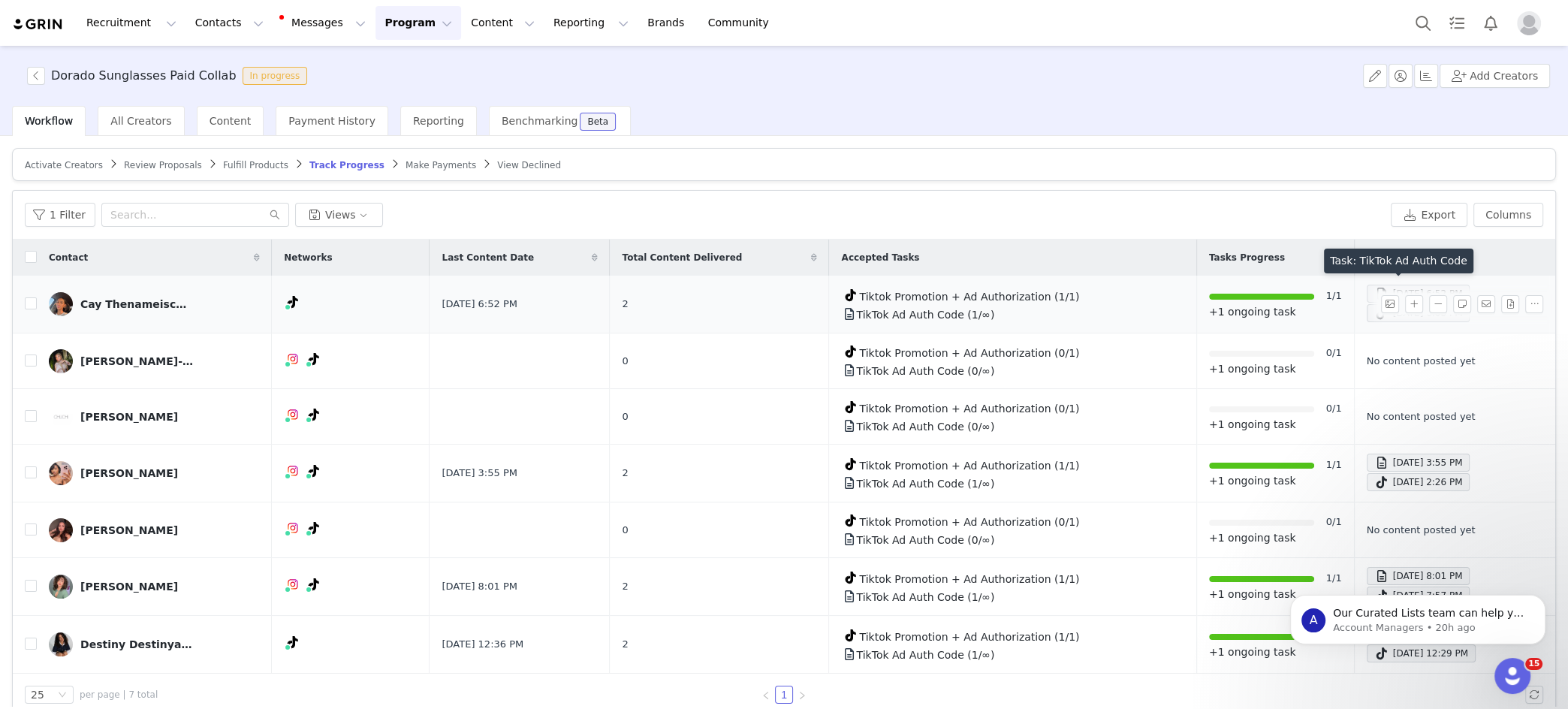
click at [1374, 289] on span at bounding box center [1382, 293] width 15 height 18
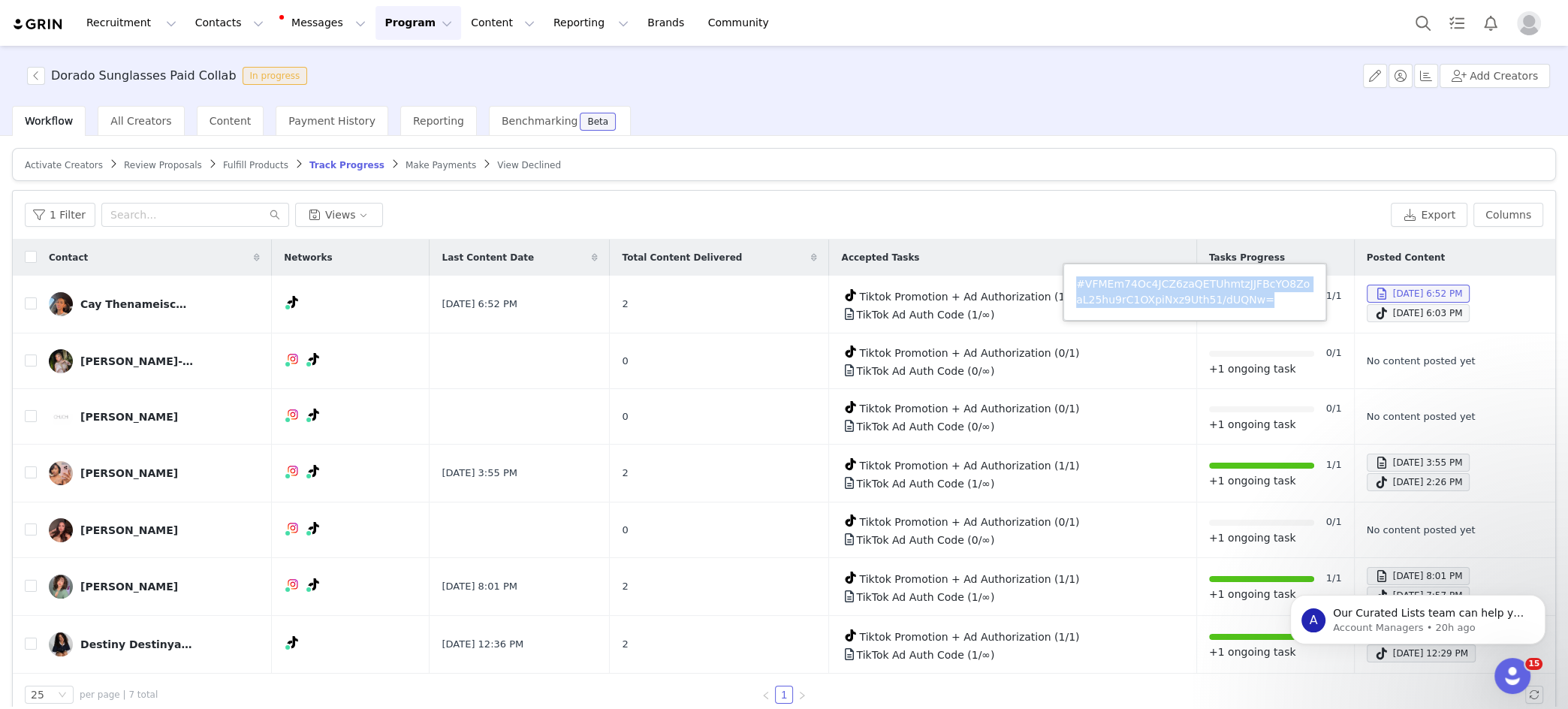
drag, startPoint x: 1259, startPoint y: 294, endPoint x: 1077, endPoint y: 285, distance: 182.2
click at [1077, 285] on p "#VFMEm74Oc4JCZ6zaQETUhmtzJJFBcYO8ZoaL25hu9rC1OXpiNxz9Uth51/dUQNw=" at bounding box center [1195, 292] width 237 height 32
copy p "#VFMEm74Oc4JCZ6zaQETUhmtzJJFBcYO8ZoaL25hu9rC1OXpiNxz9Uth51/dUQNw="
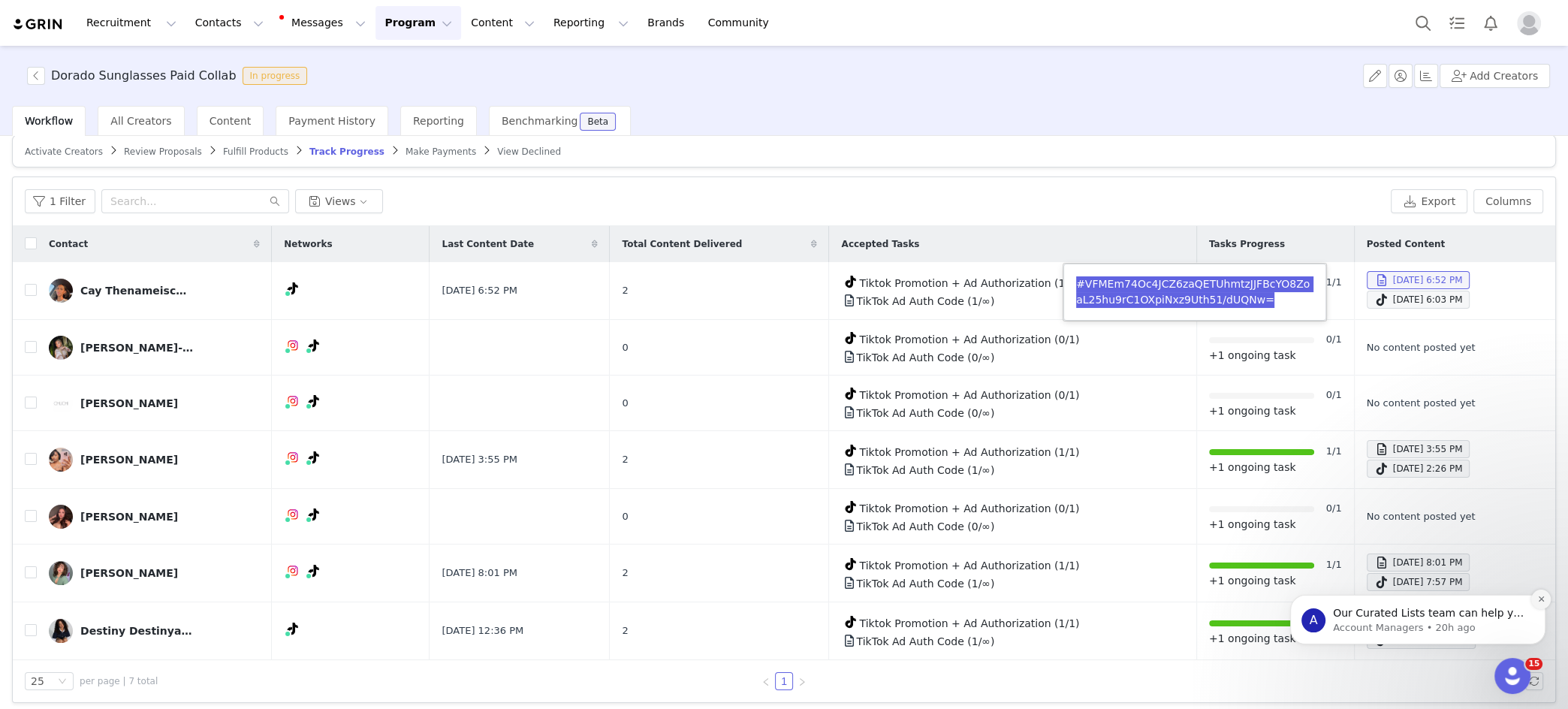
click at [1543, 596] on icon "Dismiss notification" at bounding box center [1542, 599] width 9 height 9
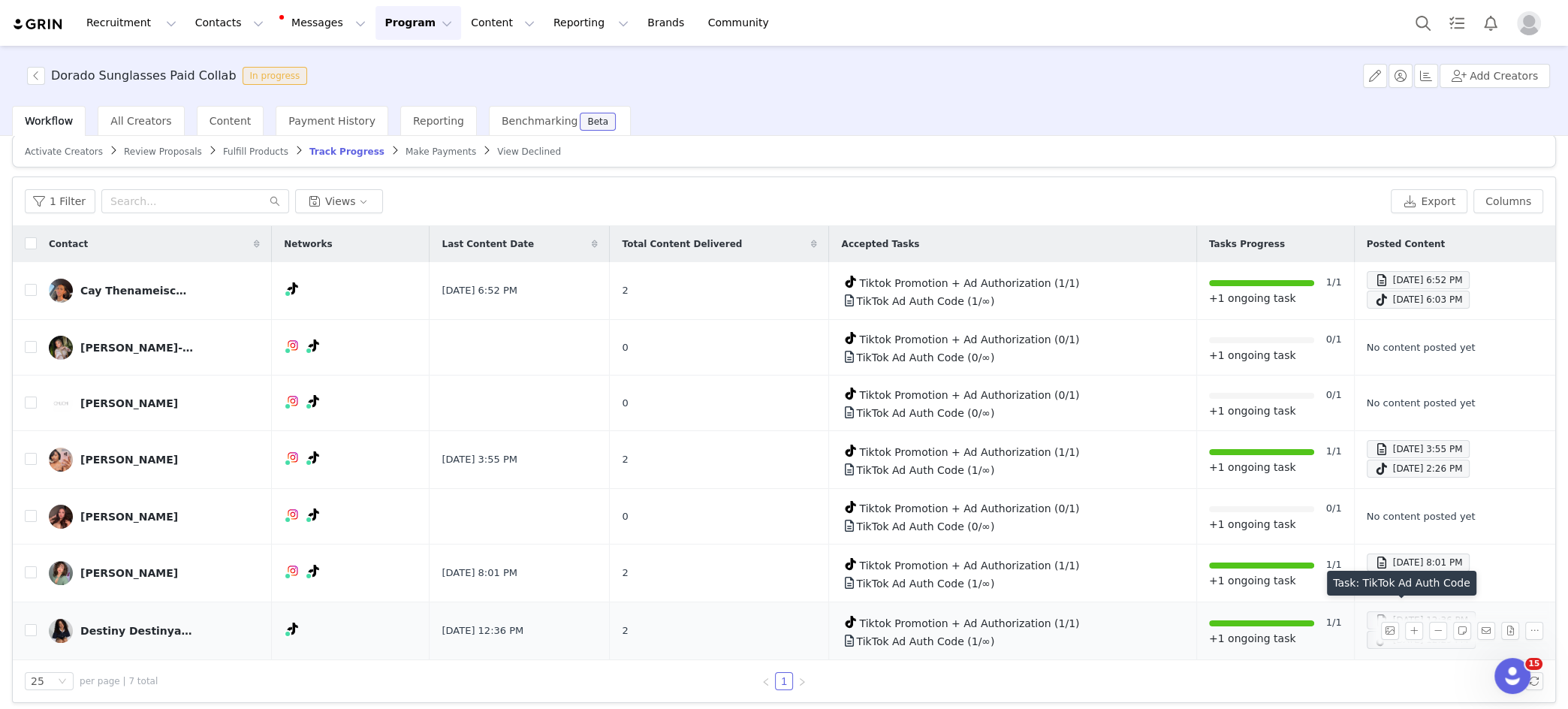
click at [1374, 612] on span at bounding box center [1382, 620] width 15 height 18
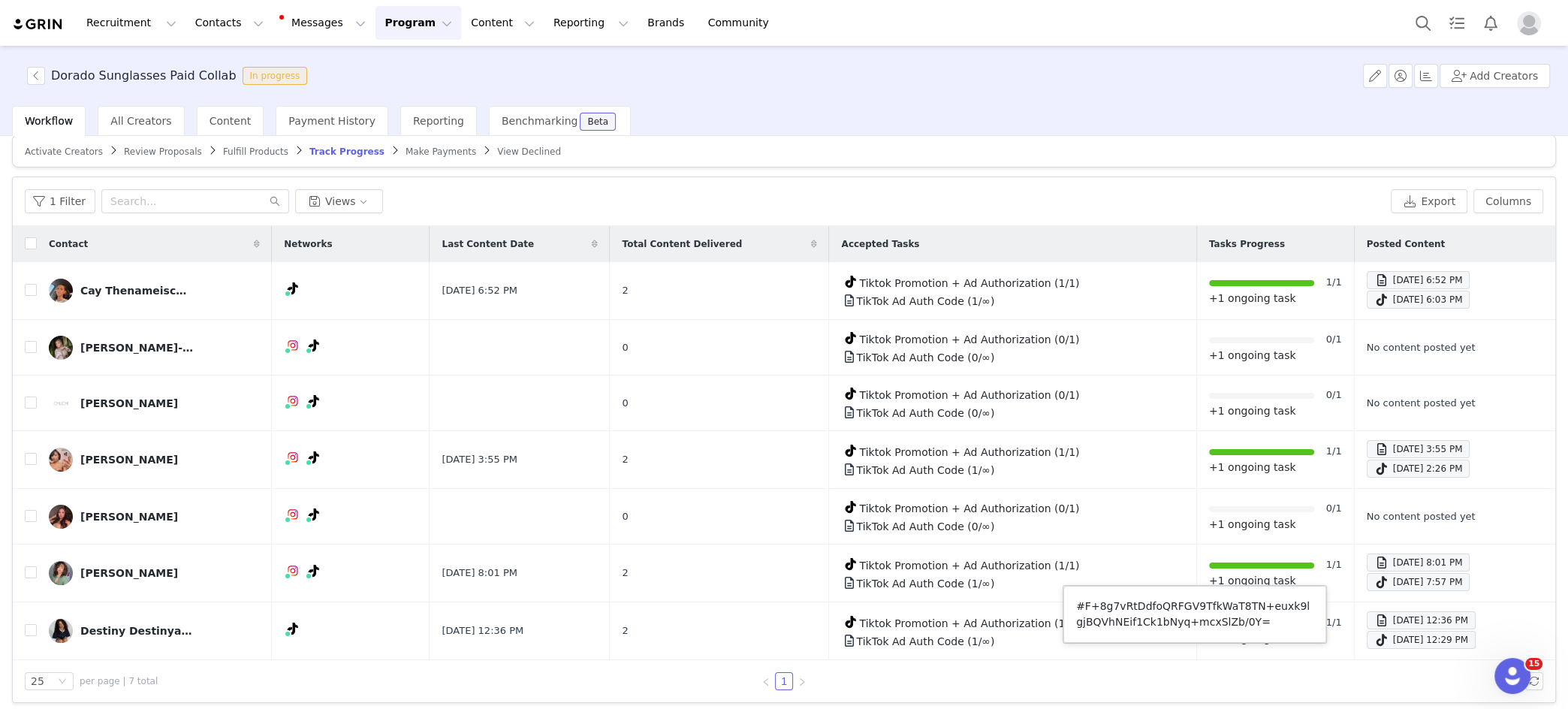
drag, startPoint x: 378, startPoint y: 32, endPoint x: 397, endPoint y: 58, distance: 32.2
click at [379, 32] on button "Program Program" at bounding box center [418, 23] width 85 height 34
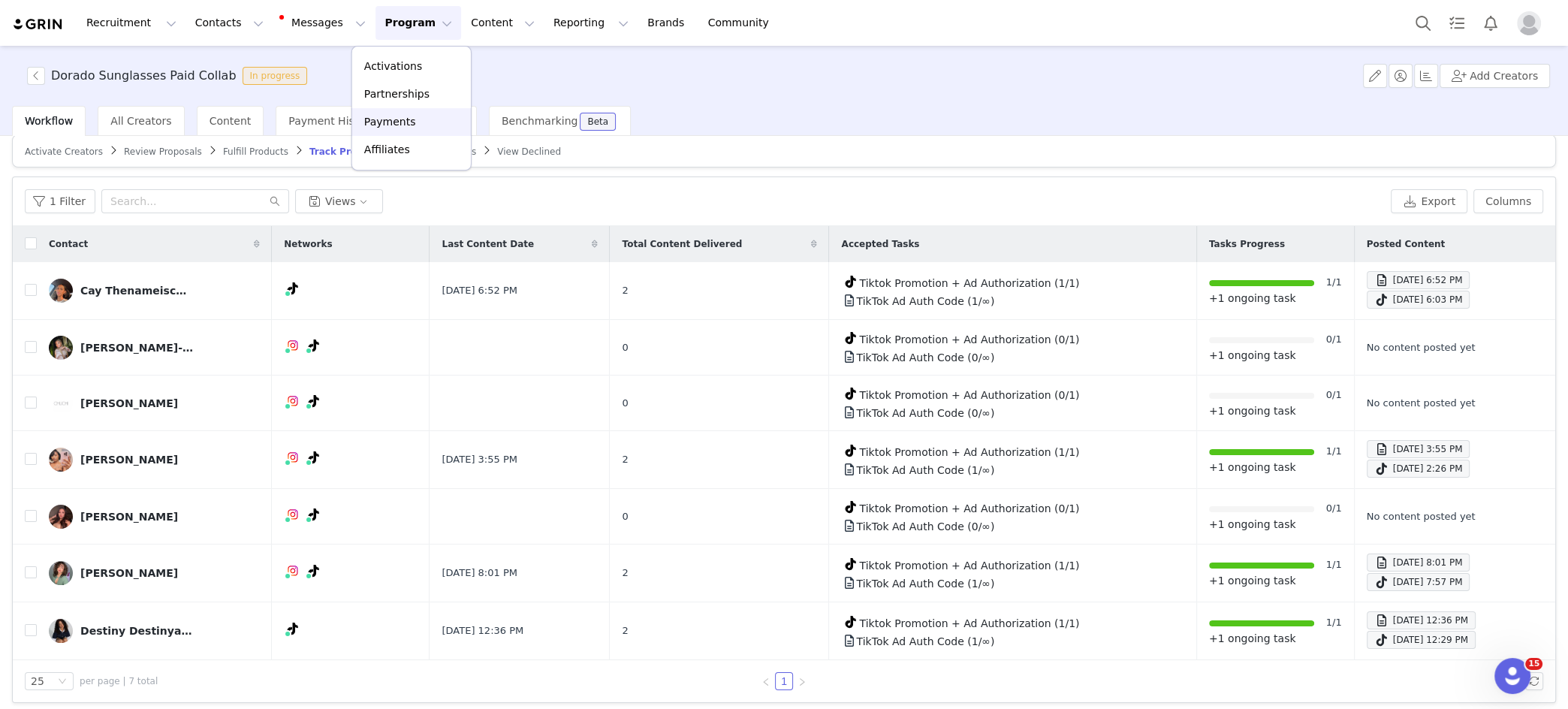
click at [398, 126] on p "Payments" at bounding box center [390, 122] width 52 height 15
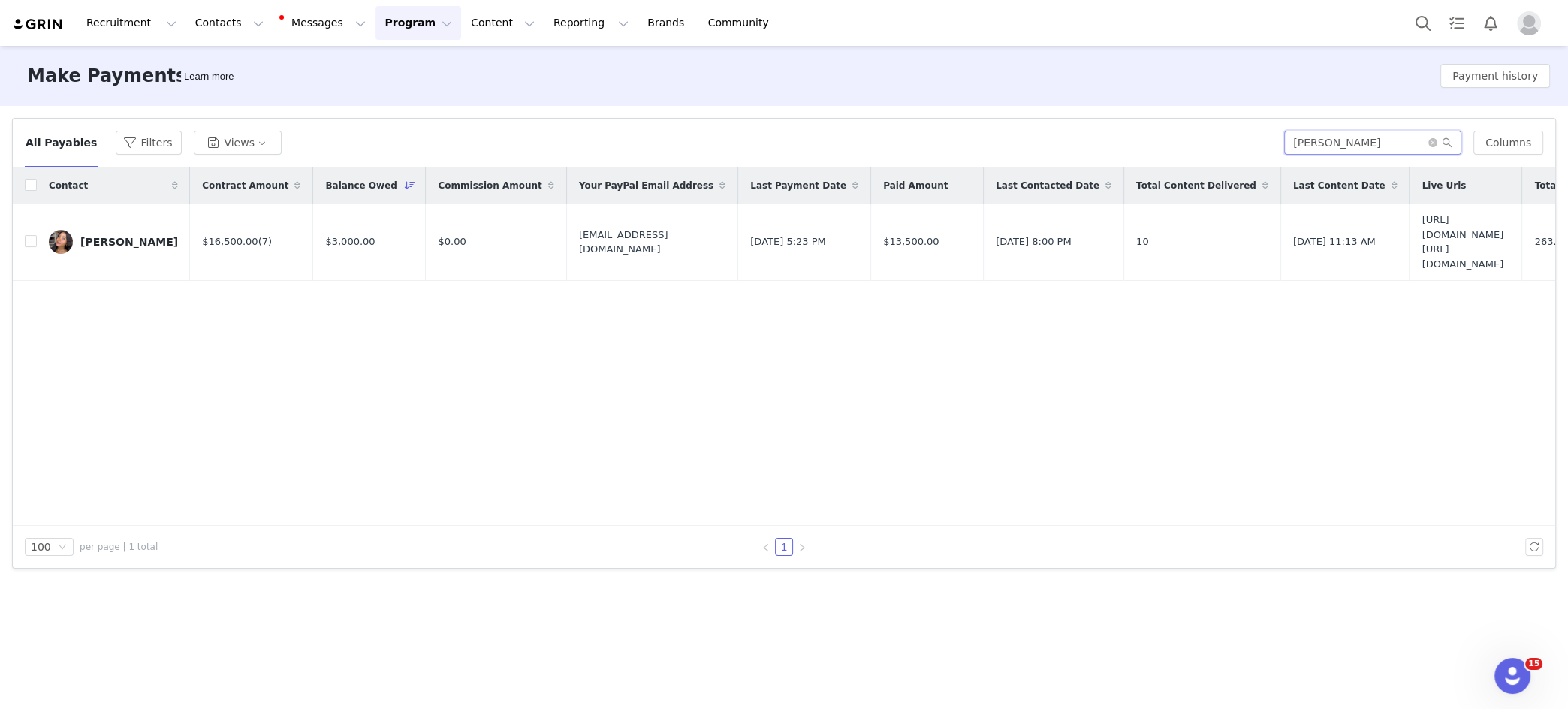
drag, startPoint x: 1405, startPoint y: 143, endPoint x: 1238, endPoint y: 135, distance: 167.2
click at [1238, 135] on div "All Payables Filters Views [PERSON_NAME] Columns" at bounding box center [784, 142] width 1519 height 24
paste input "grzgsll@gmail.co"
type input "grzgsll@gmail.com"
